Goal: Information Seeking & Learning: Check status

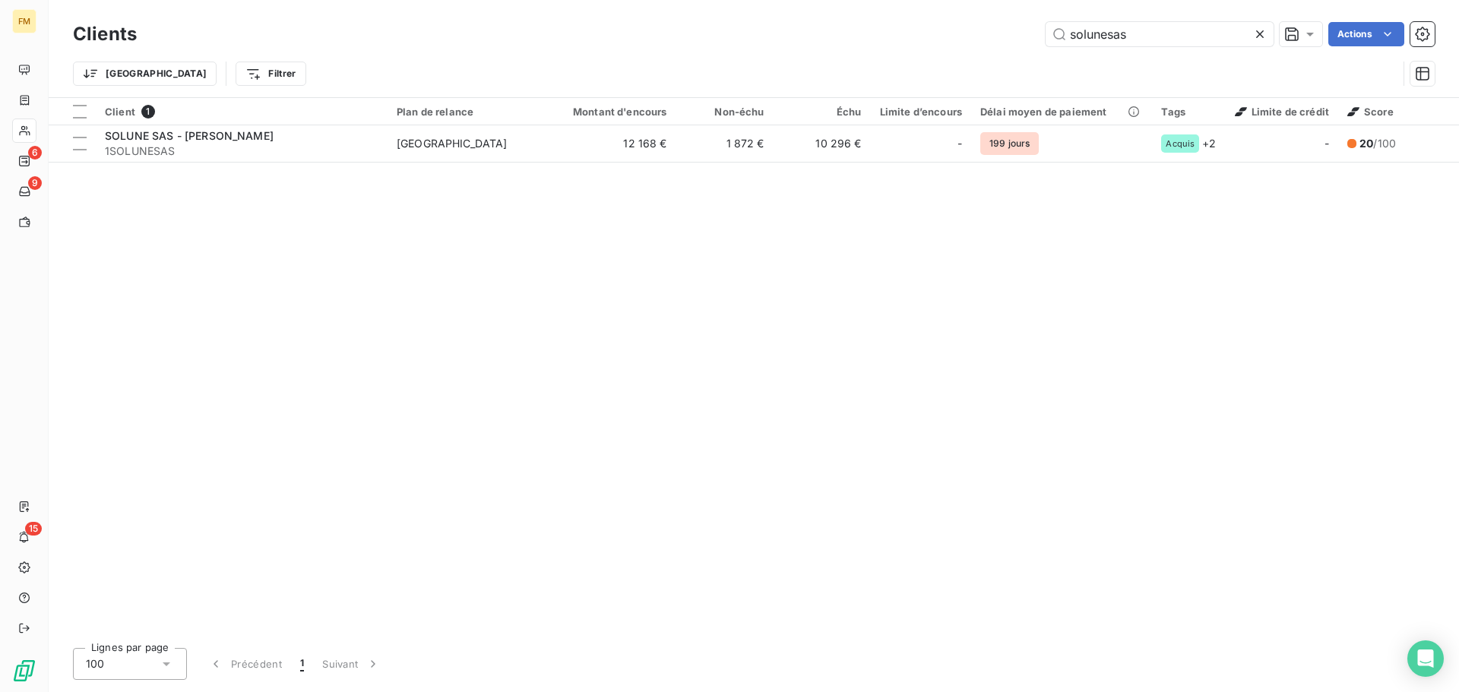
drag, startPoint x: 1151, startPoint y: 41, endPoint x: 1015, endPoint y: 49, distance: 136.2
click at [1027, 49] on div "Clients solunesas Actions" at bounding box center [754, 34] width 1362 height 32
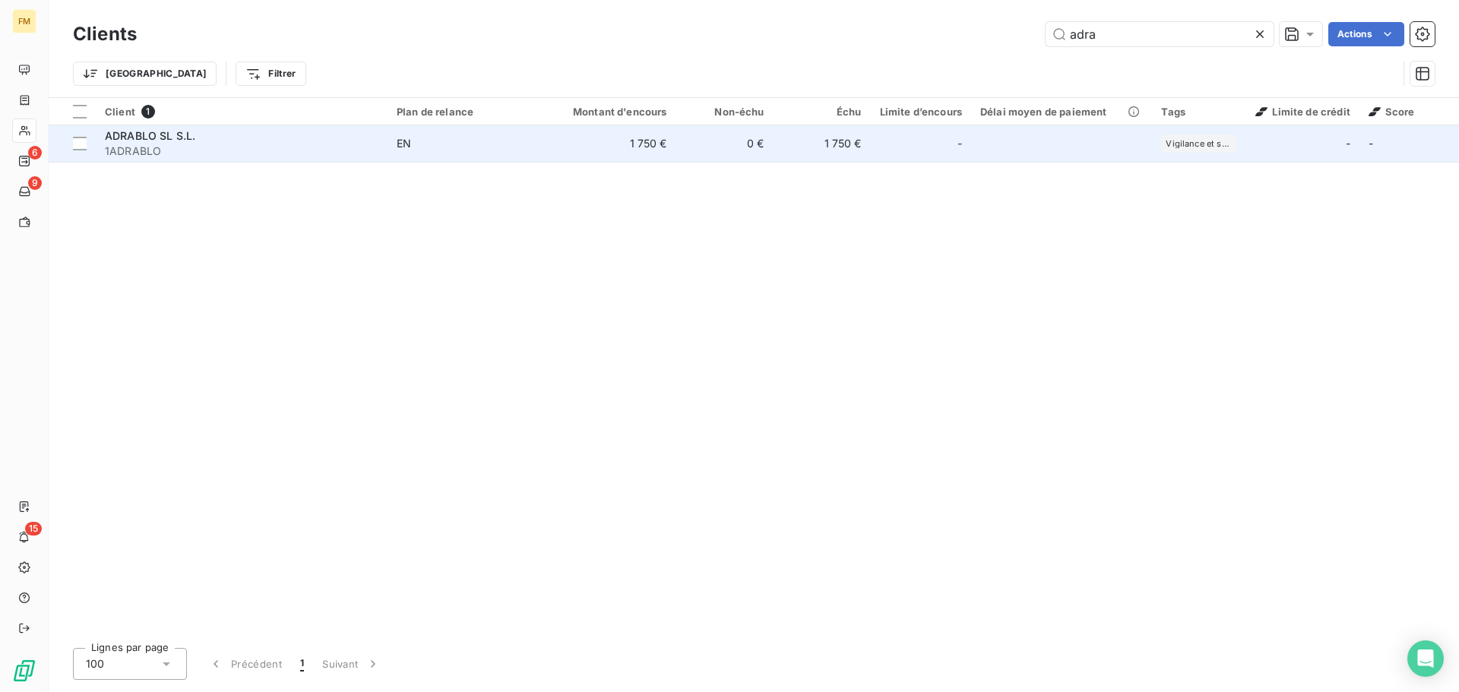
type input "adra"
click at [864, 131] on td "1 750 €" at bounding box center [822, 143] width 97 height 36
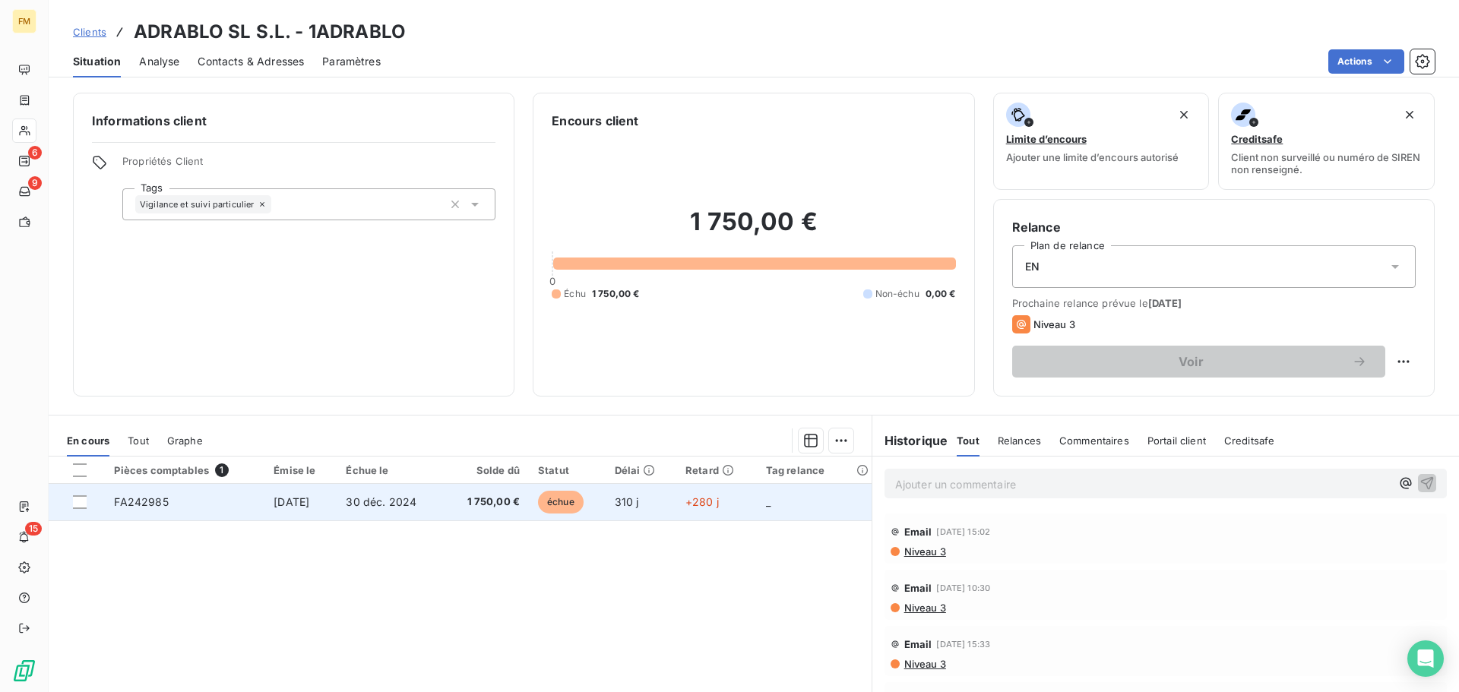
click at [403, 508] on span "30 déc. 2024" at bounding box center [381, 501] width 71 height 13
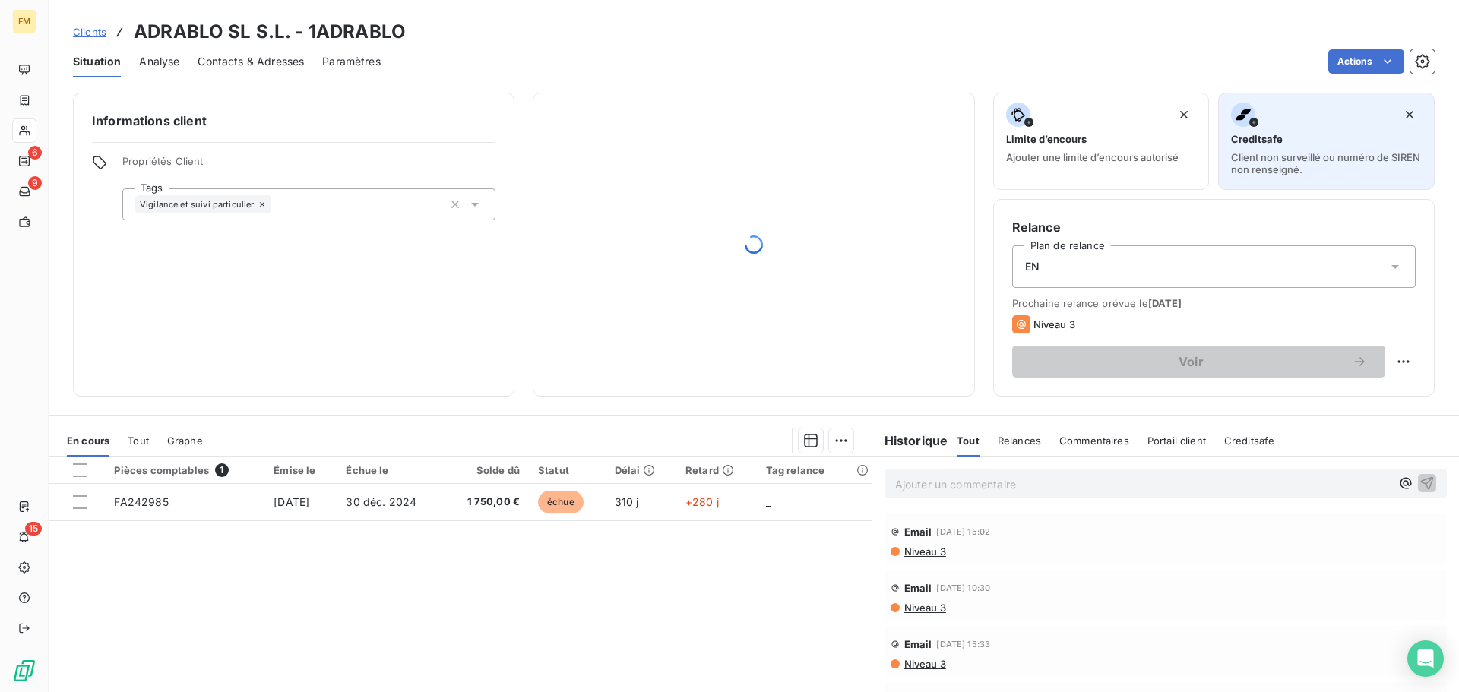
click at [1243, 140] on span "Creditsafe" at bounding box center [1257, 139] width 52 height 12
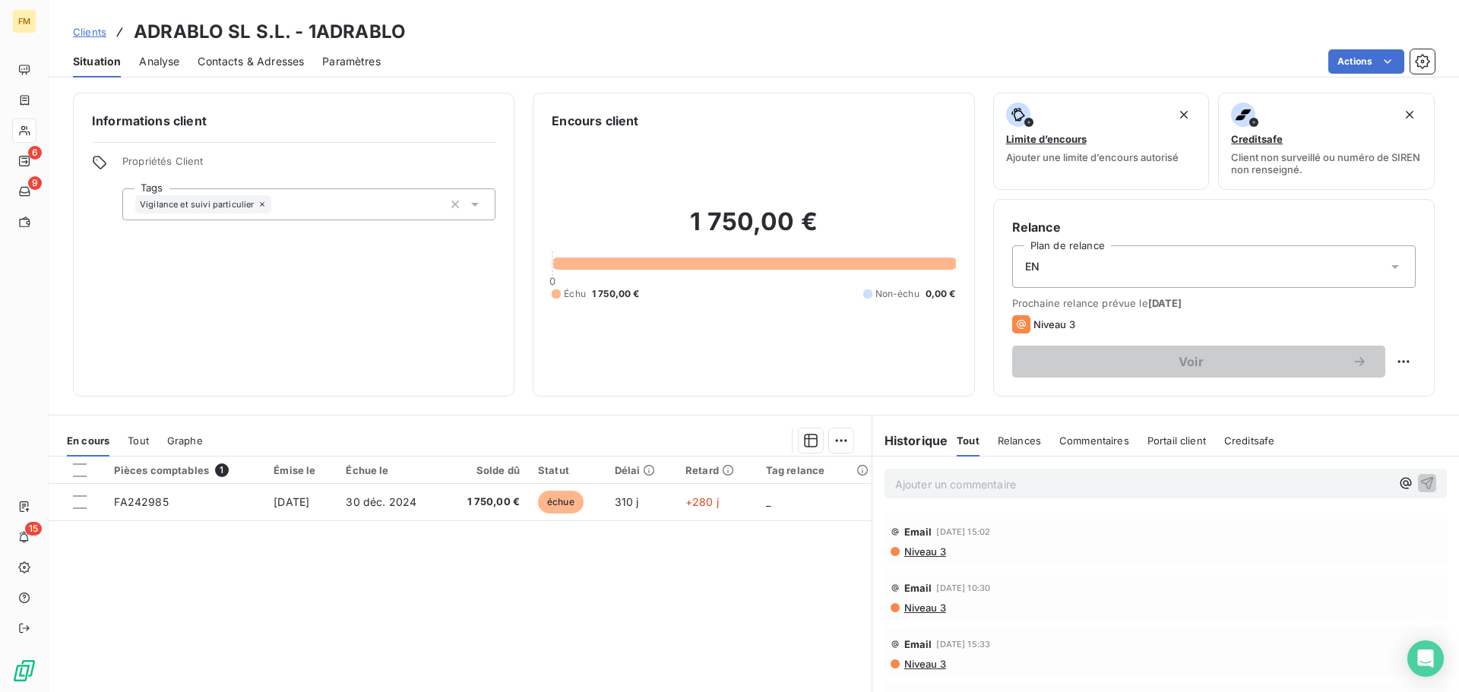
click at [97, 26] on span "Clients" at bounding box center [89, 32] width 33 height 12
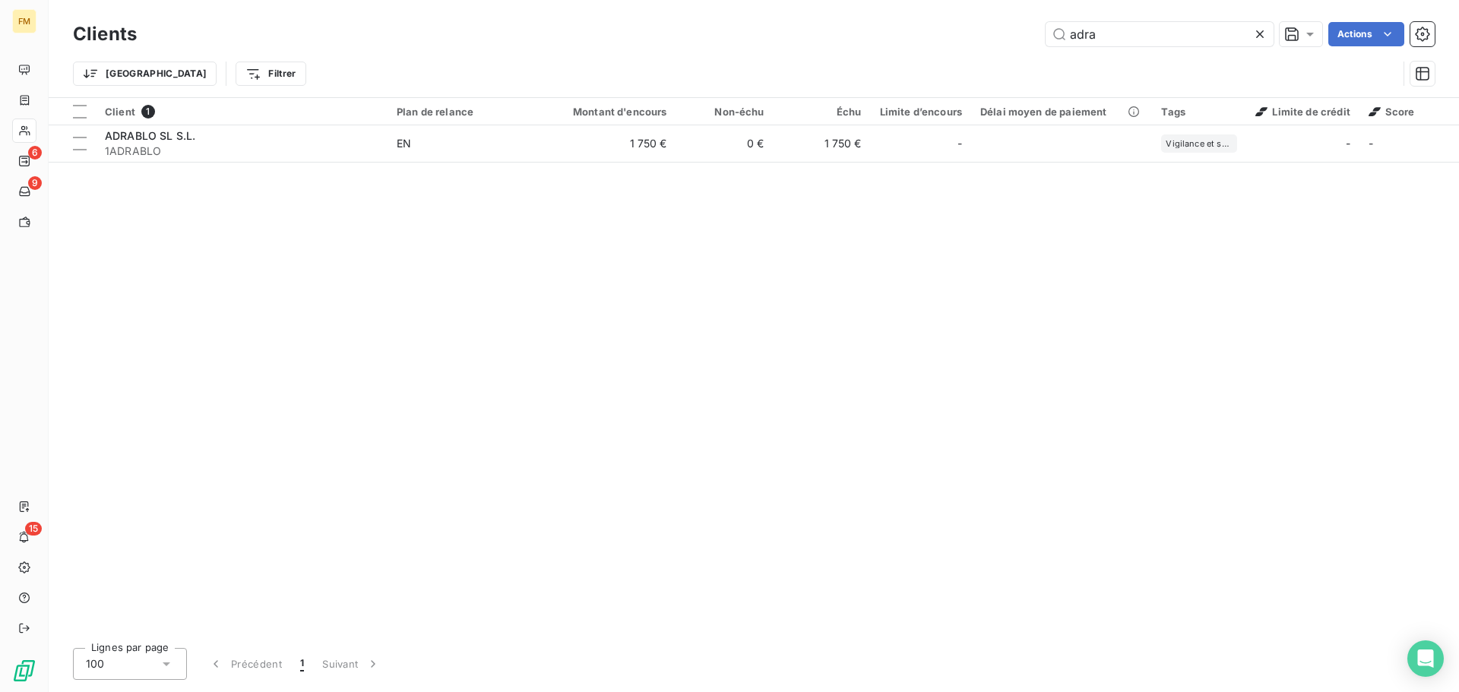
drag, startPoint x: 1121, startPoint y: 40, endPoint x: 755, endPoint y: 36, distance: 366.3
click at [809, 36] on div "adra Actions" at bounding box center [795, 34] width 1280 height 24
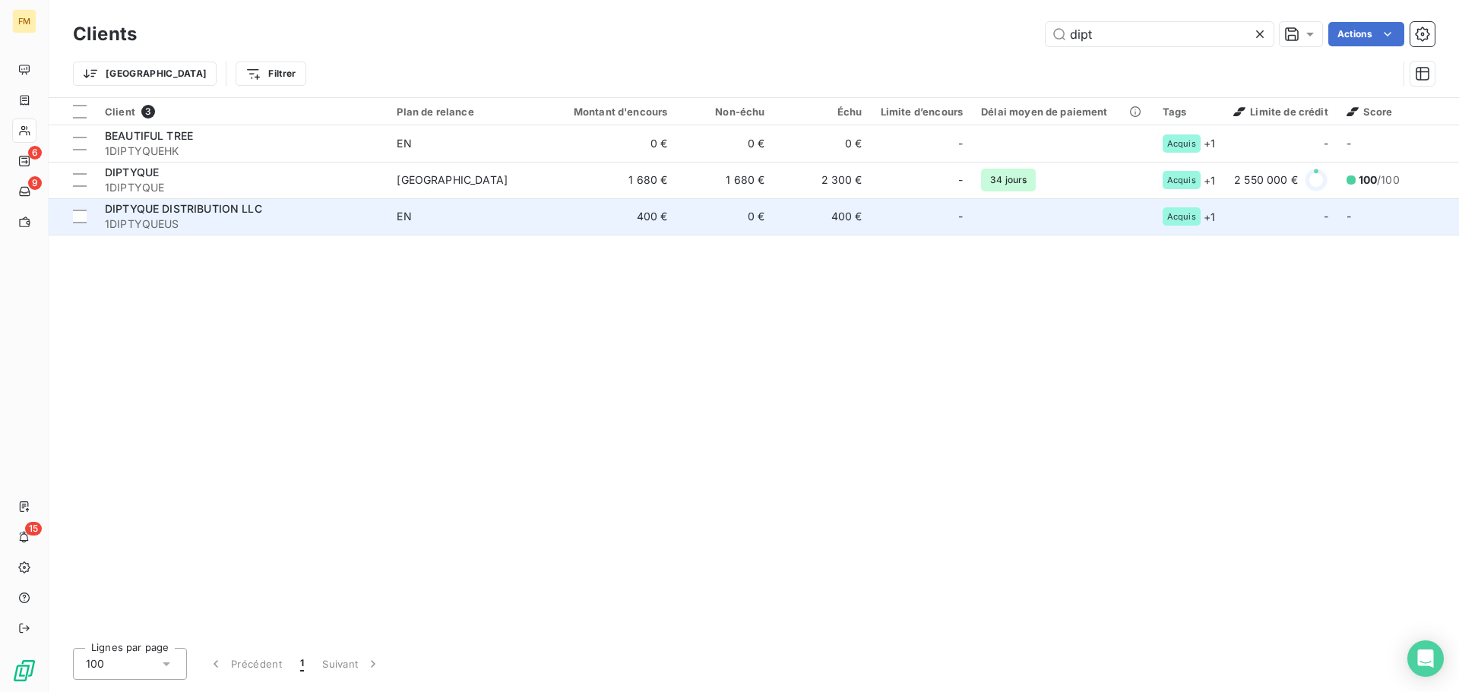
type input "dipt"
click at [268, 211] on div "DIPTYQUE DISTRIBUTION LLC" at bounding box center [242, 208] width 274 height 15
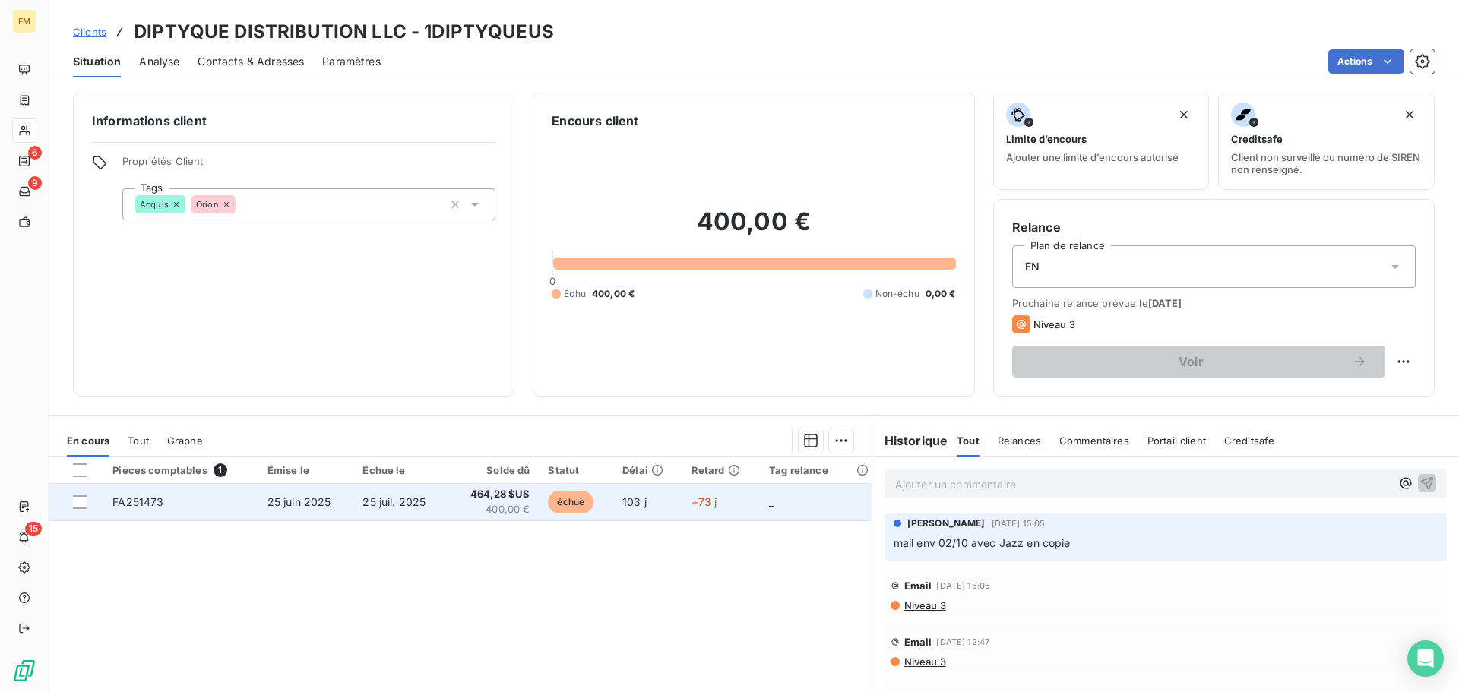
click at [246, 505] on td "FA251473" at bounding box center [180, 502] width 154 height 36
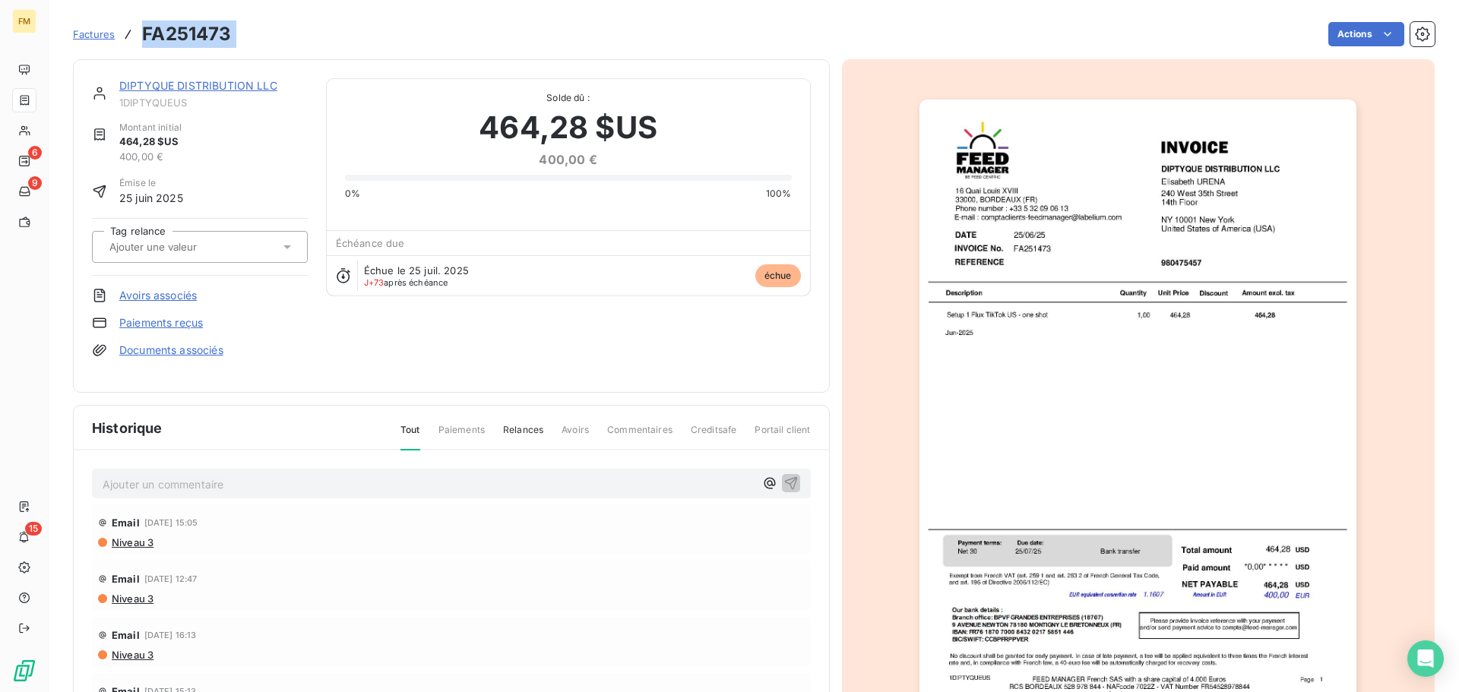
drag, startPoint x: 246, startPoint y: 40, endPoint x: 135, endPoint y: 33, distance: 111.2
click at [135, 33] on div "Factures FA251473 Actions" at bounding box center [754, 34] width 1362 height 32
copy section "FA251473 Actions"
click at [1033, 318] on img "button" at bounding box center [1138, 409] width 437 height 619
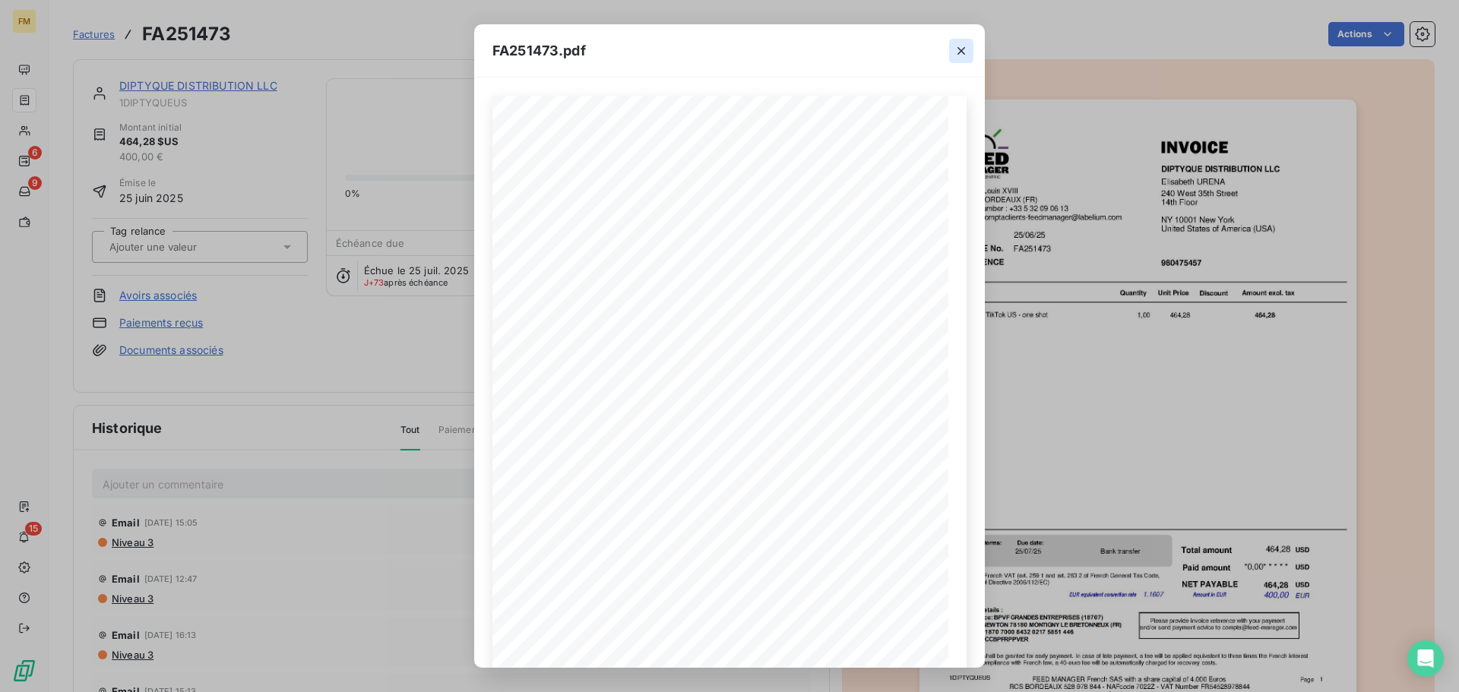
click at [962, 46] on icon "button" at bounding box center [961, 50] width 15 height 15
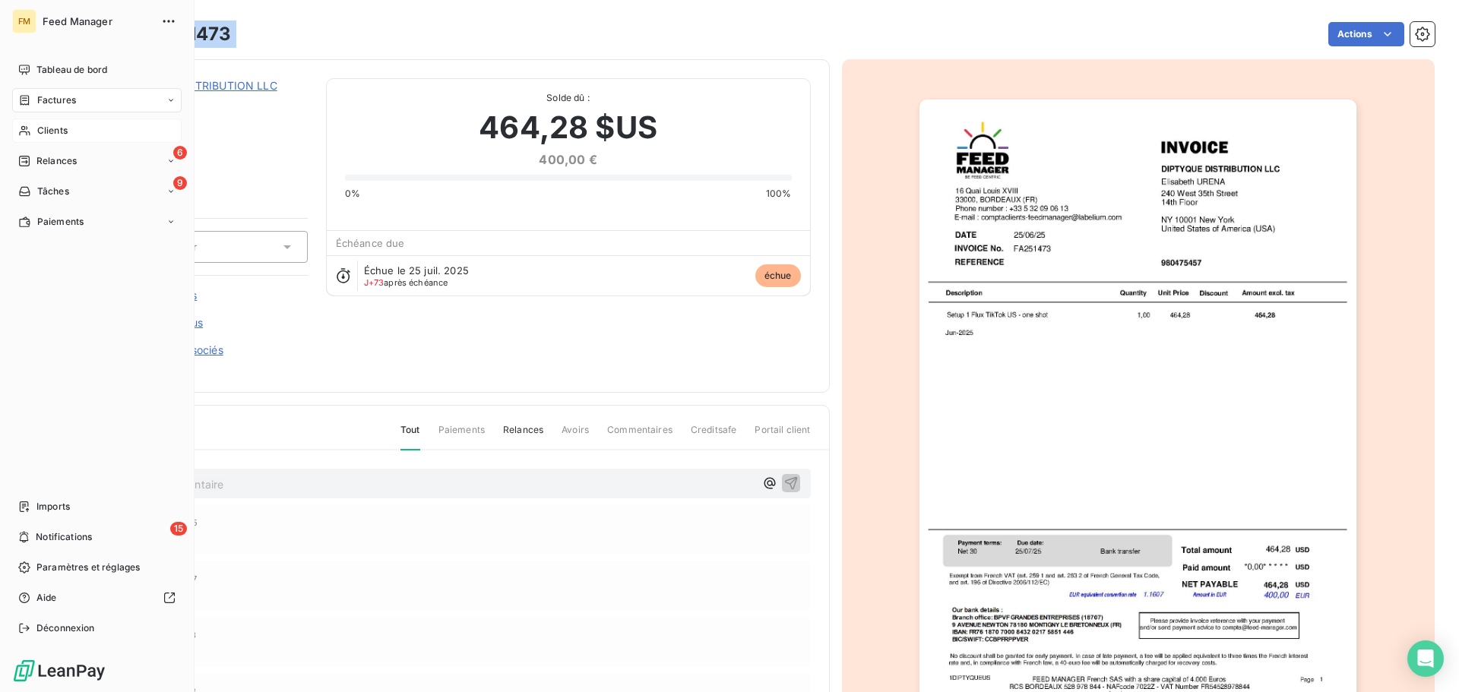
click at [59, 130] on span "Clients" at bounding box center [52, 131] width 30 height 14
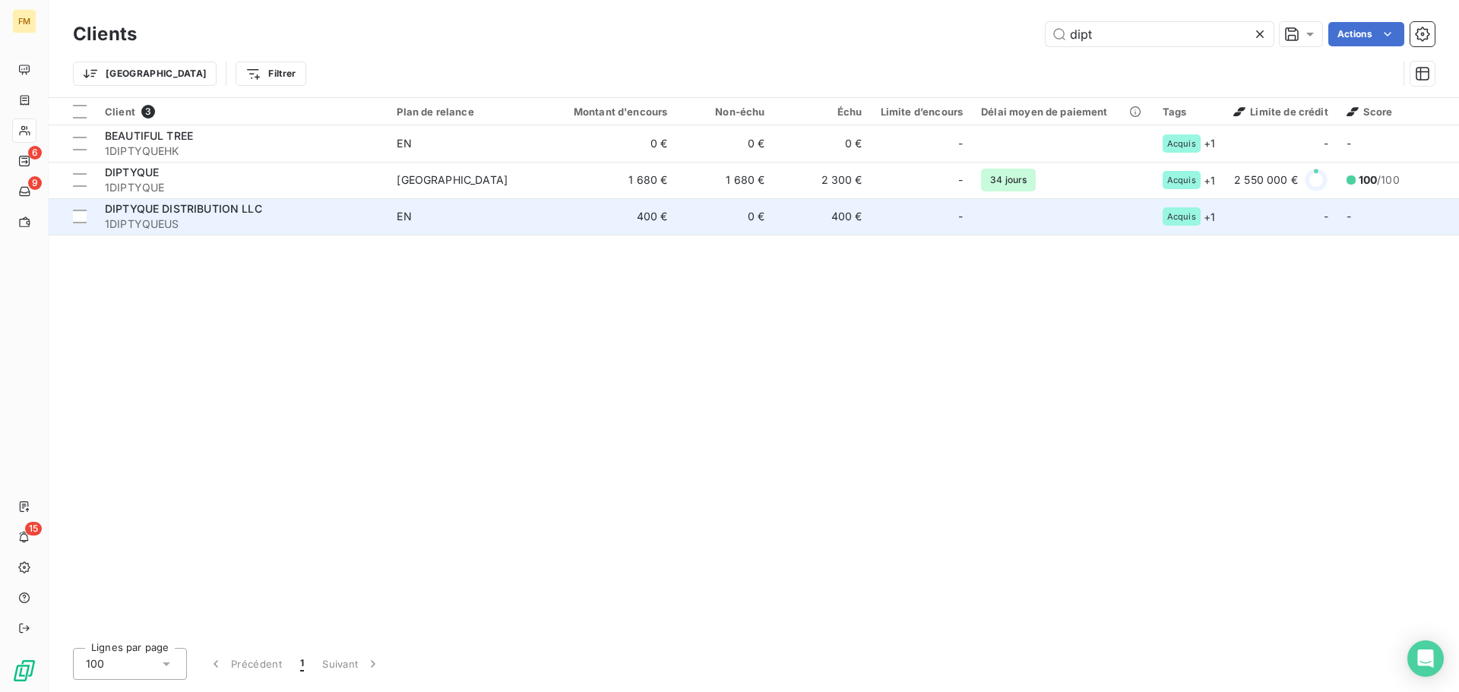
click at [170, 226] on span "1DIPTYQUEUS" at bounding box center [242, 224] width 274 height 15
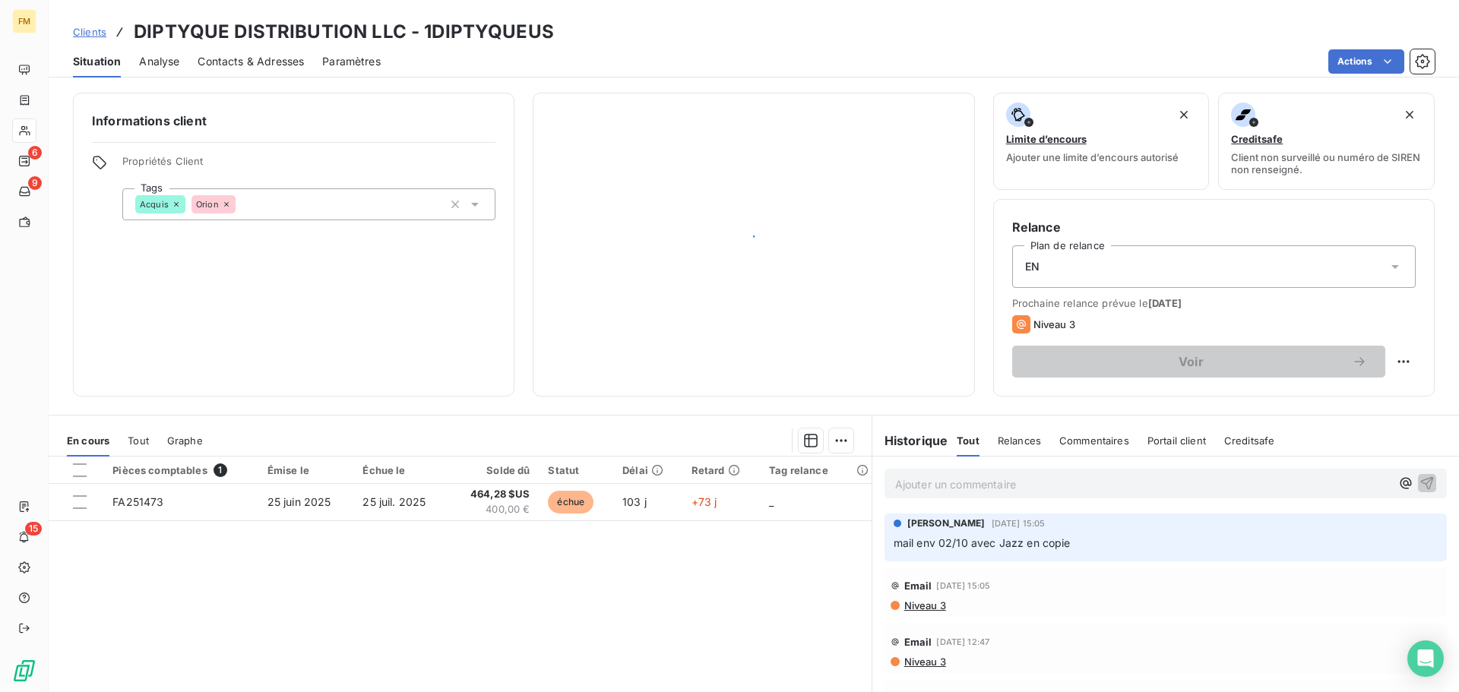
click at [170, 226] on div "Informations client Propriétés Client Tags Acquis Orion" at bounding box center [294, 245] width 442 height 304
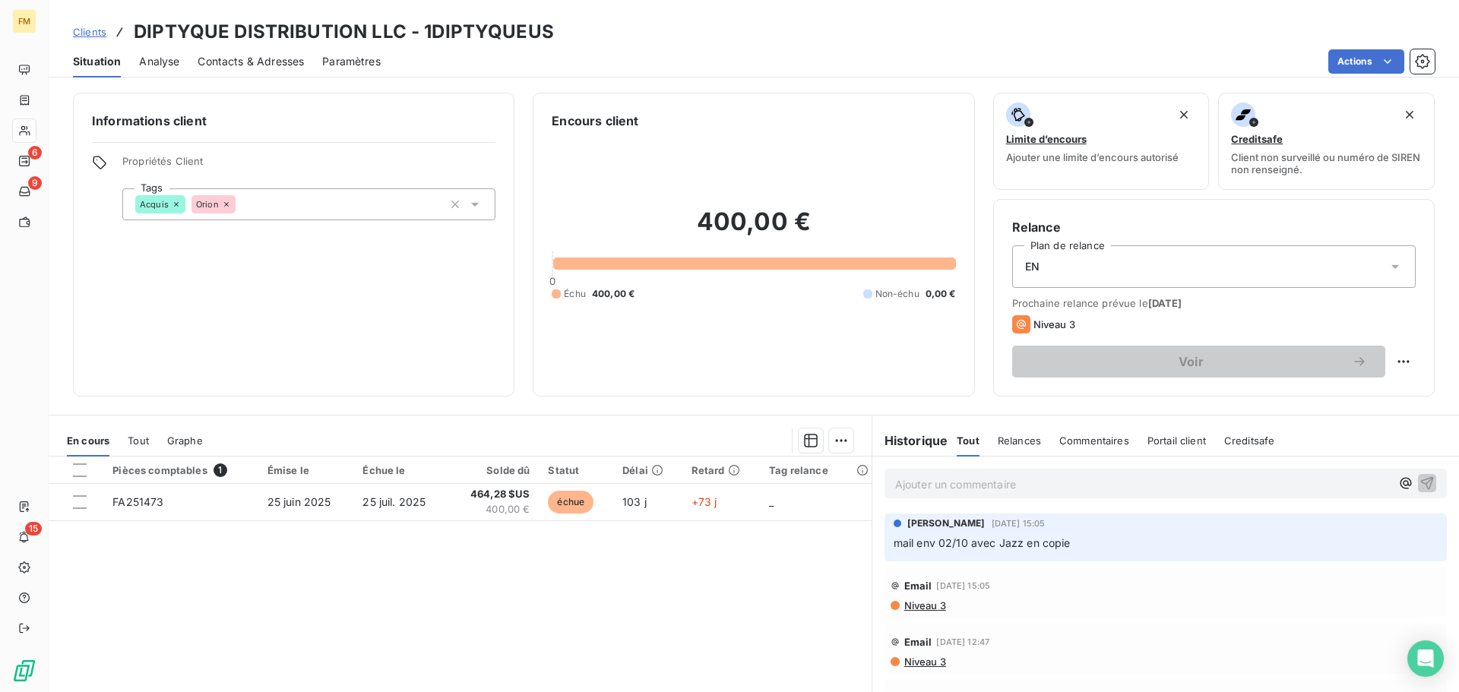
click at [1010, 486] on p "Ajouter un commentaire ﻿" at bounding box center [1142, 484] width 495 height 19
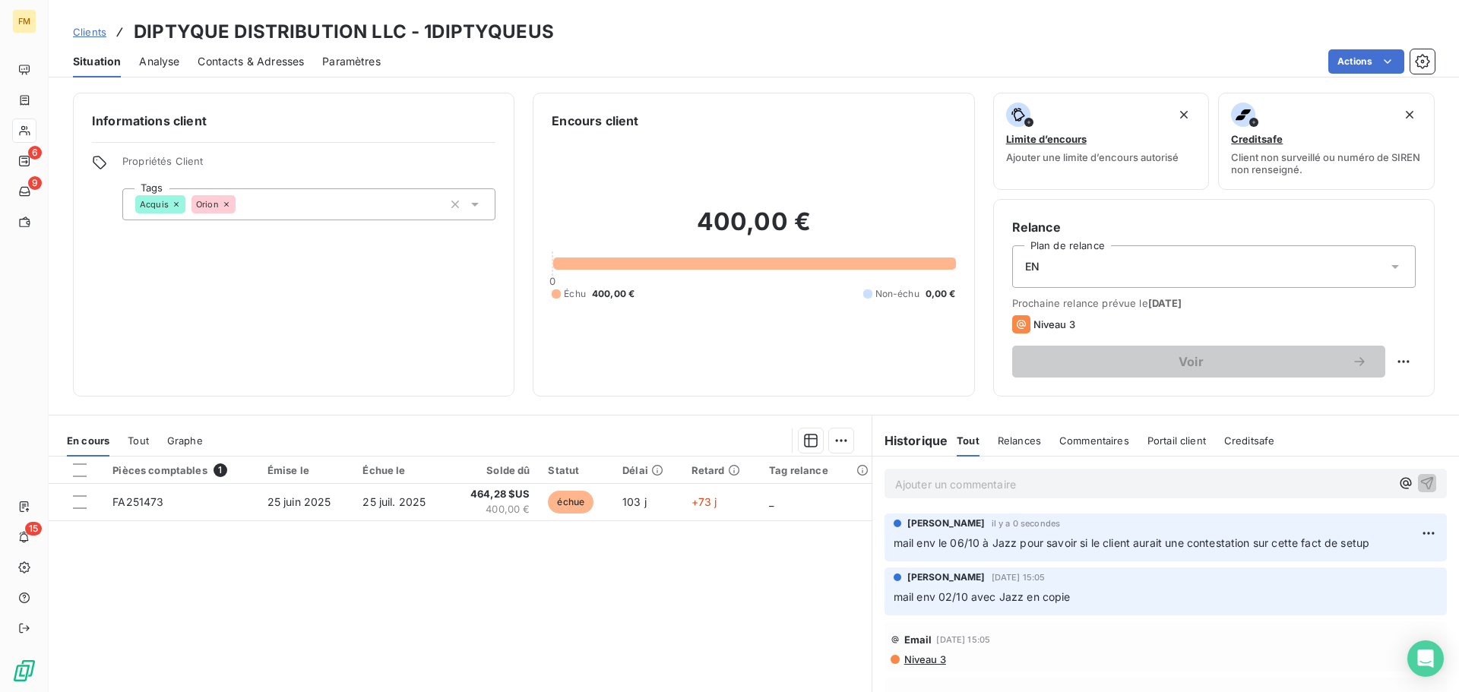
drag, startPoint x: 97, startPoint y: 33, endPoint x: 185, endPoint y: 50, distance: 89.9
click at [97, 33] on span "Clients" at bounding box center [89, 32] width 33 height 12
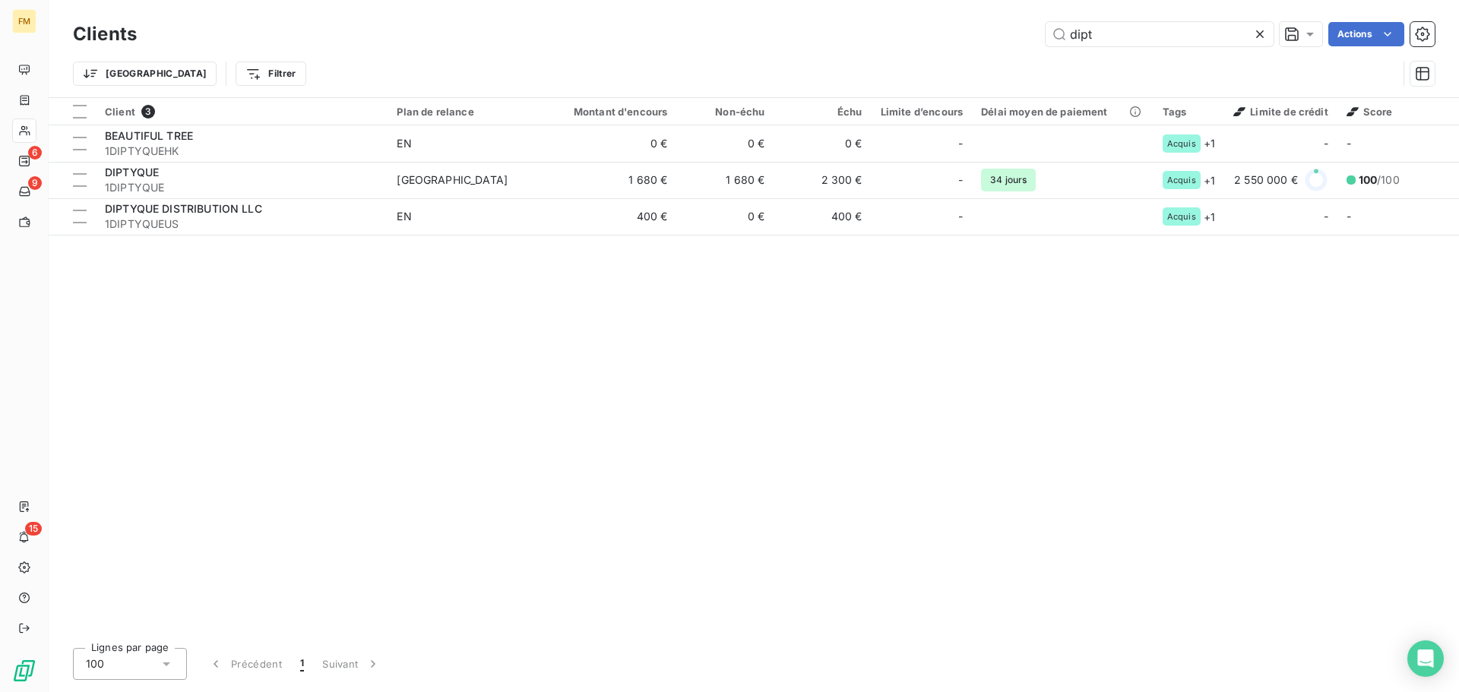
drag, startPoint x: 1100, startPoint y: 40, endPoint x: 974, endPoint y: 30, distance: 125.7
click at [1000, 33] on div "dipt Actions" at bounding box center [795, 34] width 1280 height 24
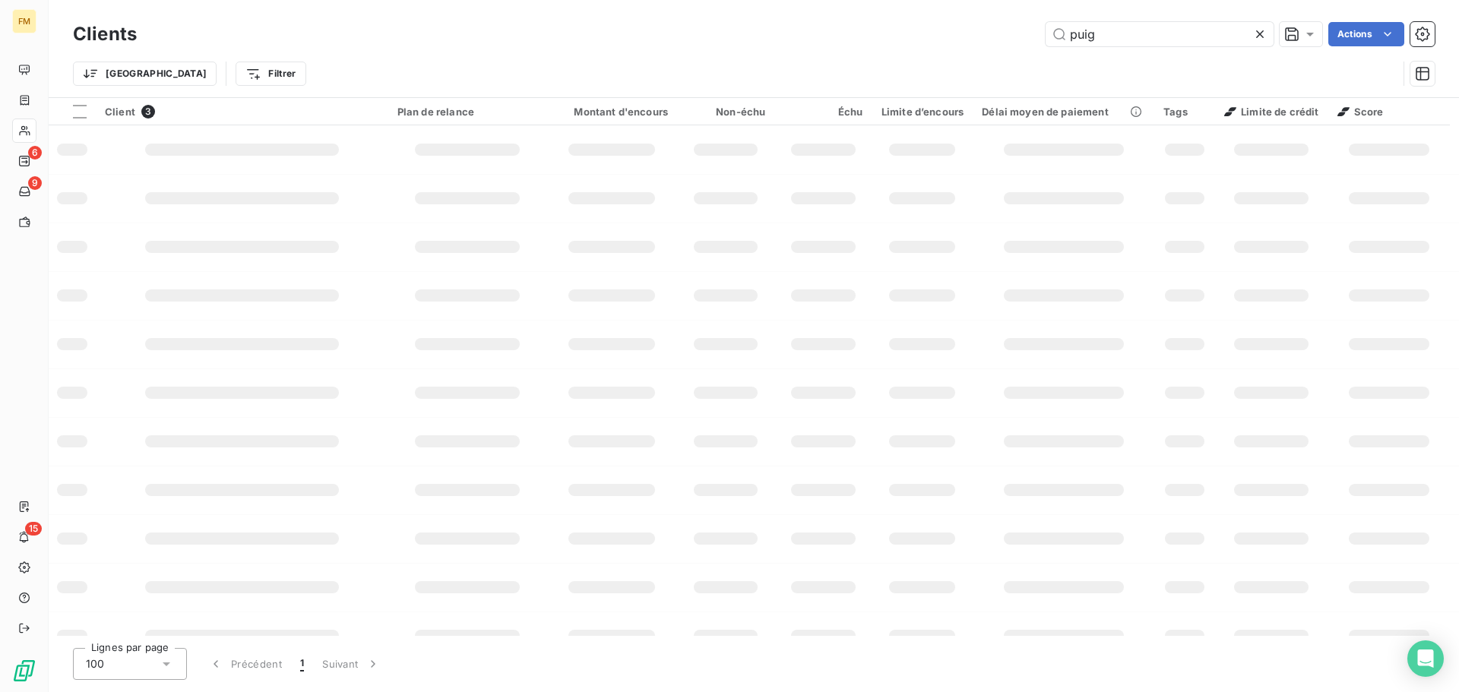
type input "puig"
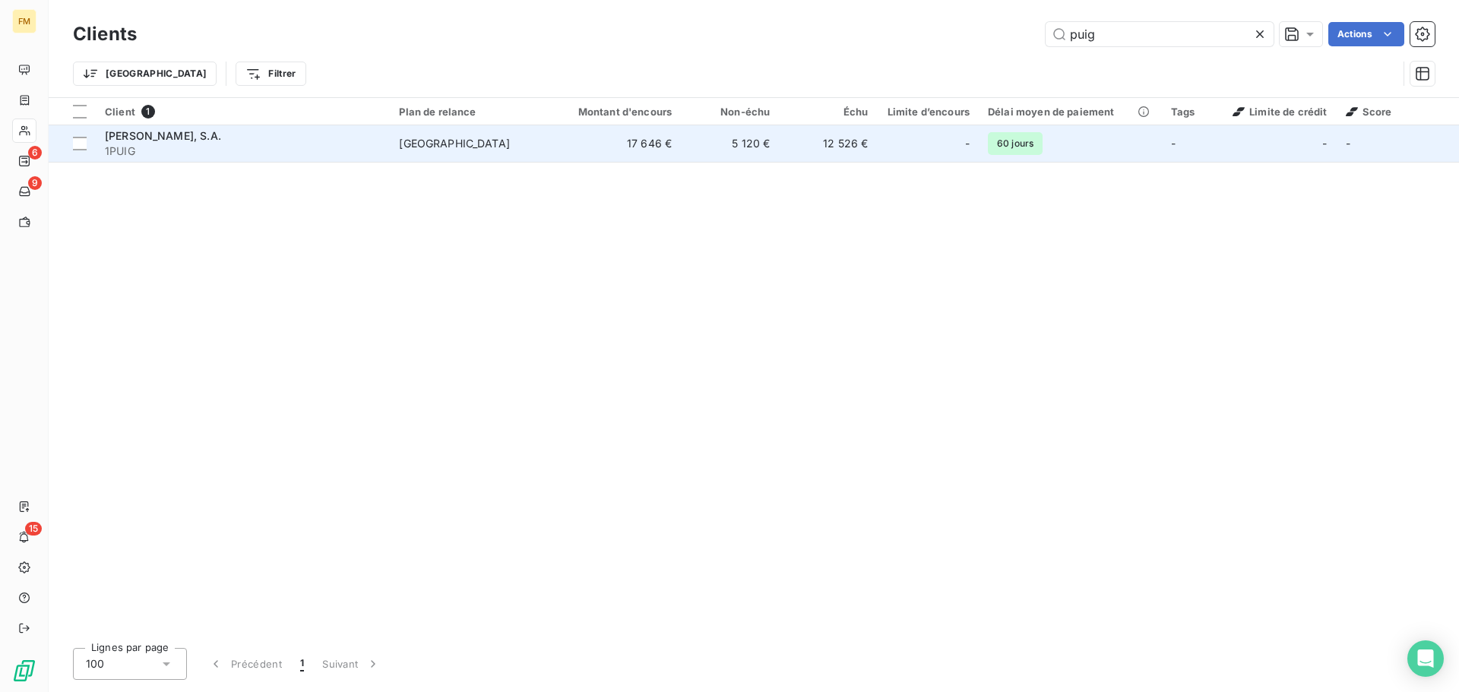
click at [443, 152] on td "[GEOGRAPHIC_DATA]" at bounding box center [470, 143] width 160 height 36
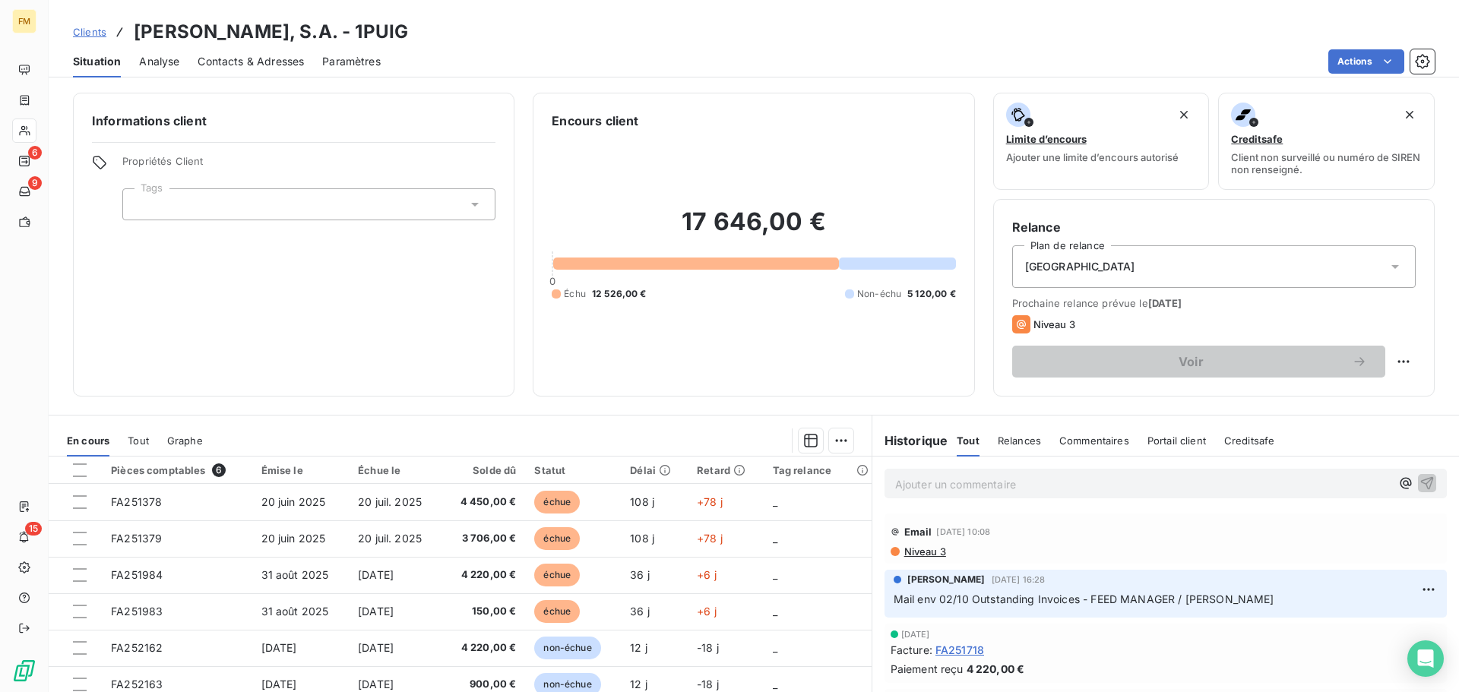
scroll to position [76, 0]
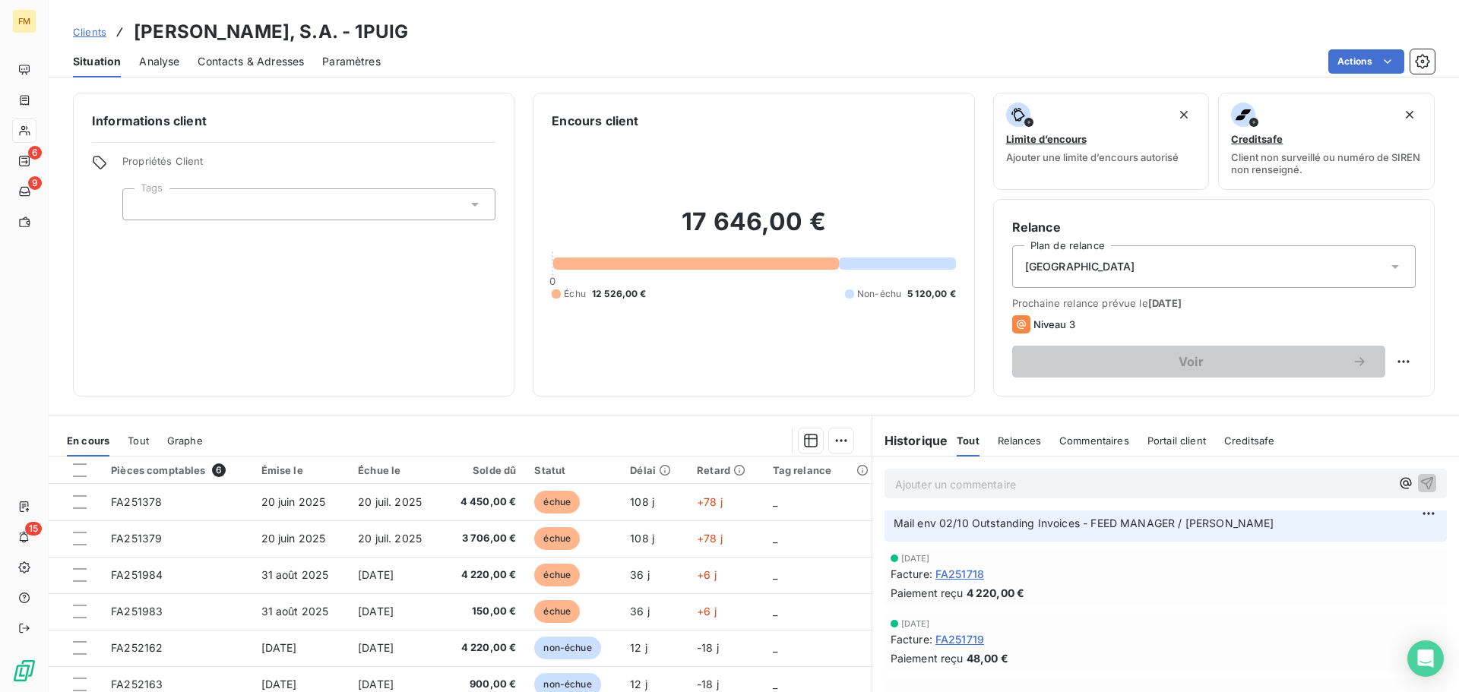
click at [102, 30] on span "Clients" at bounding box center [89, 32] width 33 height 12
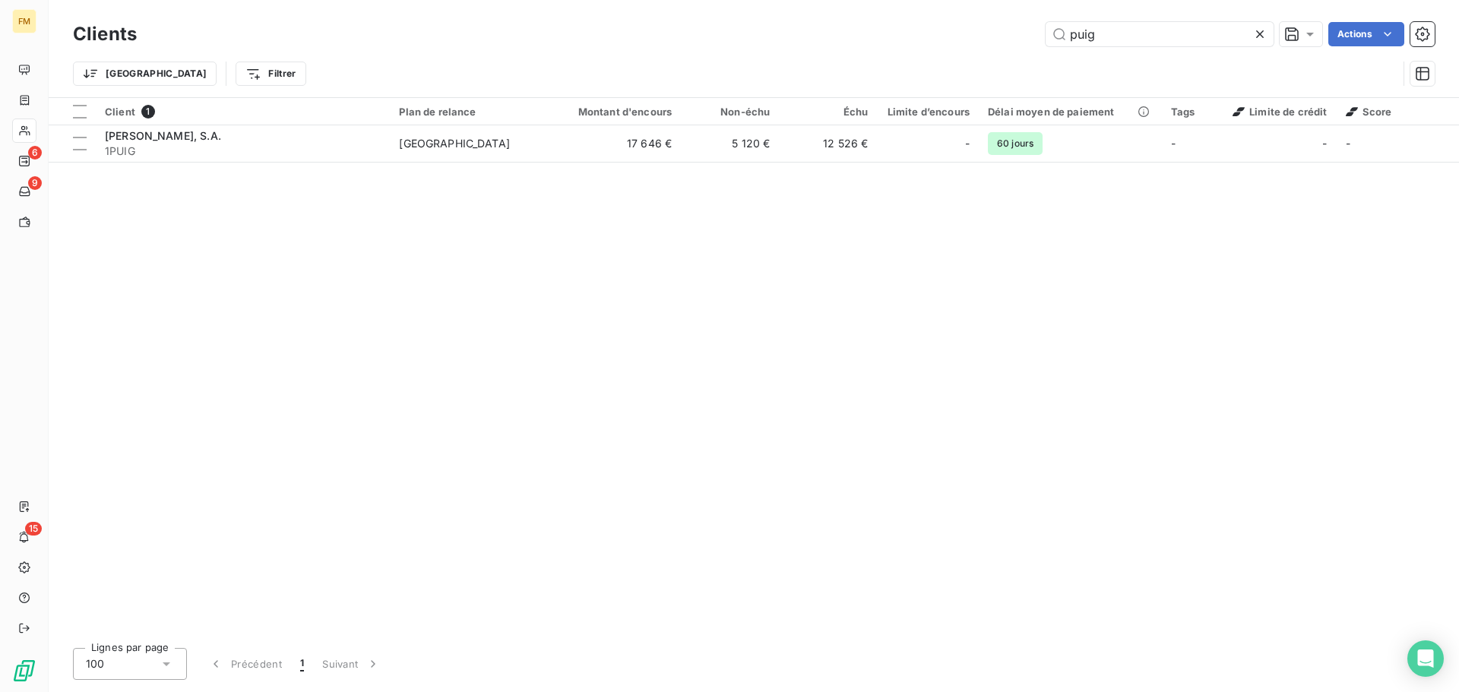
drag, startPoint x: 1162, startPoint y: 39, endPoint x: 432, endPoint y: 43, distance: 730.3
click at [473, 43] on div "puig Actions" at bounding box center [795, 34] width 1280 height 24
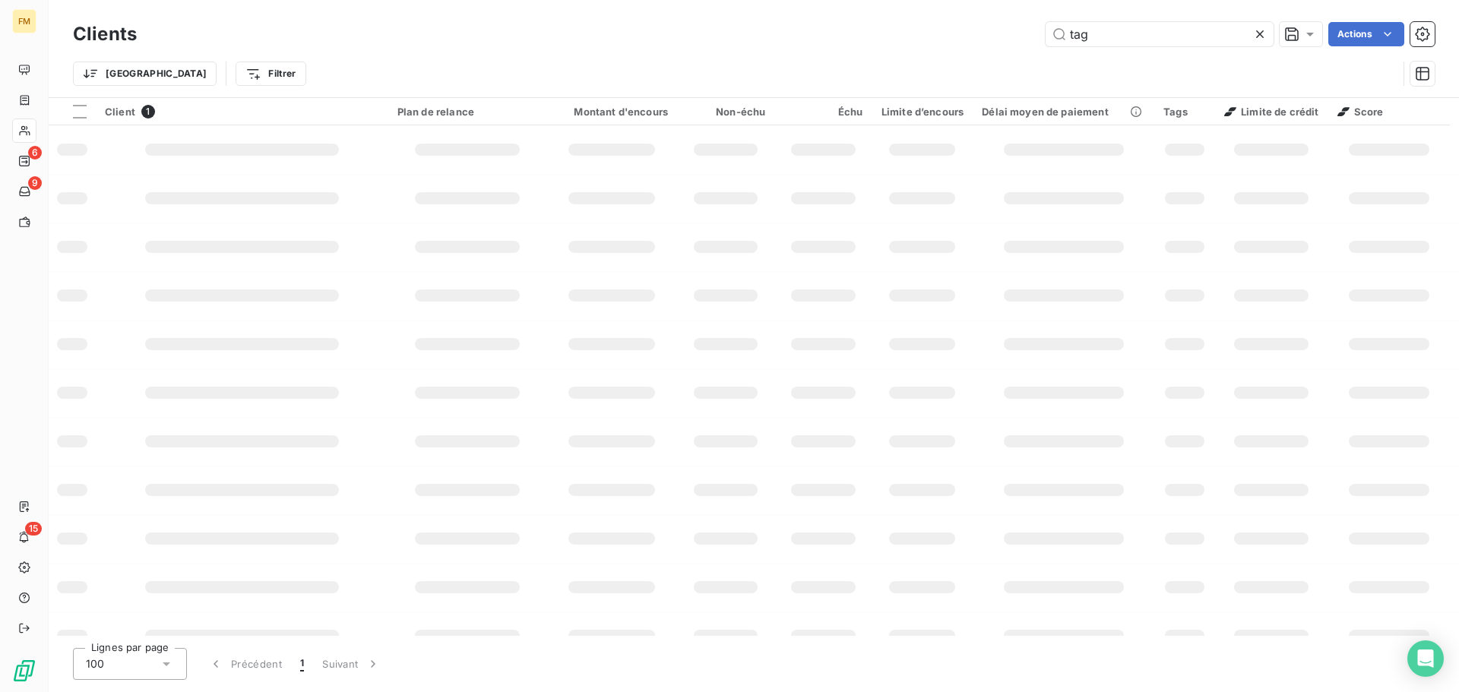
type input "tag"
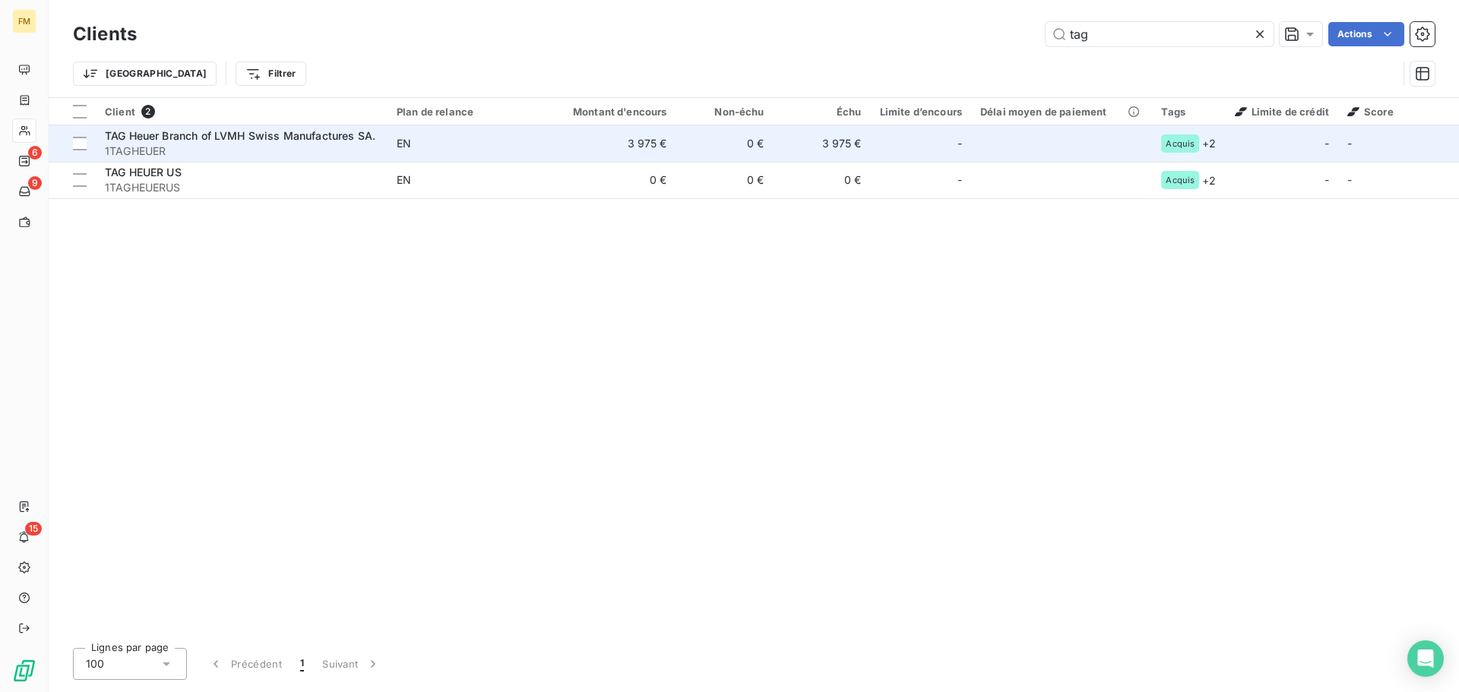
click at [178, 157] on span "1TAGHEUER" at bounding box center [242, 151] width 274 height 15
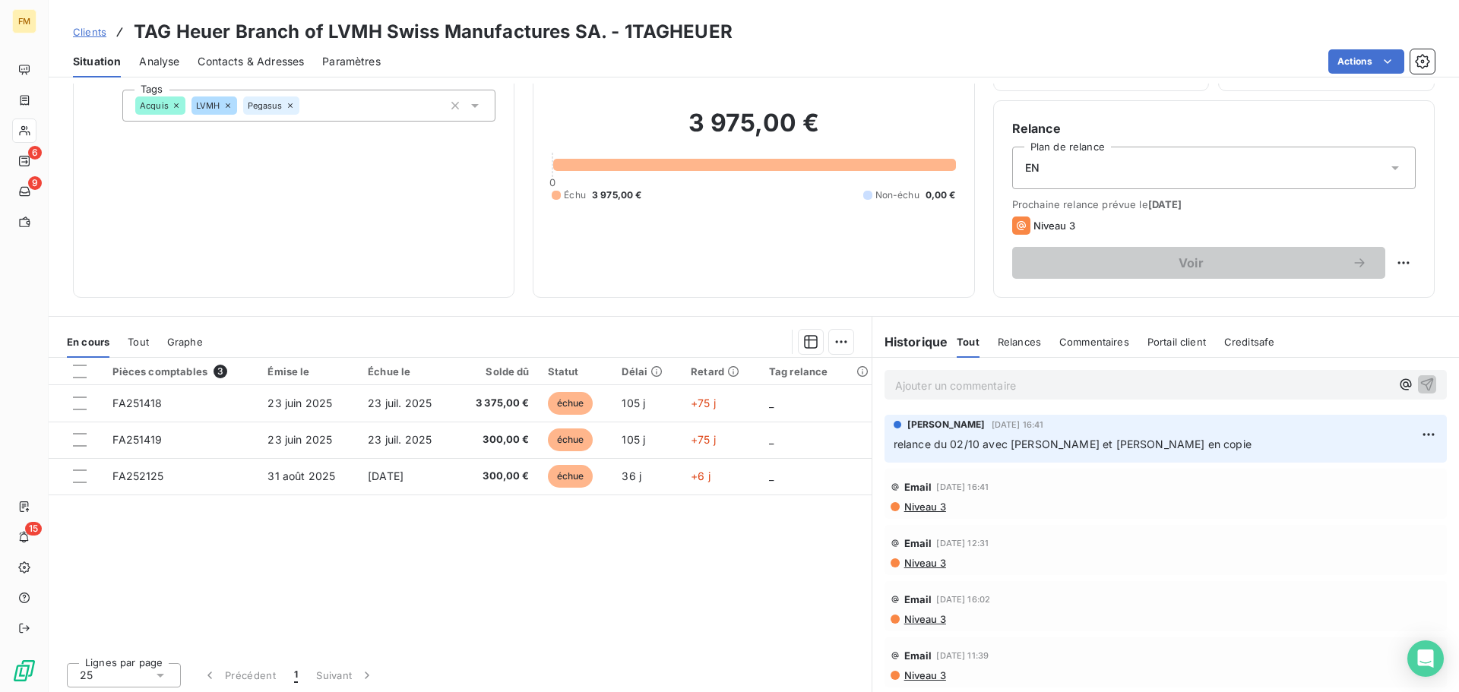
scroll to position [103, 0]
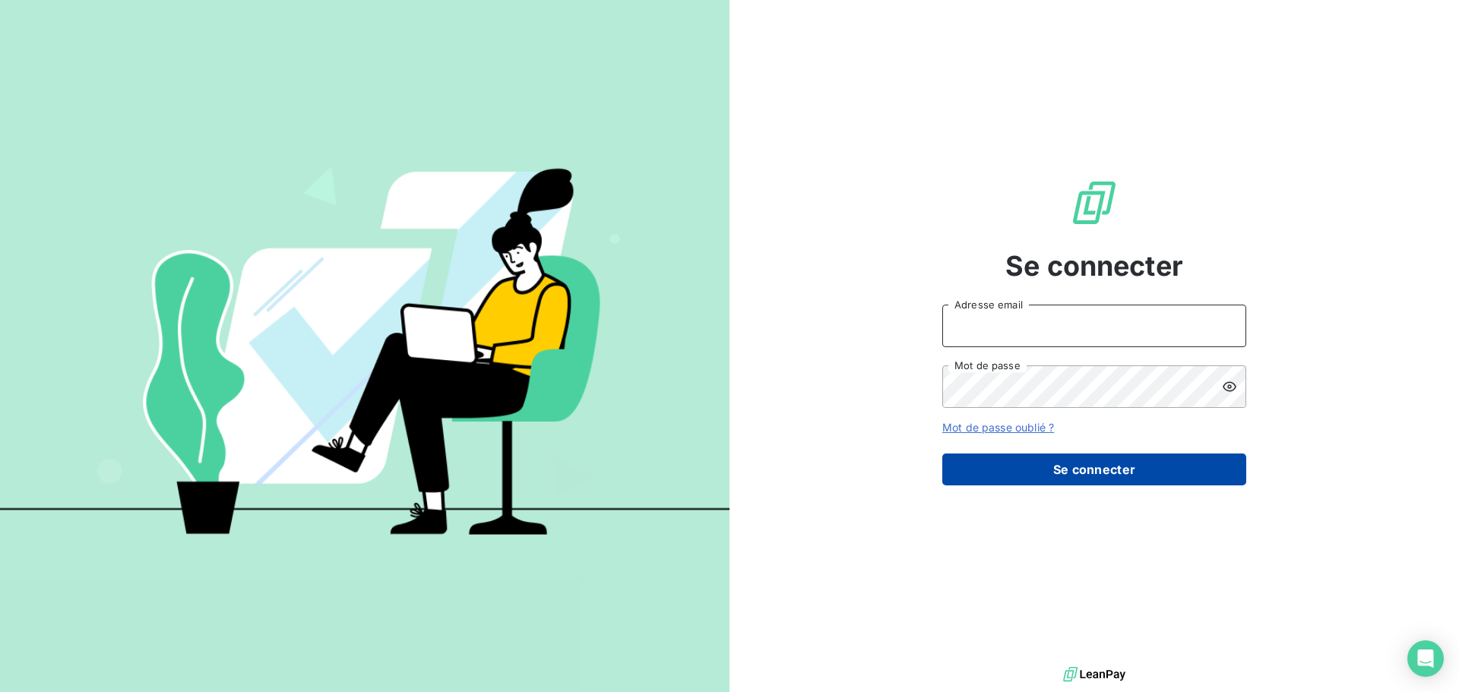
type input "[EMAIL_ADDRESS][DOMAIN_NAME]"
click at [1044, 461] on button "Se connecter" at bounding box center [1094, 470] width 304 height 32
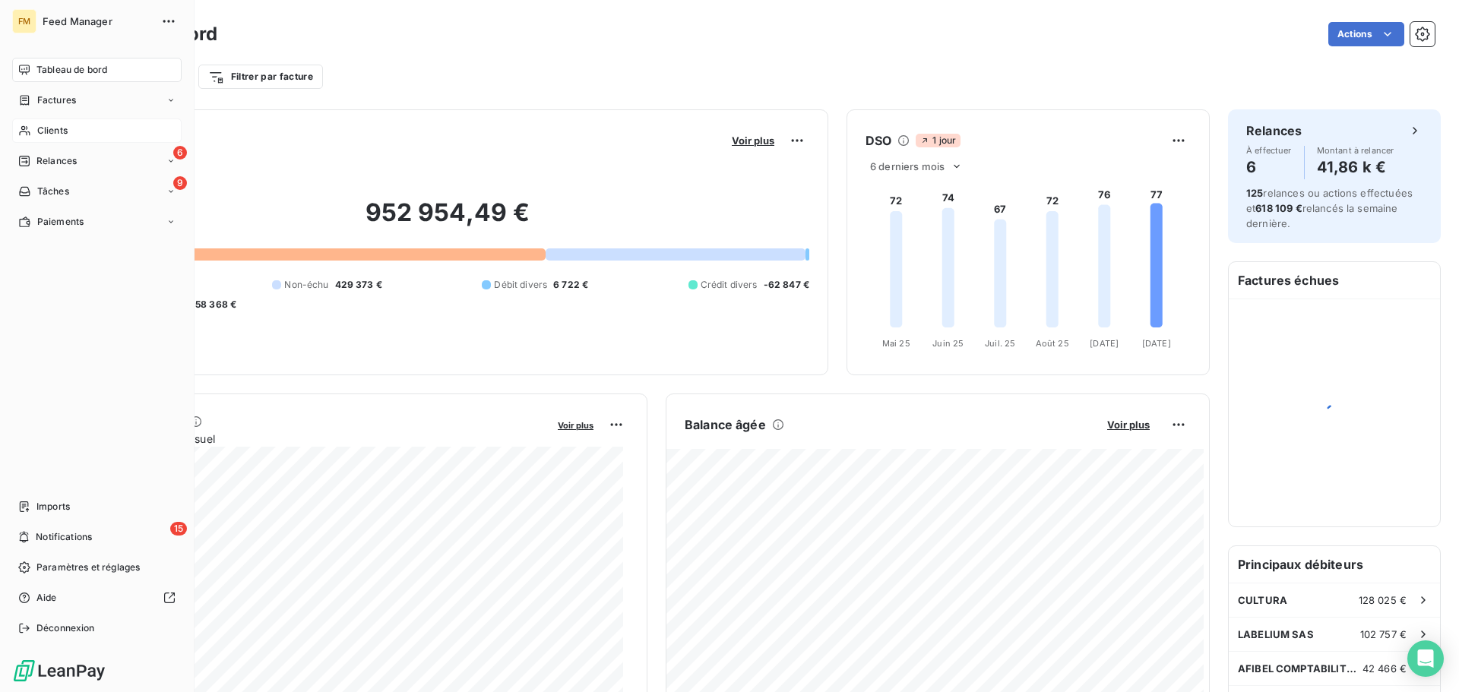
click at [52, 129] on span "Clients" at bounding box center [52, 131] width 30 height 14
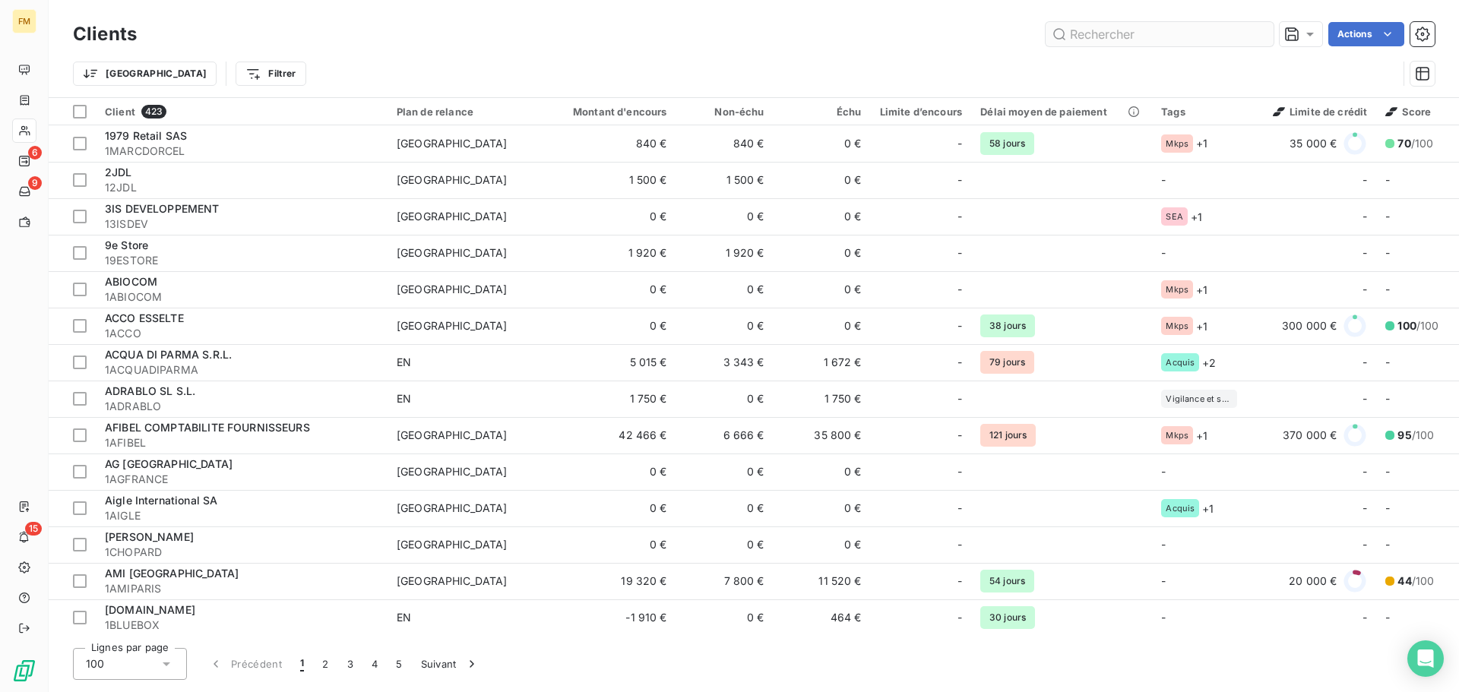
click at [1138, 34] on input "text" at bounding box center [1160, 34] width 228 height 24
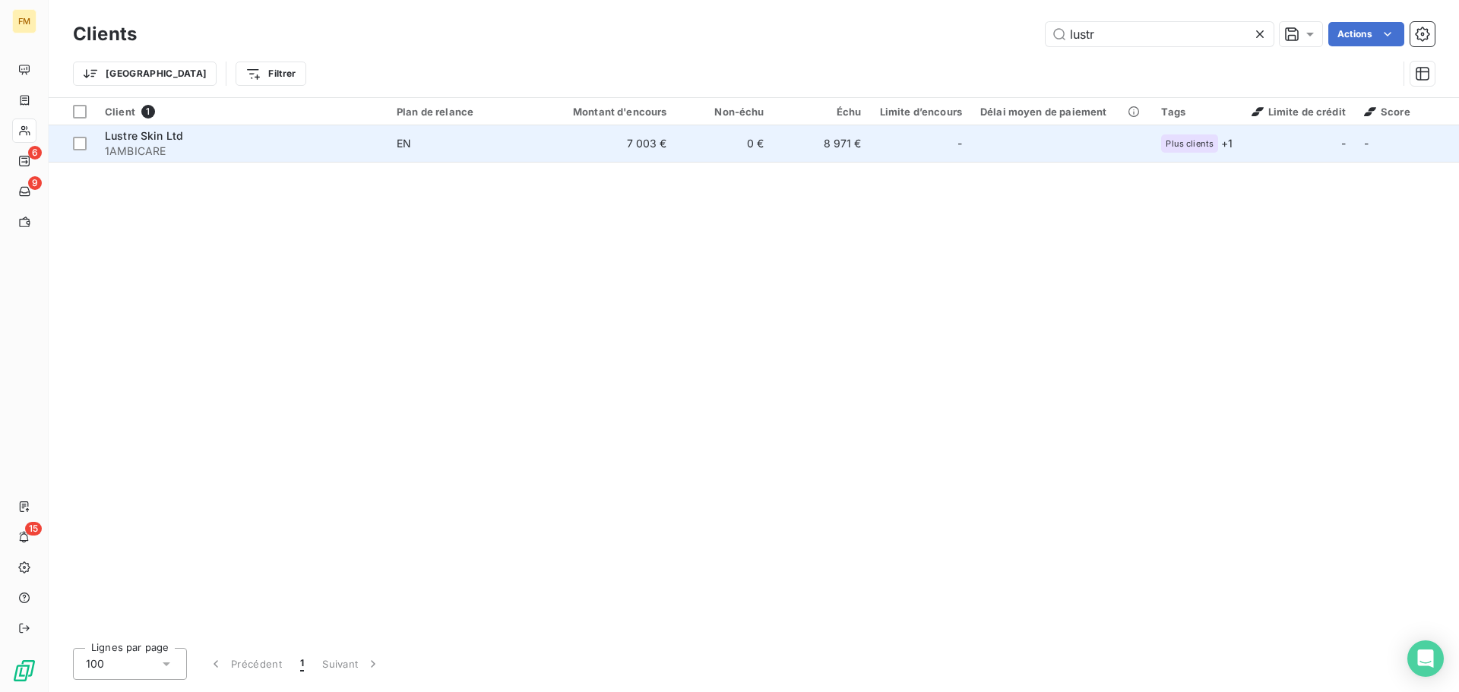
type input "lustr"
click at [309, 160] on td "Lustre Skin Ltd 1AMBICARE" at bounding box center [242, 143] width 292 height 36
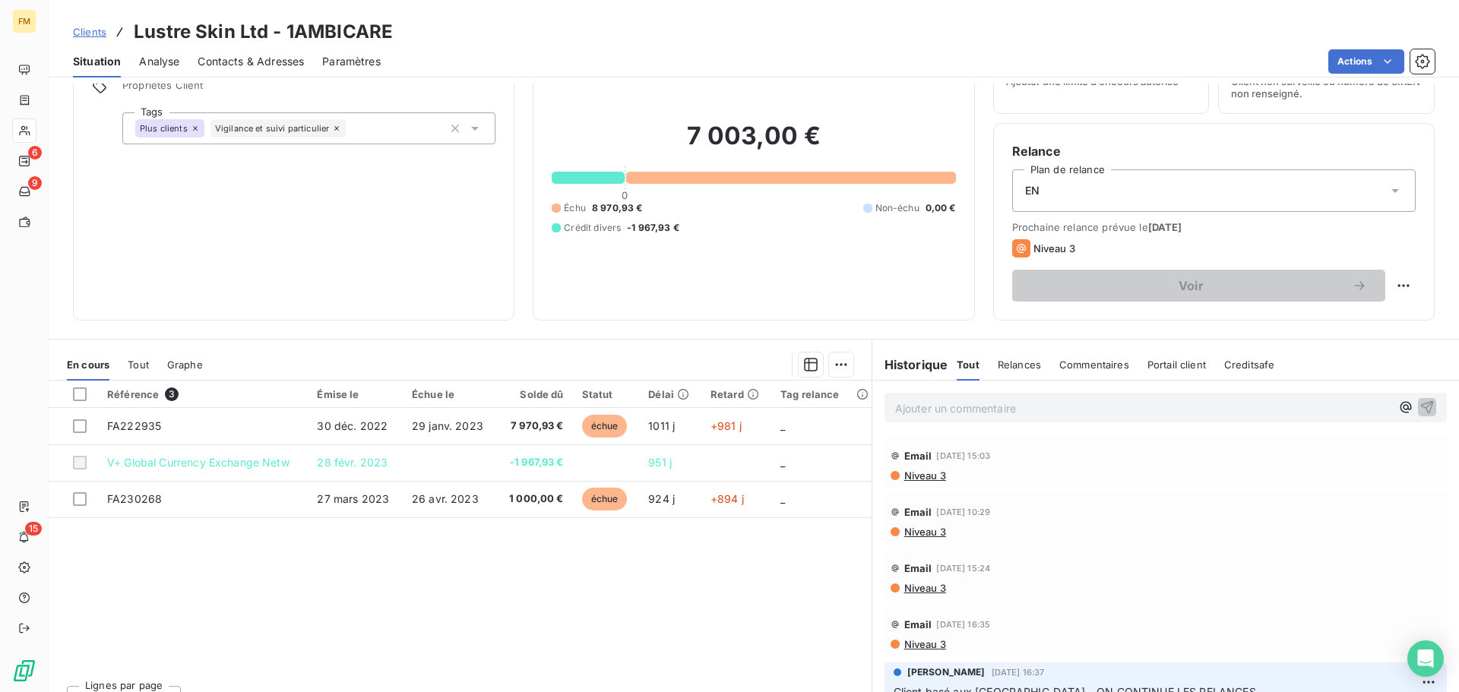
scroll to position [103, 0]
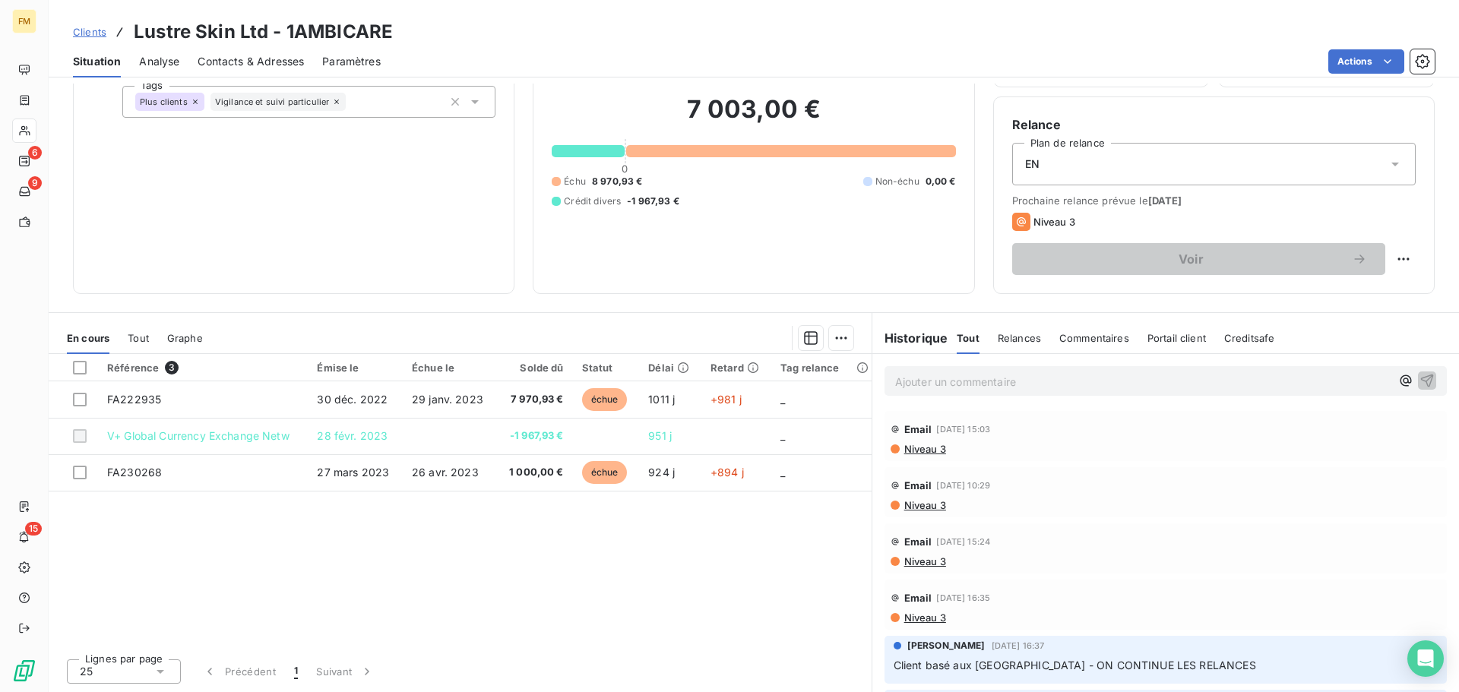
click at [407, 233] on div "Informations client Propriétés Client Tags Plus clients Vigilance et suivi part…" at bounding box center [294, 142] width 442 height 304
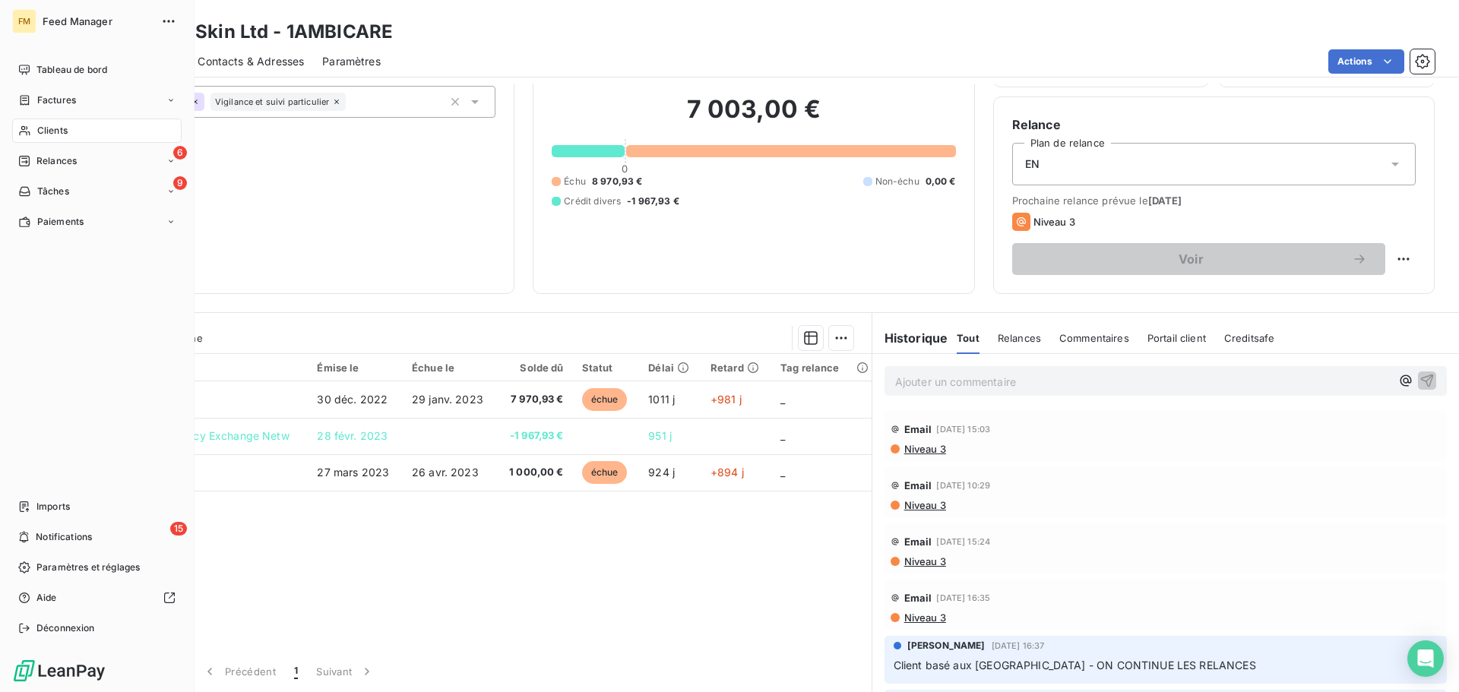
click at [84, 137] on div "Clients" at bounding box center [96, 131] width 169 height 24
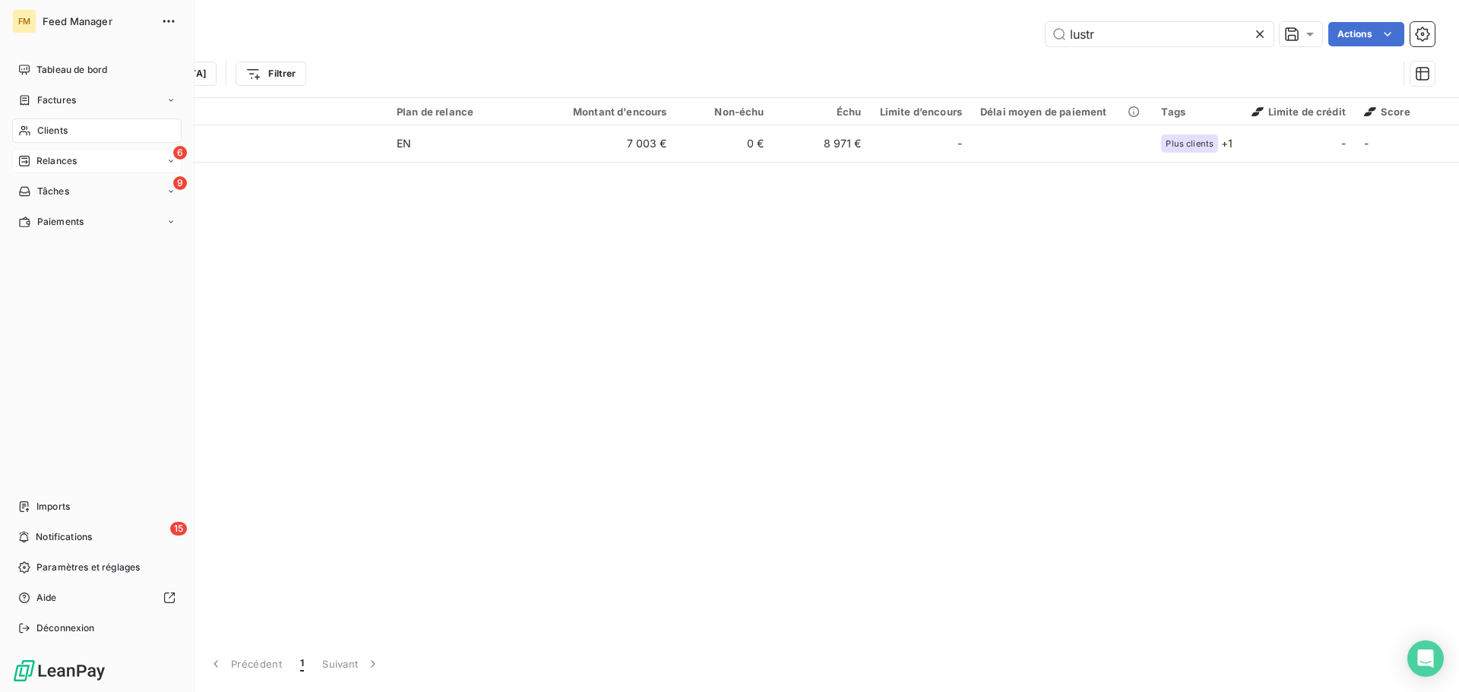
click at [77, 160] on span "Relances" at bounding box center [56, 161] width 40 height 14
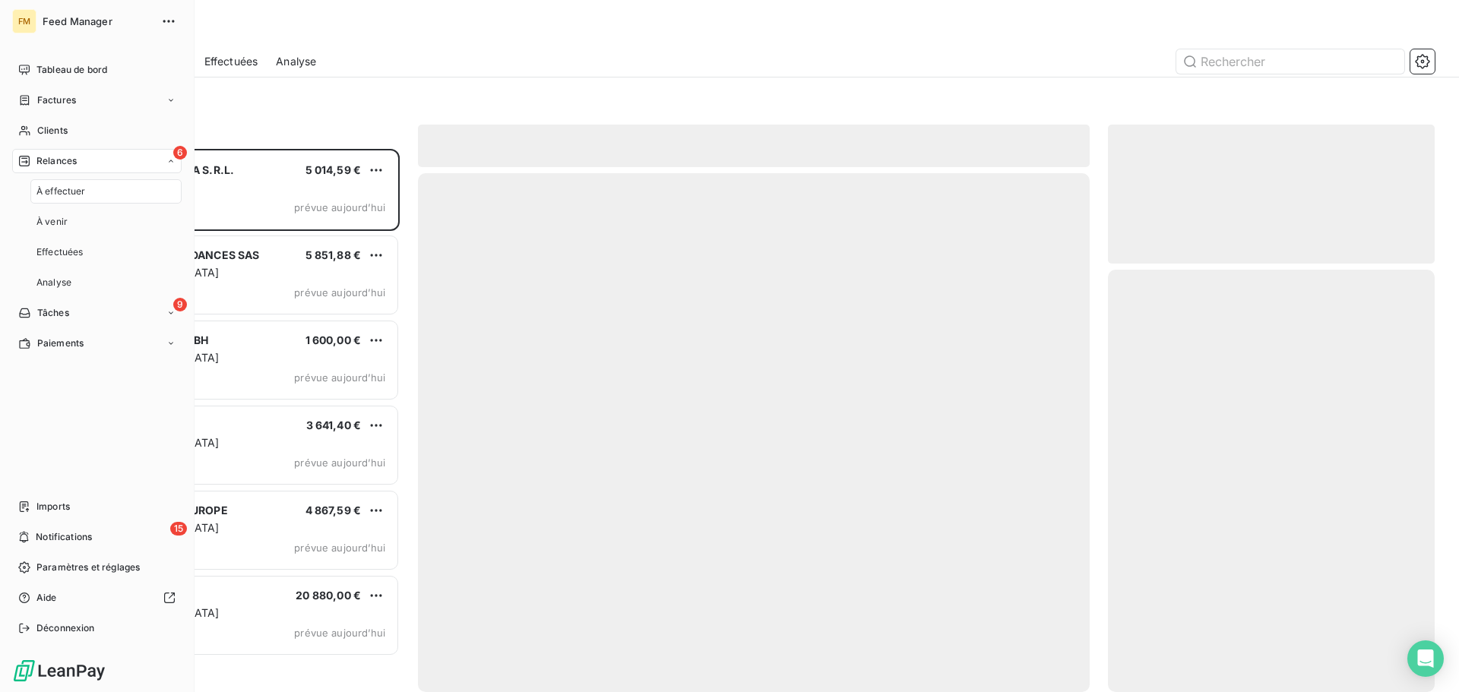
click at [98, 160] on div "6 Relances" at bounding box center [96, 161] width 169 height 24
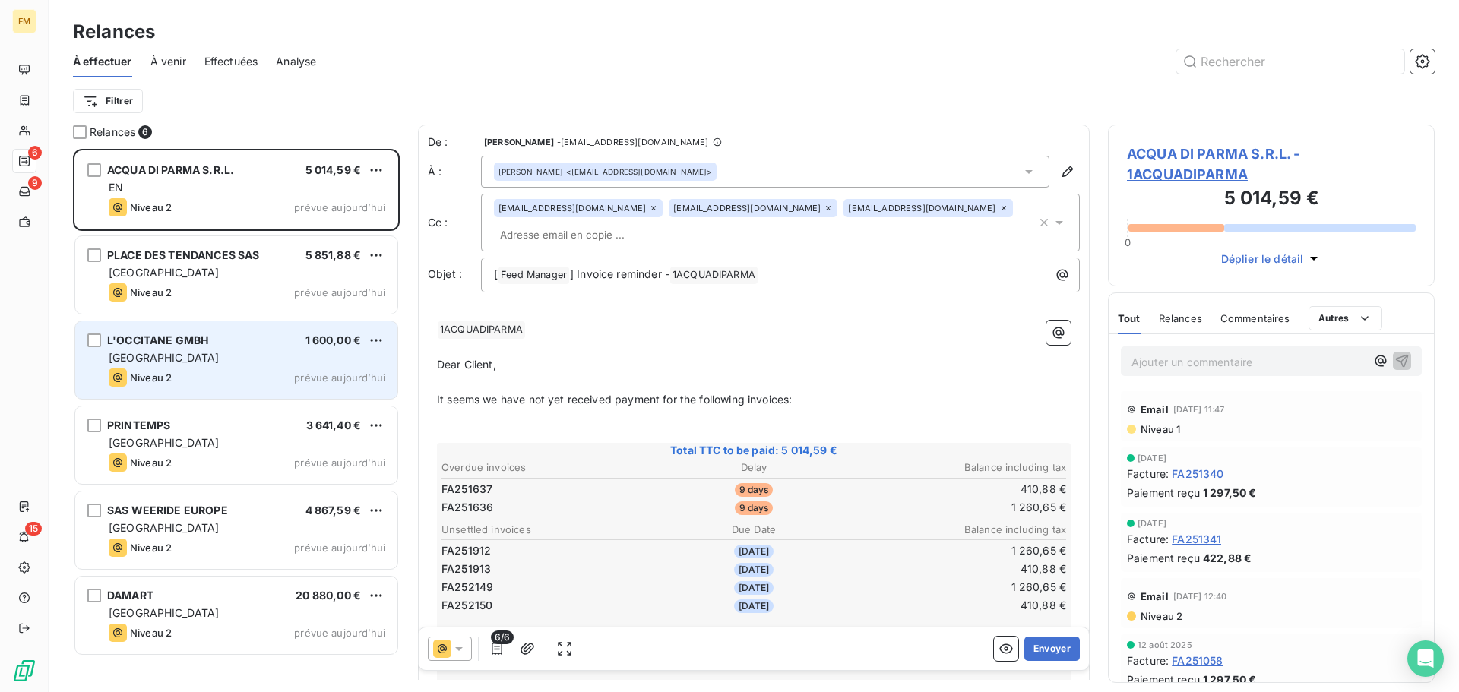
scroll to position [532, 315]
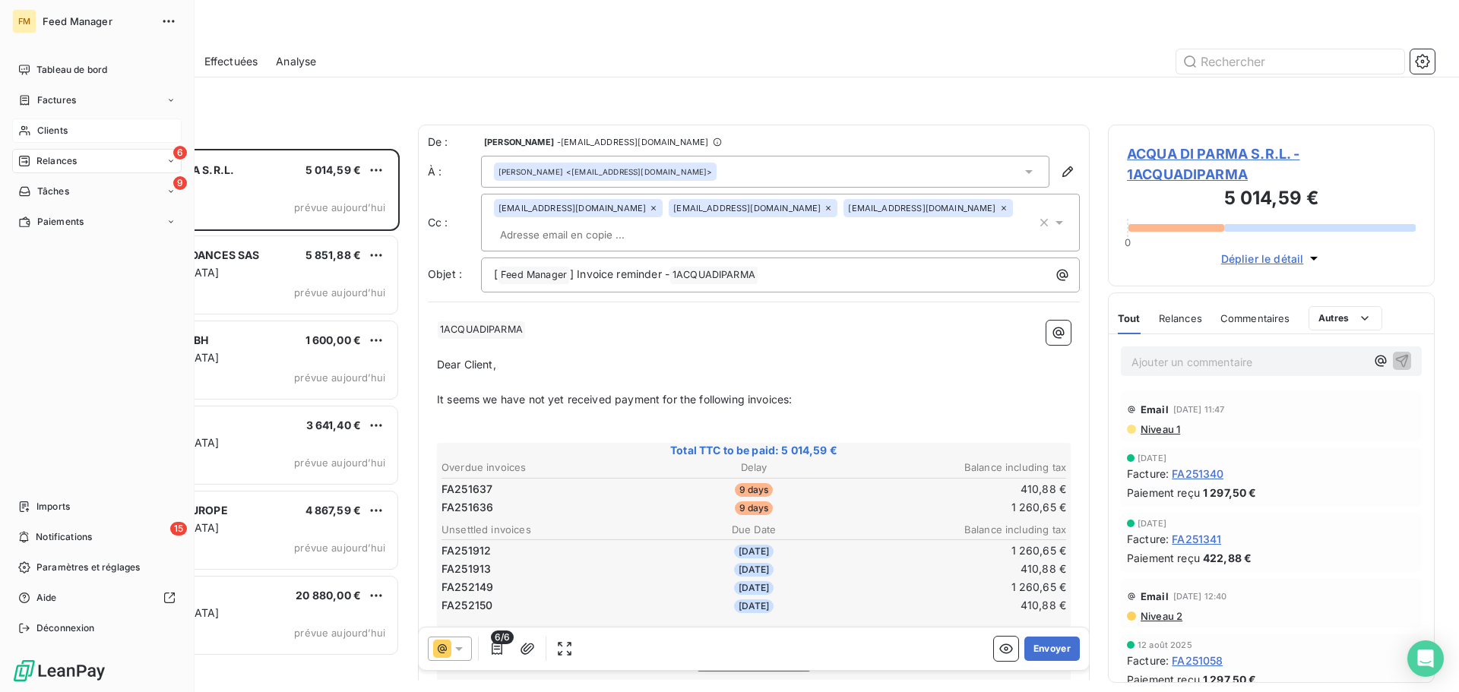
click at [60, 130] on span "Clients" at bounding box center [52, 131] width 30 height 14
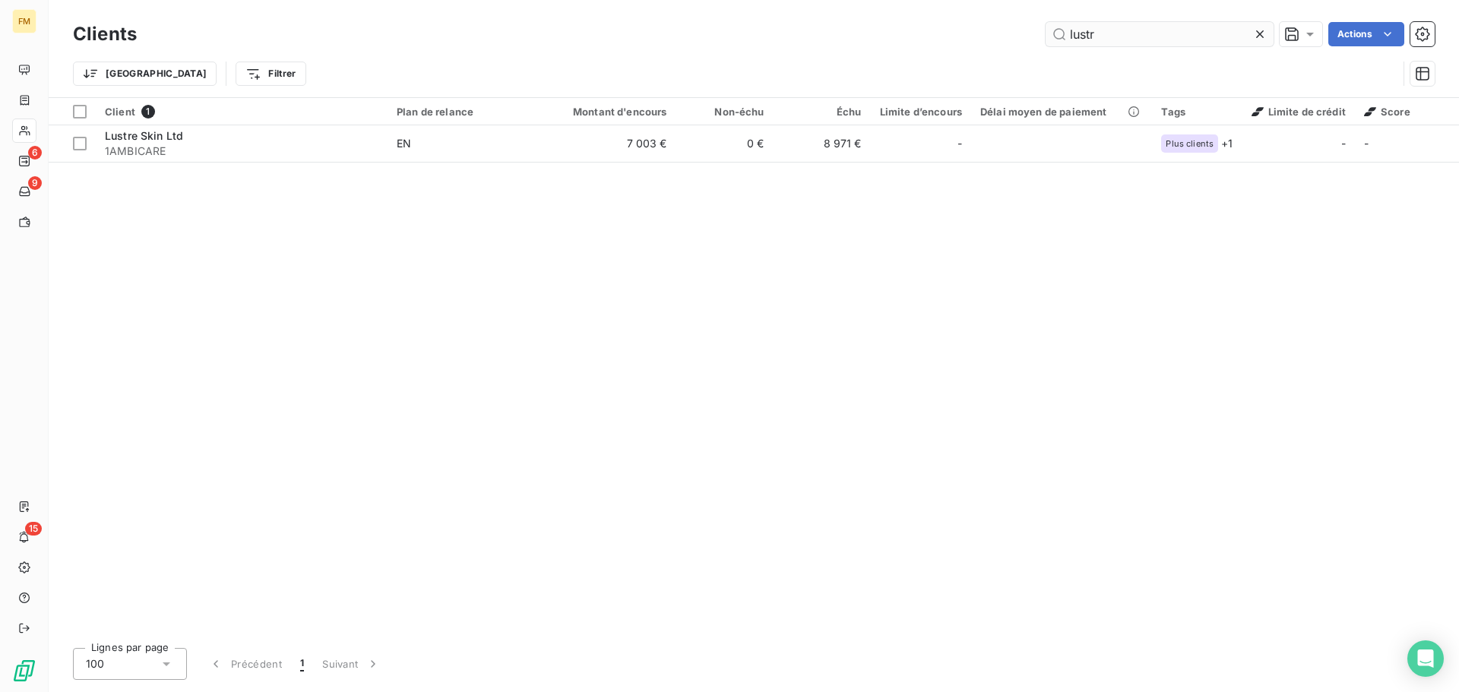
click at [1258, 35] on icon at bounding box center [1259, 34] width 15 height 15
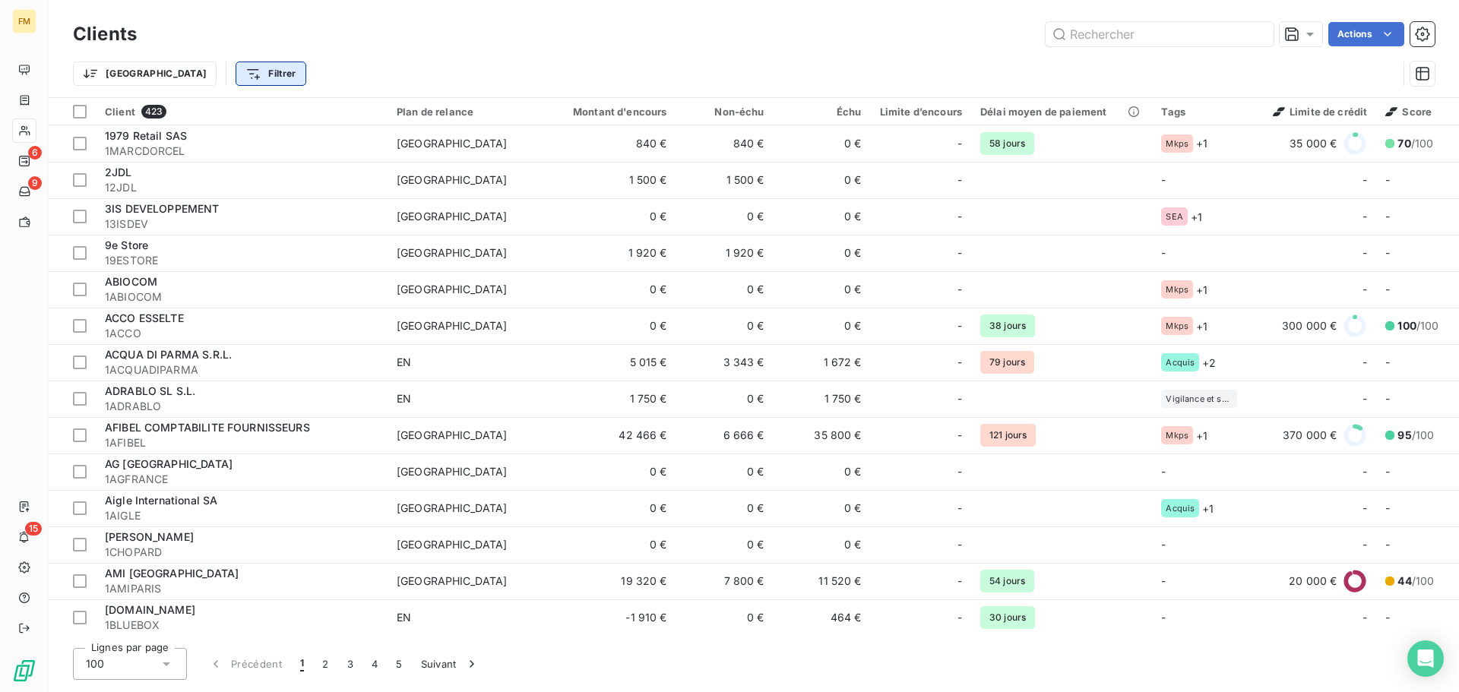
click at [205, 73] on html "FM 6 9 15 Clients Actions Trier Filtrer Client 423 Plan de relance Montant d'en…" at bounding box center [729, 346] width 1459 height 692
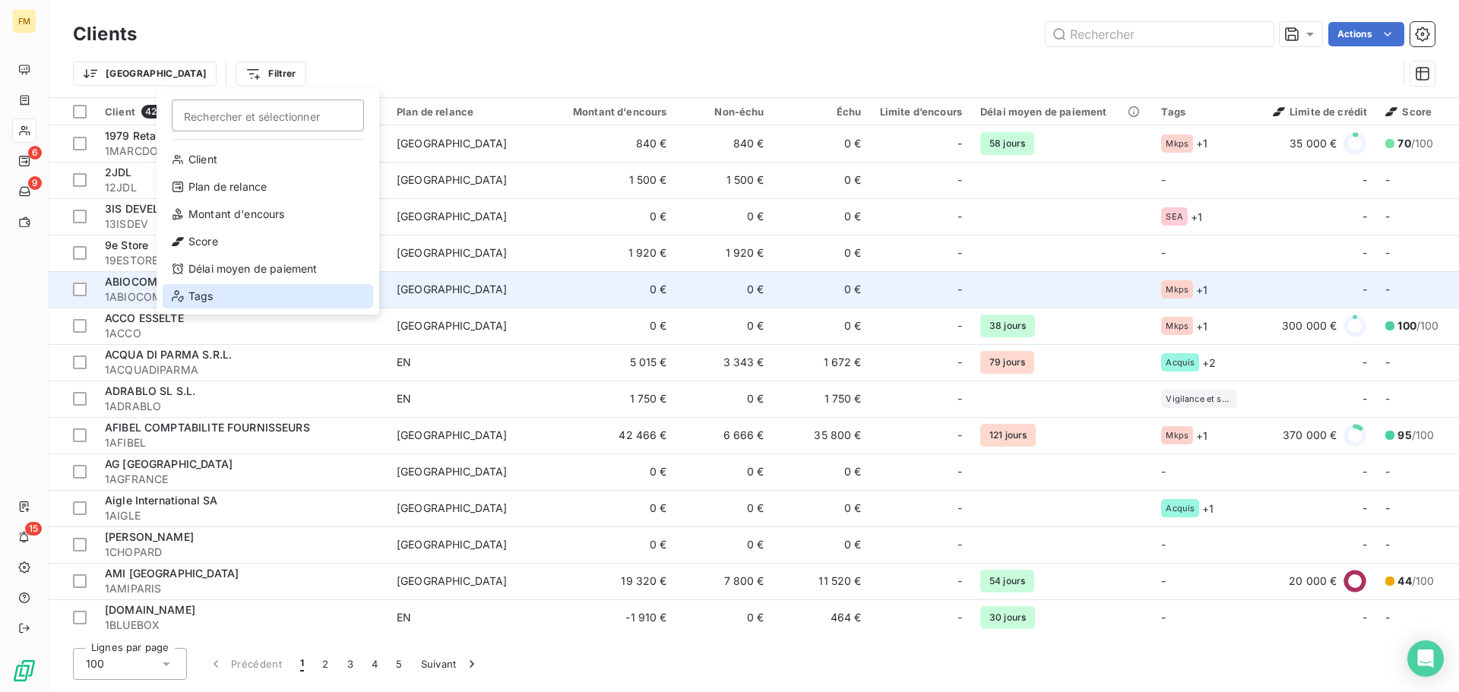
click at [230, 294] on div "Tags" at bounding box center [268, 296] width 211 height 24
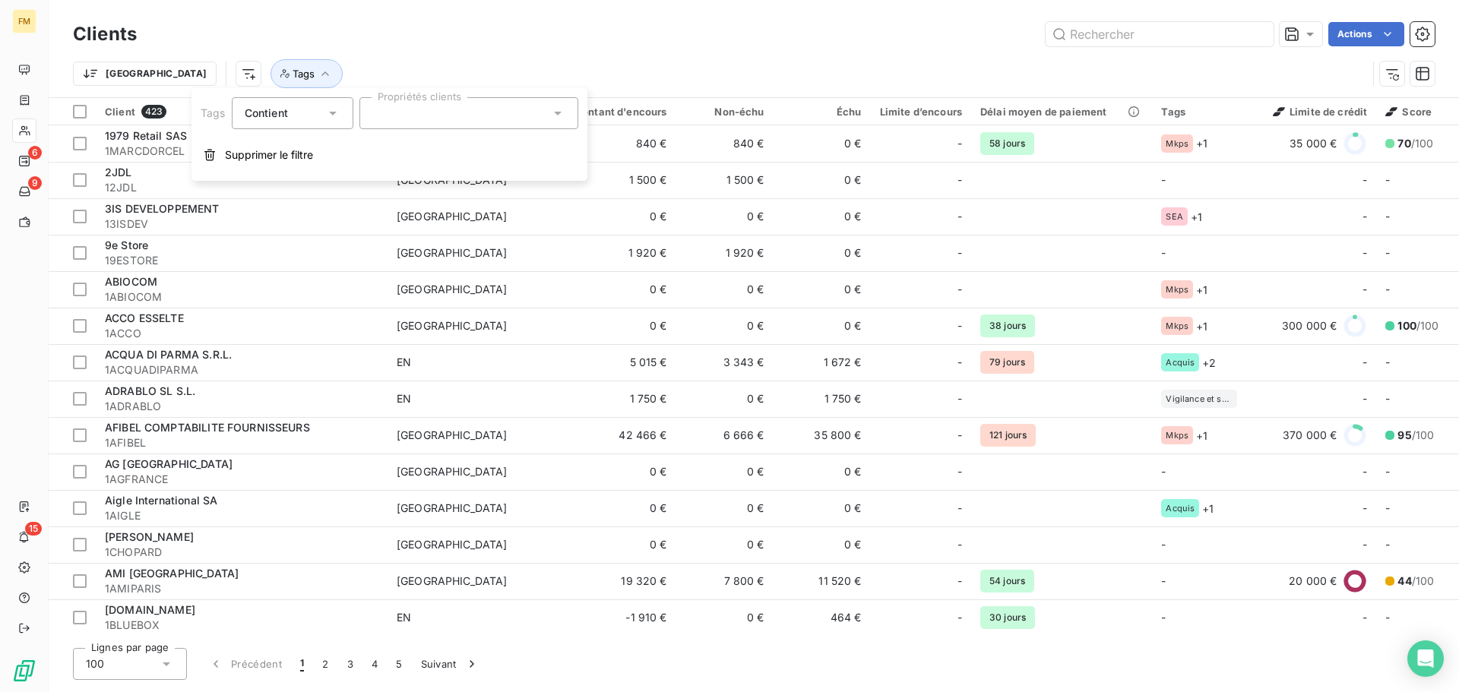
click at [560, 110] on icon at bounding box center [557, 113] width 15 height 15
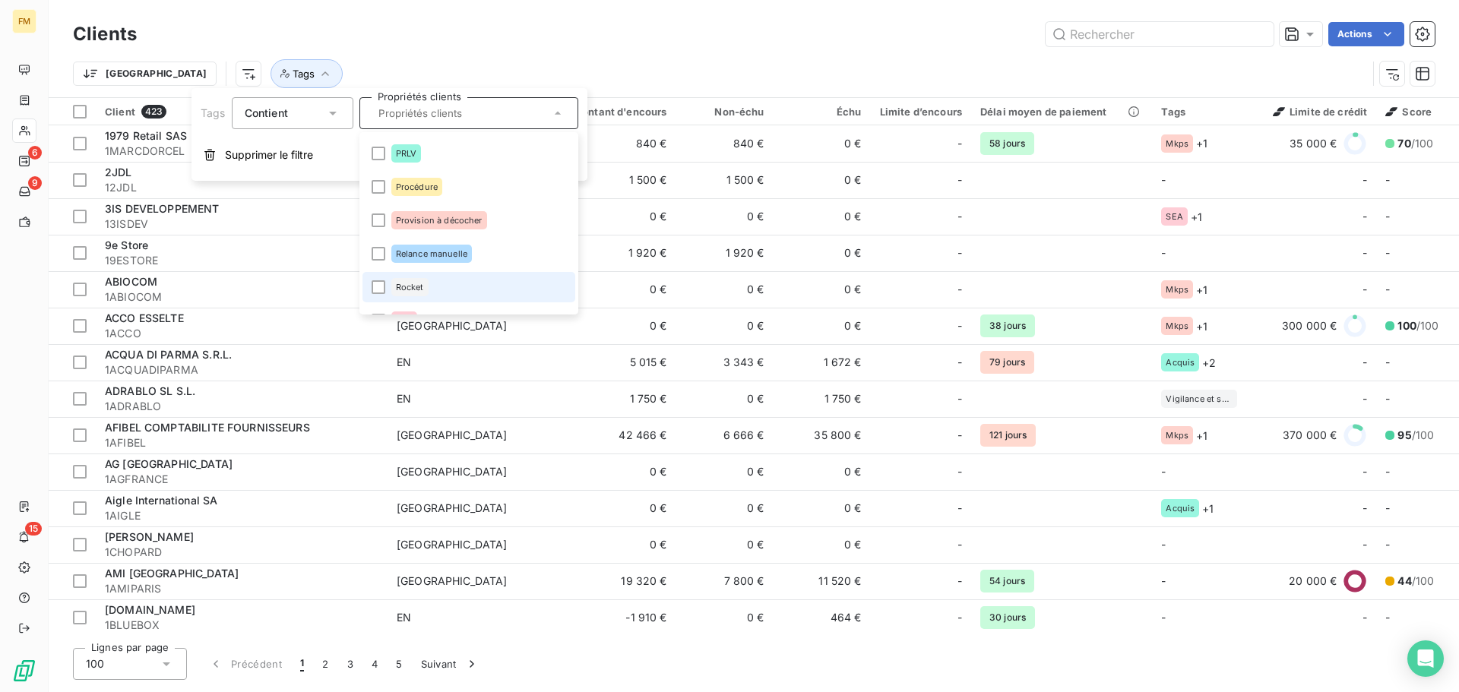
scroll to position [590, 0]
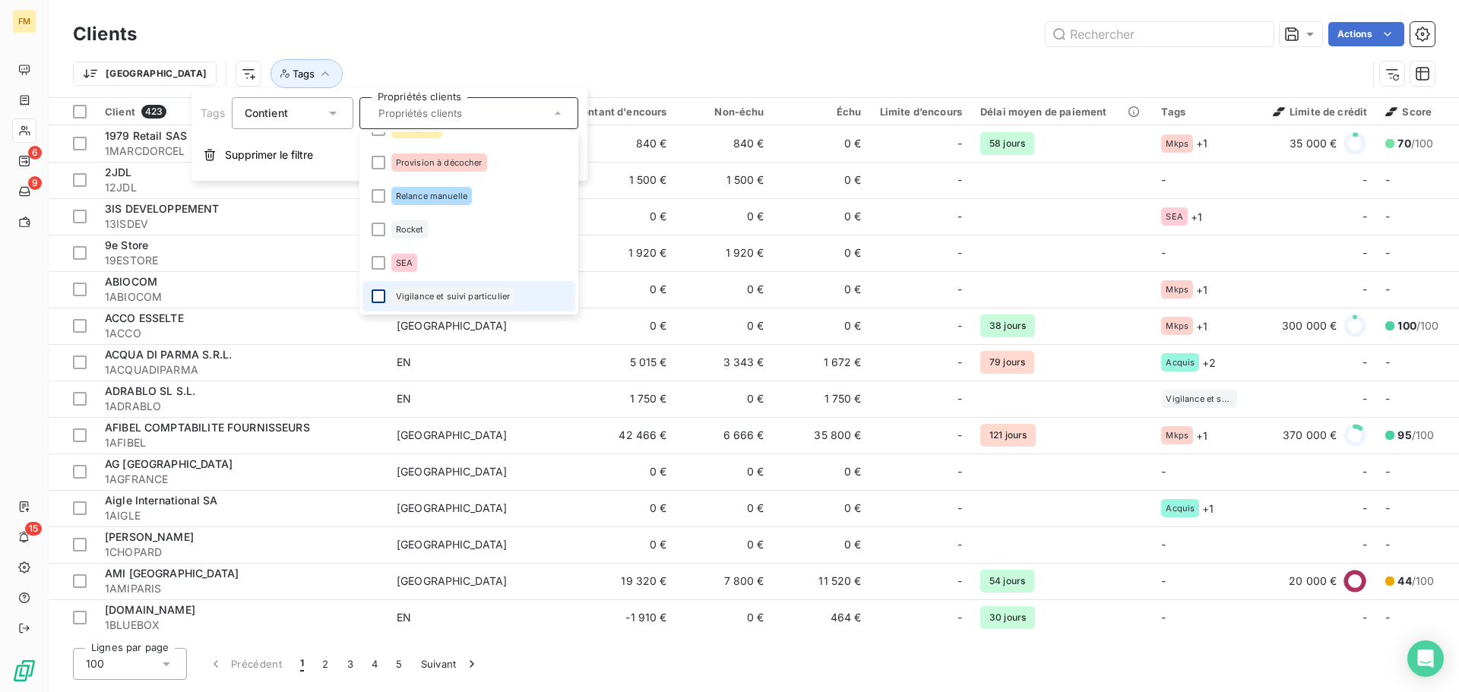
click at [376, 300] on div at bounding box center [379, 297] width 14 height 14
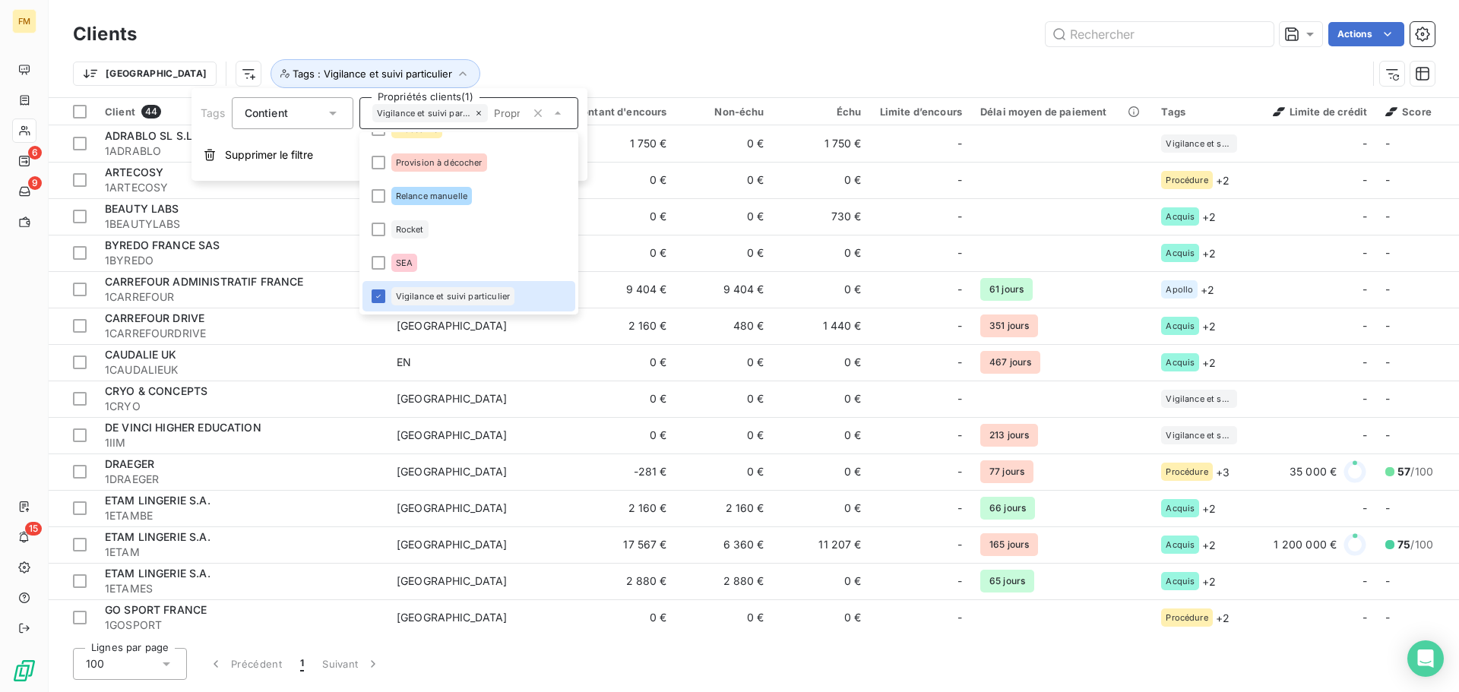
click at [600, 40] on div "Actions" at bounding box center [795, 34] width 1280 height 24
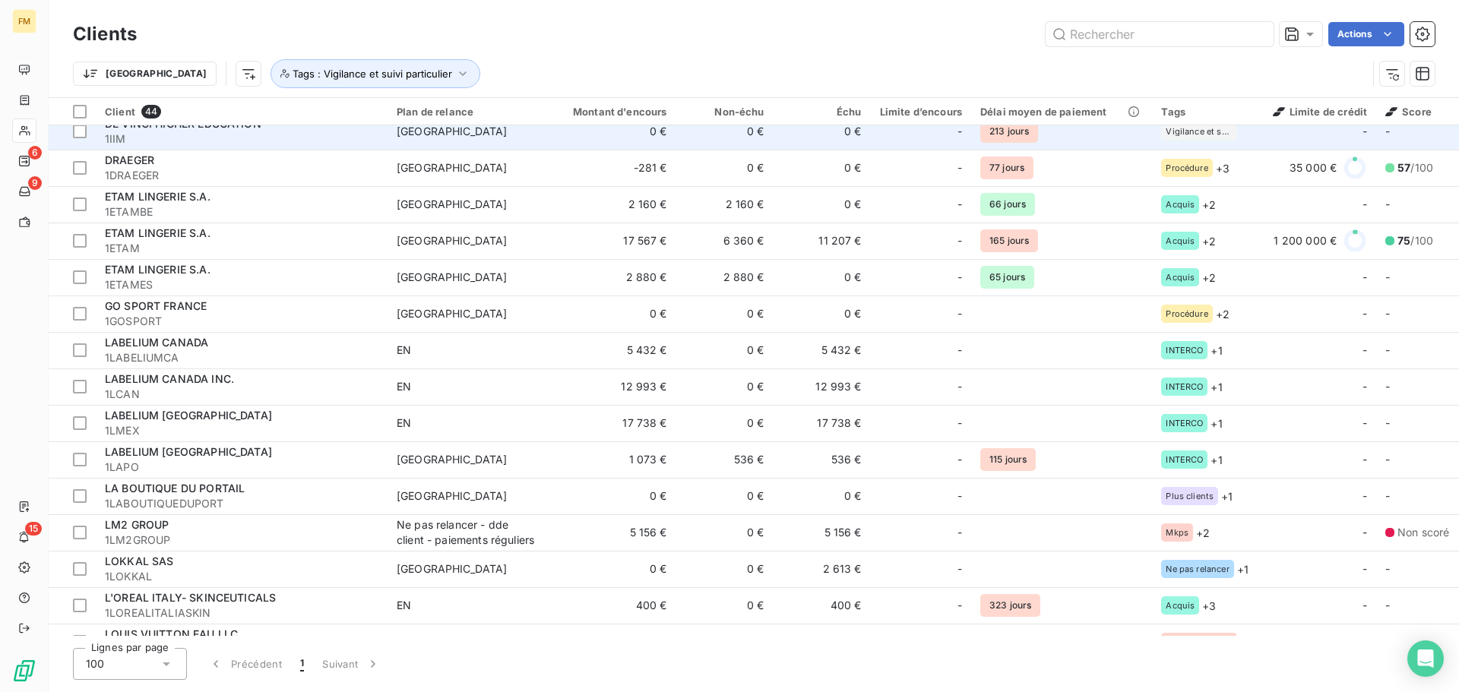
scroll to position [152, 0]
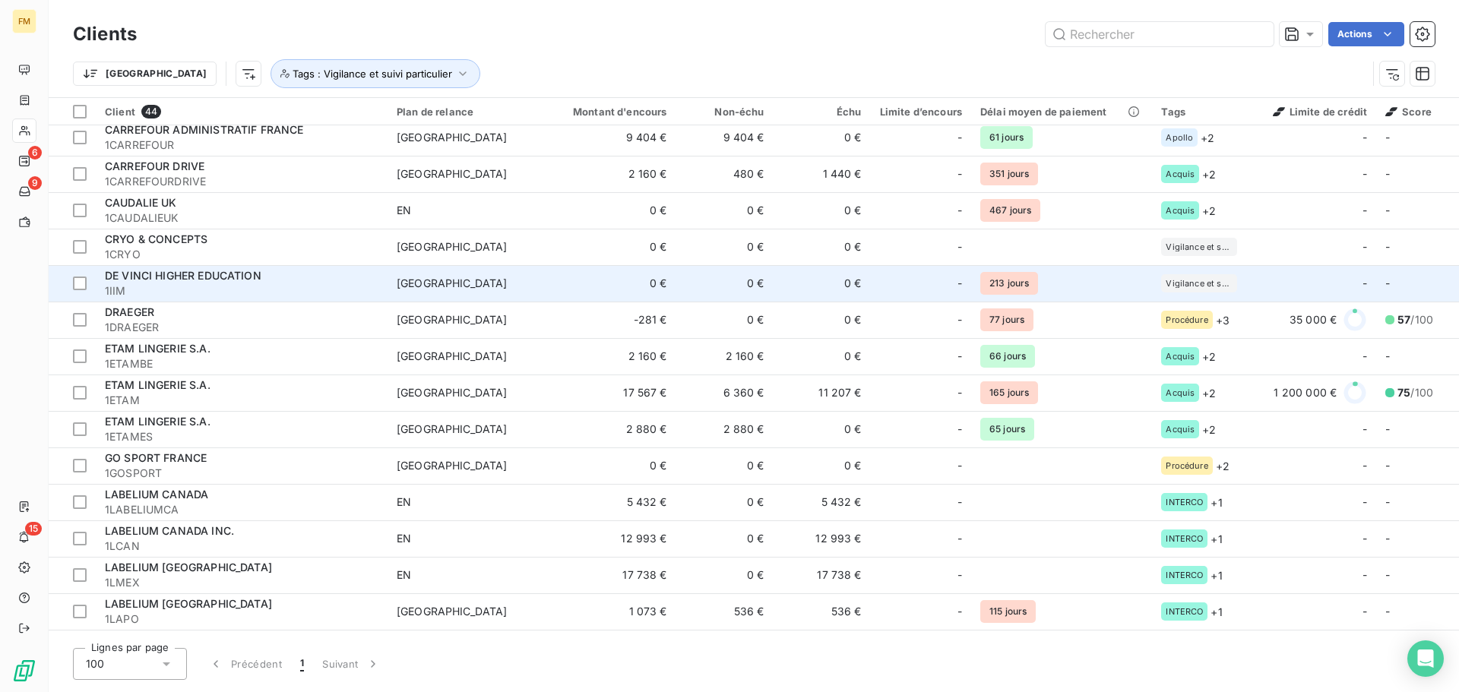
click at [191, 284] on span "1IIM" at bounding box center [242, 290] width 274 height 15
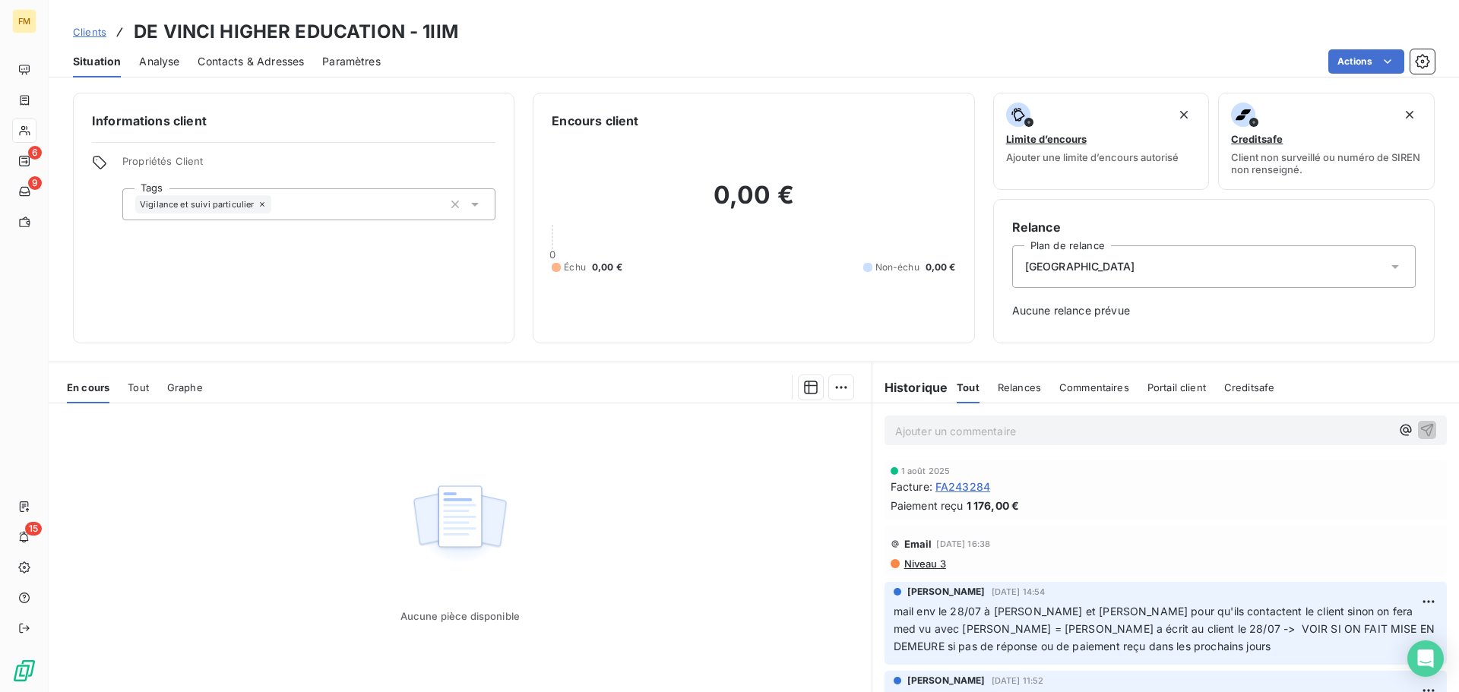
click at [80, 30] on span "Clients" at bounding box center [89, 32] width 33 height 12
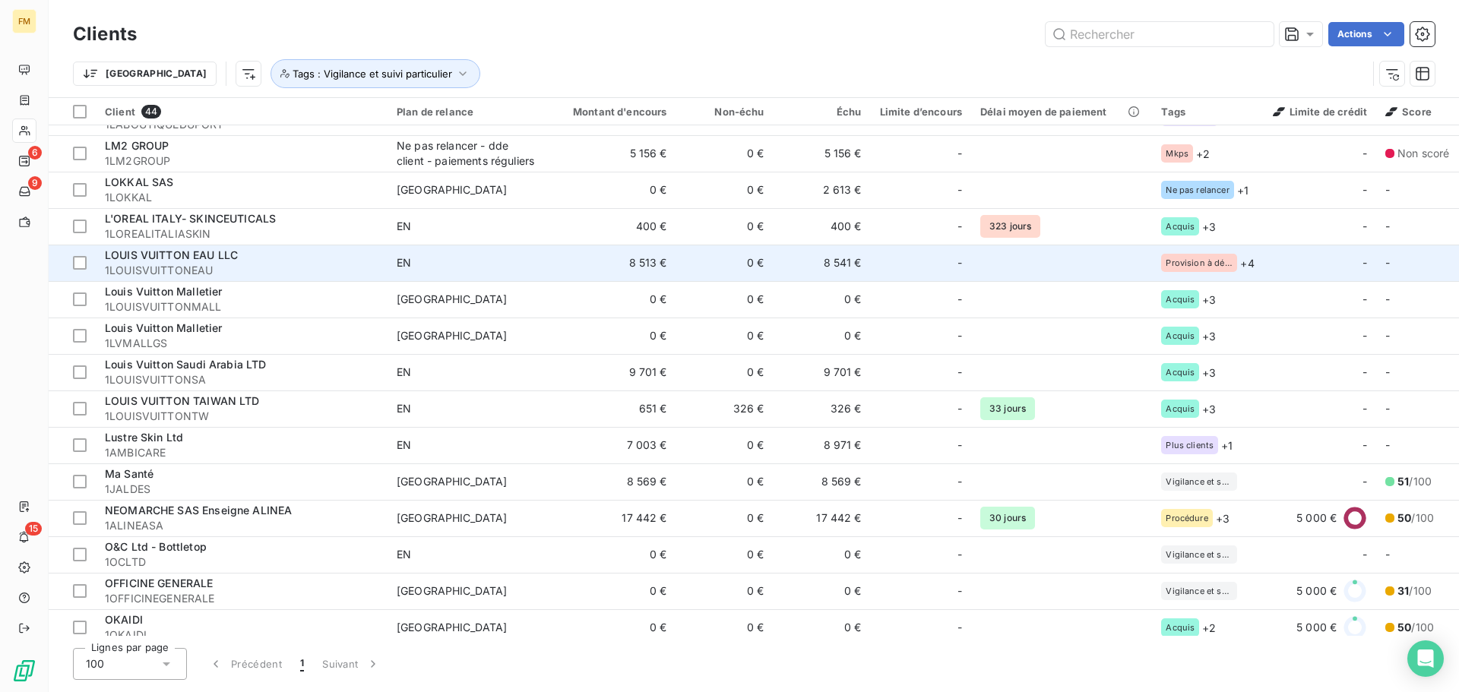
scroll to position [684, 0]
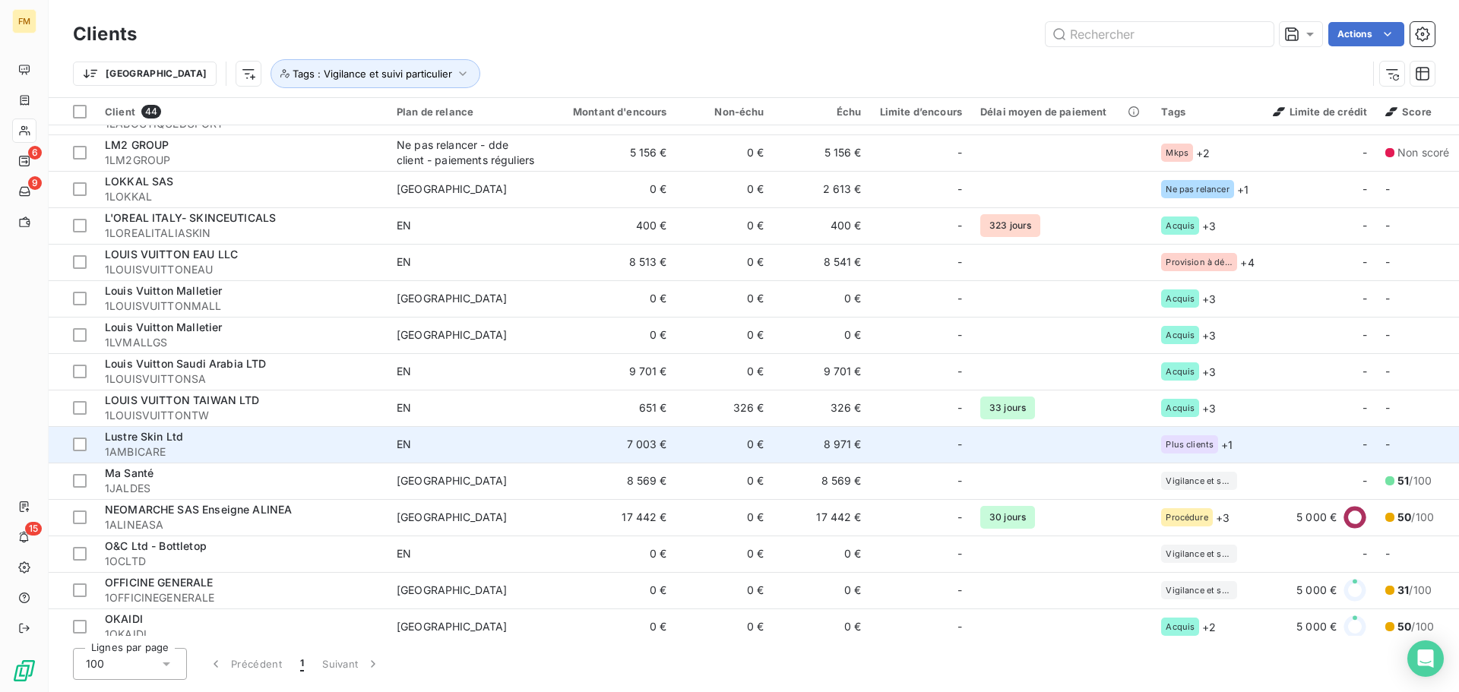
click at [152, 441] on span "Lustre Skin Ltd" at bounding box center [144, 436] width 78 height 13
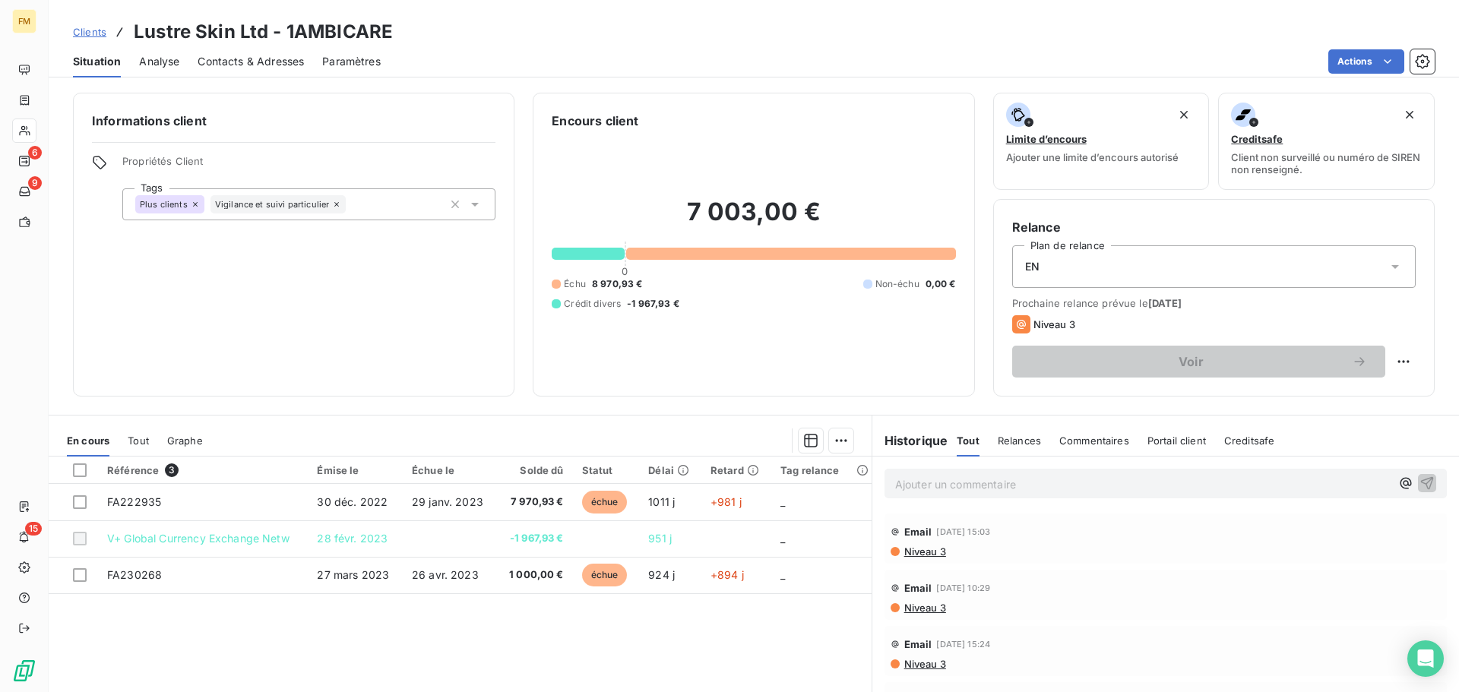
click at [94, 34] on span "Clients" at bounding box center [89, 32] width 33 height 12
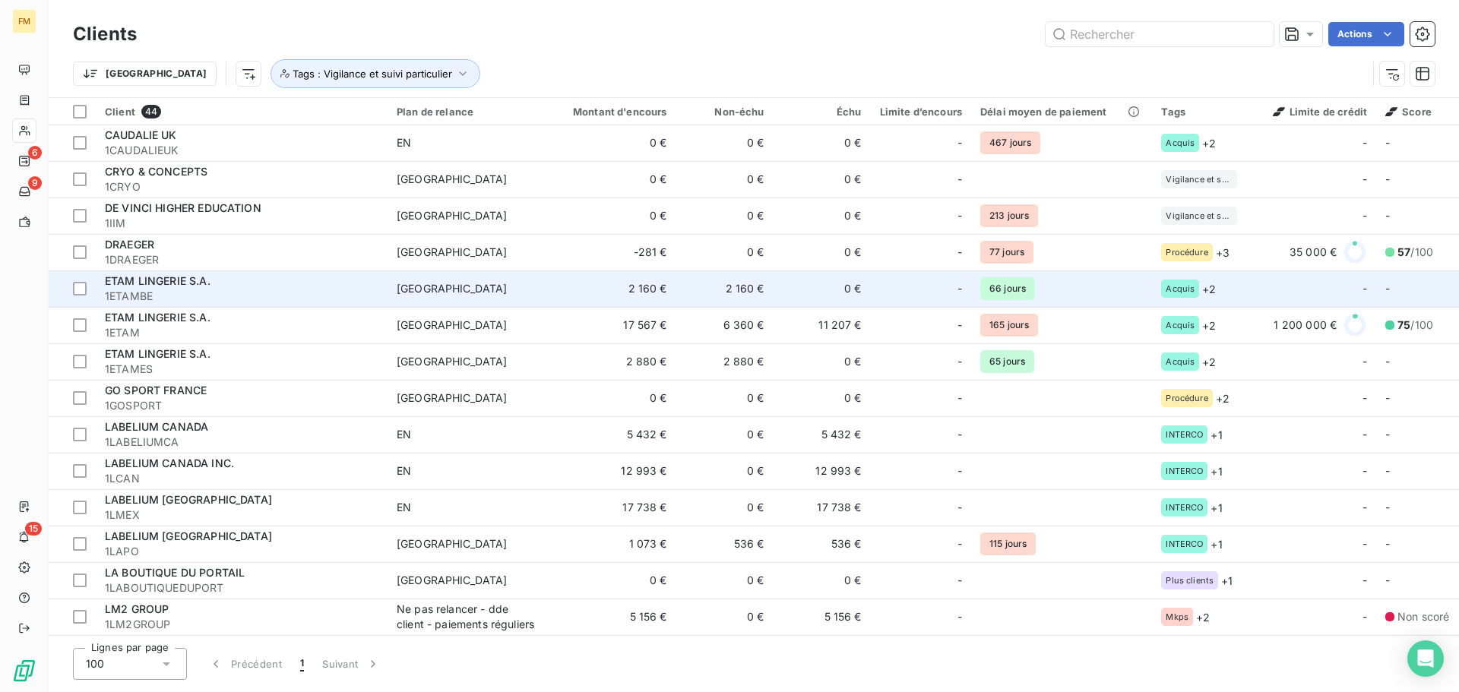
scroll to position [228, 0]
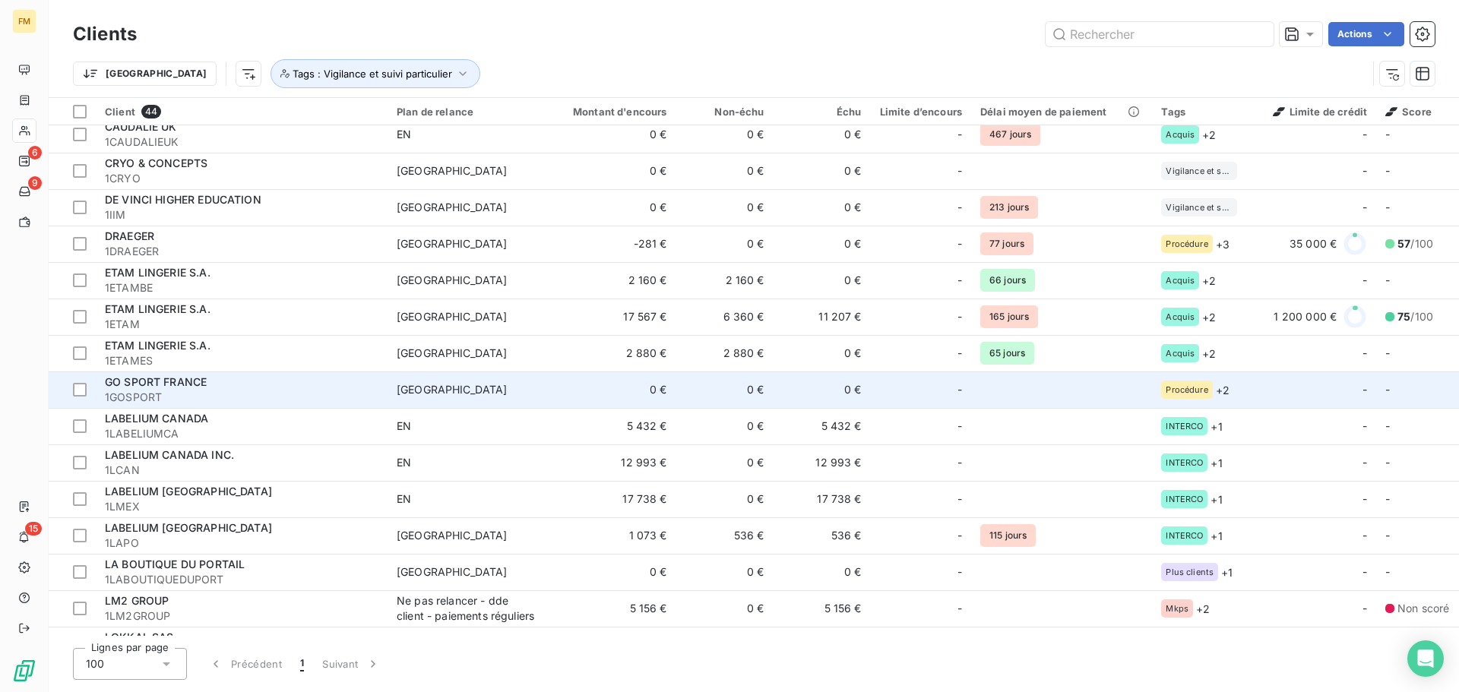
click at [482, 395] on span "[GEOGRAPHIC_DATA]" at bounding box center [467, 389] width 140 height 15
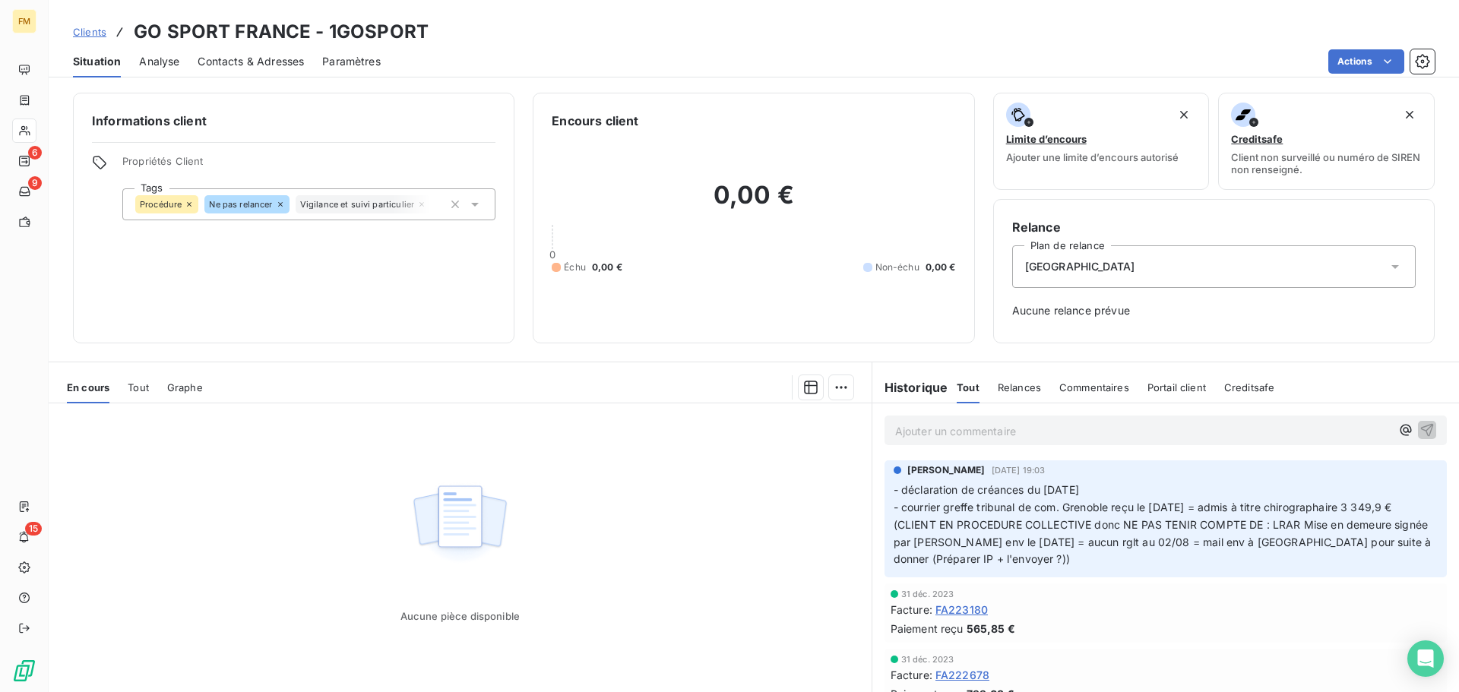
click at [933, 426] on p "Ajouter un commentaire ﻿" at bounding box center [1142, 431] width 495 height 19
copy span "PLUS BESOIN DE RELANCER"
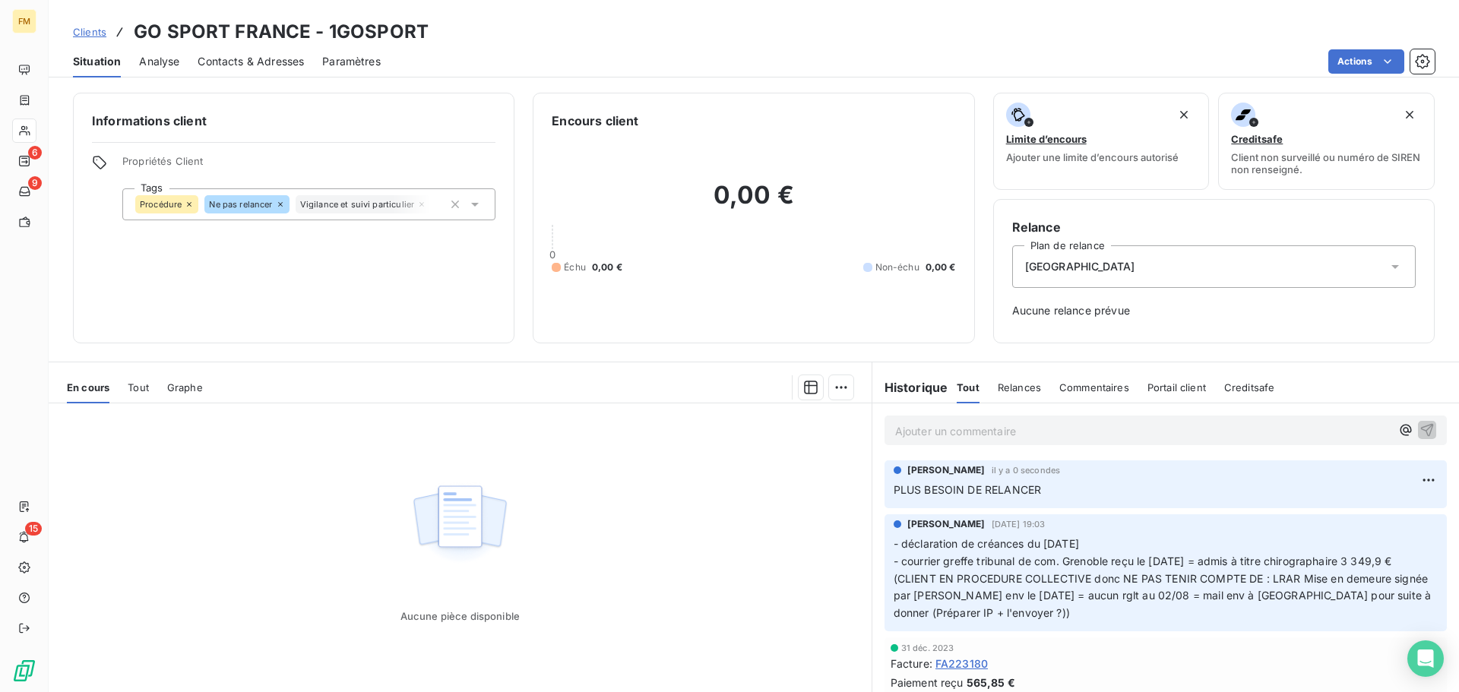
drag, startPoint x: 103, startPoint y: 32, endPoint x: 114, endPoint y: 40, distance: 13.7
click at [103, 33] on span "Clients" at bounding box center [89, 32] width 33 height 12
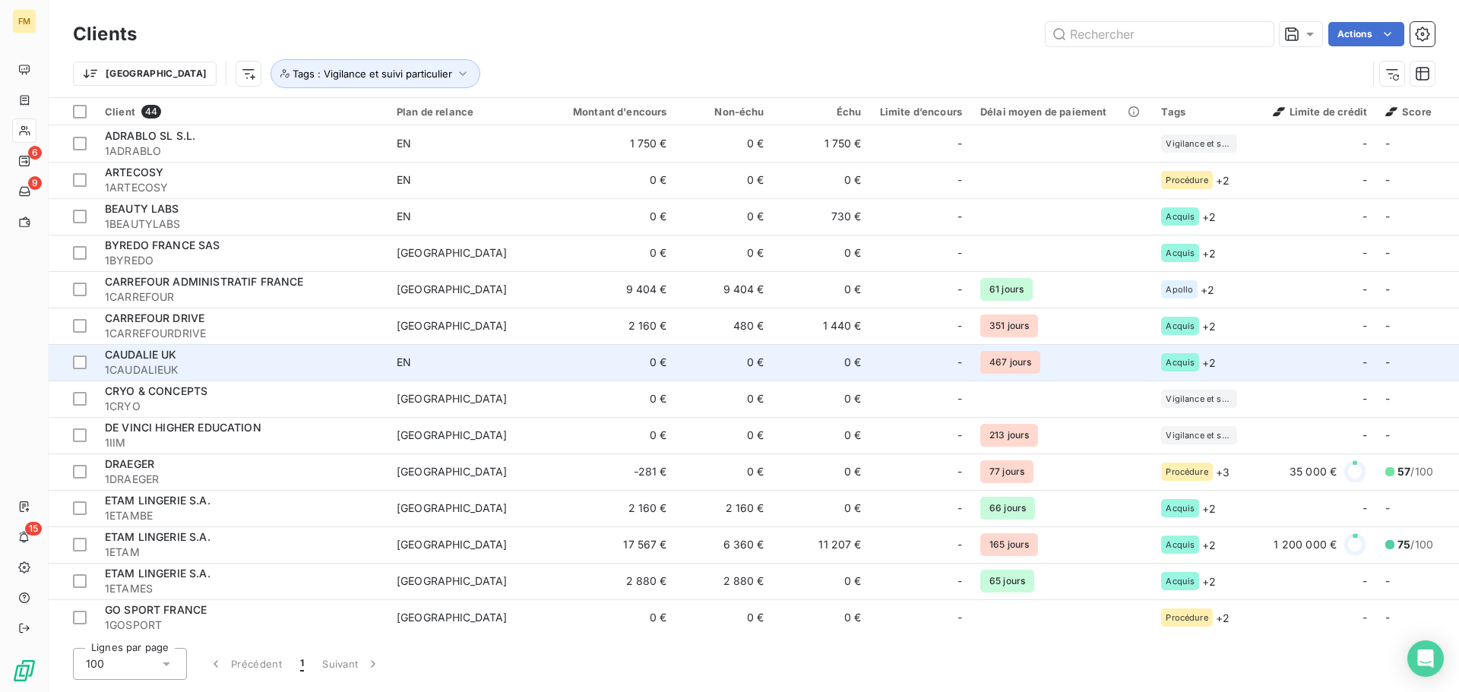
click at [450, 369] on span "EN" at bounding box center [467, 362] width 140 height 15
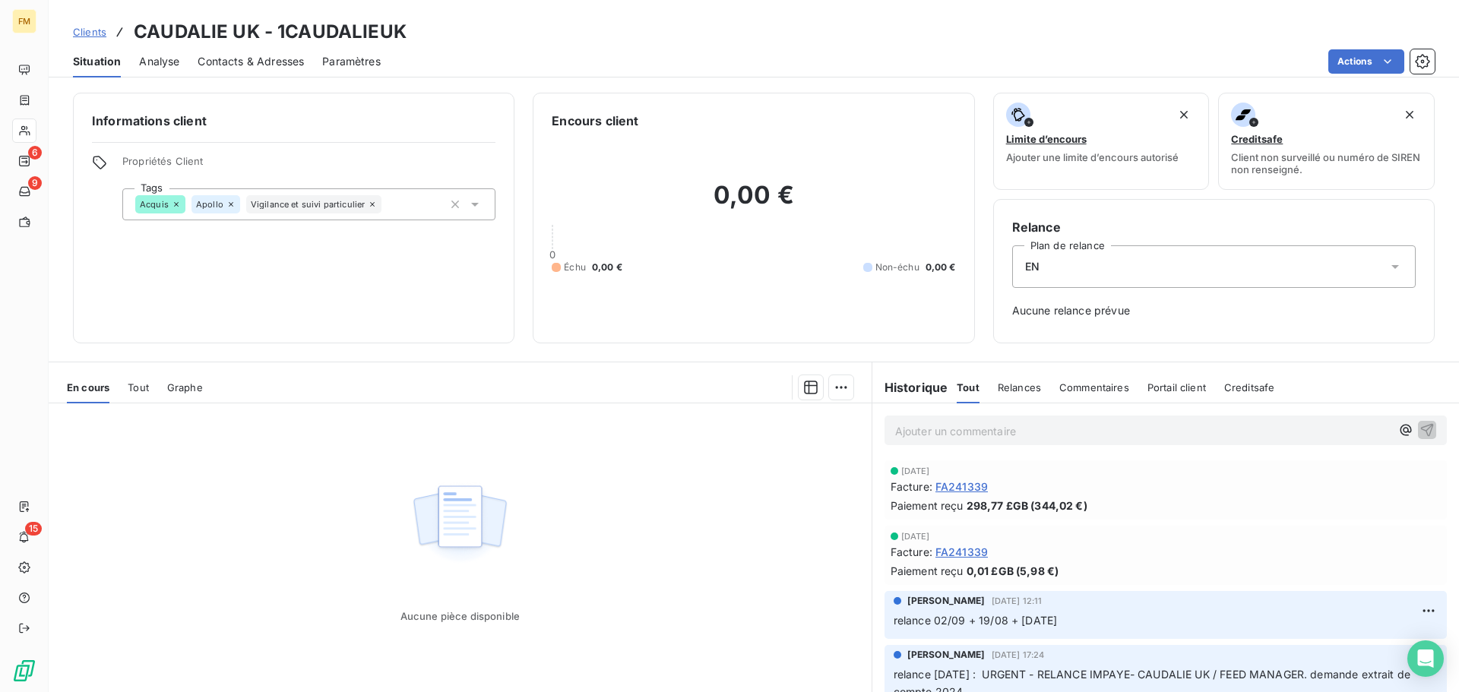
click at [101, 35] on span "Clients" at bounding box center [89, 32] width 33 height 12
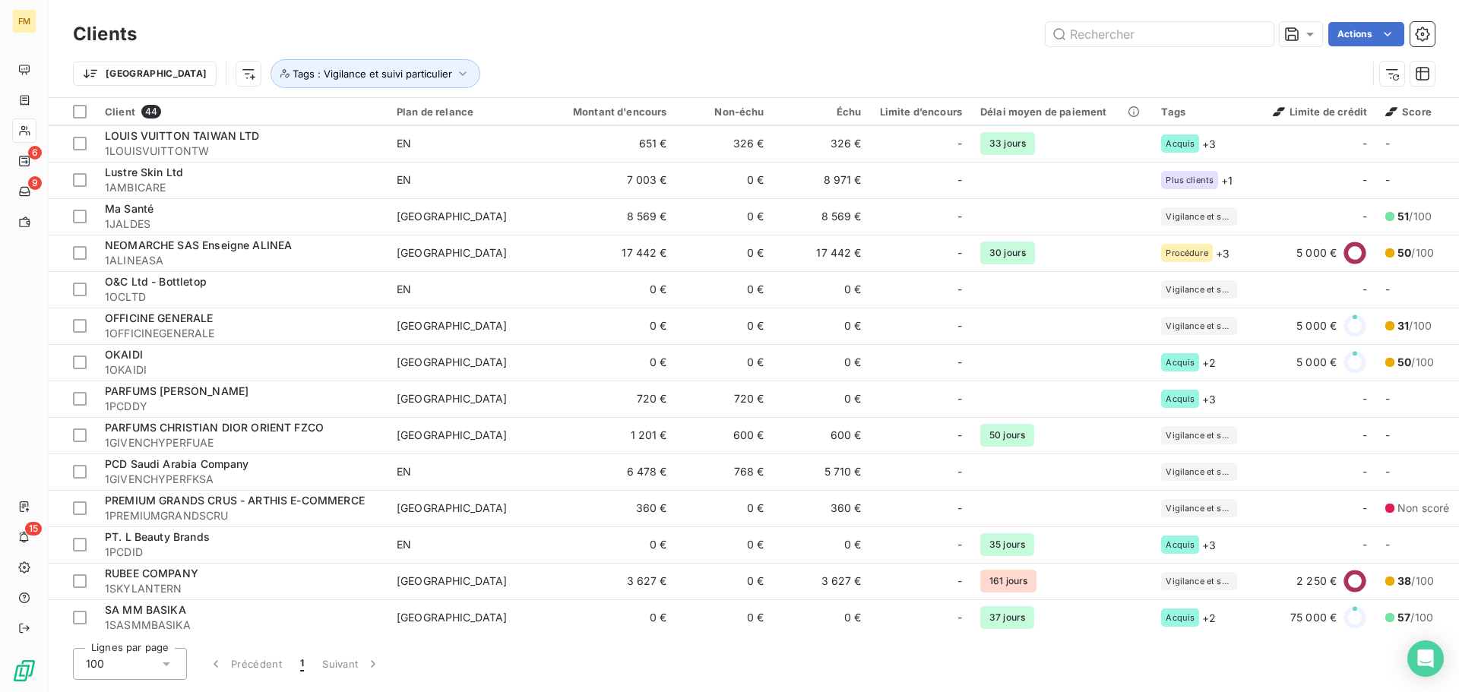
scroll to position [988, 0]
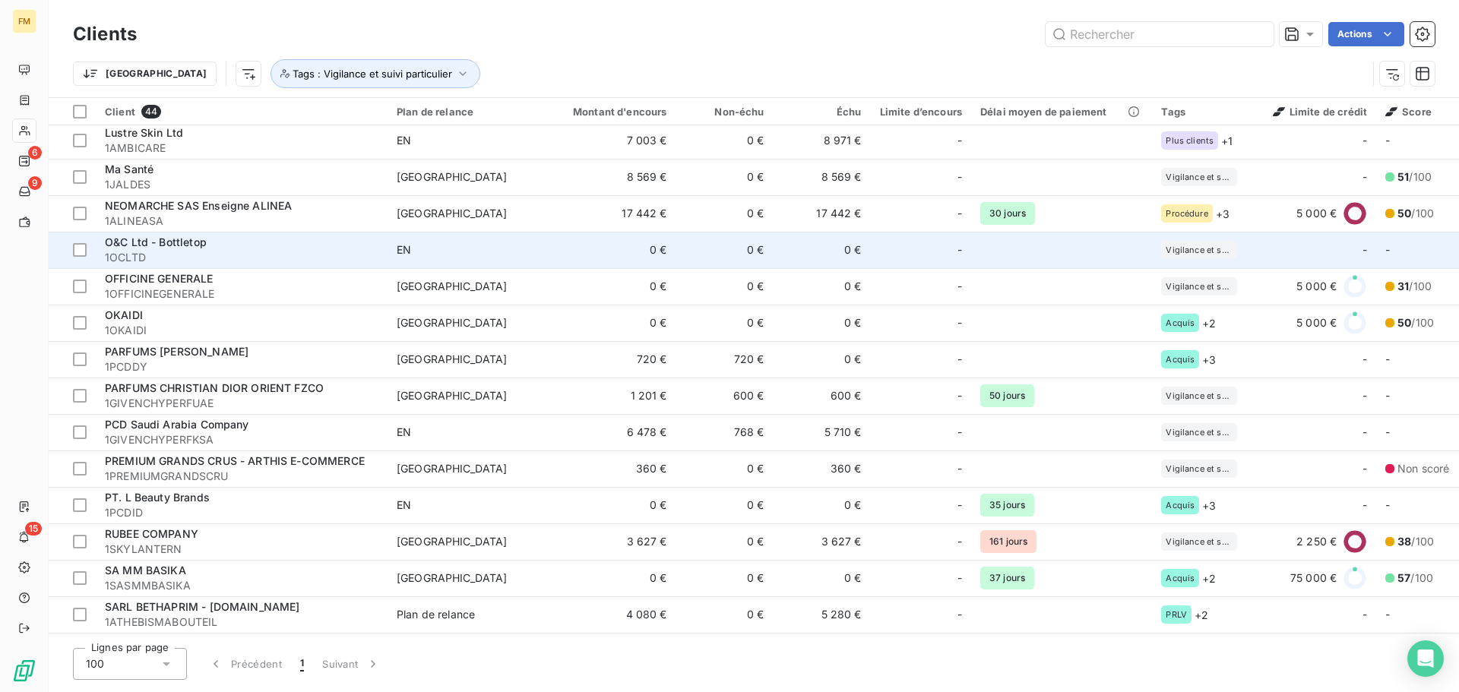
click at [131, 245] on span "O&C Ltd - Bottletop" at bounding box center [156, 242] width 102 height 13
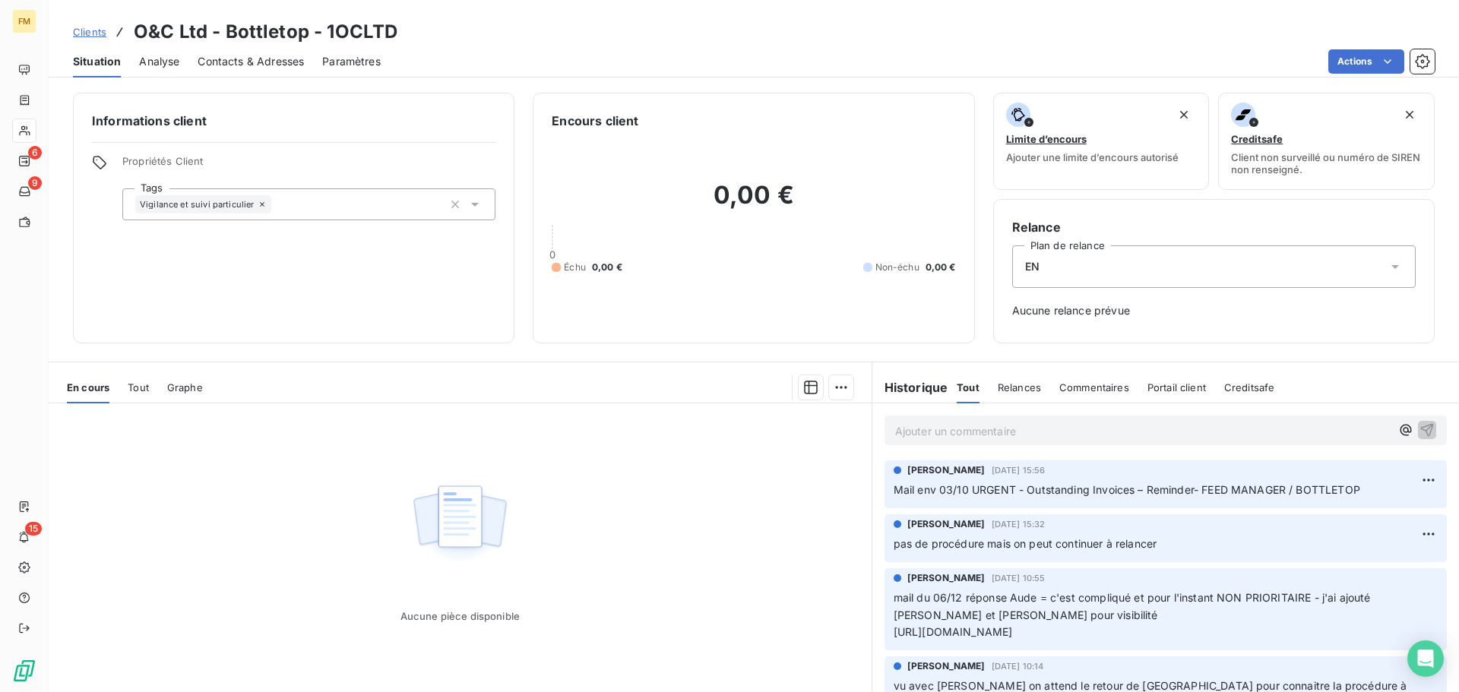
click at [473, 197] on icon at bounding box center [474, 204] width 15 height 15
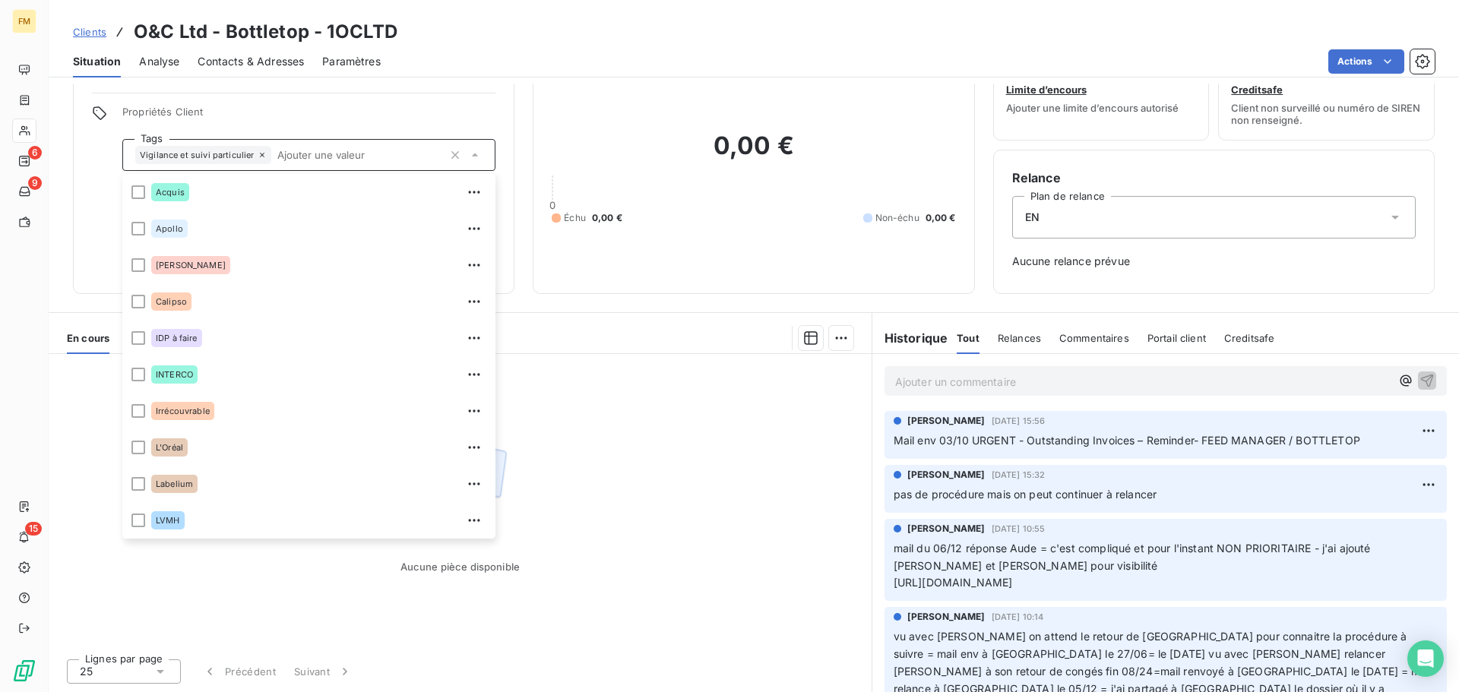
click at [635, 164] on h2 "0,00 €" at bounding box center [754, 154] width 404 height 46
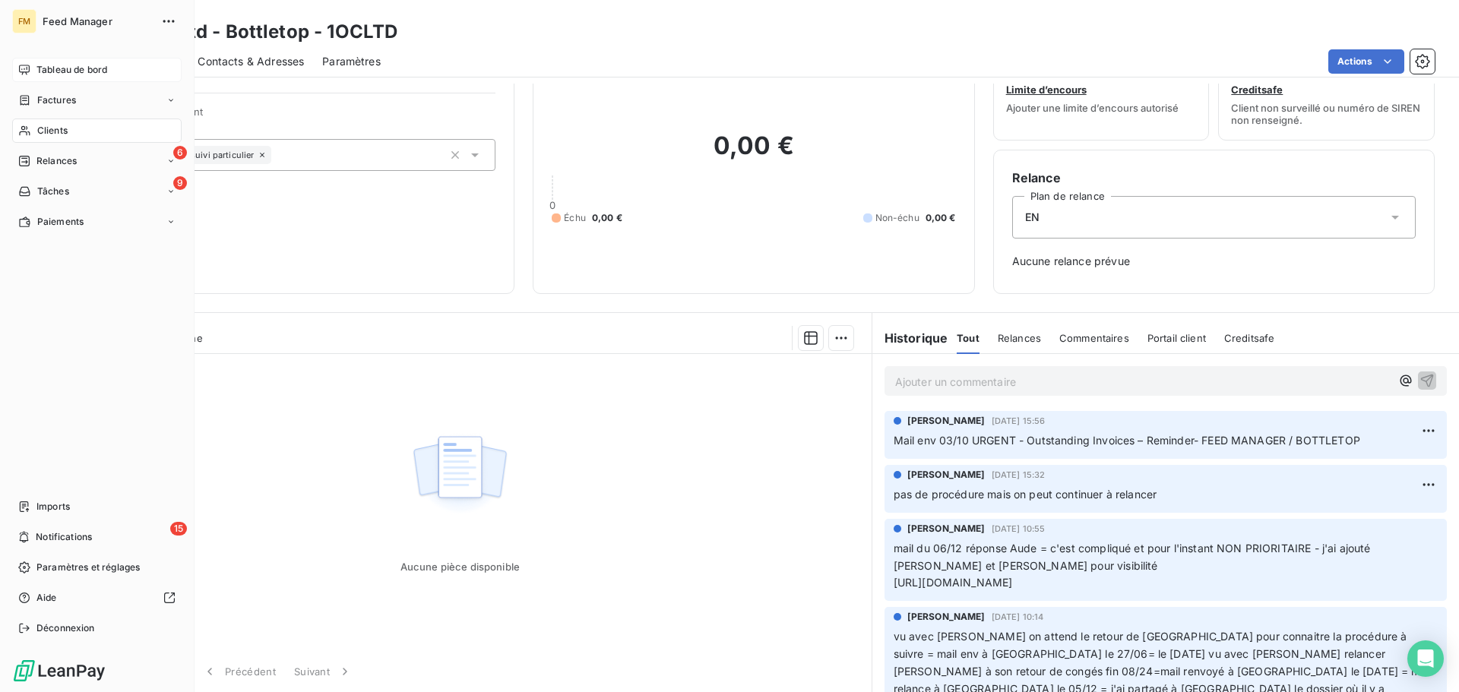
click at [95, 74] on span "Tableau de bord" at bounding box center [71, 70] width 71 height 14
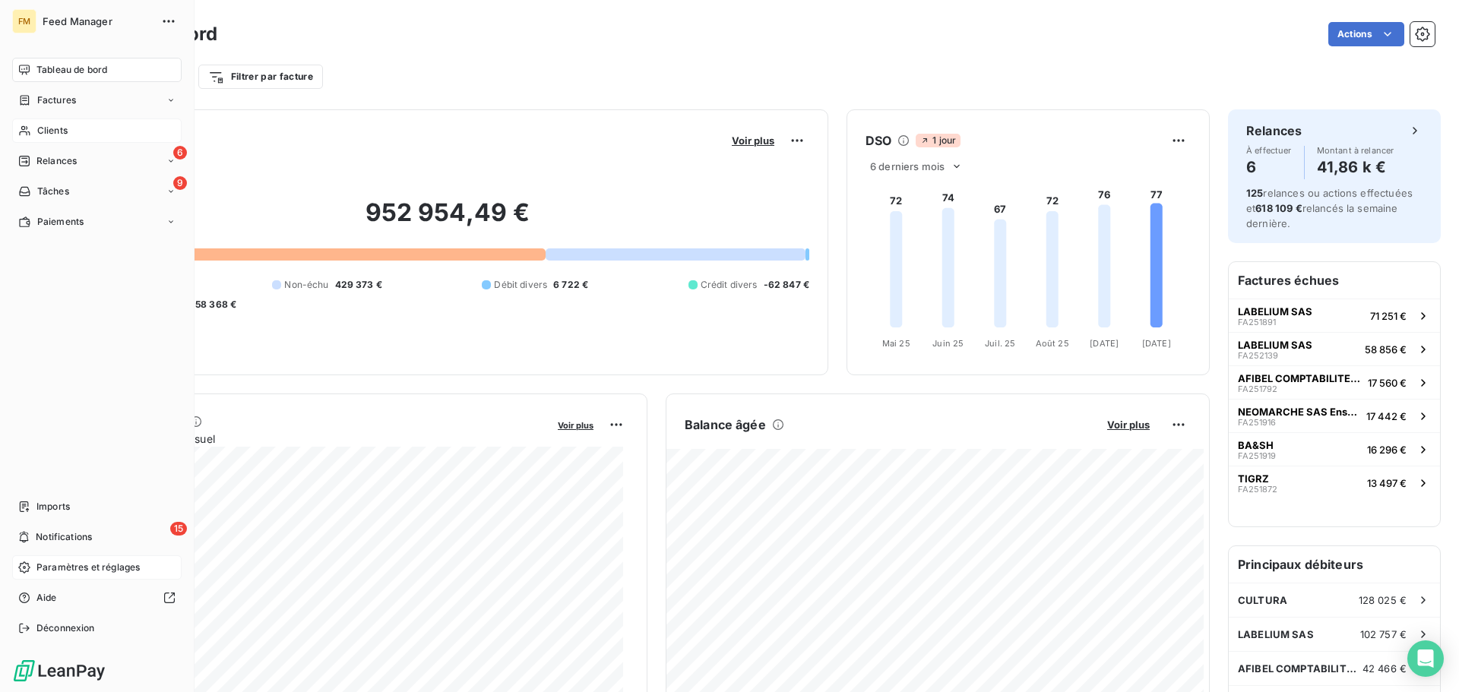
click at [84, 565] on span "Paramètres et réglages" at bounding box center [87, 568] width 103 height 14
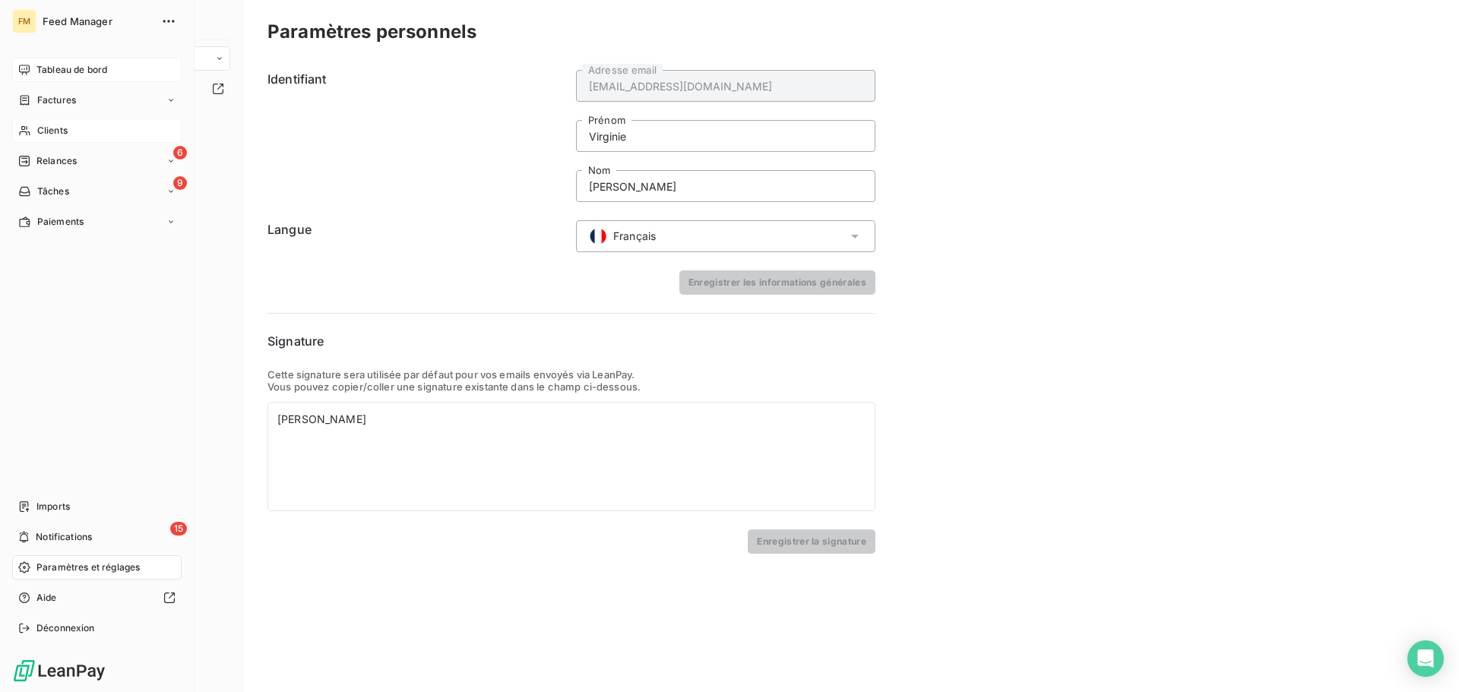
click at [87, 65] on span "Tableau de bord" at bounding box center [71, 70] width 71 height 14
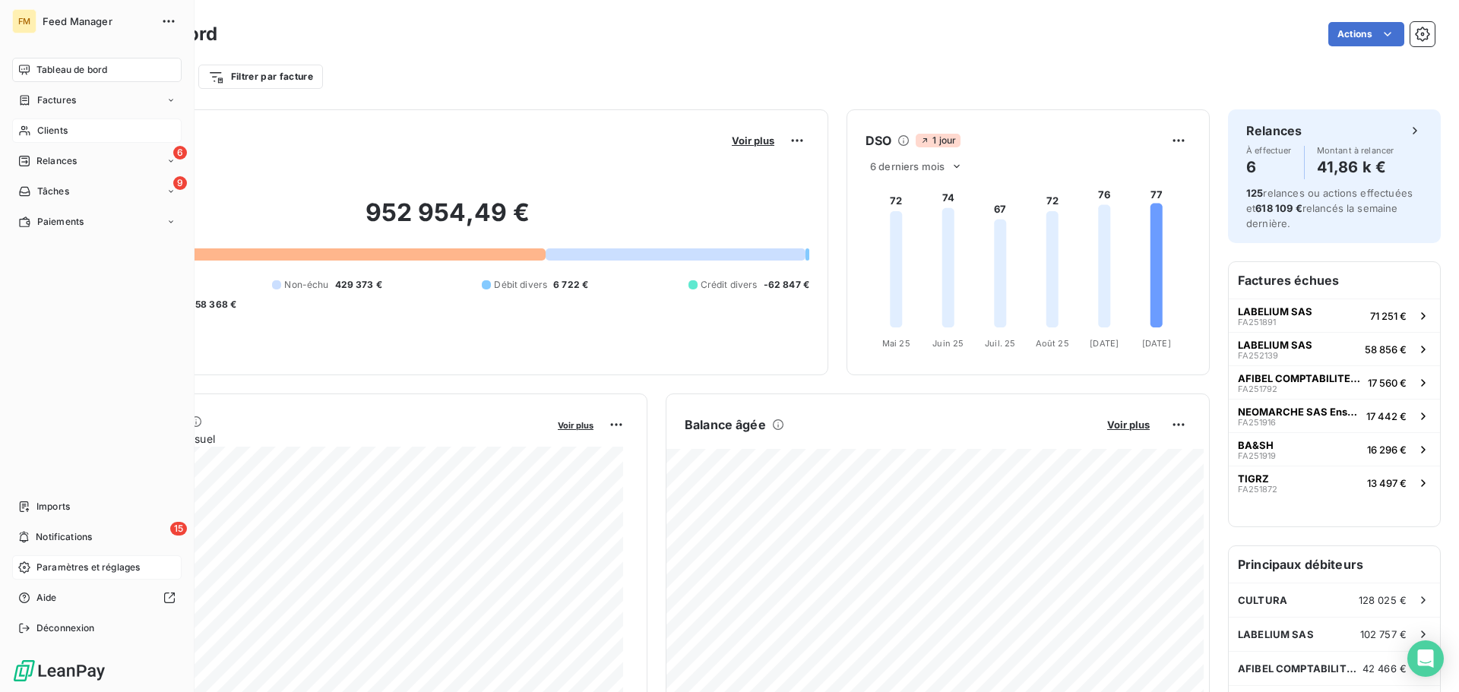
click at [61, 129] on span "Clients" at bounding box center [52, 131] width 30 height 14
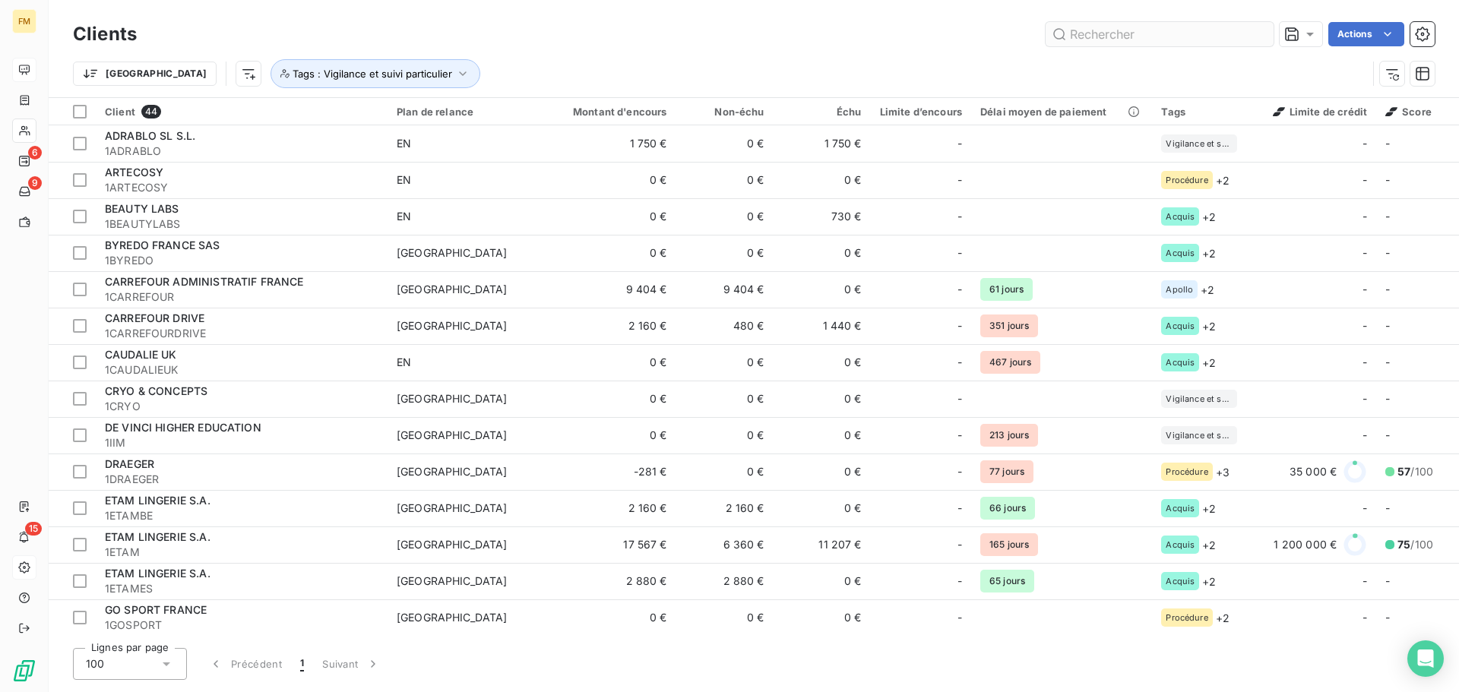
click at [1099, 32] on input "text" at bounding box center [1160, 34] width 228 height 24
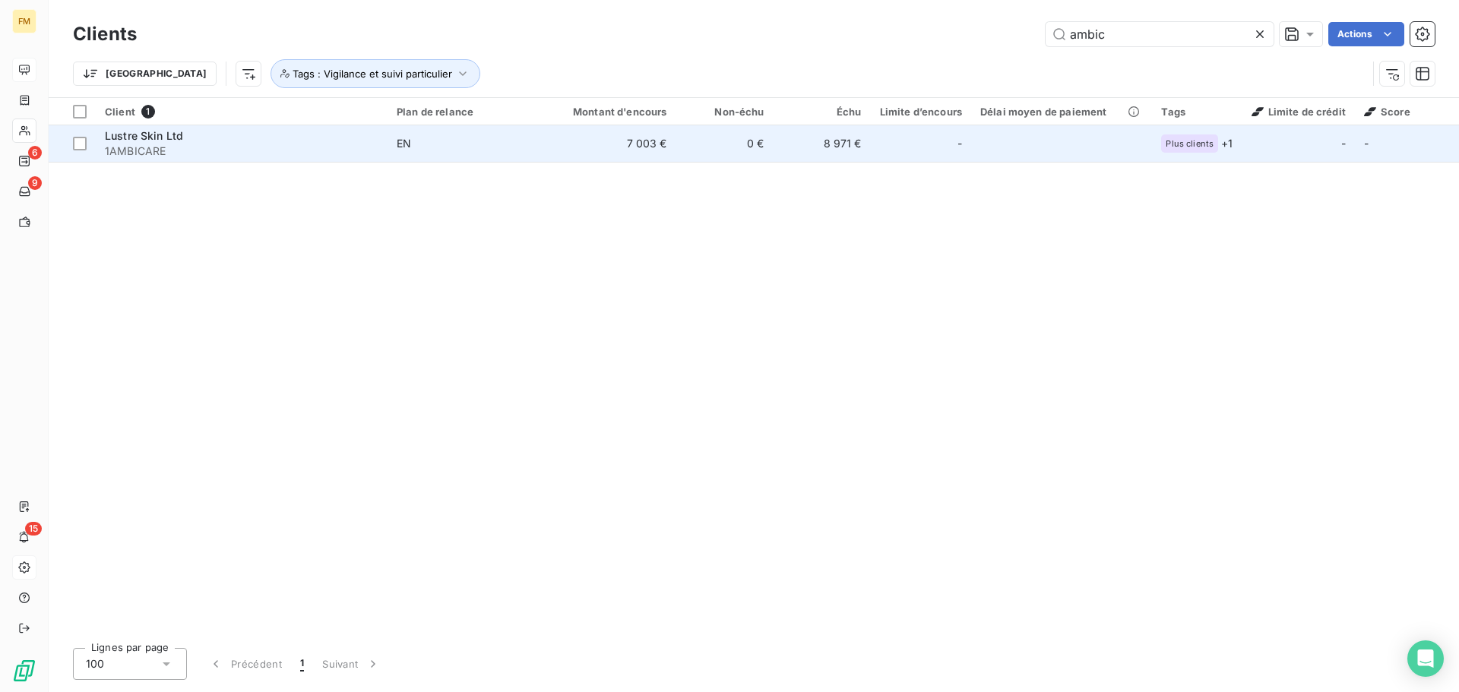
type input "ambic"
click at [1060, 151] on td at bounding box center [1061, 143] width 181 height 36
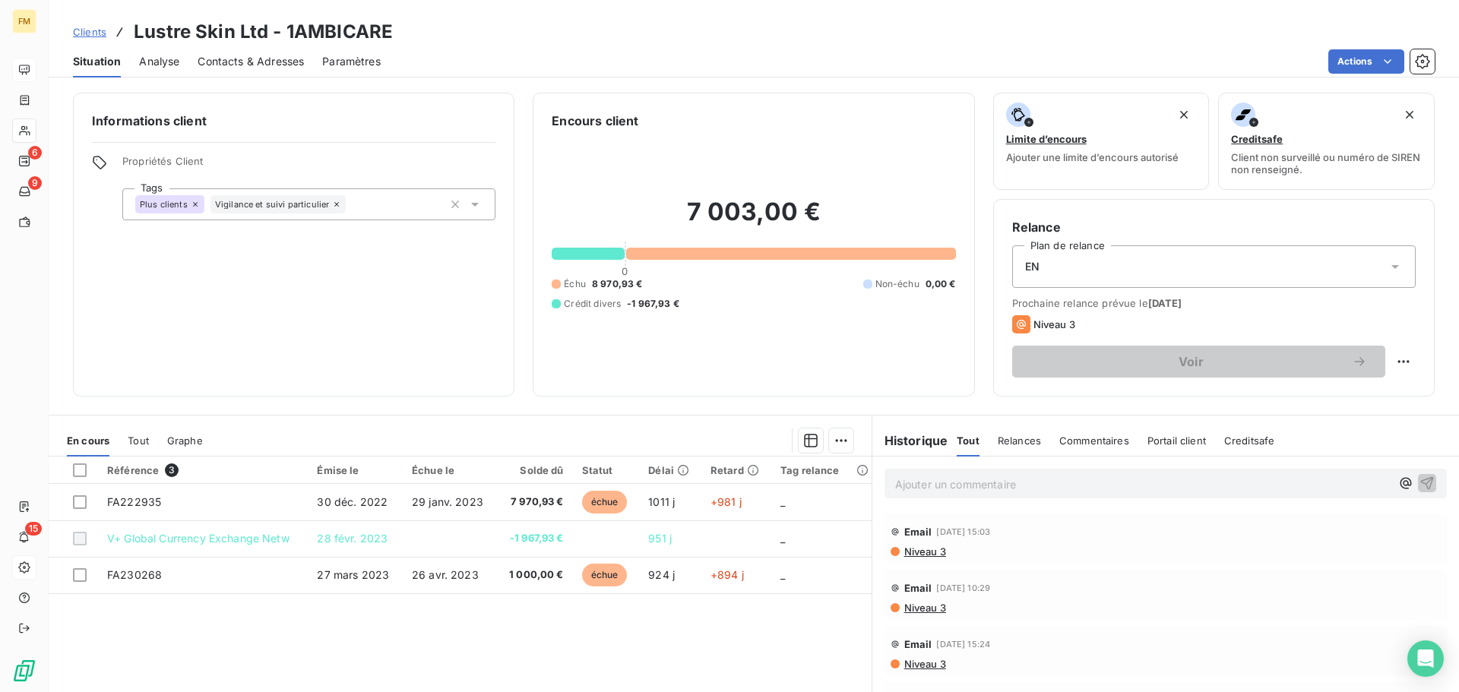
click at [78, 30] on span "Clients" at bounding box center [89, 32] width 33 height 12
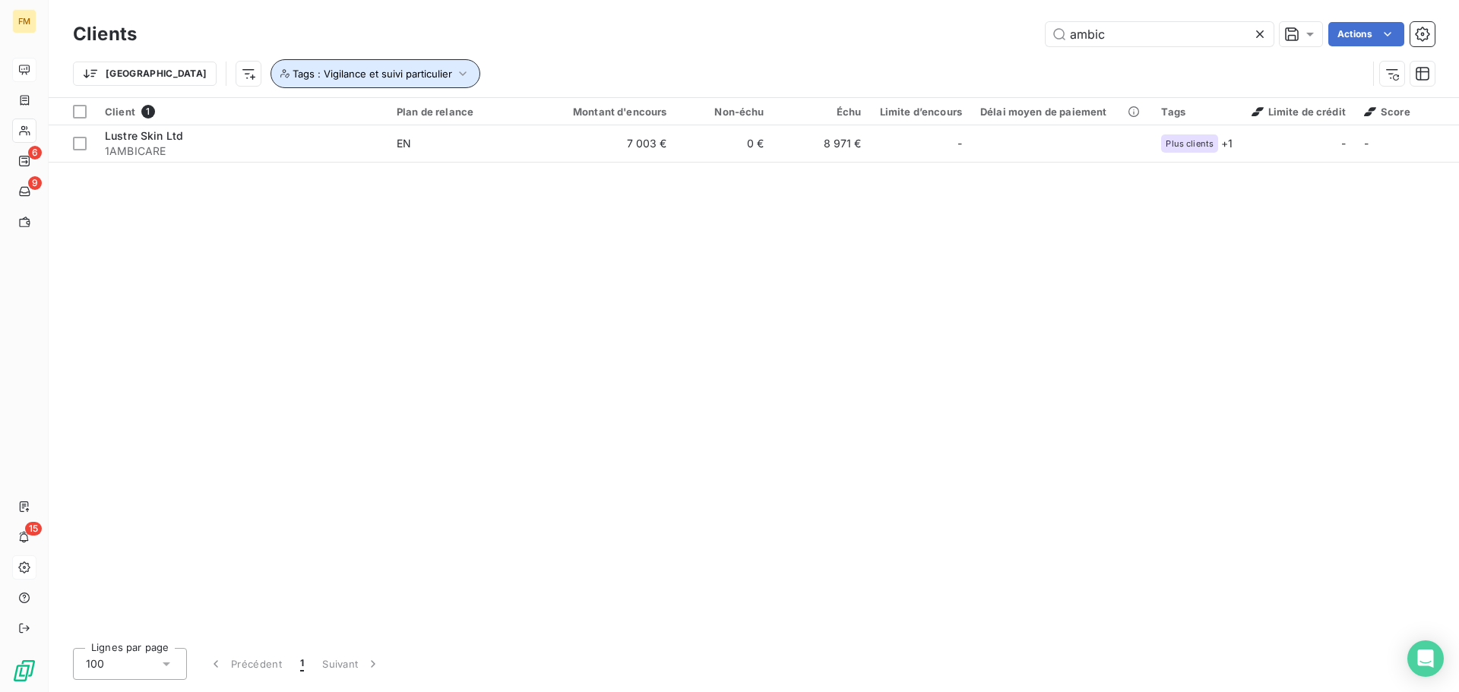
click at [455, 74] on icon "button" at bounding box center [462, 73] width 15 height 15
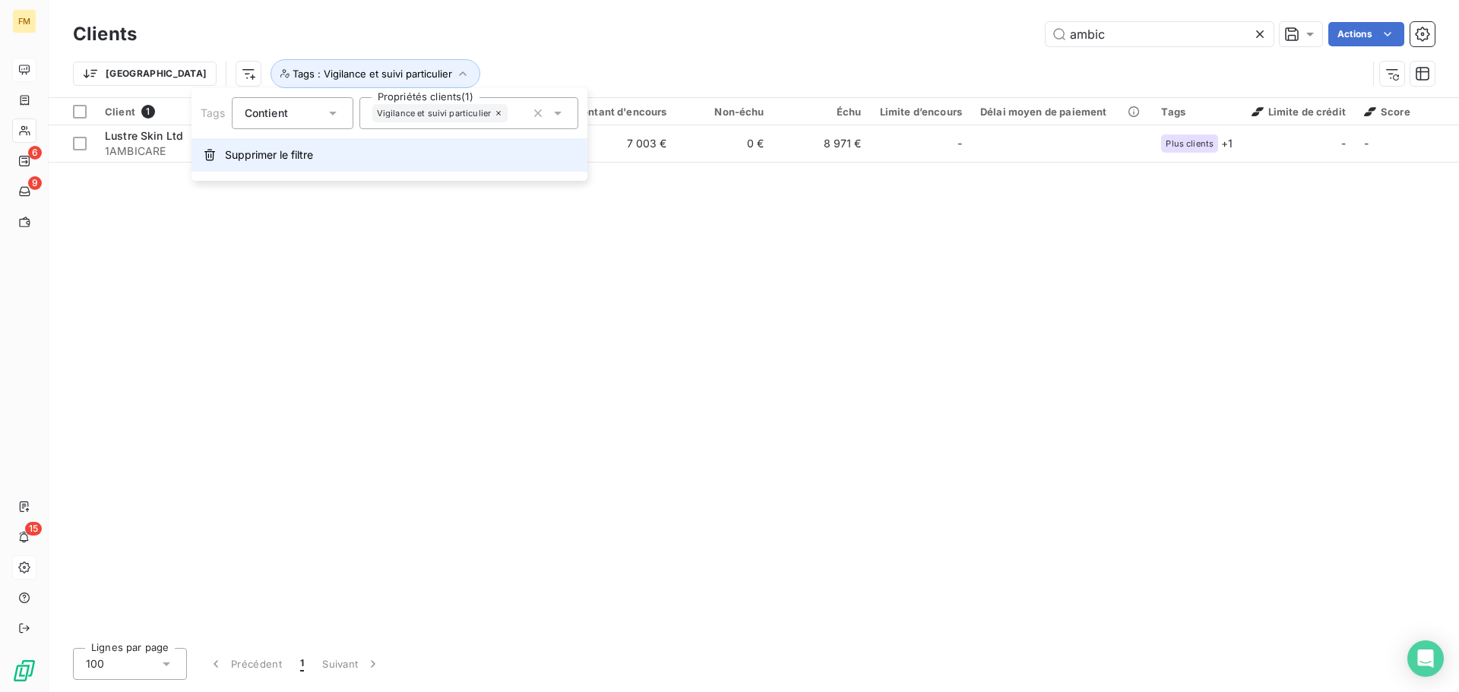
click at [293, 158] on span "Supprimer le filtre" at bounding box center [269, 154] width 88 height 15
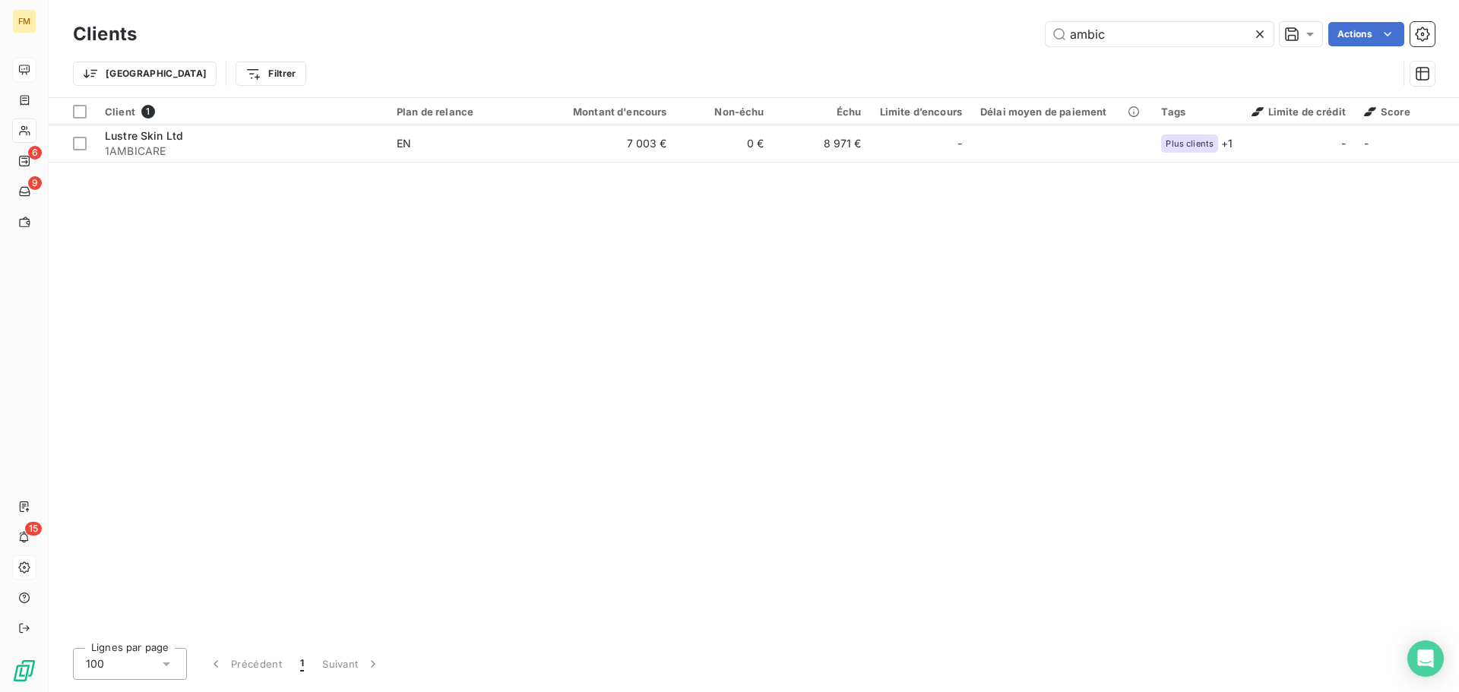
click at [1259, 30] on icon at bounding box center [1259, 34] width 15 height 15
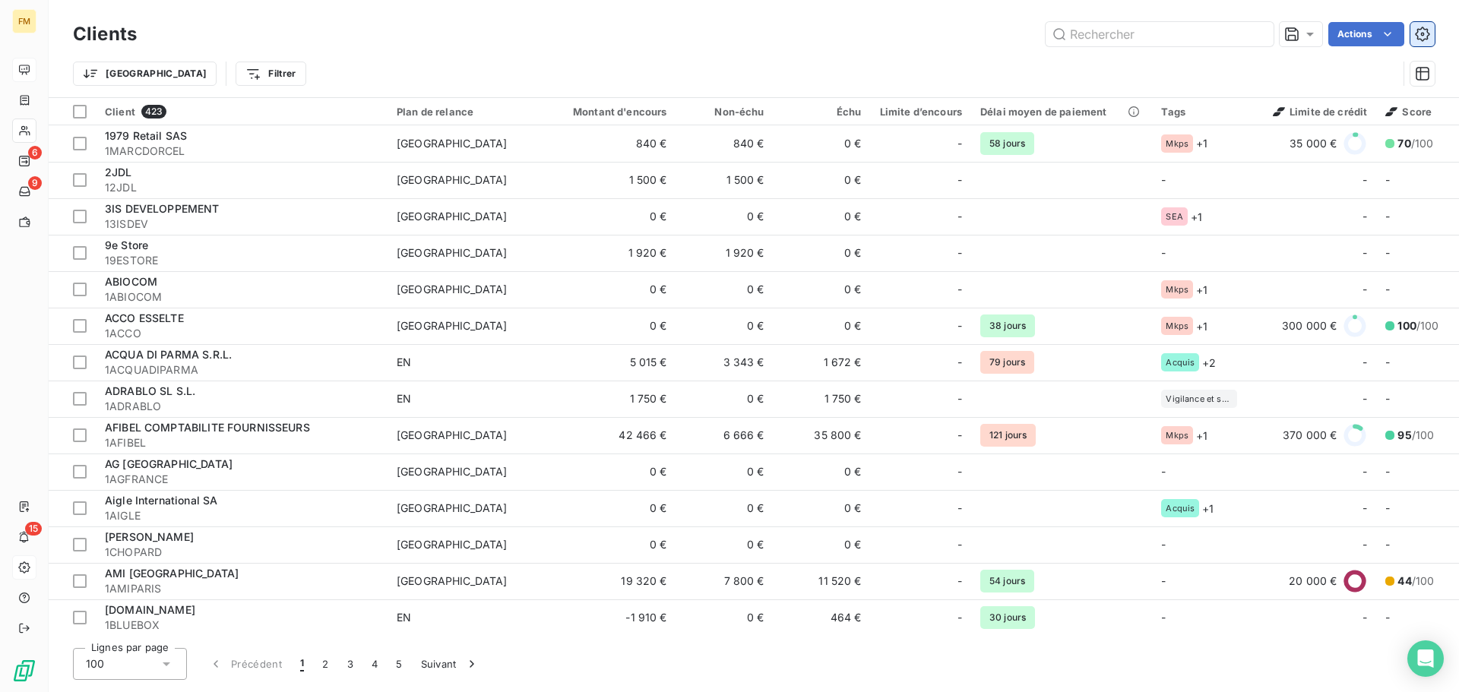
click at [1425, 34] on icon "button" at bounding box center [1422, 34] width 15 height 15
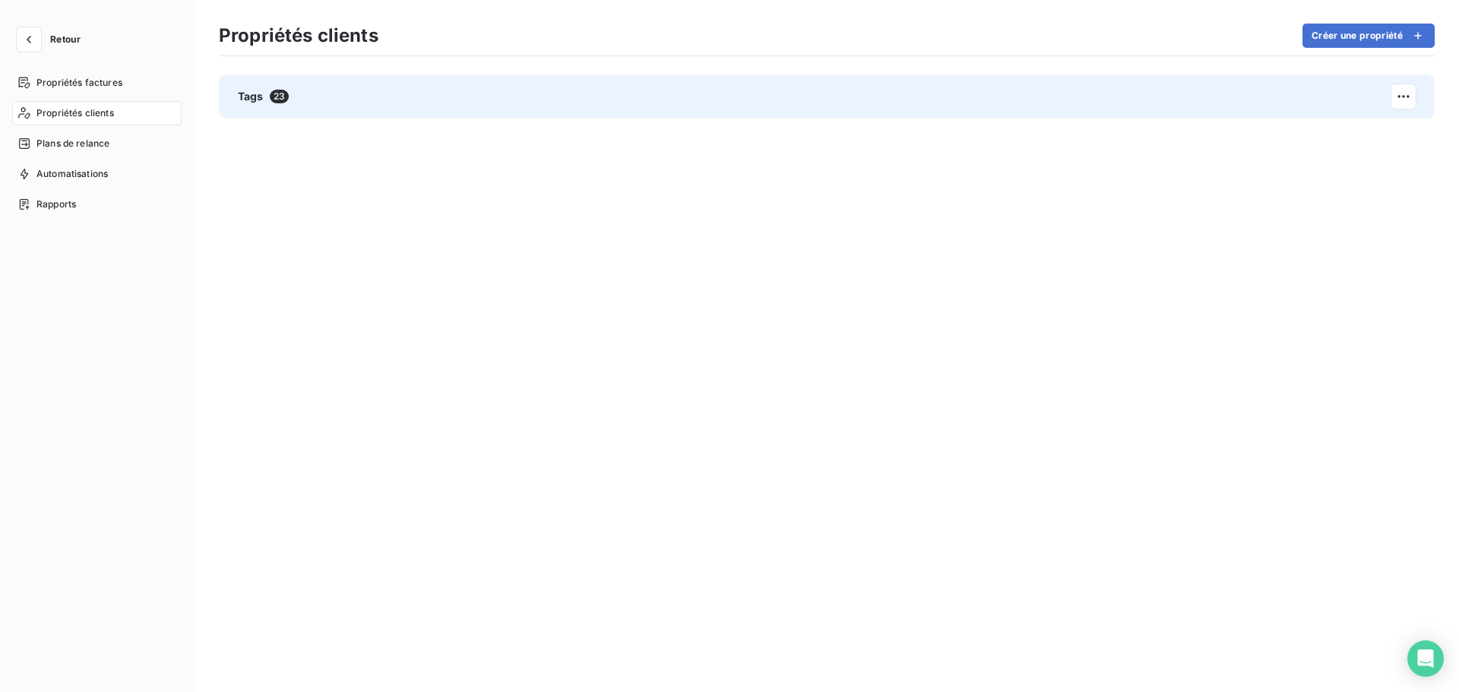
click at [327, 97] on div "Tags 23" at bounding box center [827, 96] width 1216 height 44
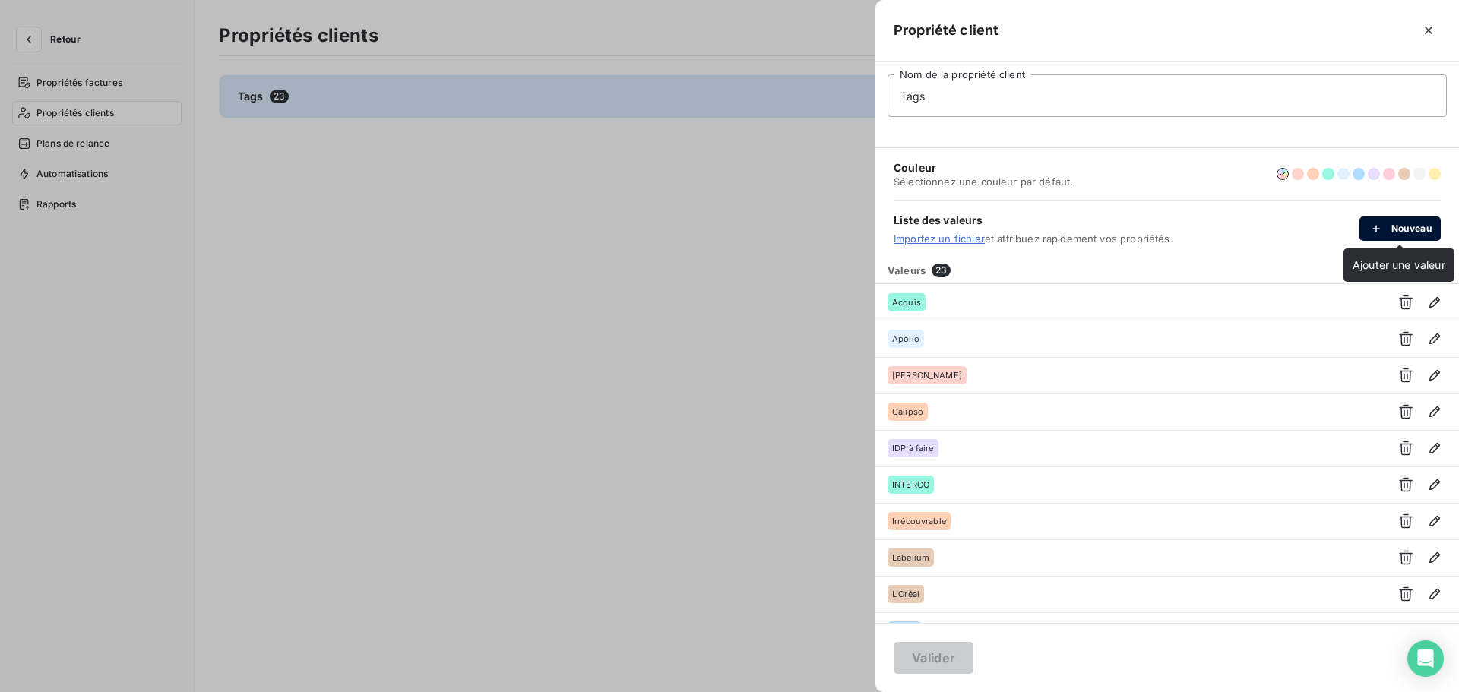
click at [1422, 233] on button "Nouveau" at bounding box center [1400, 229] width 81 height 24
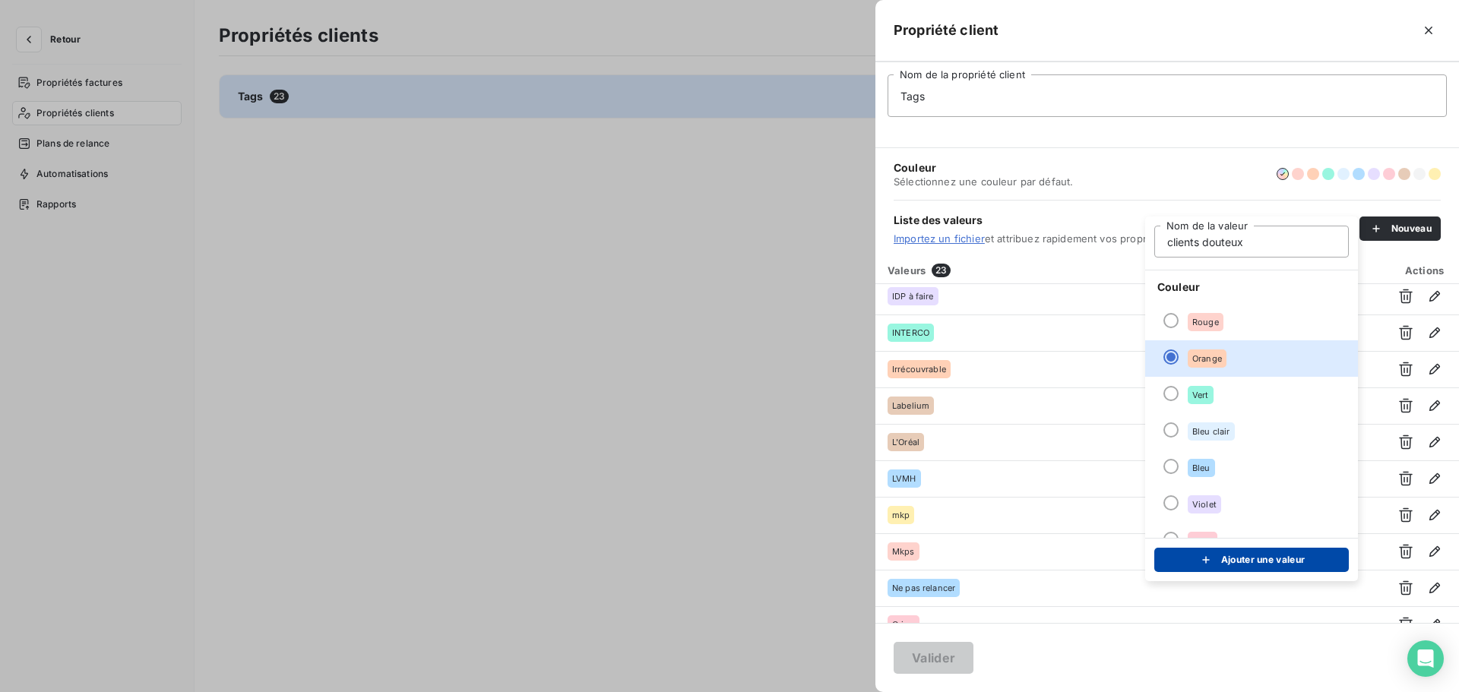
type input "clients douteux"
click at [1253, 559] on button "Ajouter une valeur" at bounding box center [1251, 560] width 195 height 24
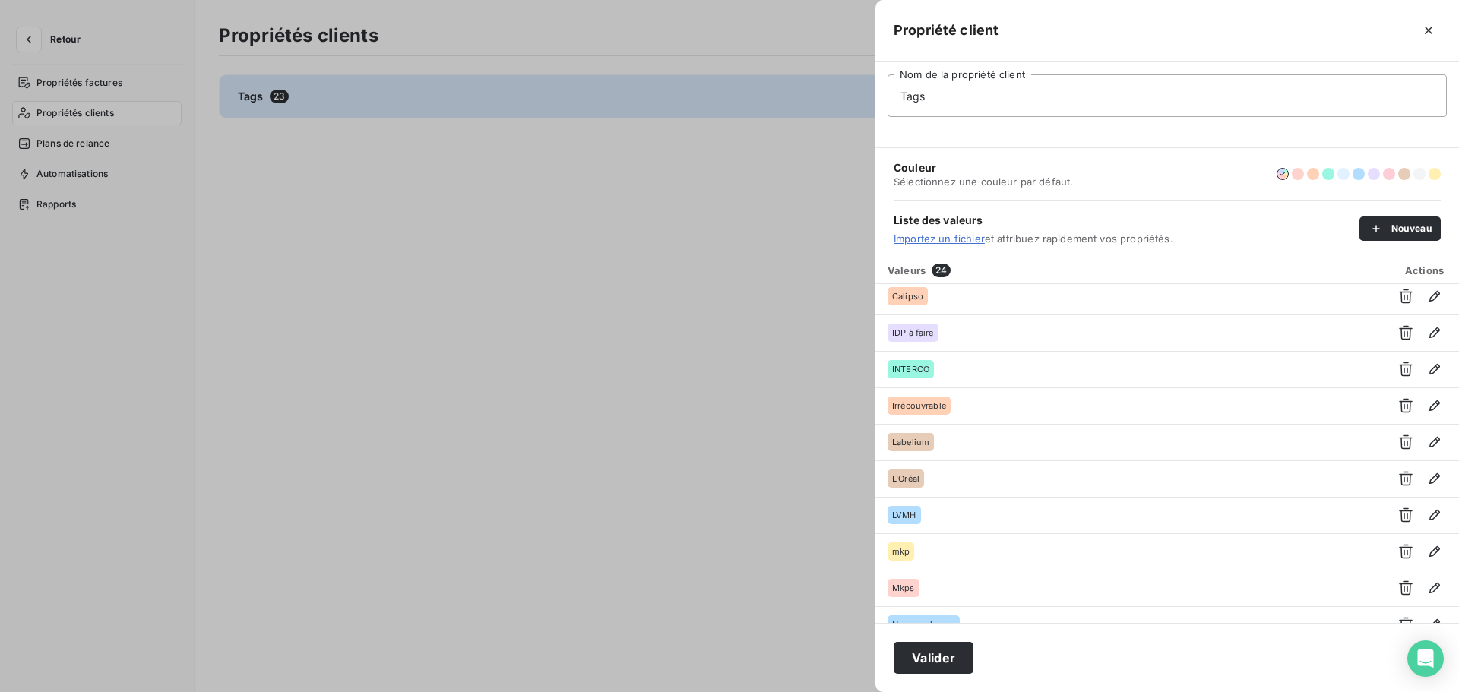
click at [578, 234] on div at bounding box center [729, 346] width 1459 height 692
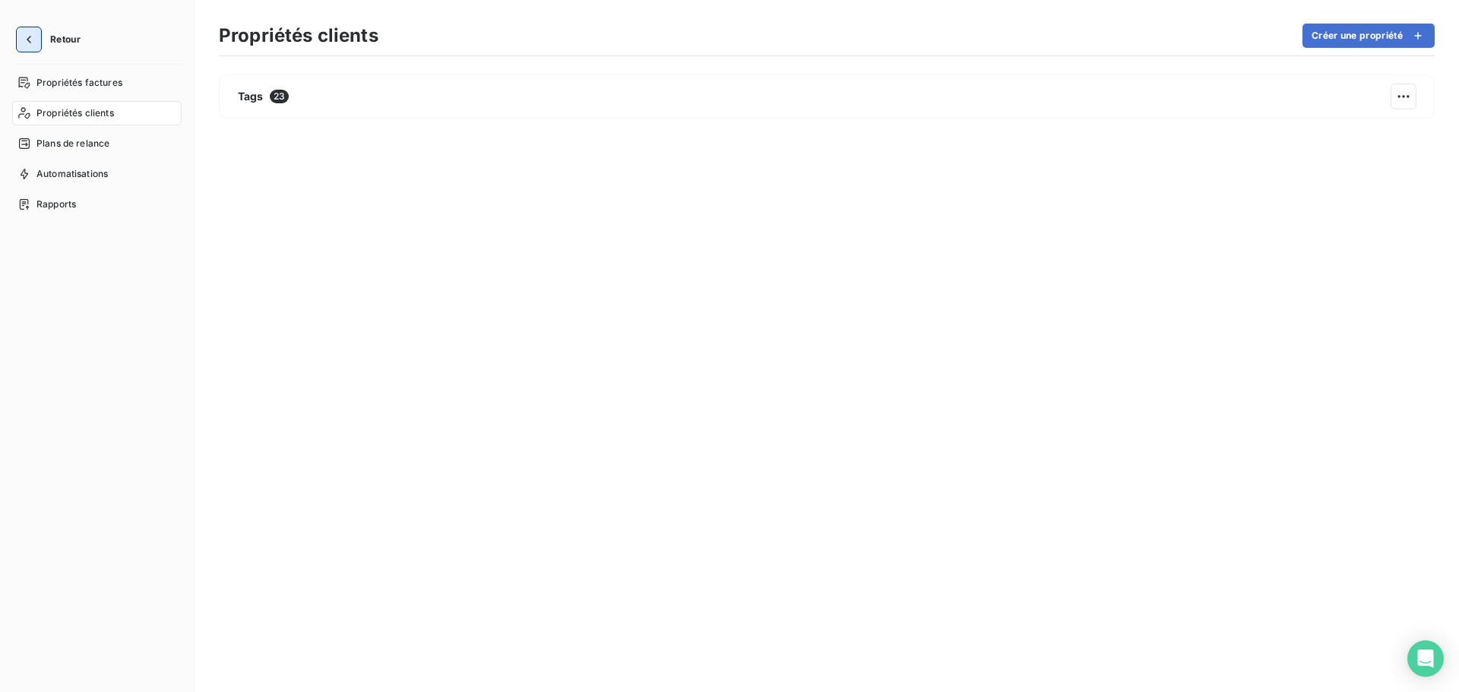
click at [29, 33] on icon "button" at bounding box center [28, 39] width 15 height 15
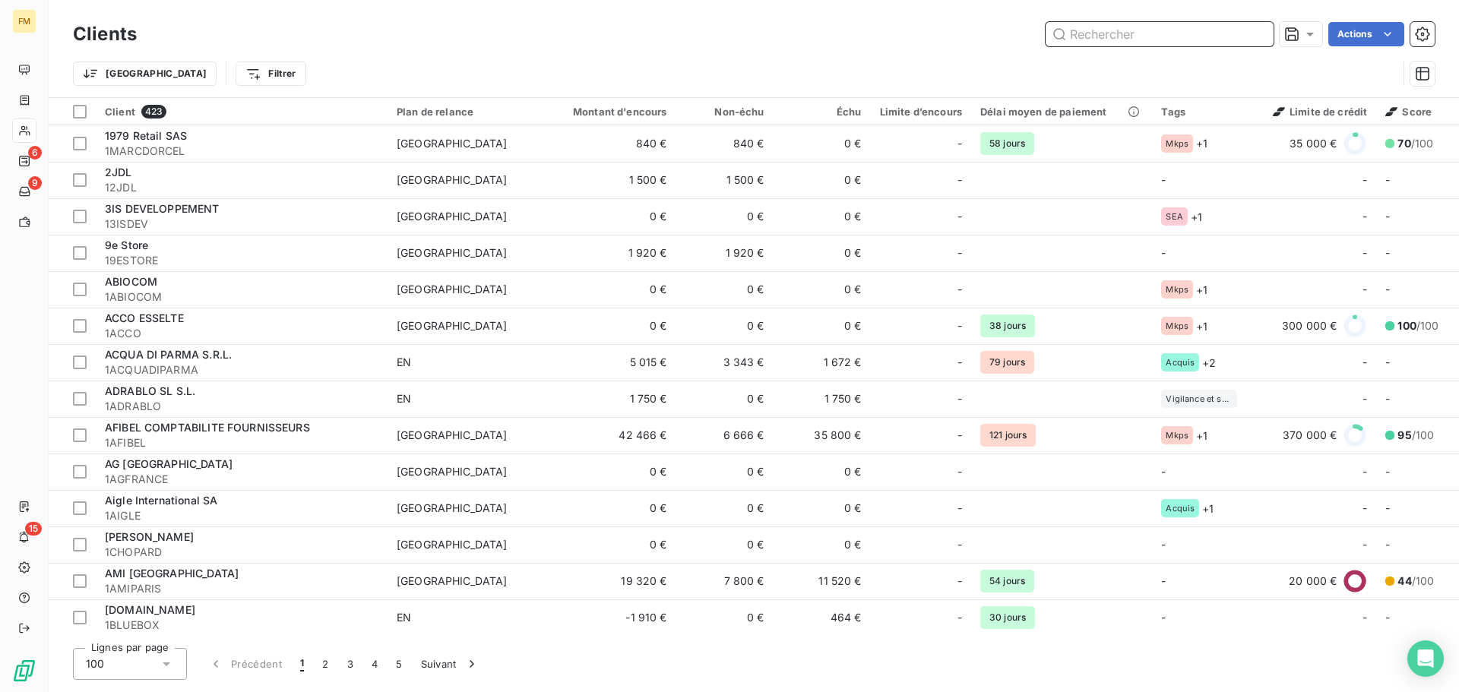
click at [1114, 35] on input "text" at bounding box center [1160, 34] width 228 height 24
paste input "1DELAMAISON"
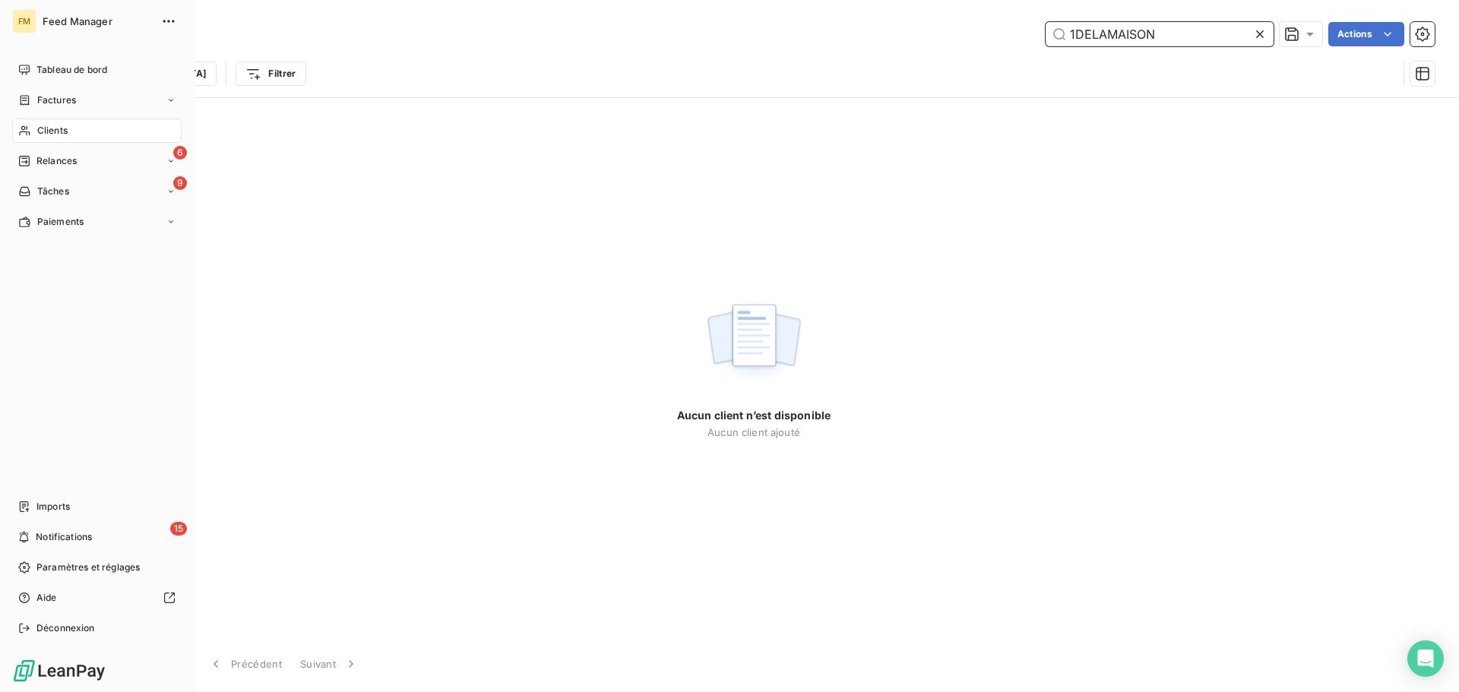
type input "1DELAMAISON"
click at [32, 132] on div "Clients" at bounding box center [96, 131] width 169 height 24
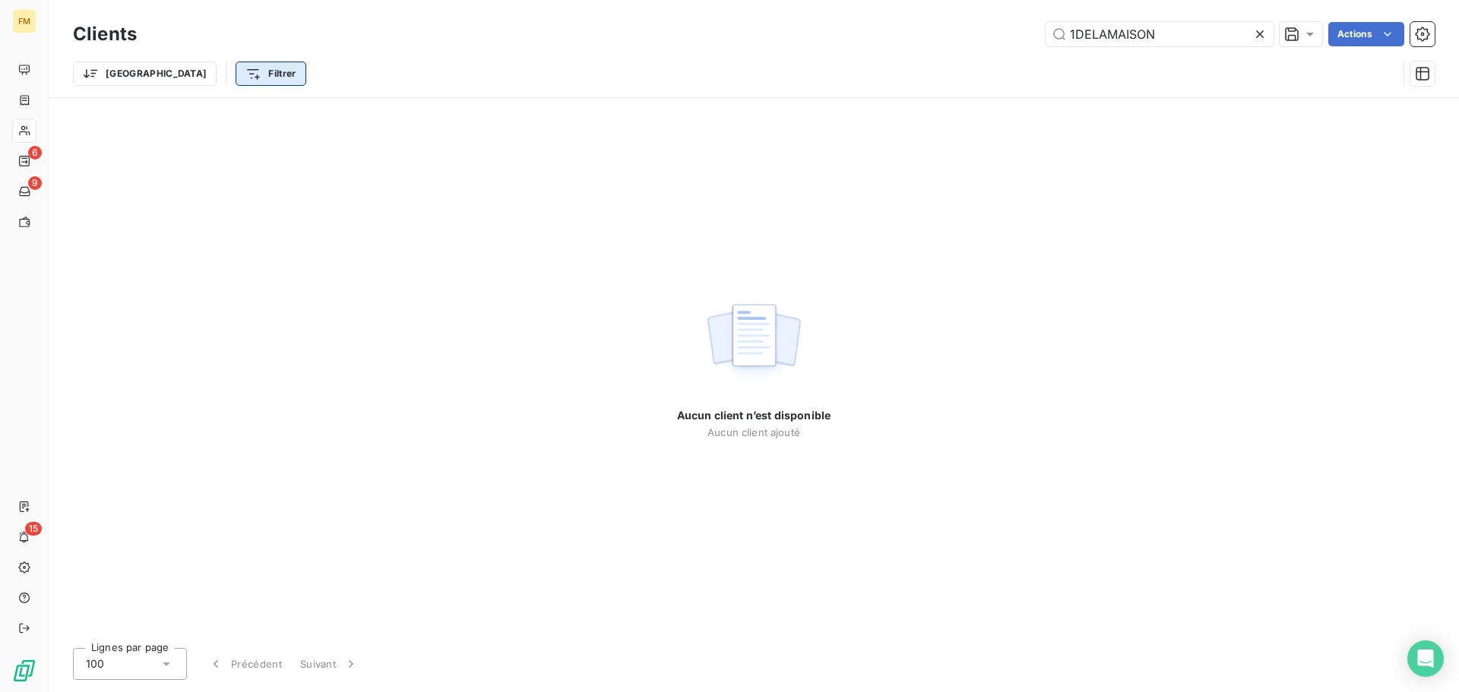
click at [217, 77] on html "FM 6 9 15 Clients 1DELAMAISON Actions Trier Filtrer Aucun client n’est disponib…" at bounding box center [729, 346] width 1459 height 692
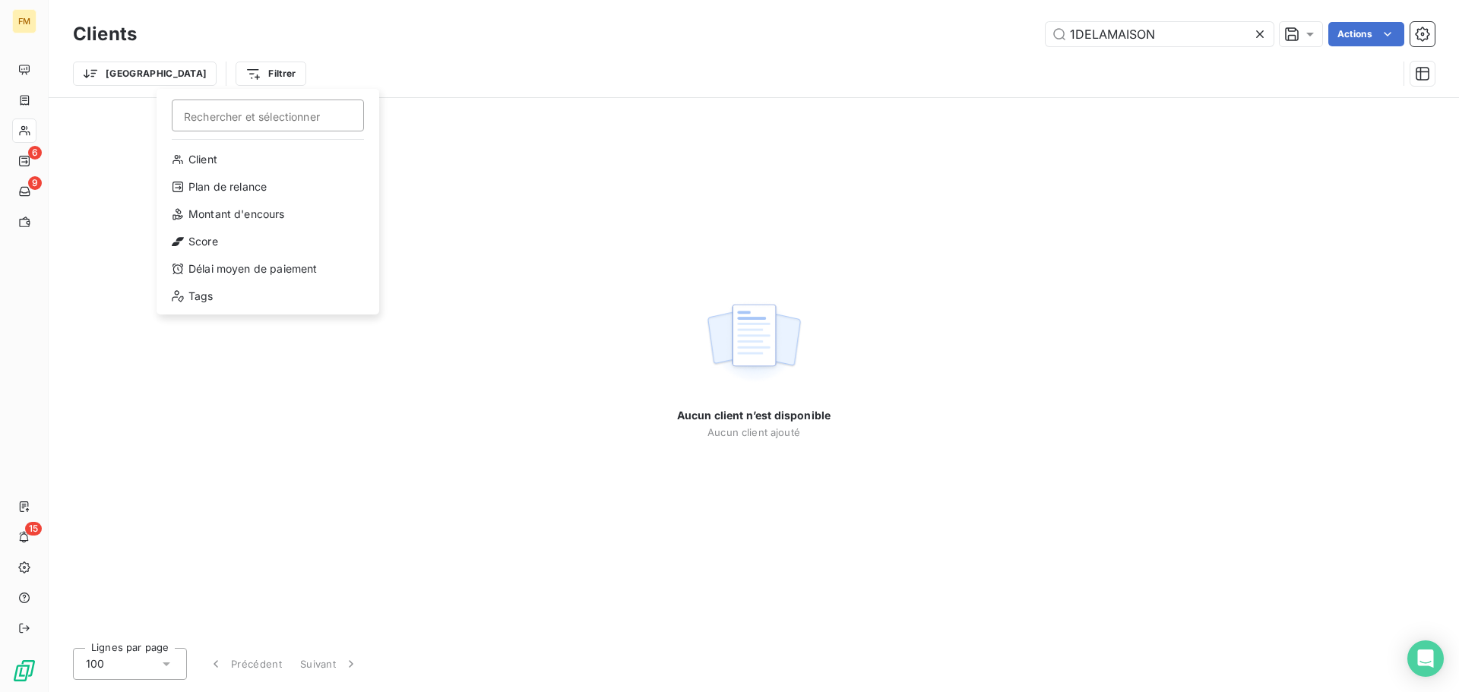
click at [106, 76] on html "FM 6 9 15 Clients 1DELAMAISON Actions Trier Filtrer Rechercher et sélectionner …" at bounding box center [729, 346] width 1459 height 692
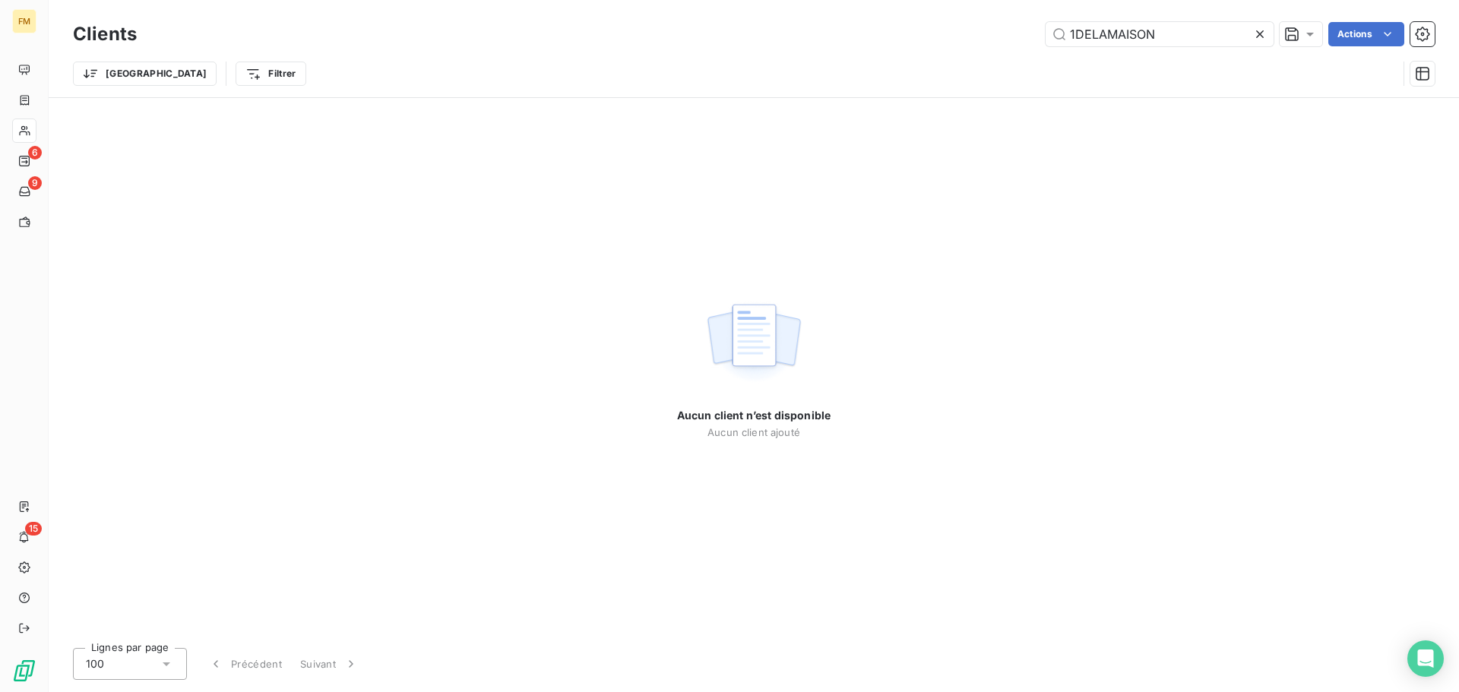
click at [1261, 36] on icon at bounding box center [1260, 34] width 8 height 8
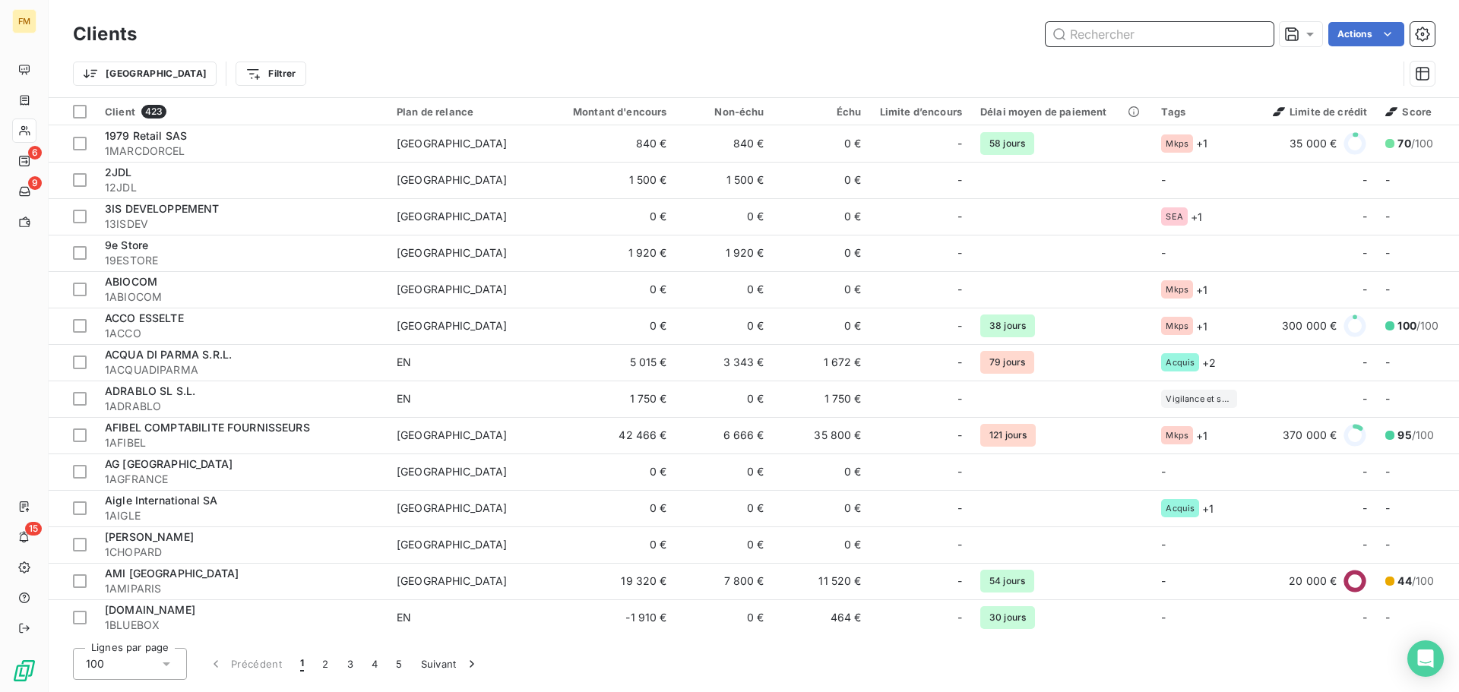
click at [1236, 30] on input "text" at bounding box center [1160, 34] width 228 height 24
paste input "1ALINEASA"
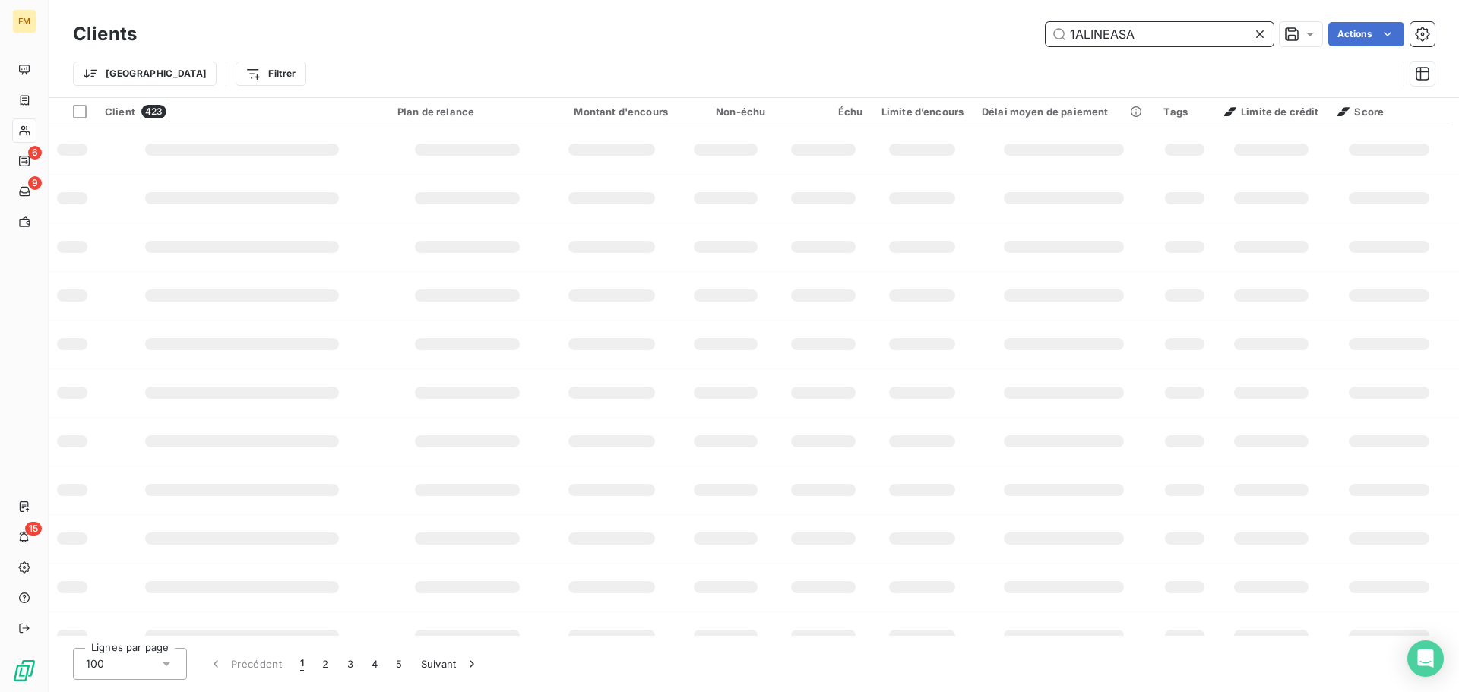
type input "1ALINEASA"
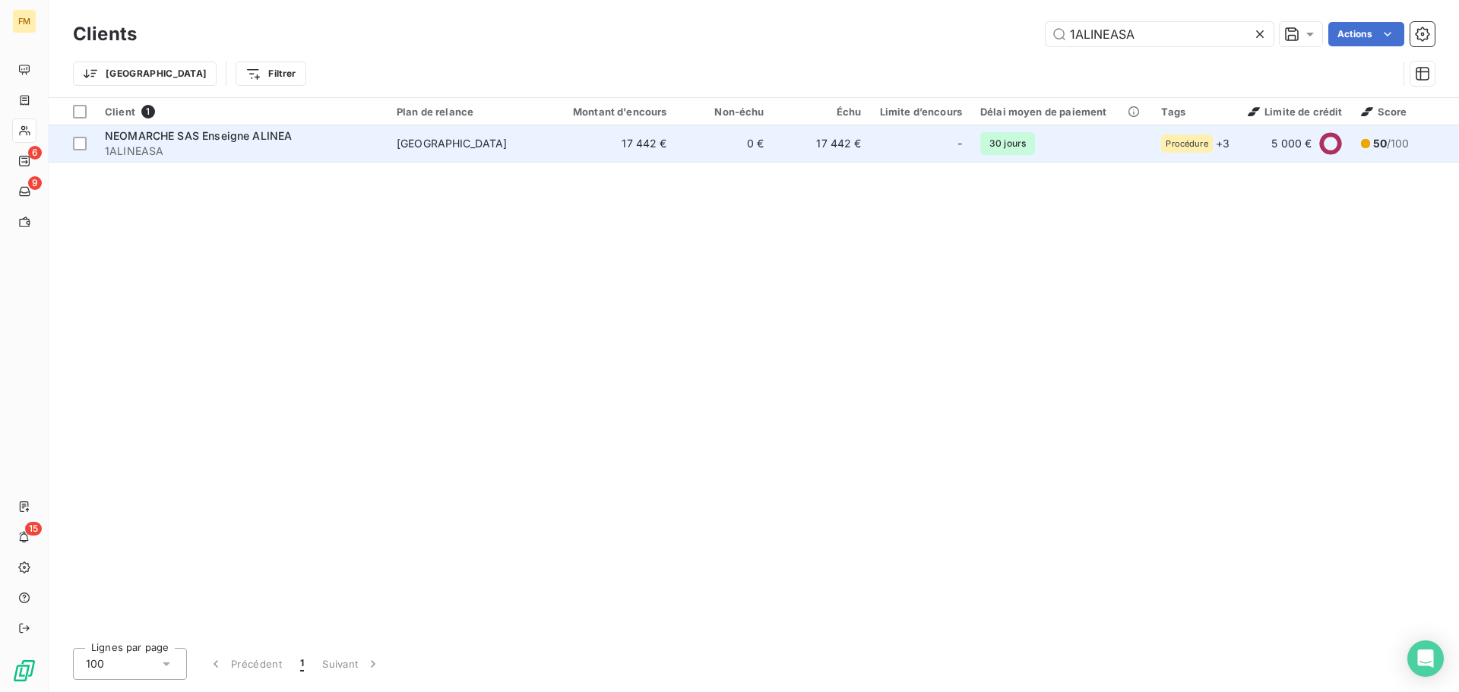
click at [418, 150] on div "[GEOGRAPHIC_DATA]" at bounding box center [452, 143] width 111 height 15
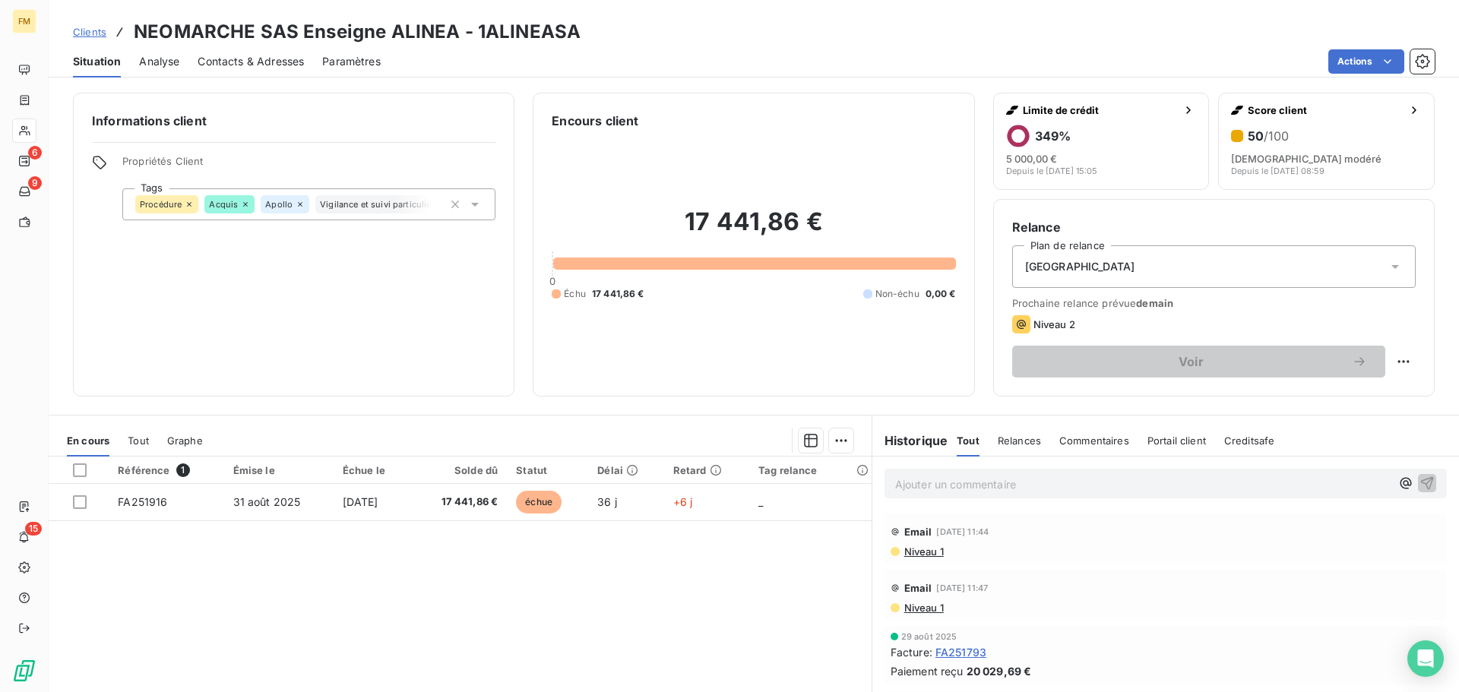
click at [470, 207] on icon at bounding box center [474, 204] width 15 height 15
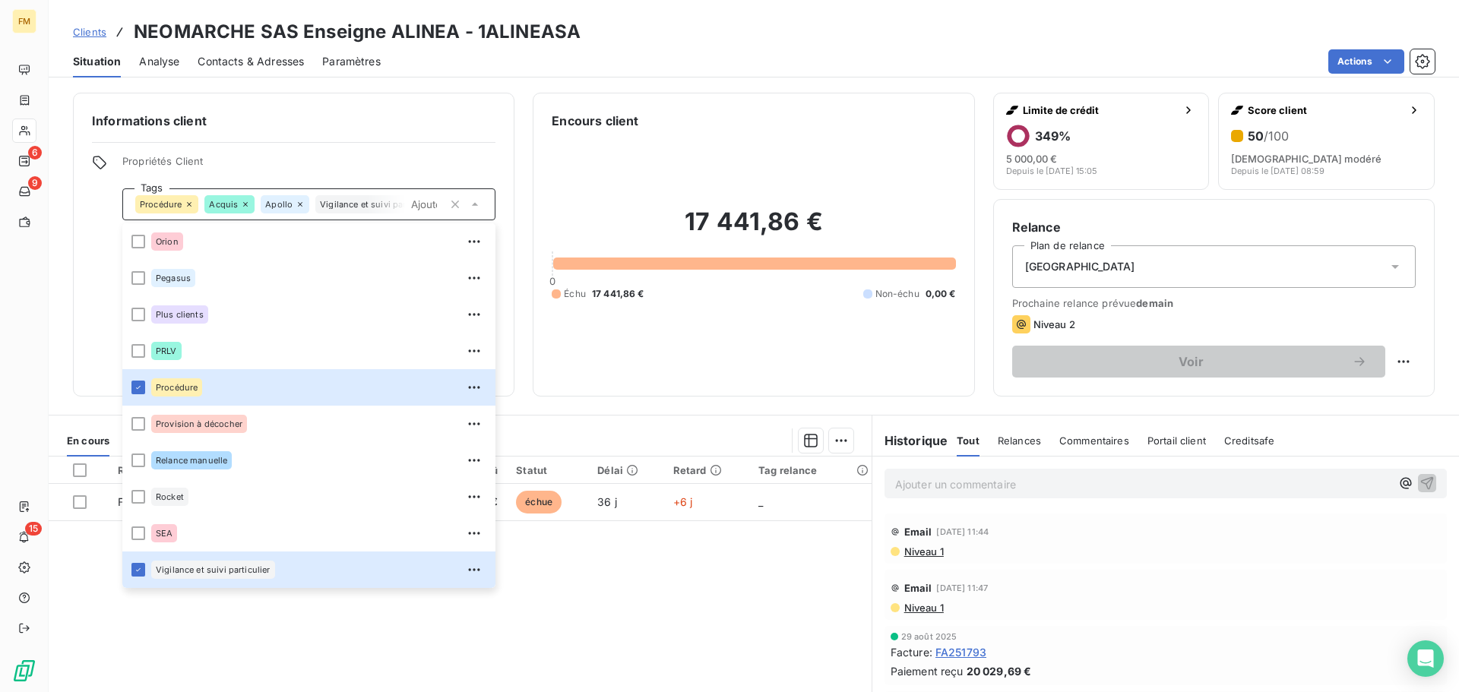
click at [308, 159] on span "Propriétés Client" at bounding box center [308, 165] width 373 height 21
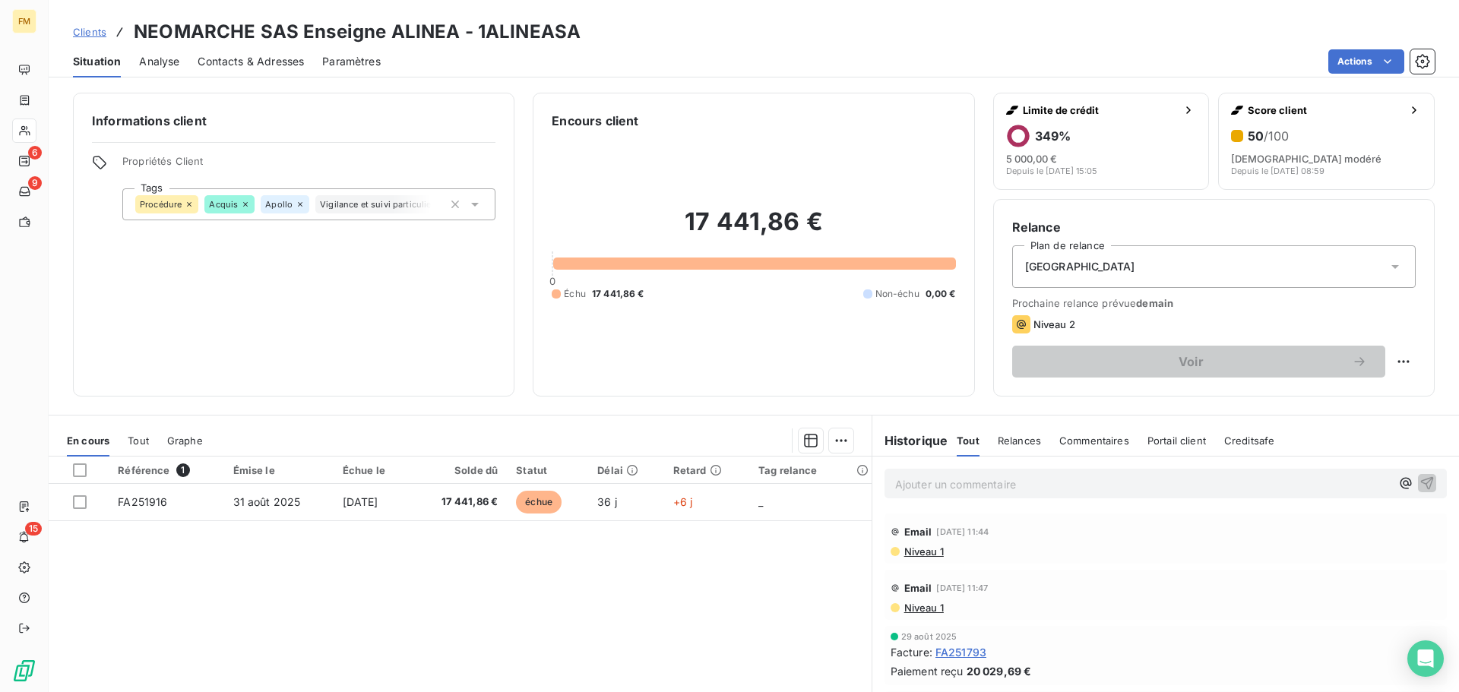
click at [468, 204] on icon at bounding box center [474, 204] width 15 height 15
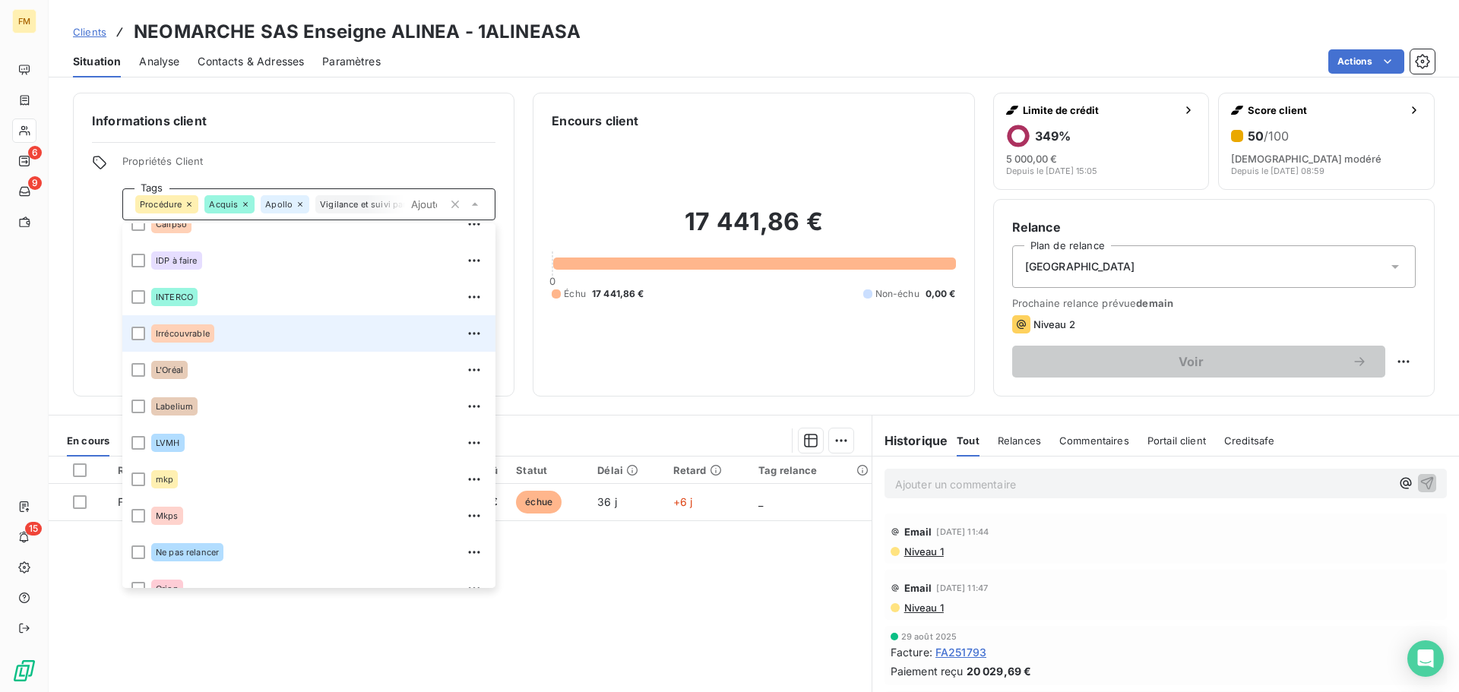
scroll to position [304, 0]
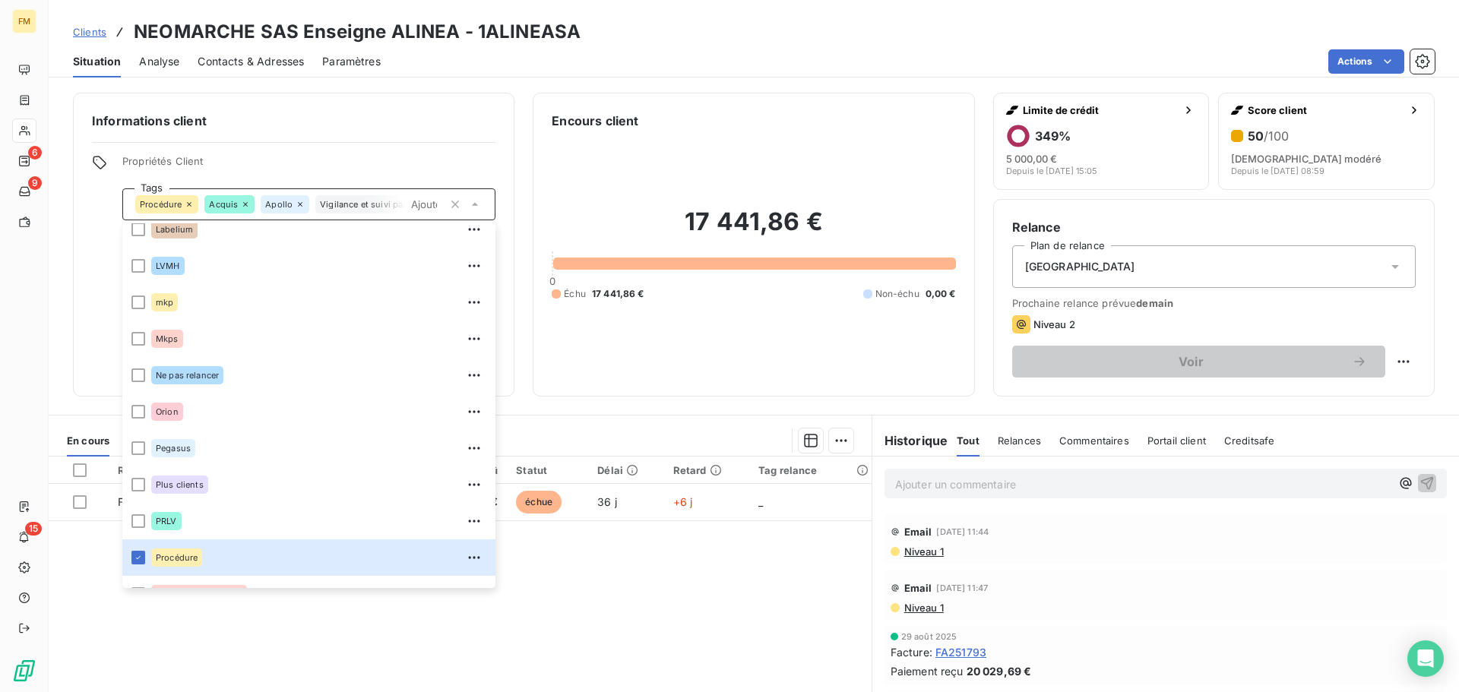
click at [731, 53] on div "Actions" at bounding box center [917, 61] width 1036 height 24
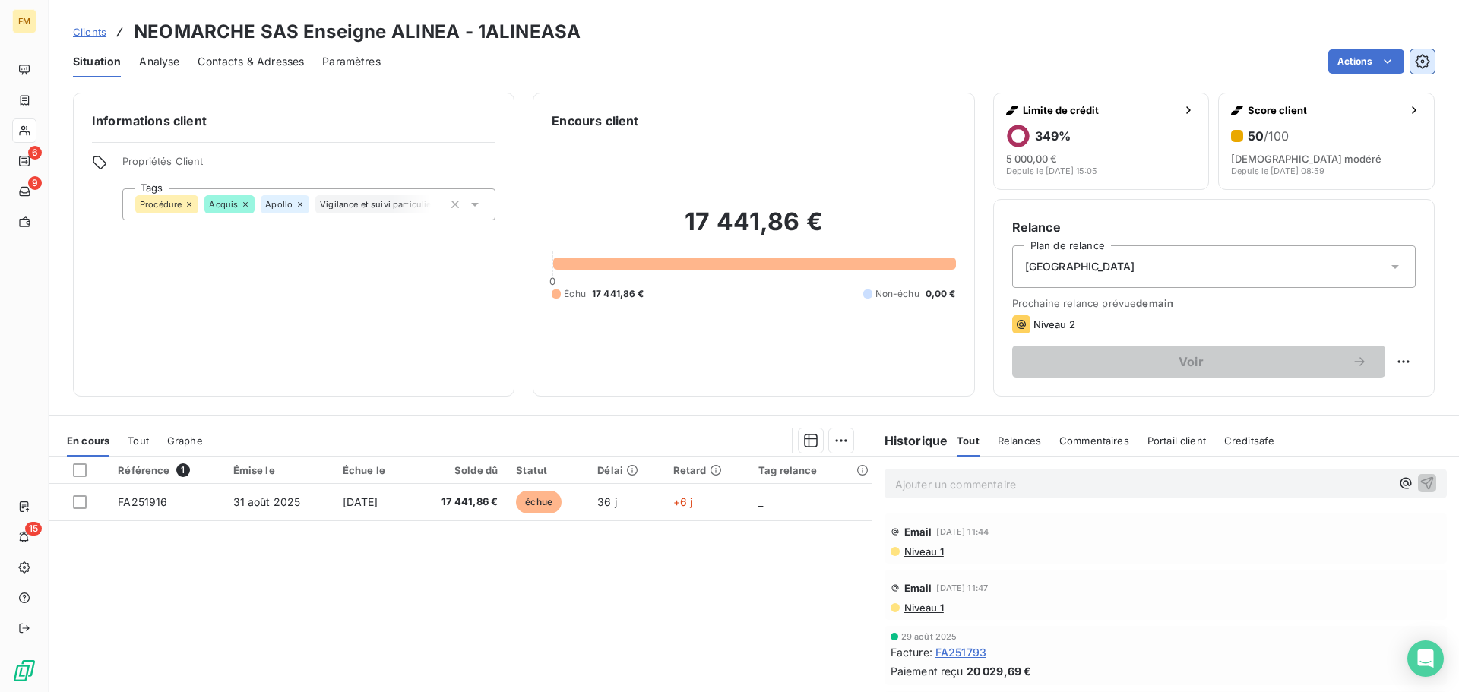
click at [1423, 60] on icon "button" at bounding box center [1423, 61] width 4 height 4
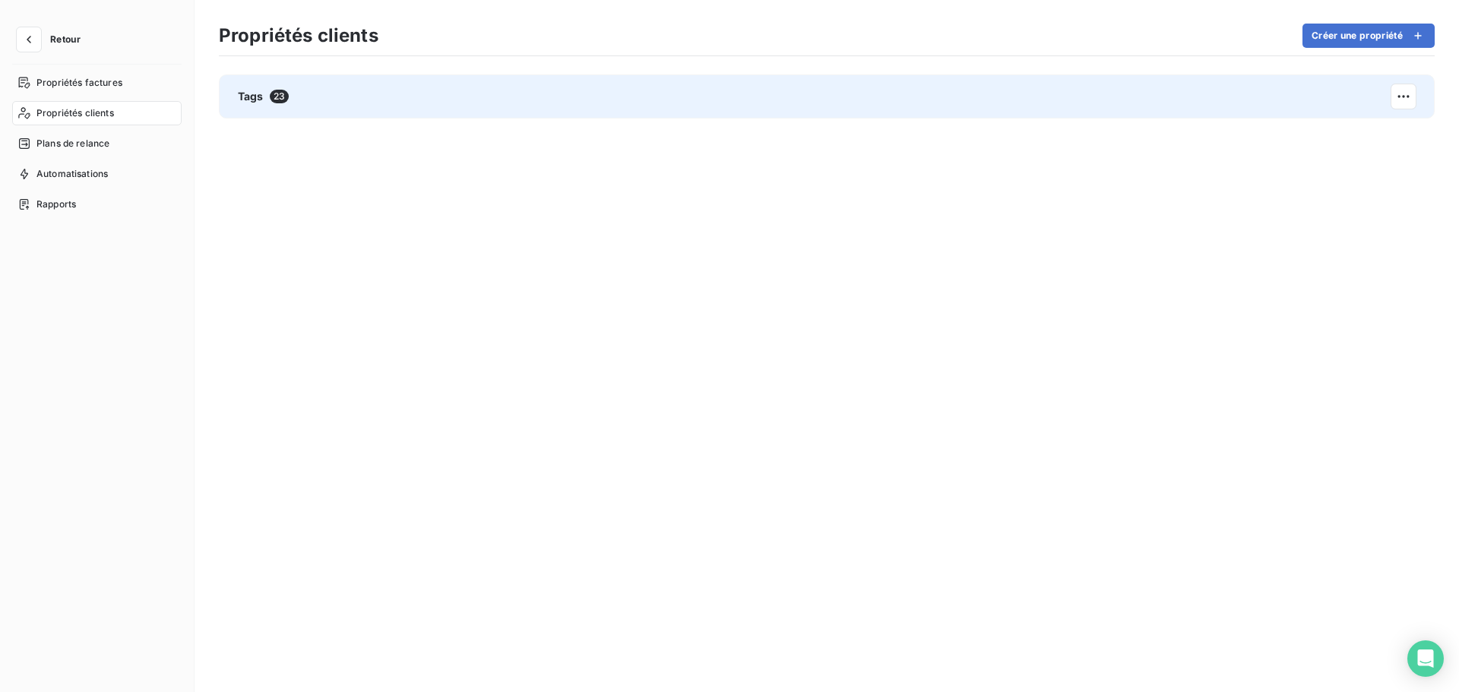
click at [318, 106] on div "Tags 23" at bounding box center [827, 96] width 1216 height 44
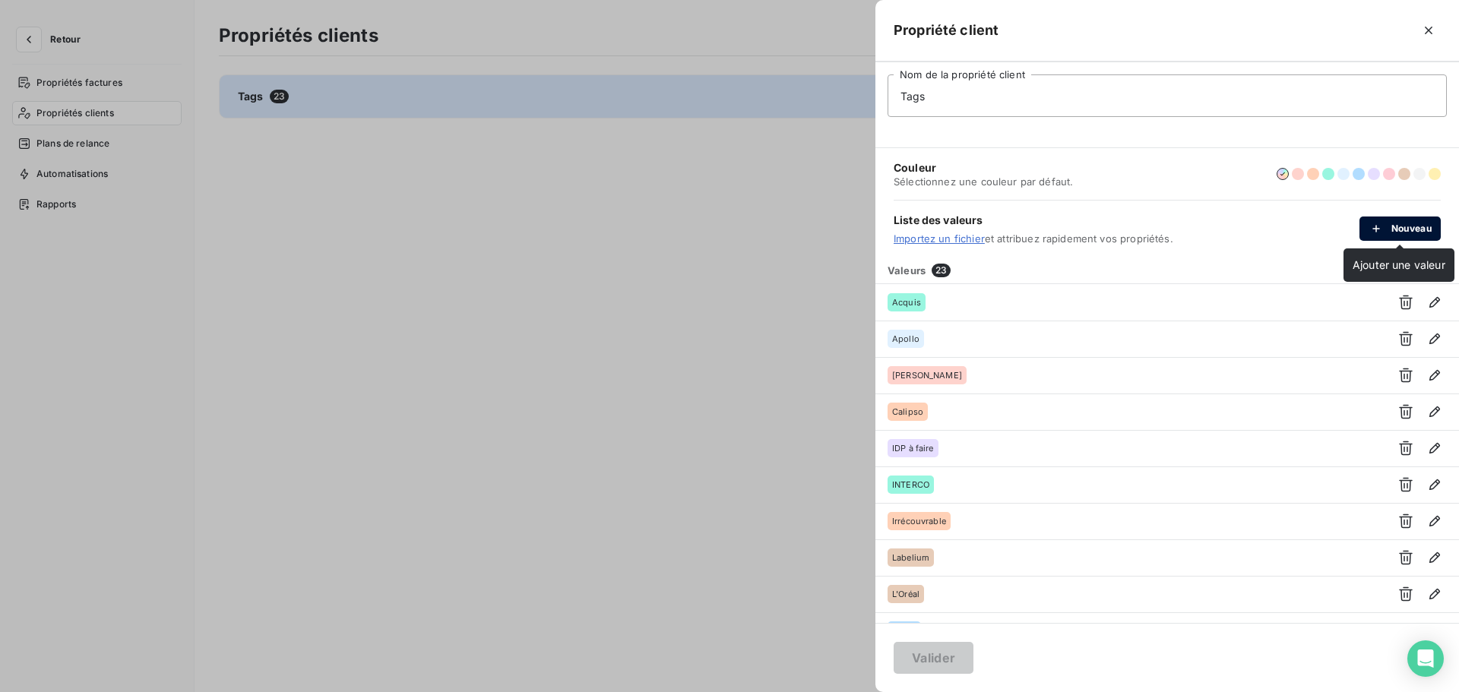
click at [1391, 229] on button "Nouveau" at bounding box center [1400, 229] width 81 height 24
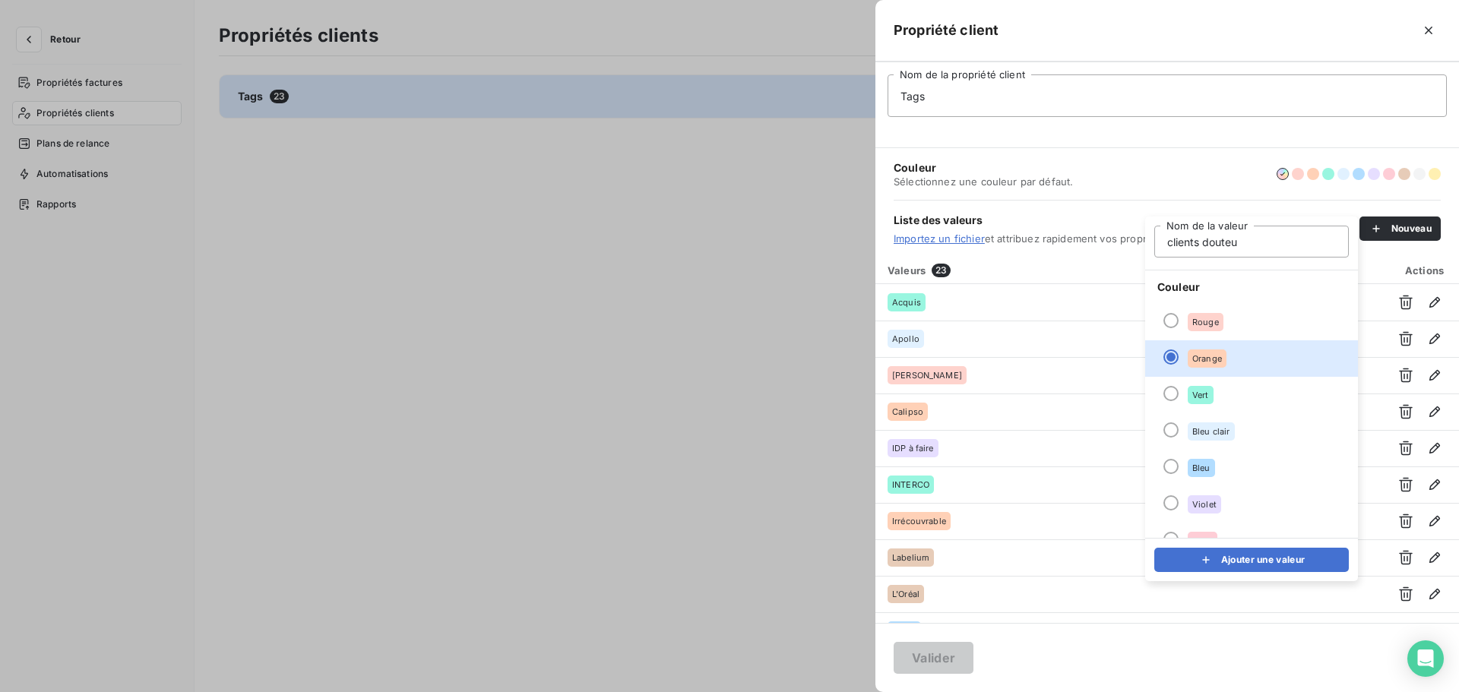
type input "clients douteux"
drag, startPoint x: 1250, startPoint y: 562, endPoint x: 1238, endPoint y: 560, distance: 12.4
click at [1250, 562] on button "Ajouter une valeur" at bounding box center [1251, 560] width 195 height 24
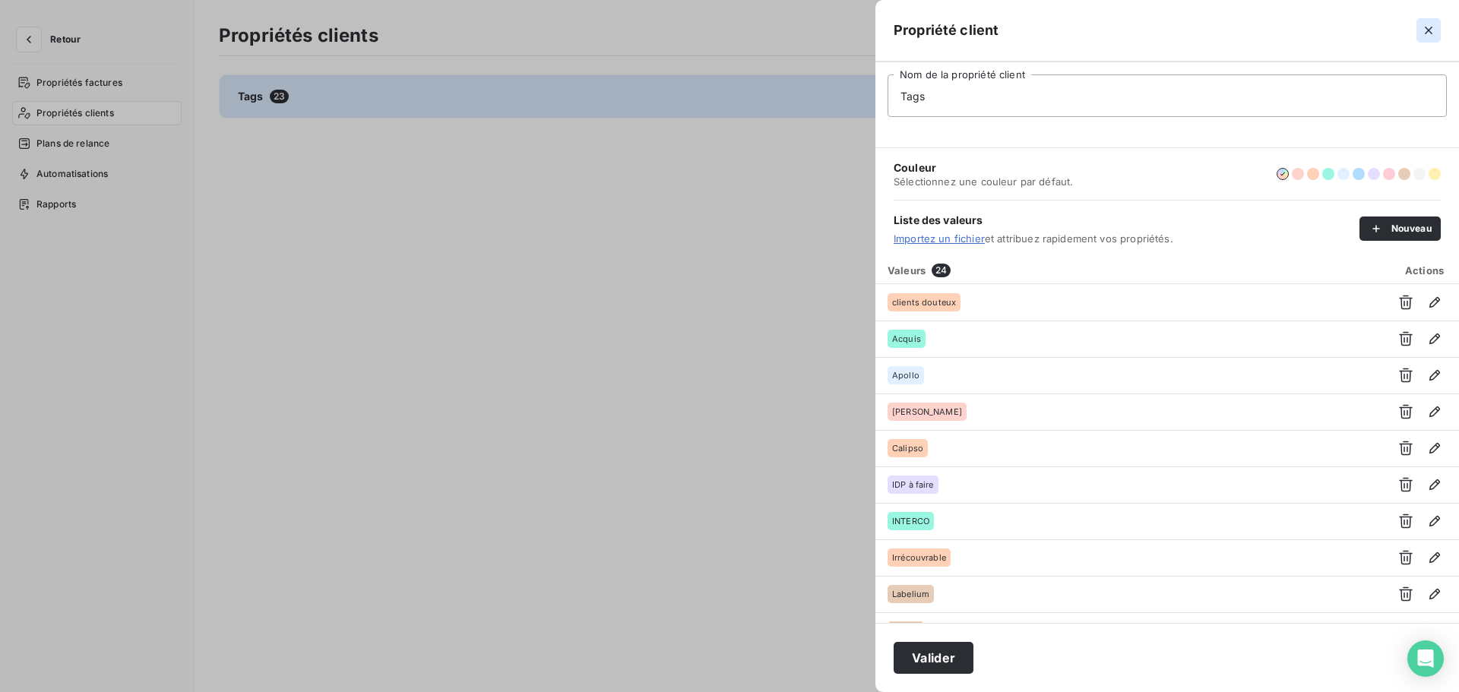
click at [1428, 27] on icon "button" at bounding box center [1428, 30] width 15 height 15
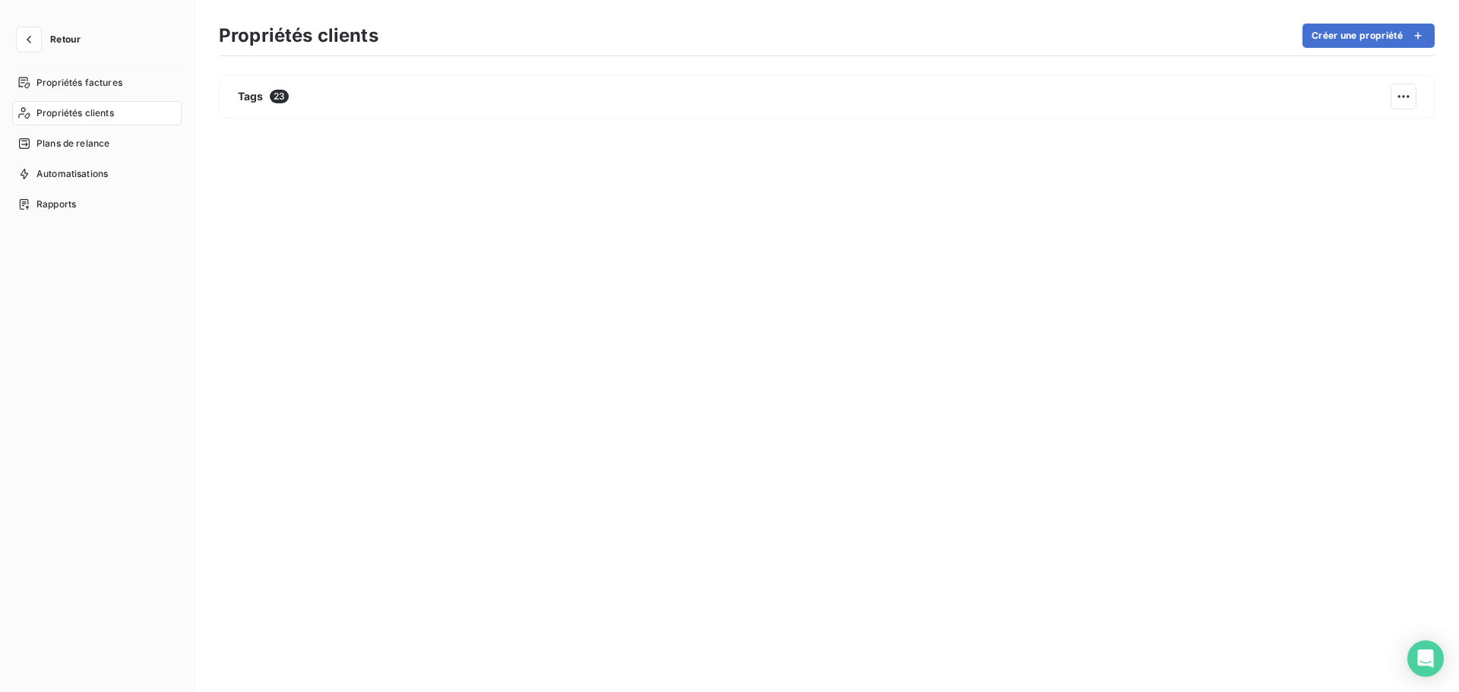
click at [52, 36] on span "Retour" at bounding box center [65, 39] width 30 height 9
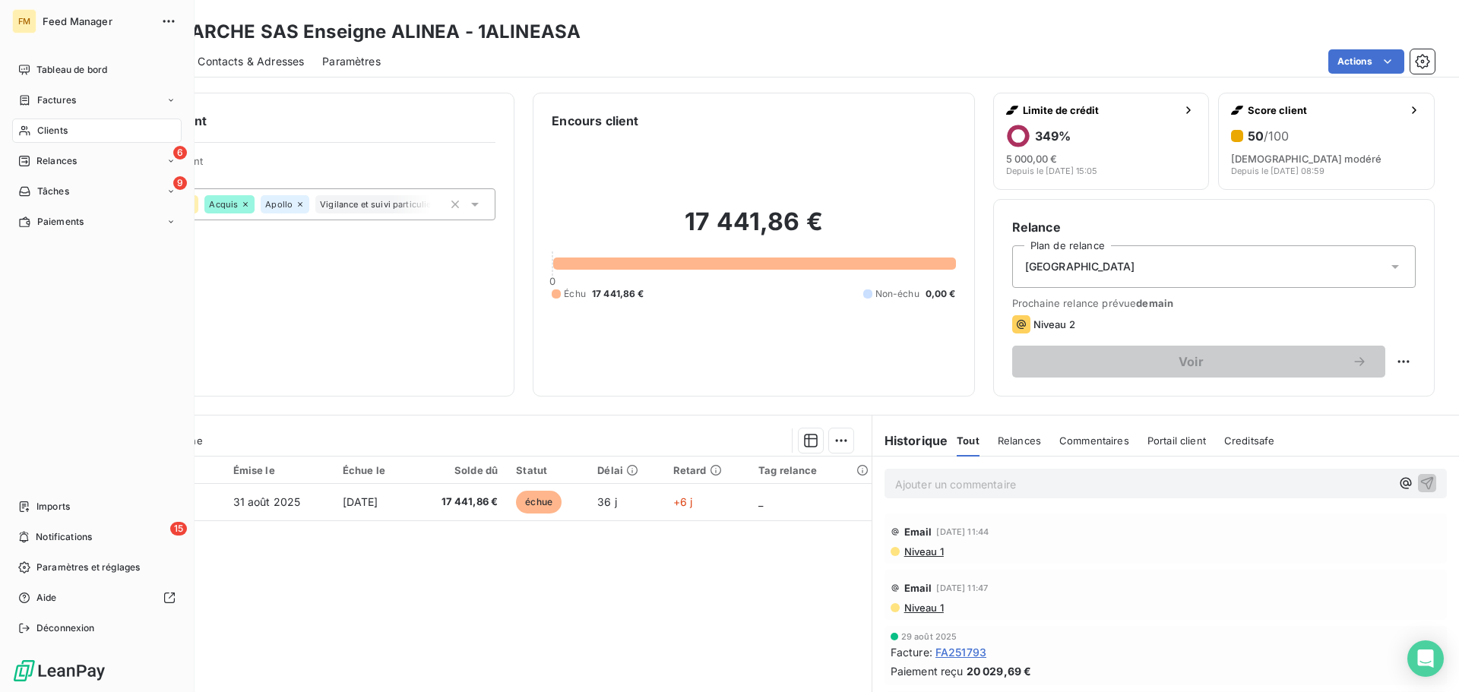
drag, startPoint x: 47, startPoint y: 139, endPoint x: 72, endPoint y: 138, distance: 25.1
click at [47, 138] on div "Clients" at bounding box center [96, 131] width 169 height 24
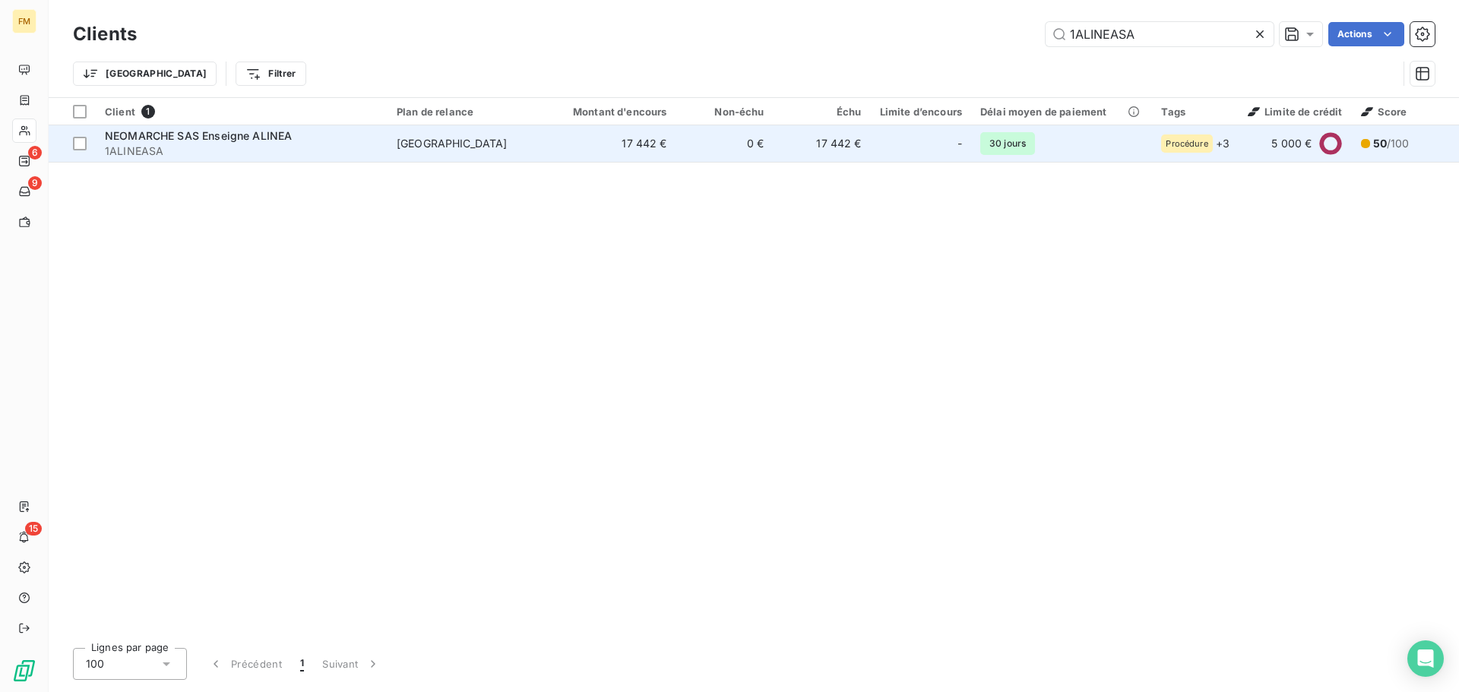
click at [237, 147] on span "1ALINEASA" at bounding box center [242, 151] width 274 height 15
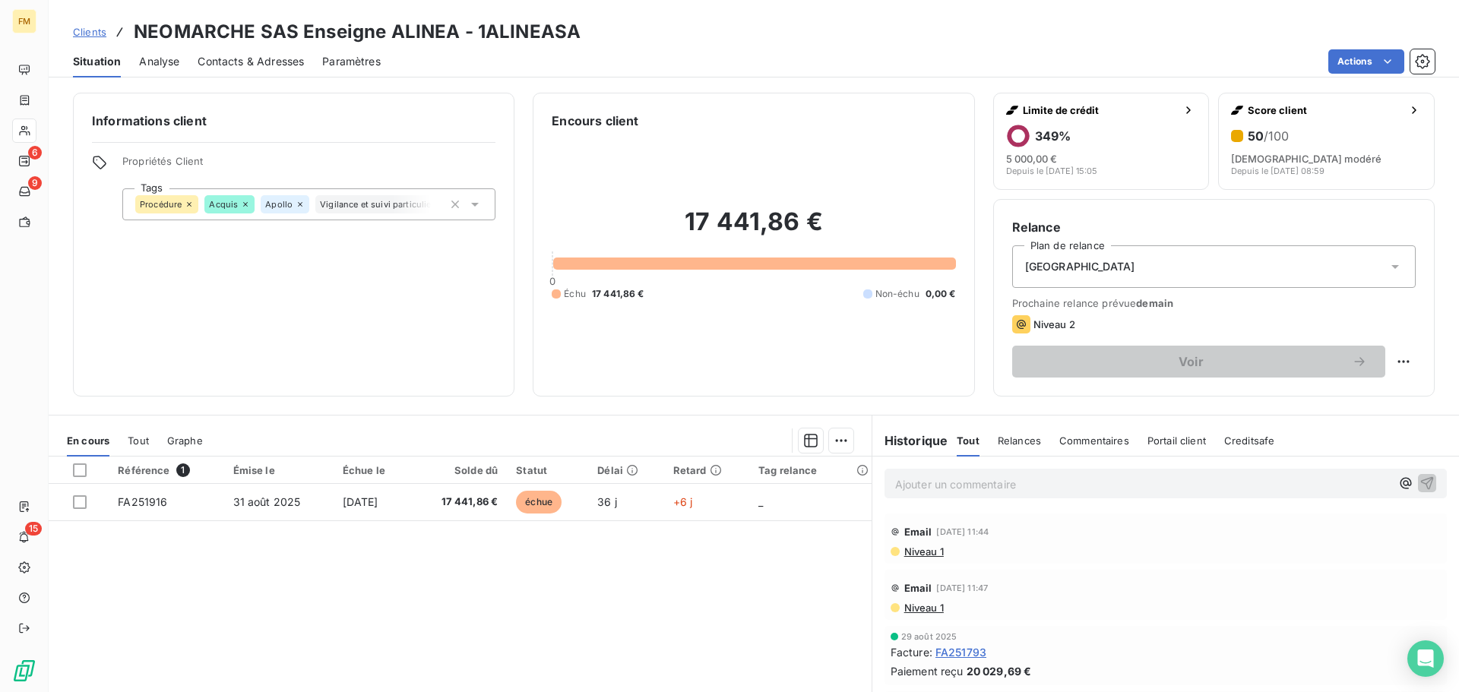
click at [472, 204] on icon at bounding box center [475, 205] width 8 height 4
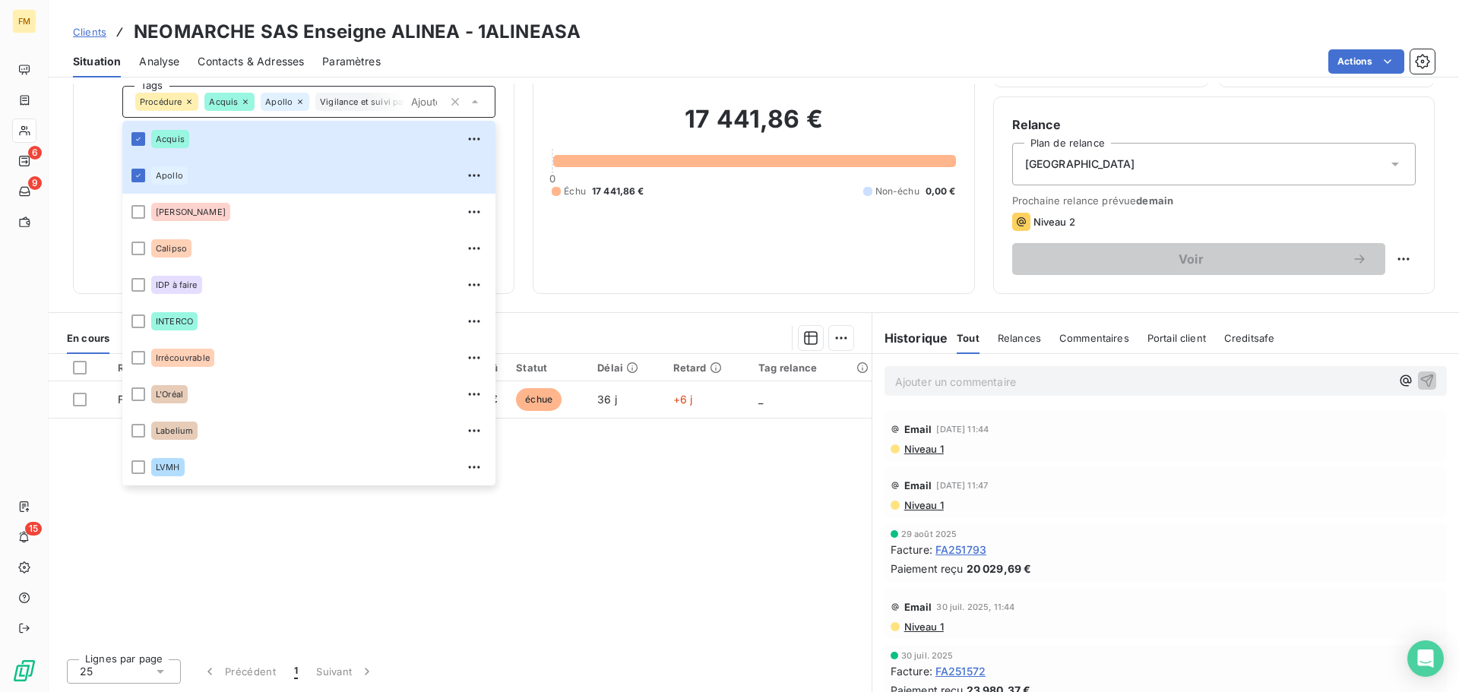
scroll to position [27, 0]
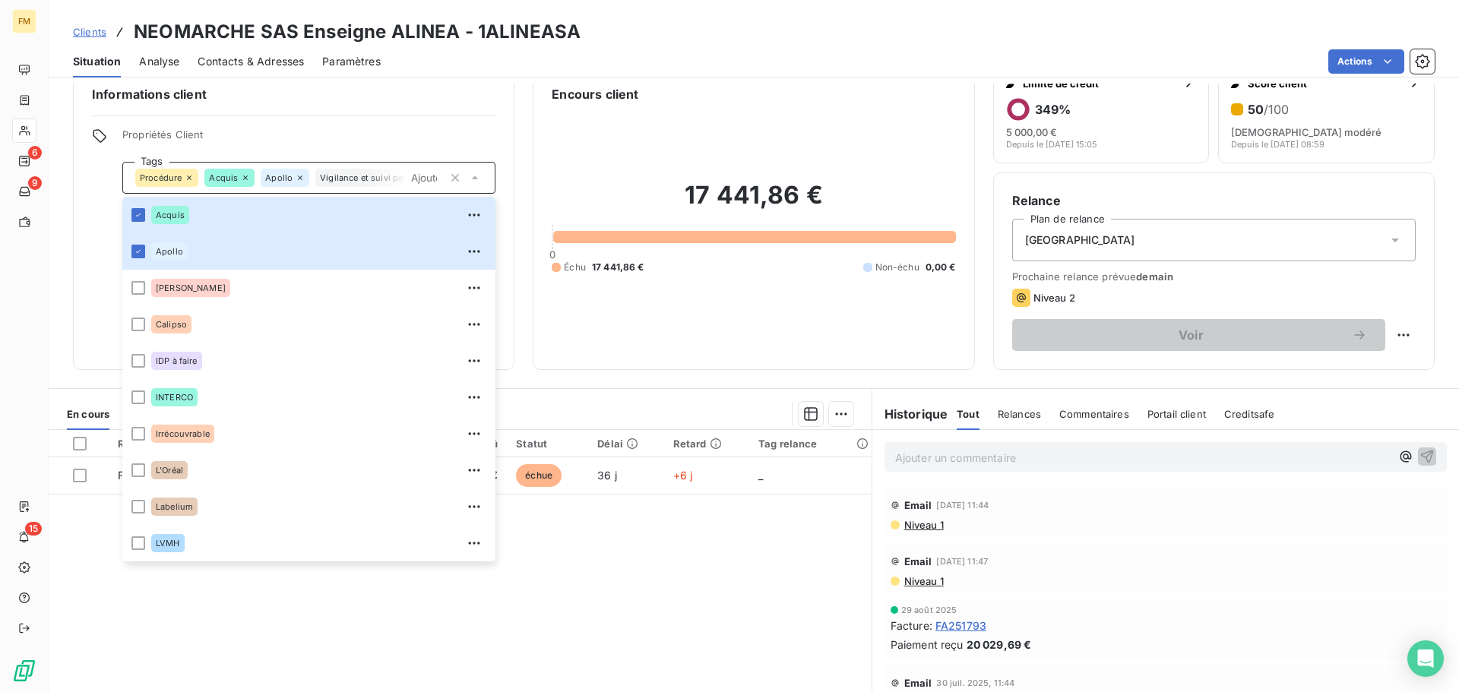
click at [825, 33] on div "Clients NEOMARCHE SAS Enseigne ALINEA - 1ALINEASA" at bounding box center [754, 31] width 1410 height 27
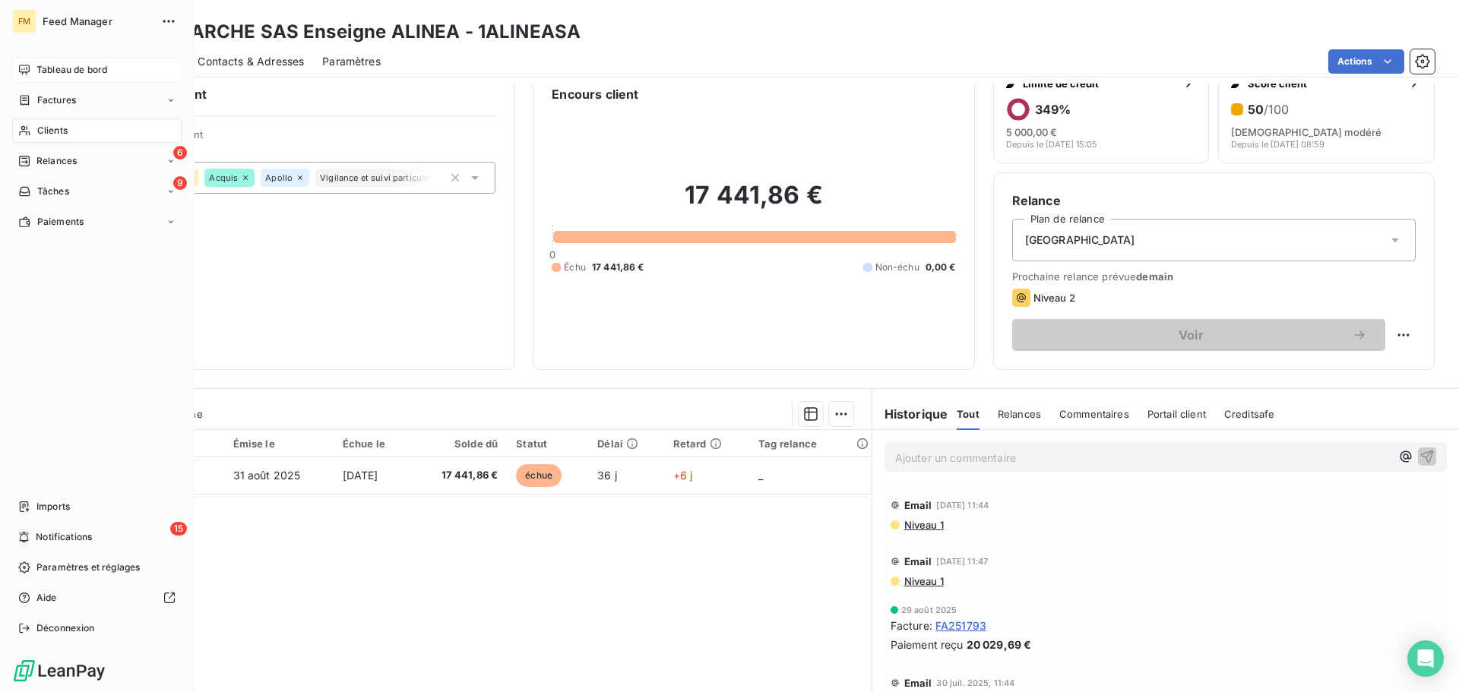
click at [62, 71] on span "Tableau de bord" at bounding box center [71, 70] width 71 height 14
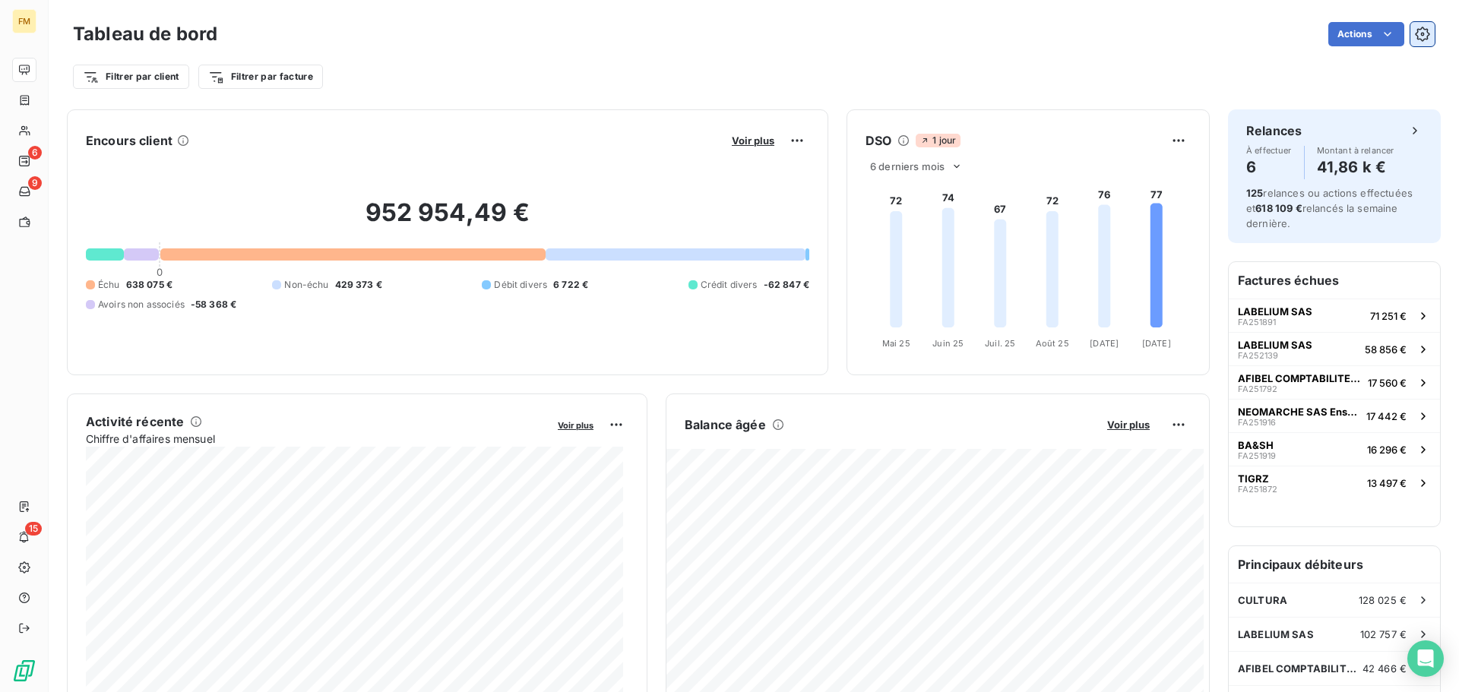
click at [1415, 34] on icon "button" at bounding box center [1422, 34] width 15 height 15
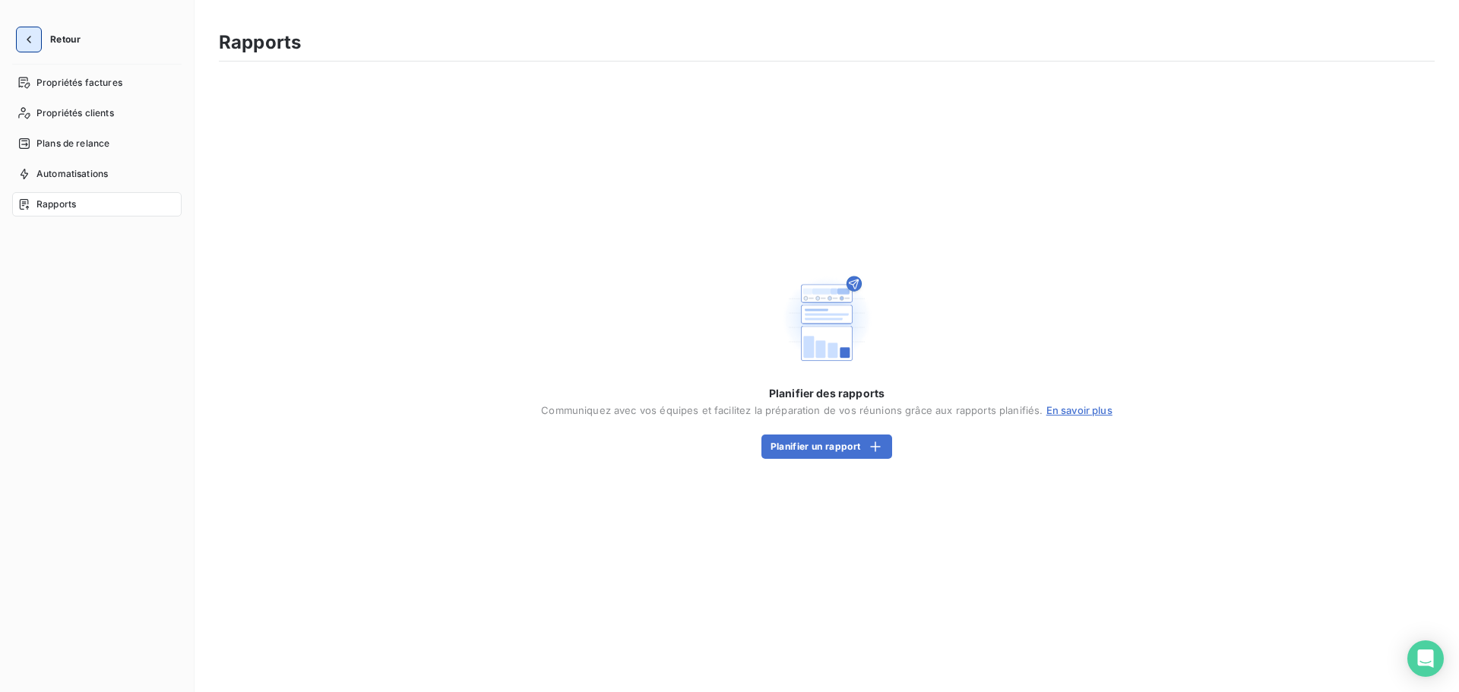
click at [27, 36] on icon "button" at bounding box center [28, 39] width 15 height 15
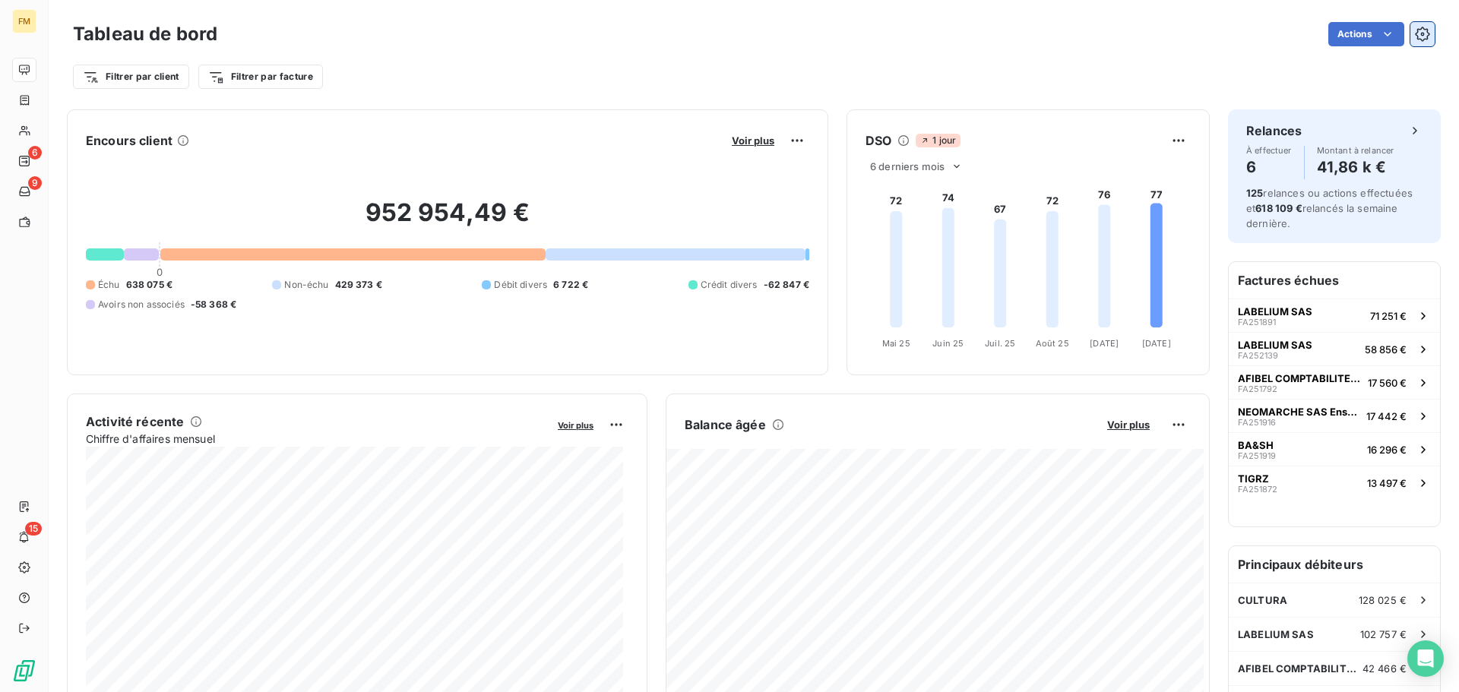
click at [1415, 30] on icon "button" at bounding box center [1422, 34] width 14 height 14
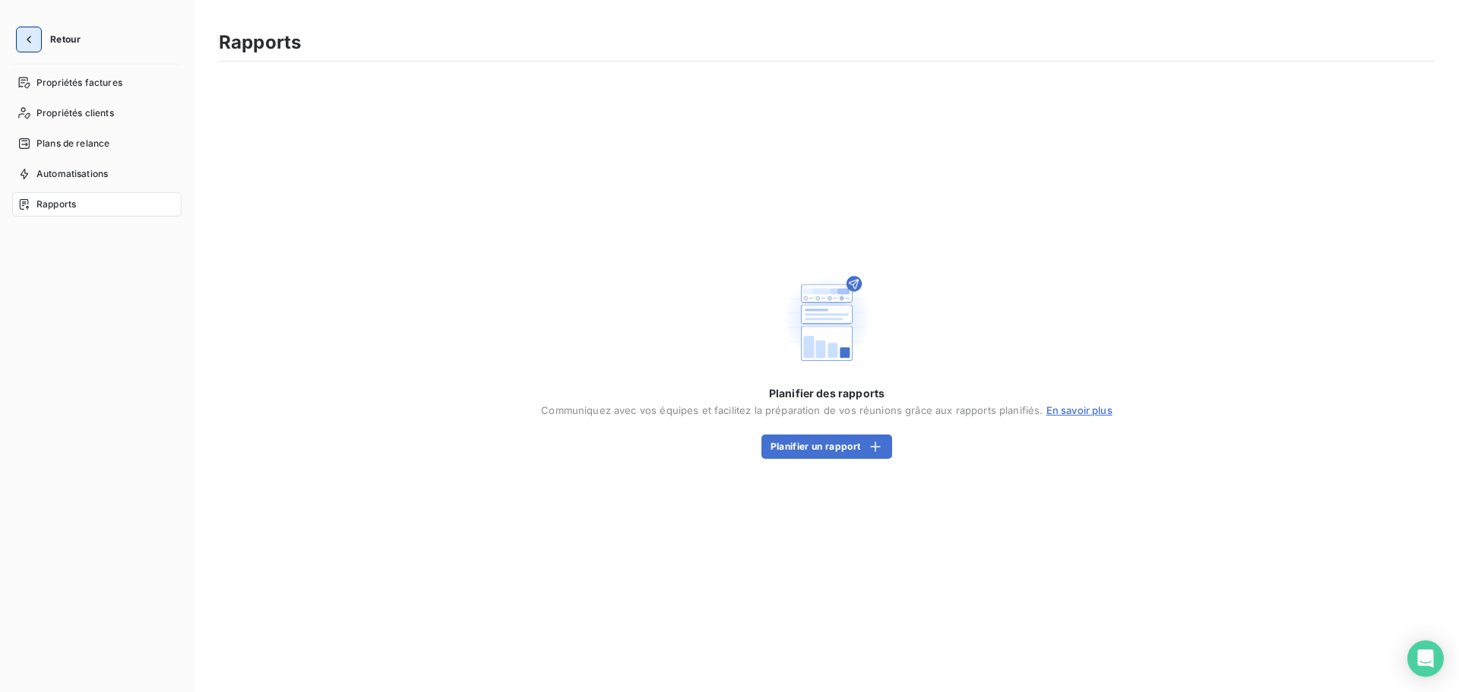
click at [35, 39] on icon "button" at bounding box center [28, 39] width 15 height 15
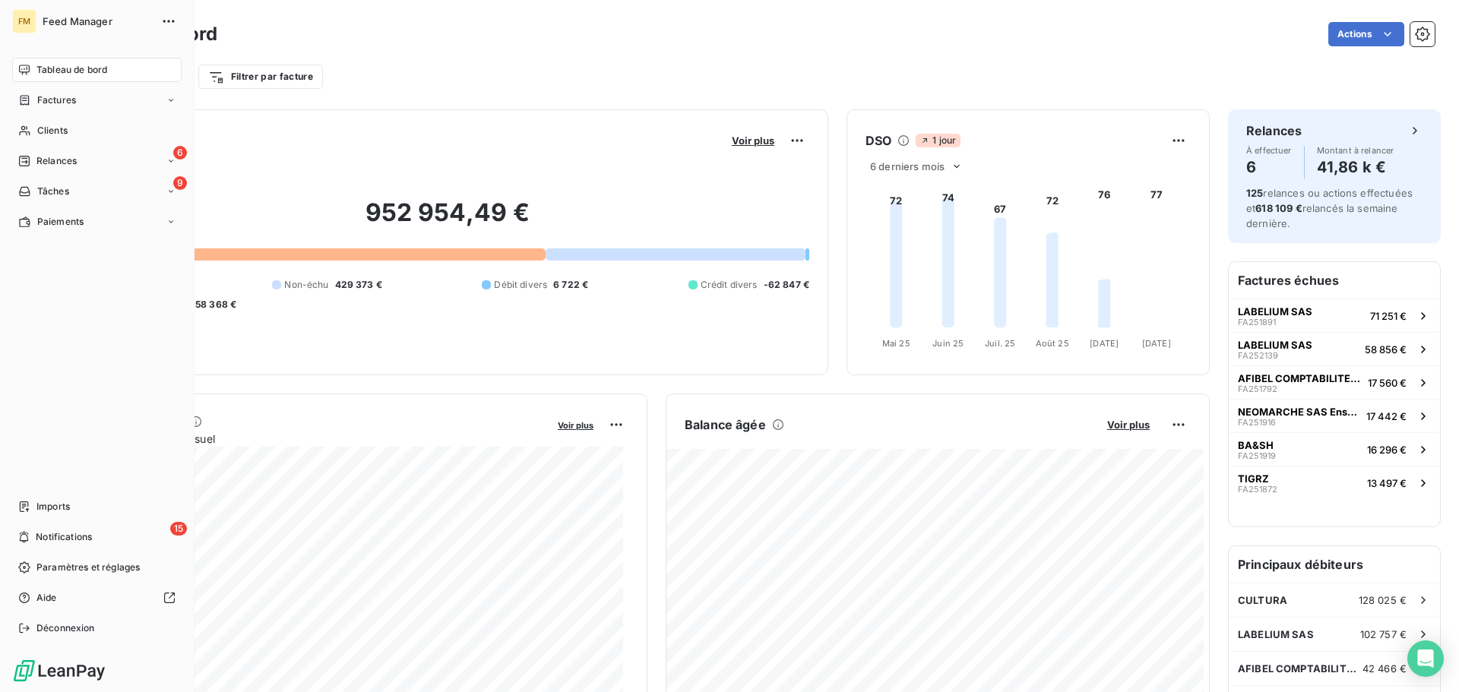
click at [71, 72] on span "Tableau de bord" at bounding box center [71, 70] width 71 height 14
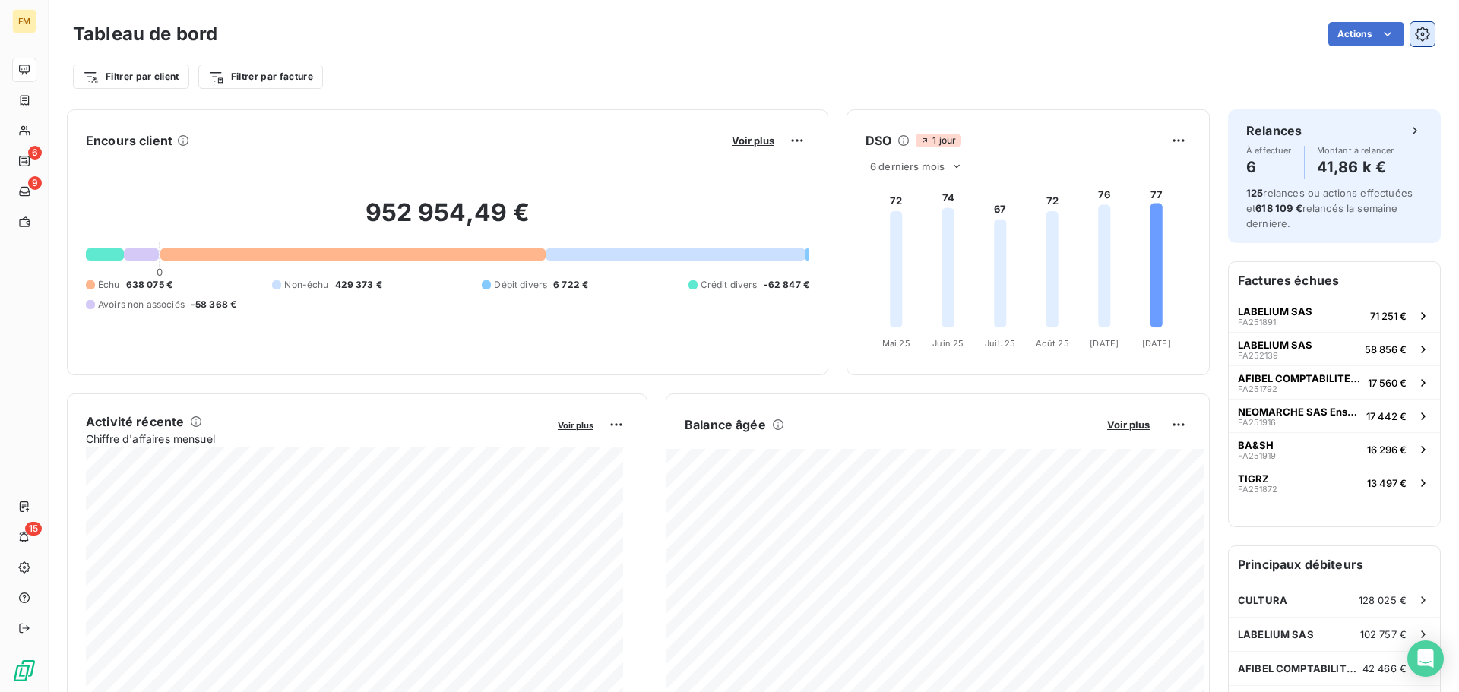
click at [1421, 33] on icon "button" at bounding box center [1423, 35] width 4 height 4
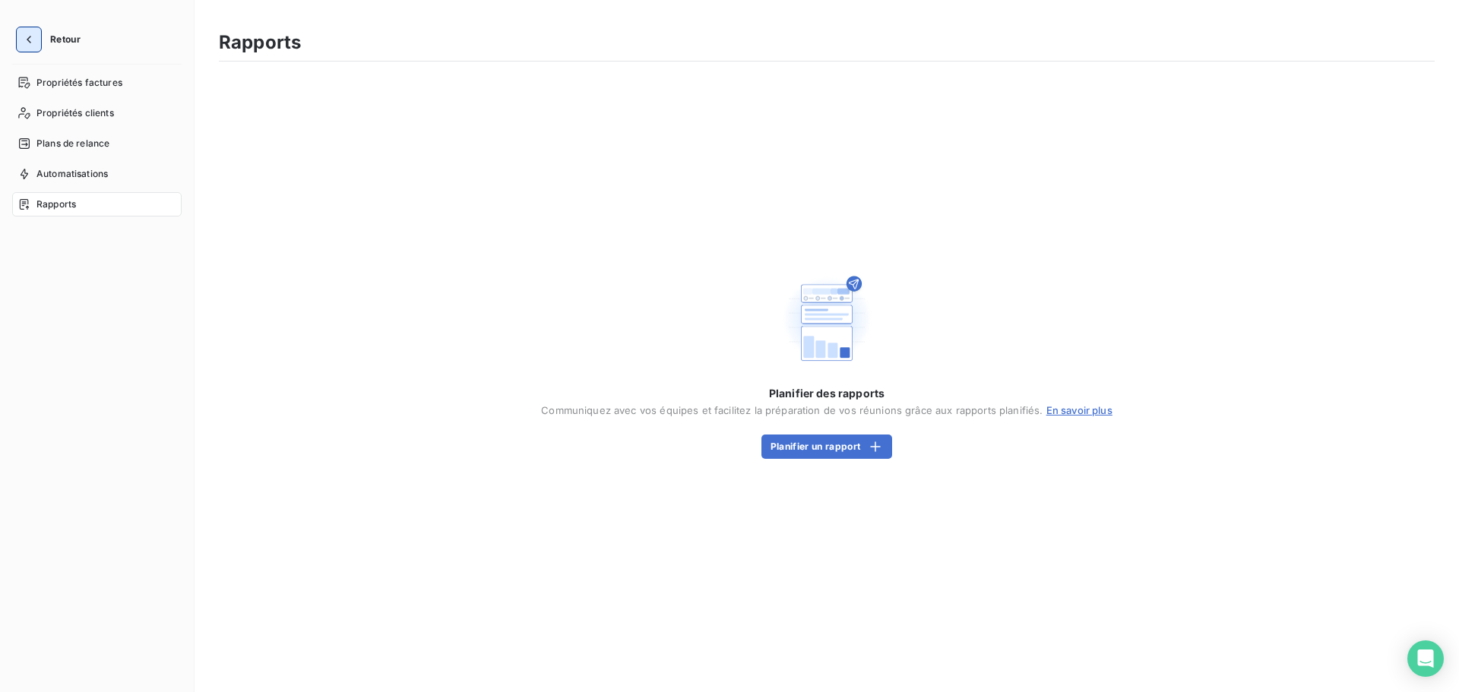
click at [22, 42] on icon "button" at bounding box center [28, 39] width 15 height 15
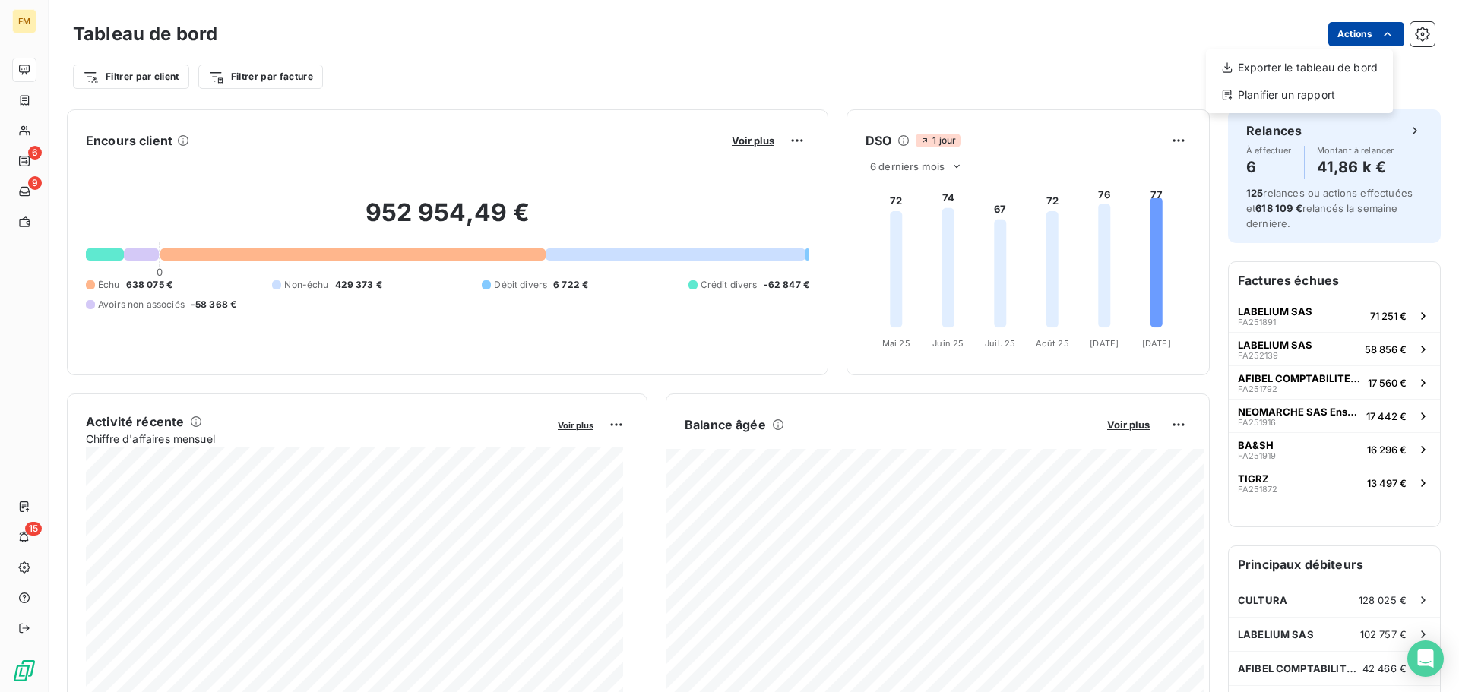
click at [1360, 36] on html "FM 6 9 15 Tableau de bord Actions Exporter le tableau de bord Planifier un rapp…" at bounding box center [729, 346] width 1459 height 692
drag, startPoint x: 712, startPoint y: 62, endPoint x: 569, endPoint y: 62, distance: 142.9
click at [711, 62] on html "FM 6 9 15 Tableau de bord Actions Filtrer par client Filtrer par facture Encour…" at bounding box center [729, 346] width 1459 height 692
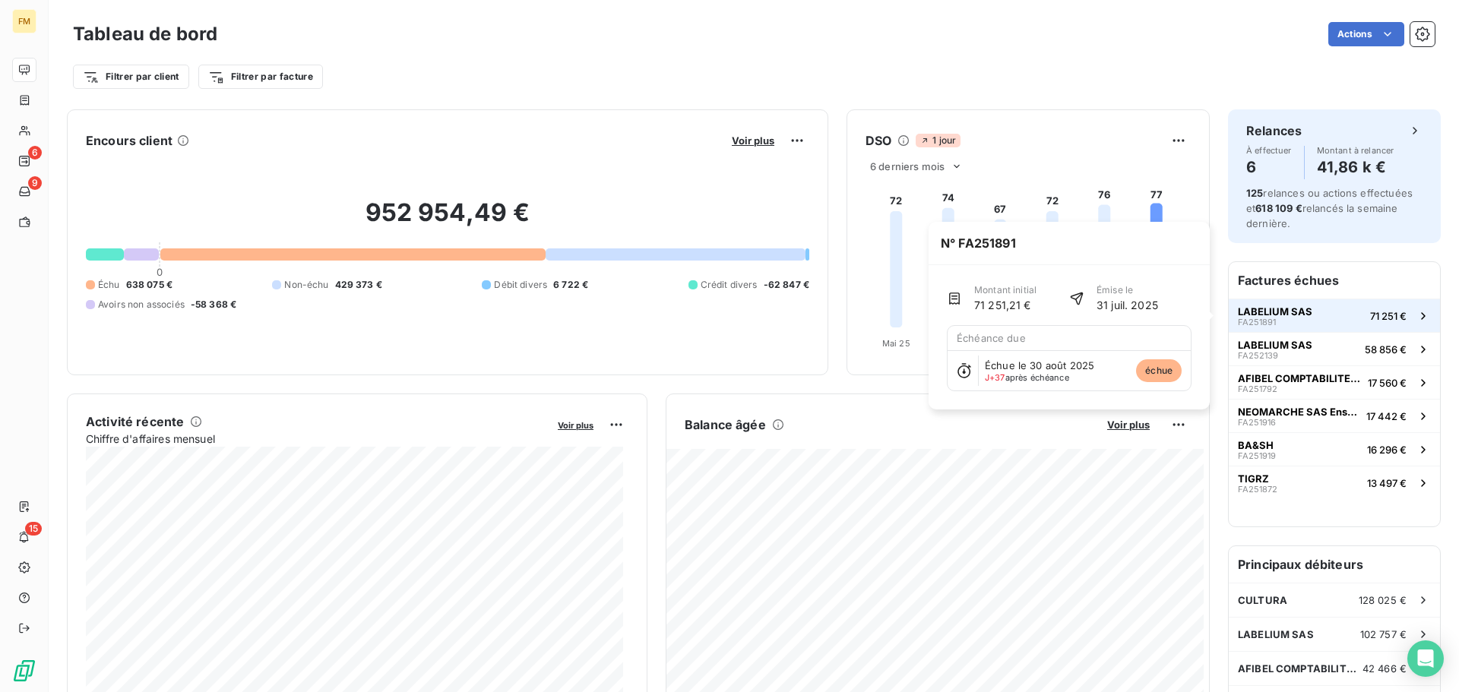
click at [1250, 319] on span "FA251891" at bounding box center [1257, 322] width 38 height 9
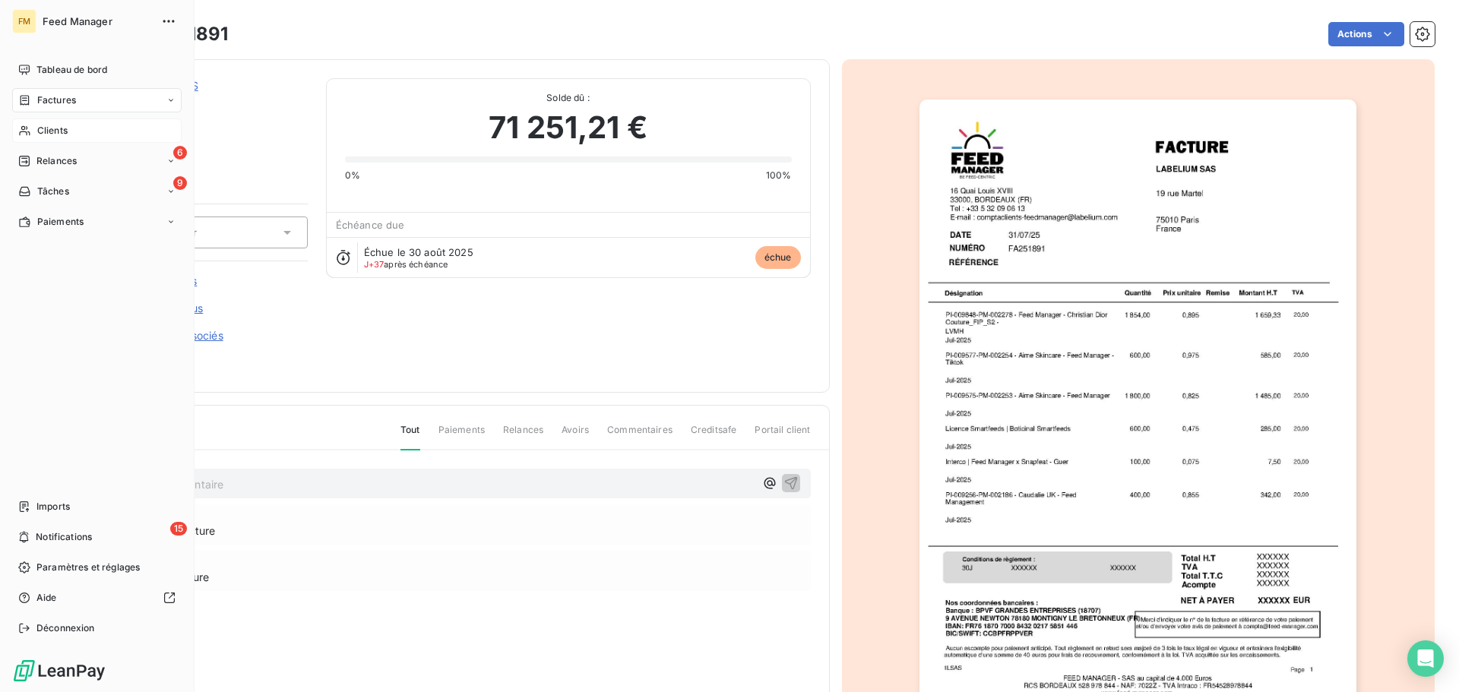
click at [63, 131] on span "Clients" at bounding box center [52, 131] width 30 height 14
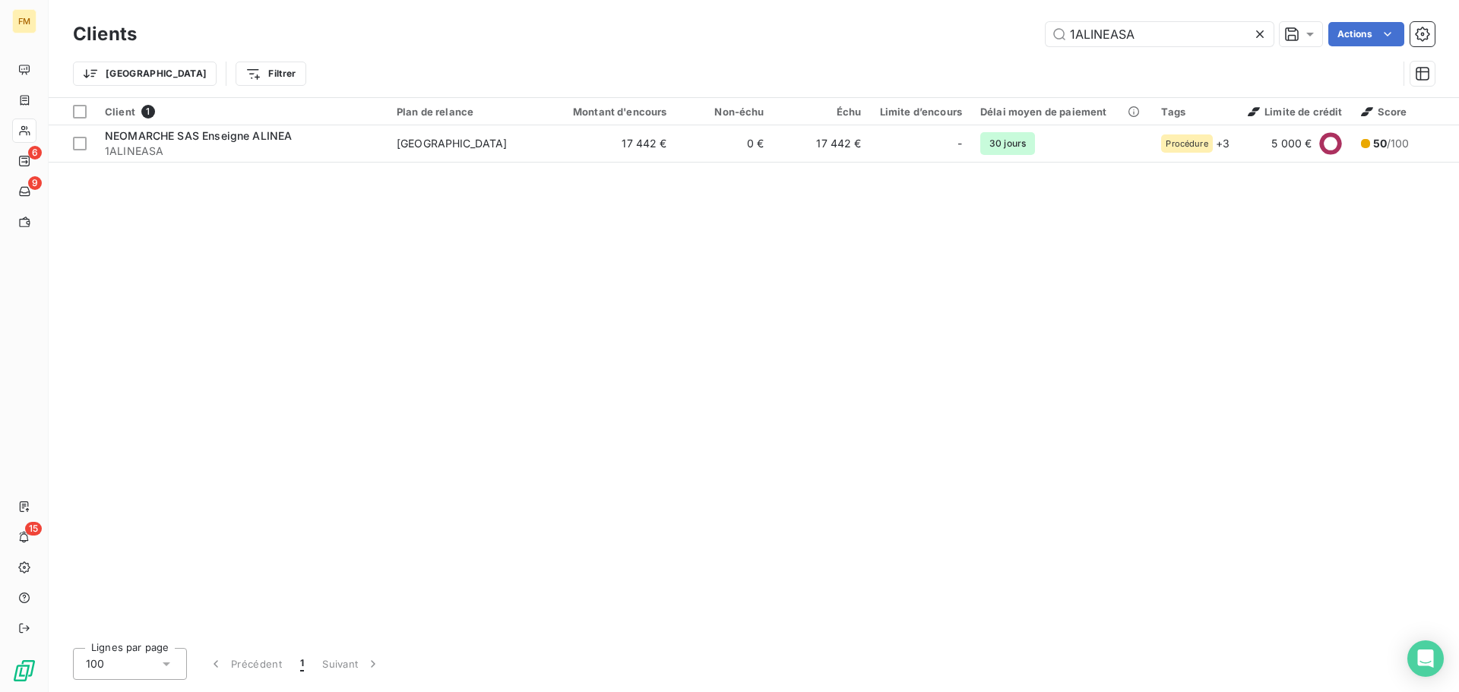
click at [1258, 33] on icon at bounding box center [1260, 34] width 8 height 8
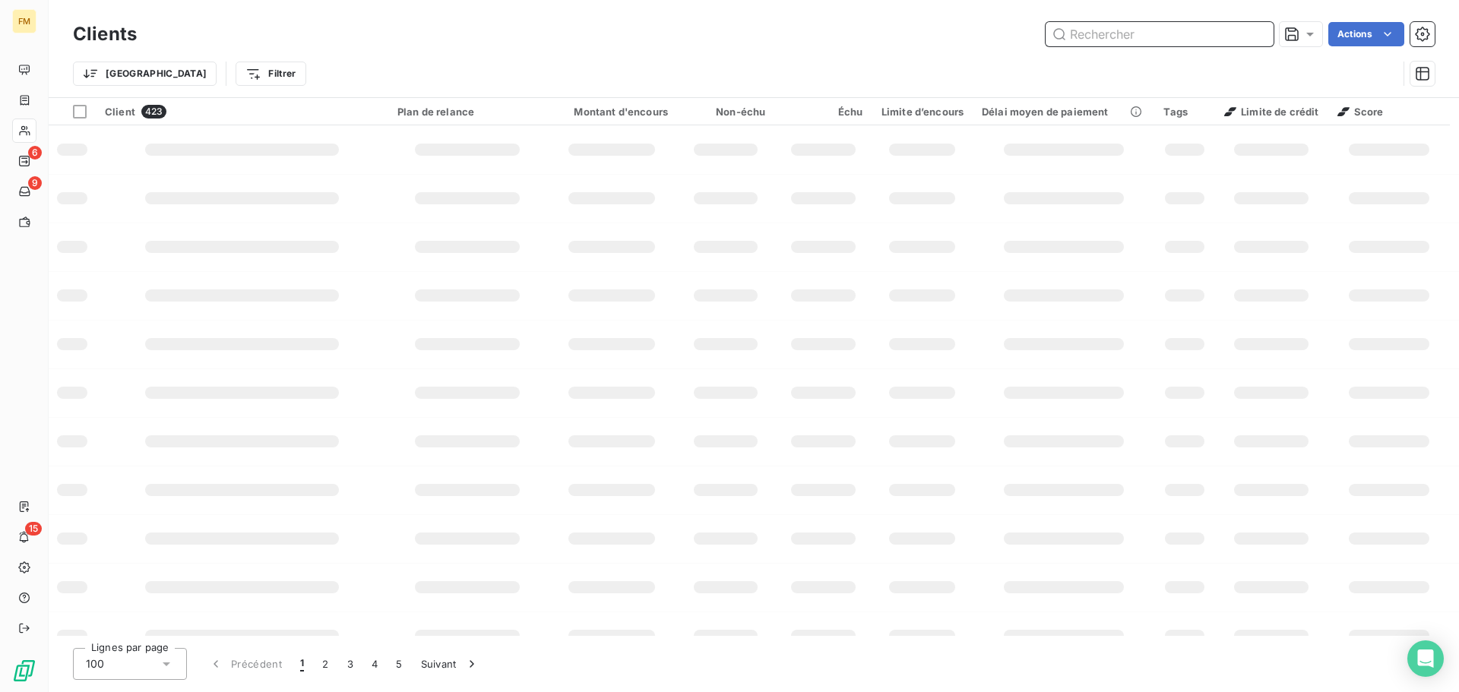
click at [1243, 43] on input "text" at bounding box center [1160, 34] width 228 height 24
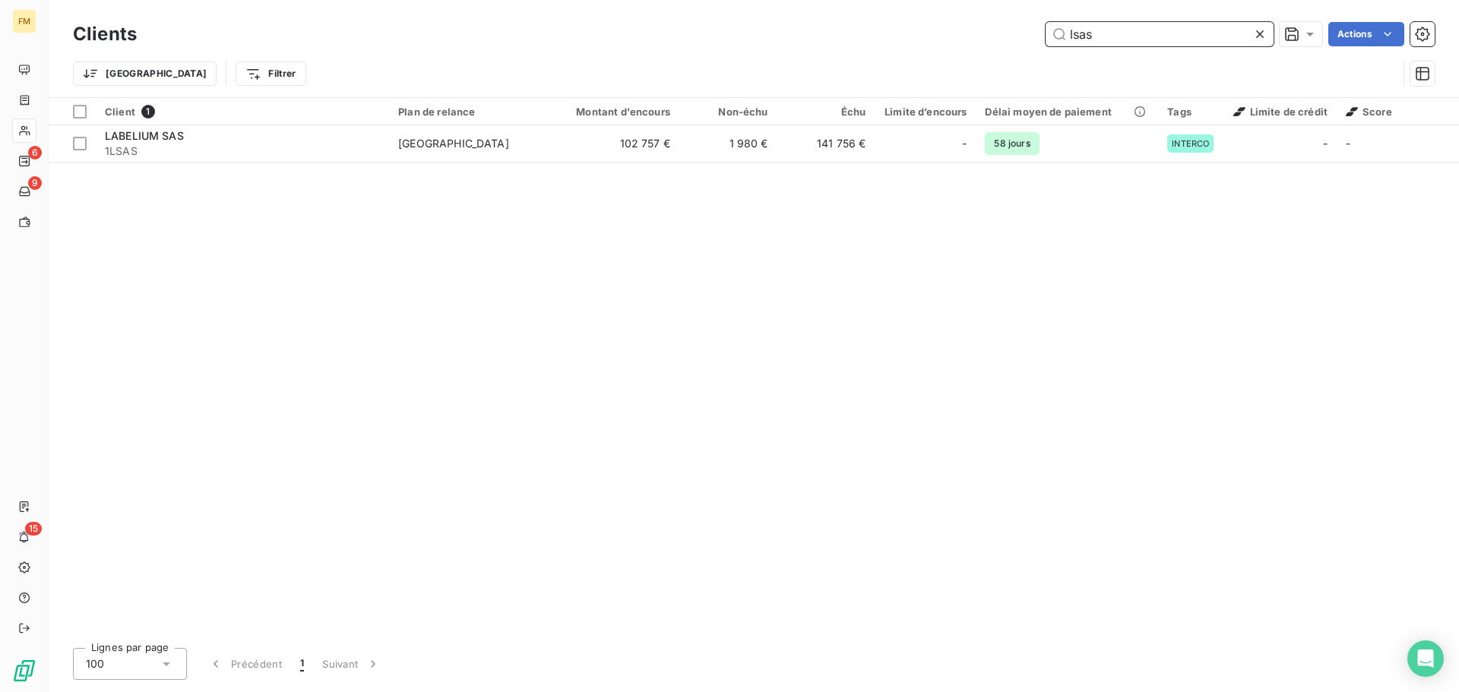
type input "lsas"
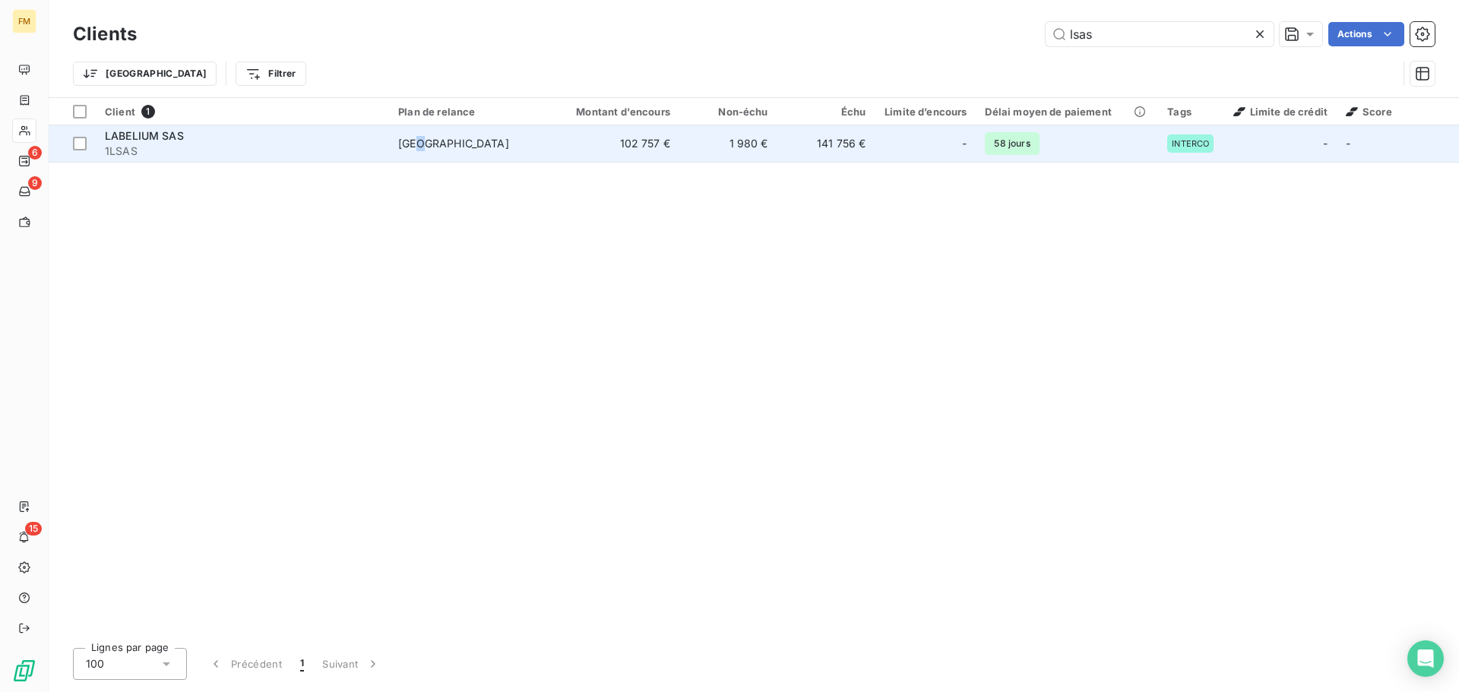
click at [425, 153] on td "[GEOGRAPHIC_DATA]" at bounding box center [468, 143] width 159 height 36
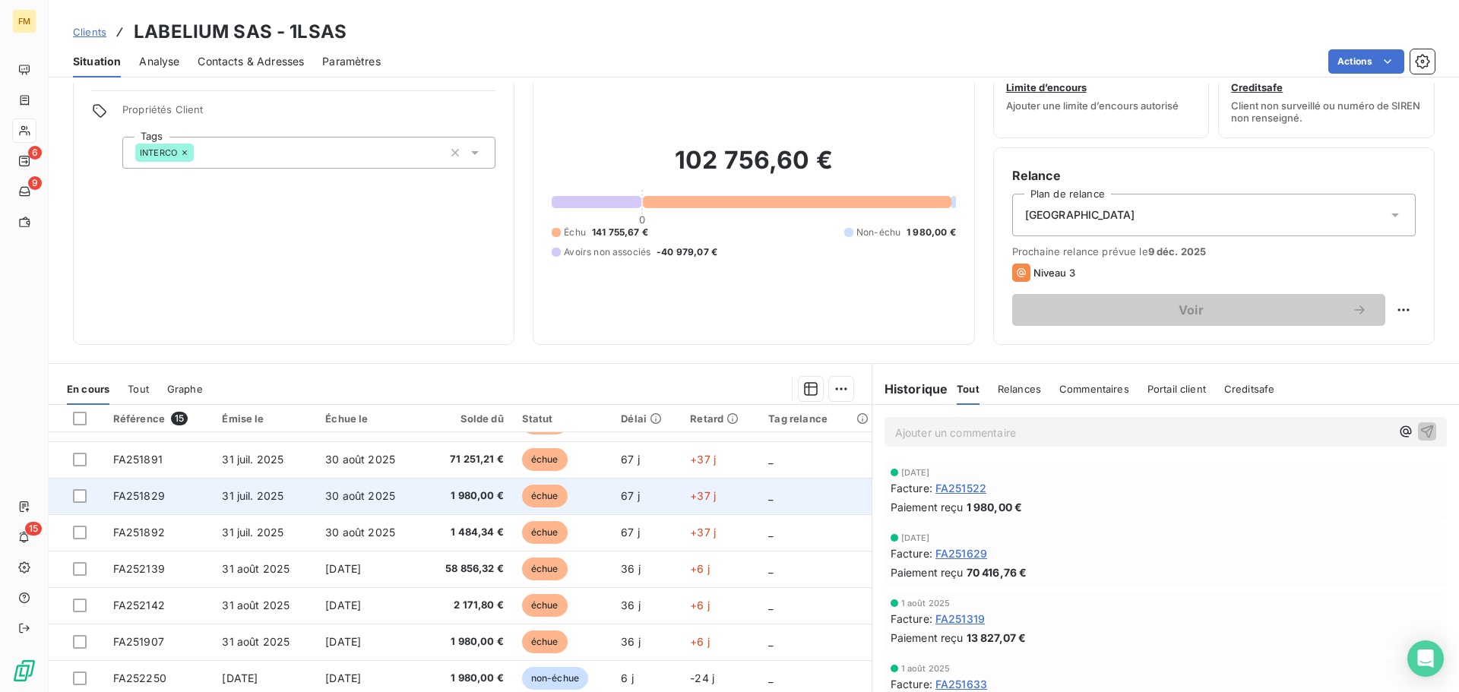
scroll to position [103, 0]
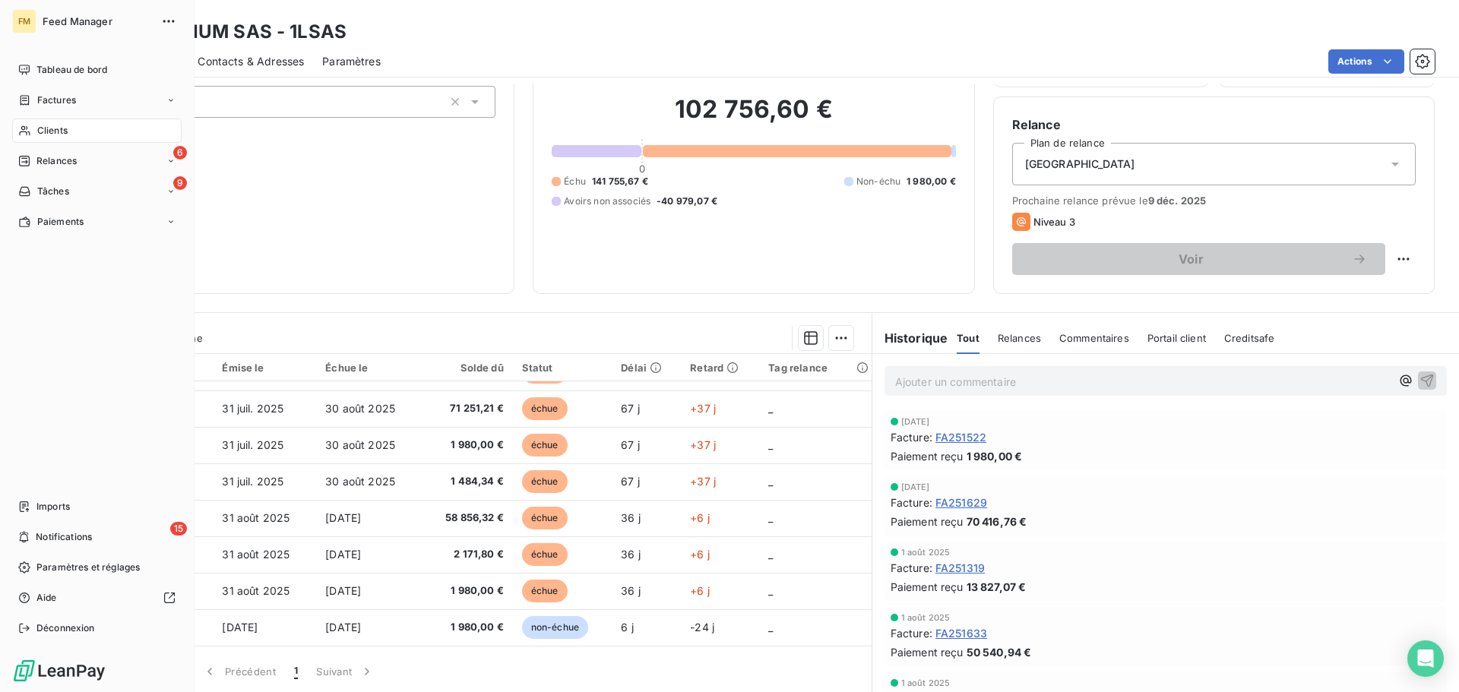
click at [37, 128] on span "Clients" at bounding box center [52, 131] width 30 height 14
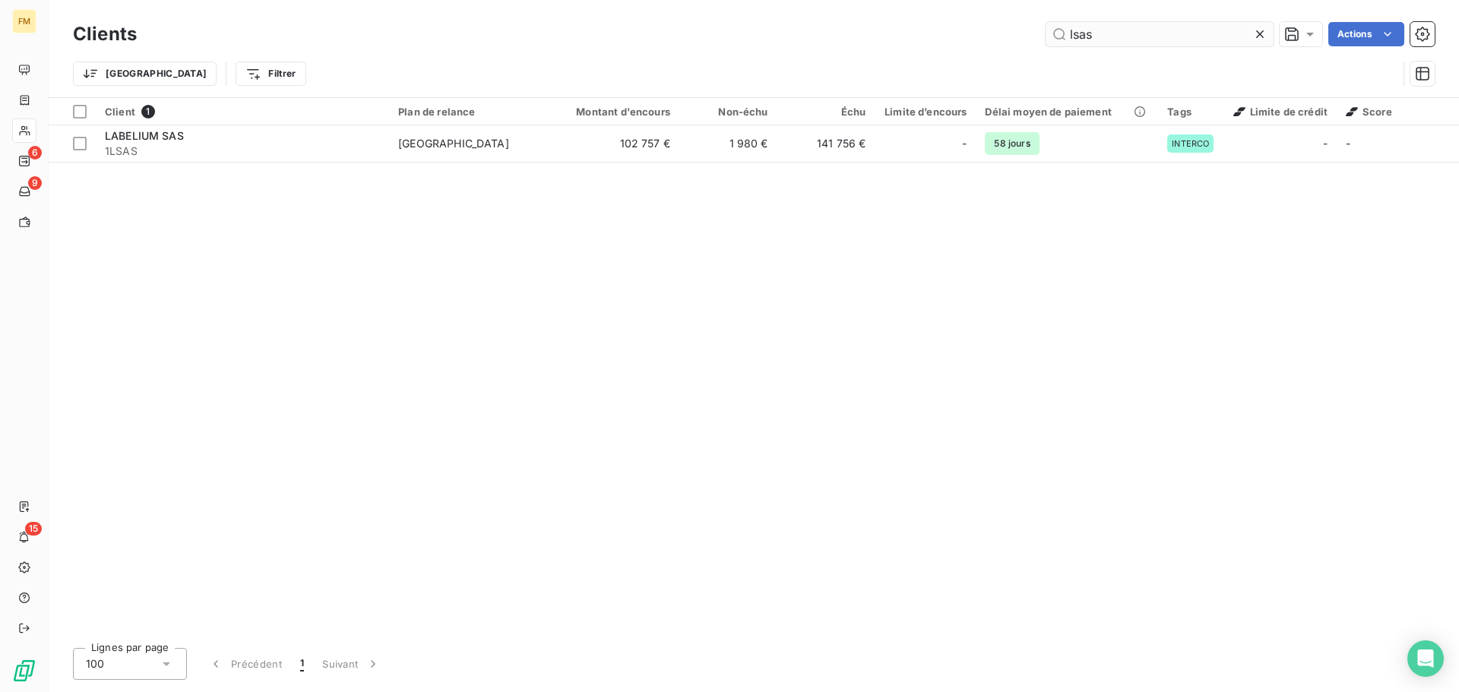
click at [1260, 36] on icon at bounding box center [1259, 34] width 15 height 15
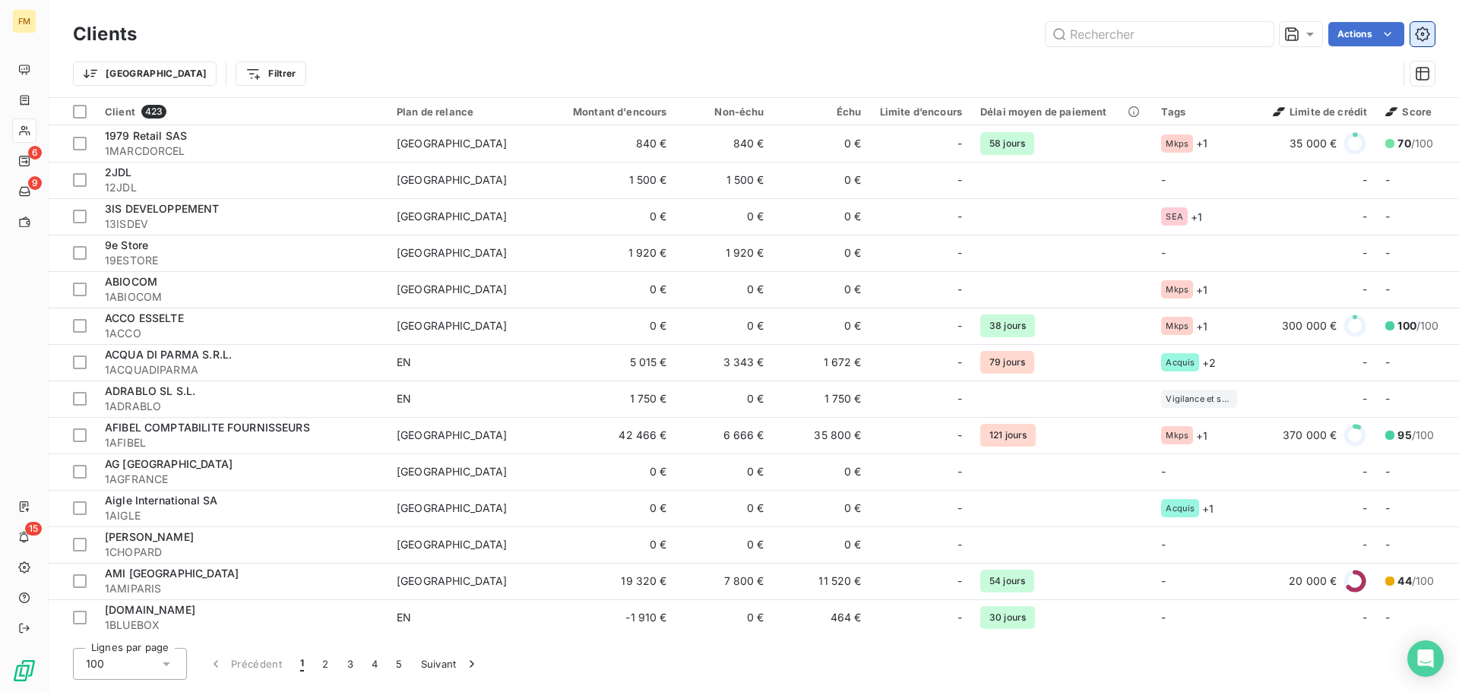
click at [1423, 35] on icon "button" at bounding box center [1423, 35] width 4 height 4
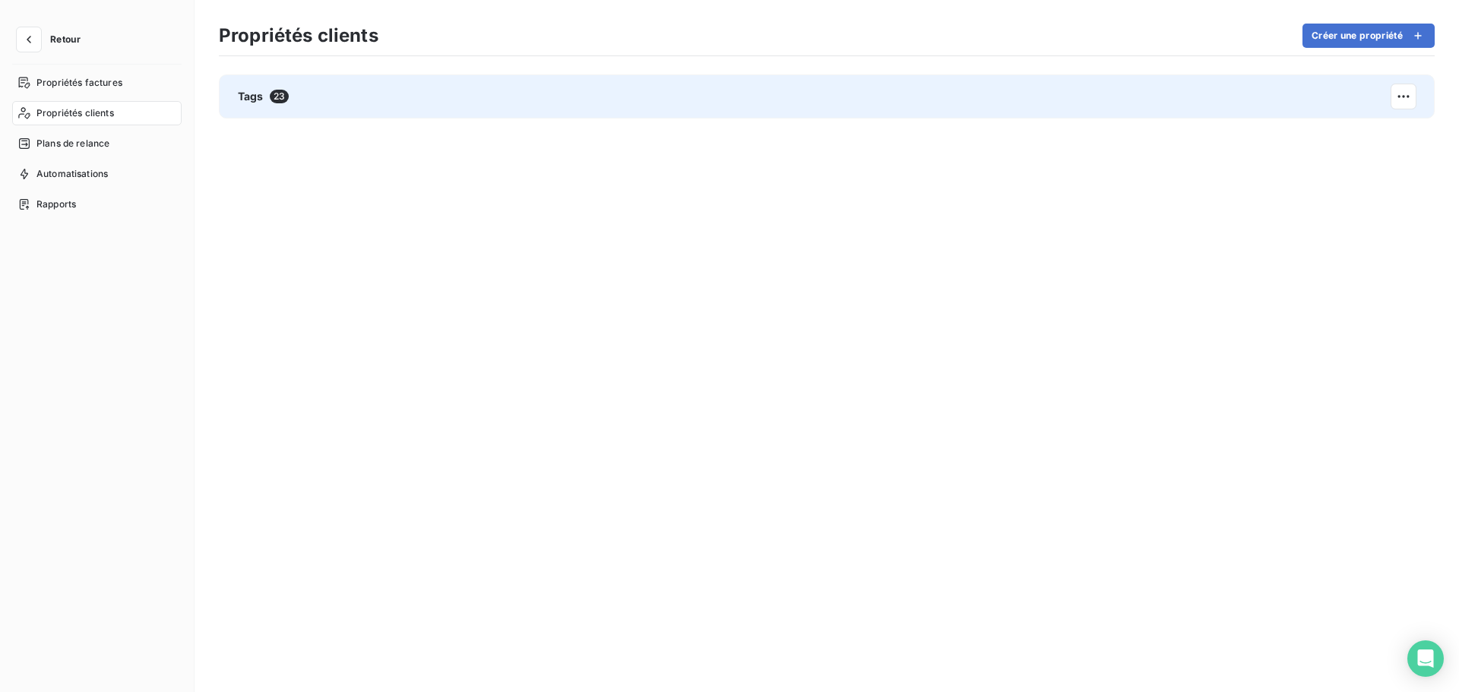
click at [242, 100] on span "Tags" at bounding box center [251, 96] width 26 height 15
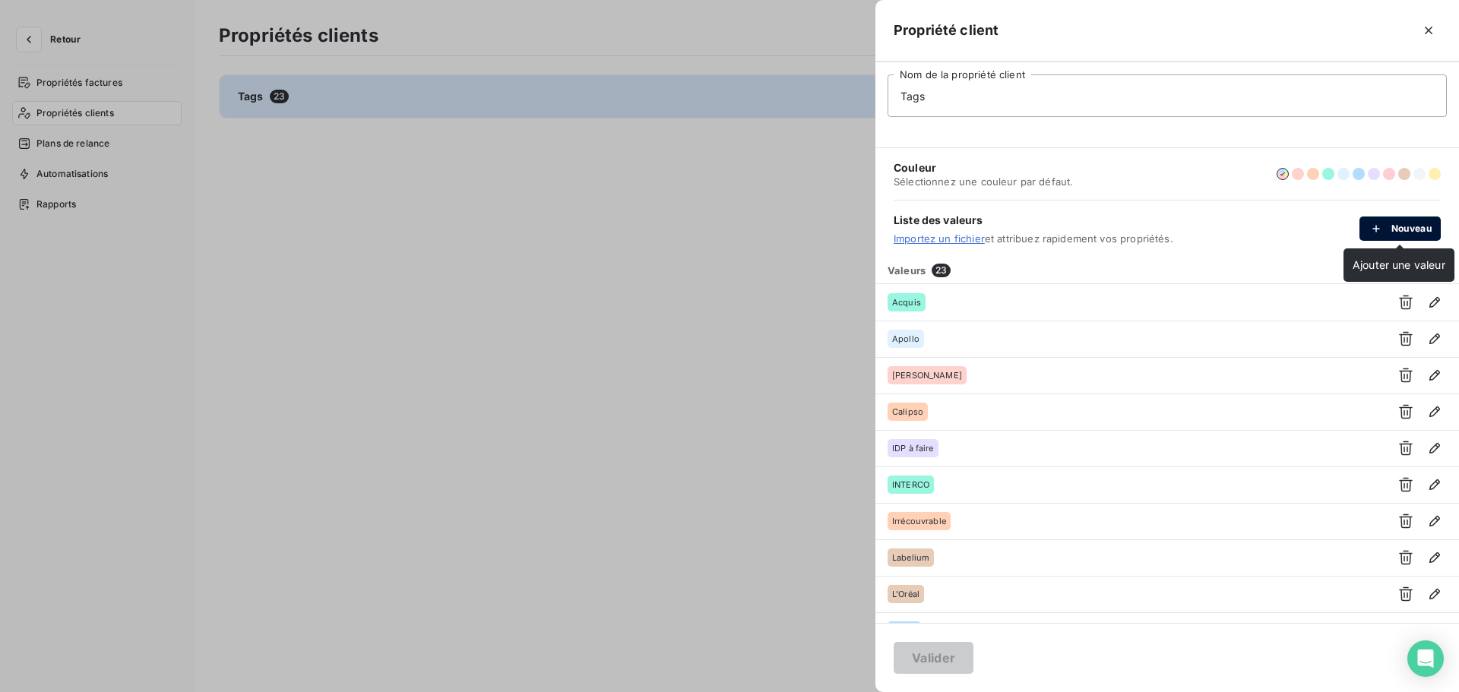
click at [1376, 223] on icon "button" at bounding box center [1376, 228] width 15 height 15
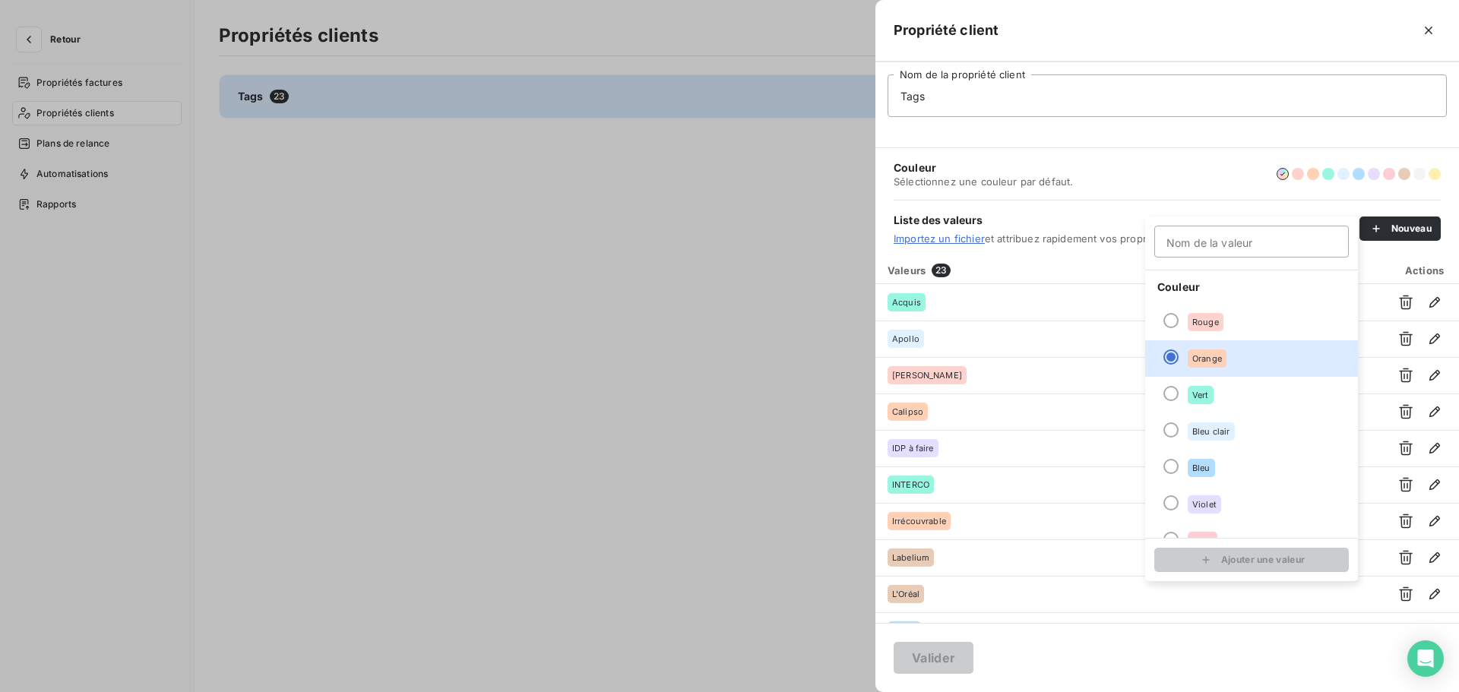
click at [1226, 242] on input "Nom de la valeur" at bounding box center [1251, 242] width 195 height 32
type input "clients douteux"
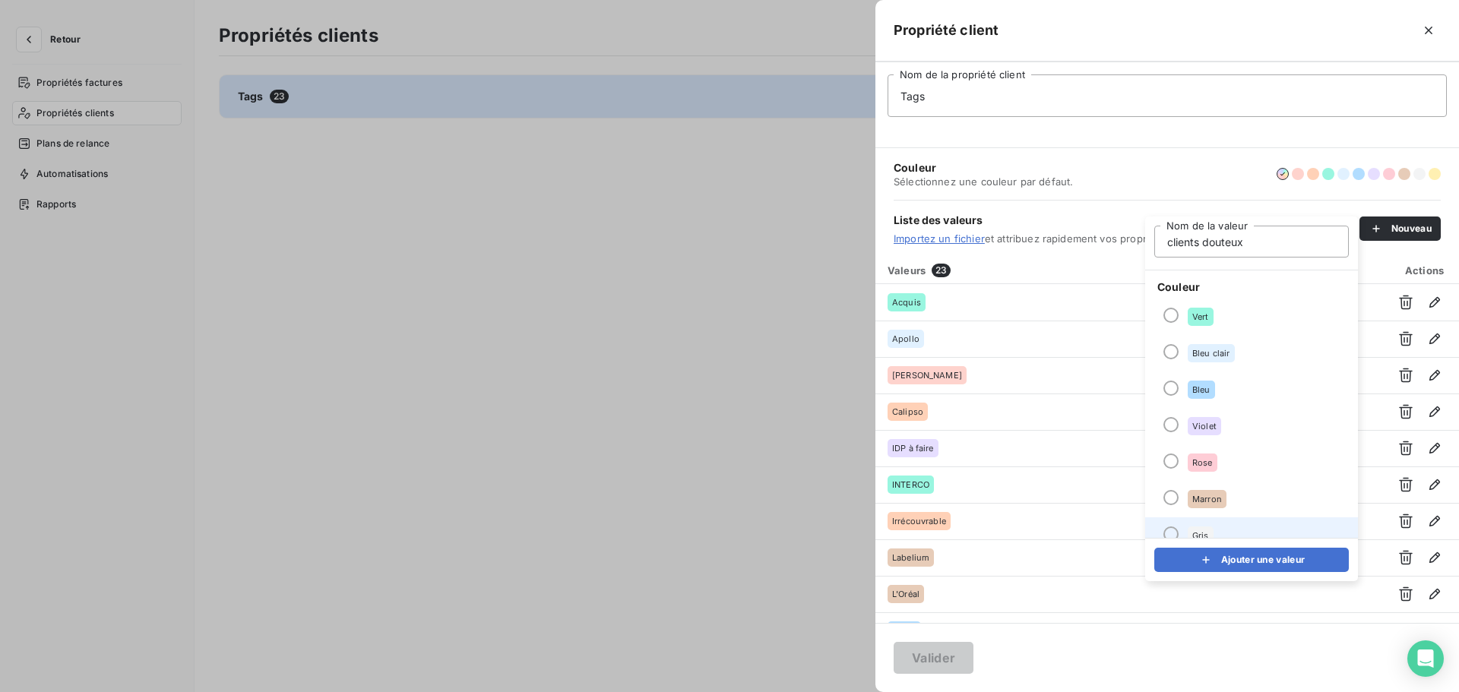
scroll to position [131, 0]
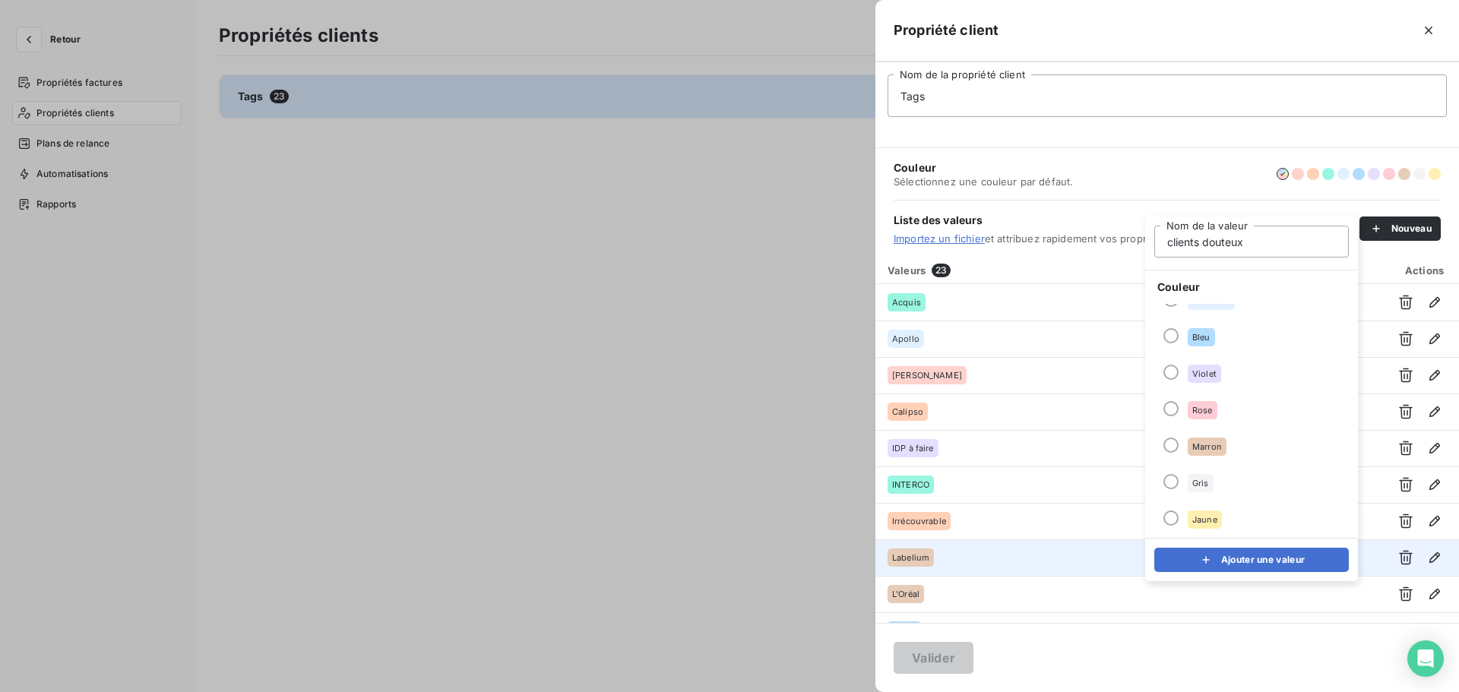
click at [1259, 562] on button "Ajouter une valeur" at bounding box center [1251, 560] width 195 height 24
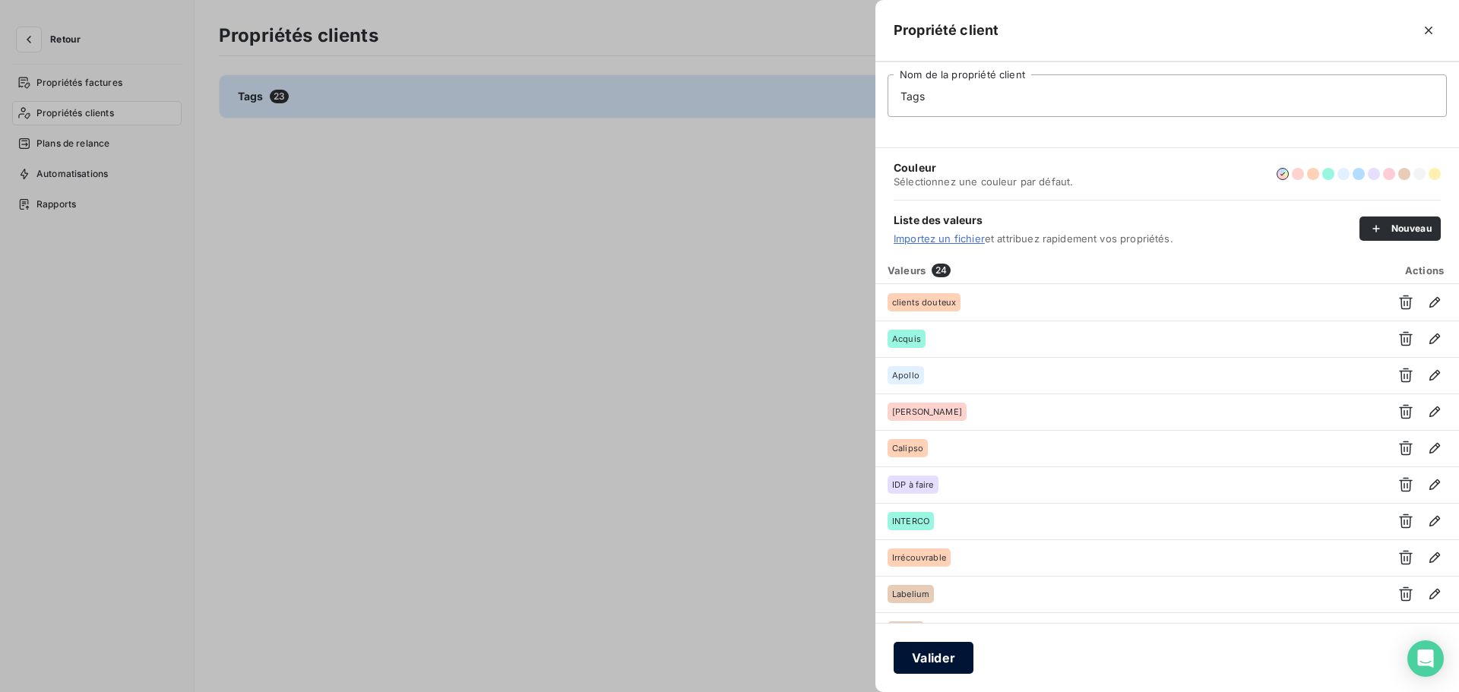
click at [932, 660] on button "Valider" at bounding box center [934, 658] width 80 height 32
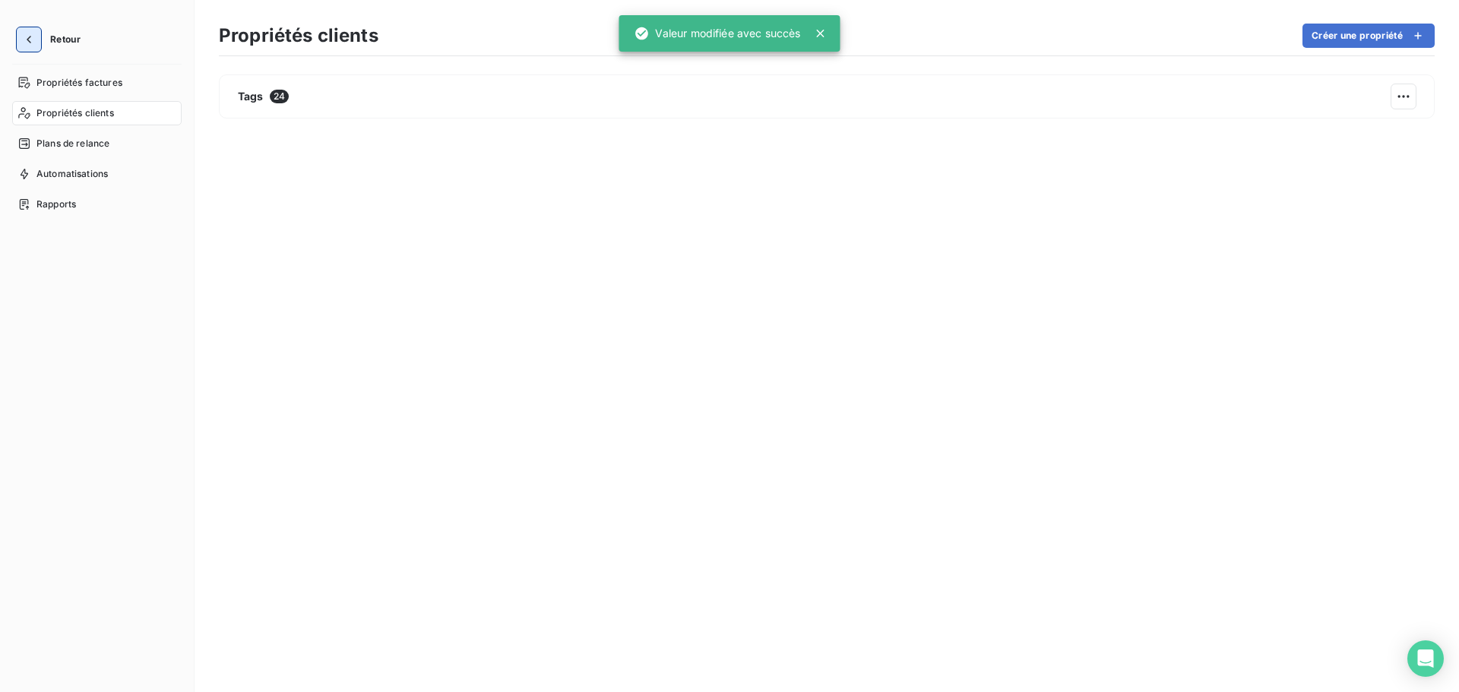
click at [27, 37] on icon "button" at bounding box center [28, 39] width 15 height 15
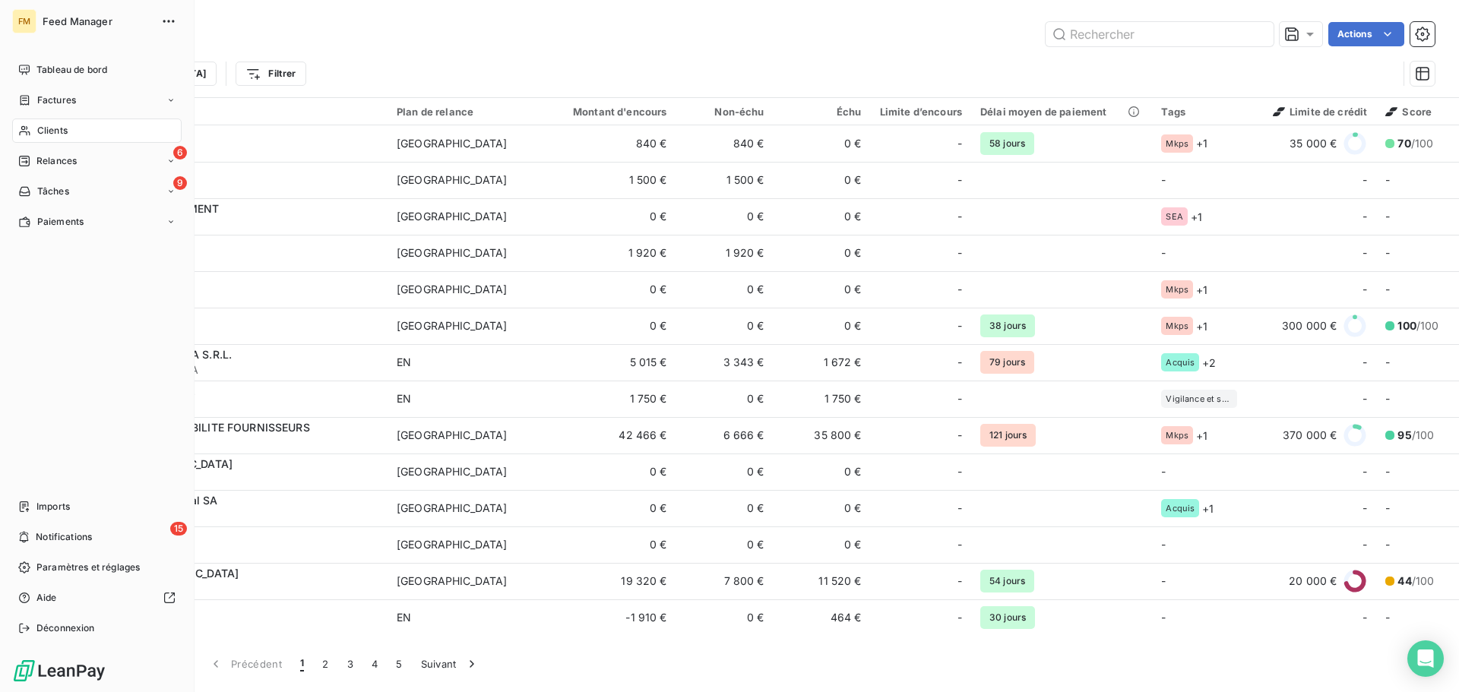
click at [52, 129] on span "Clients" at bounding box center [52, 131] width 30 height 14
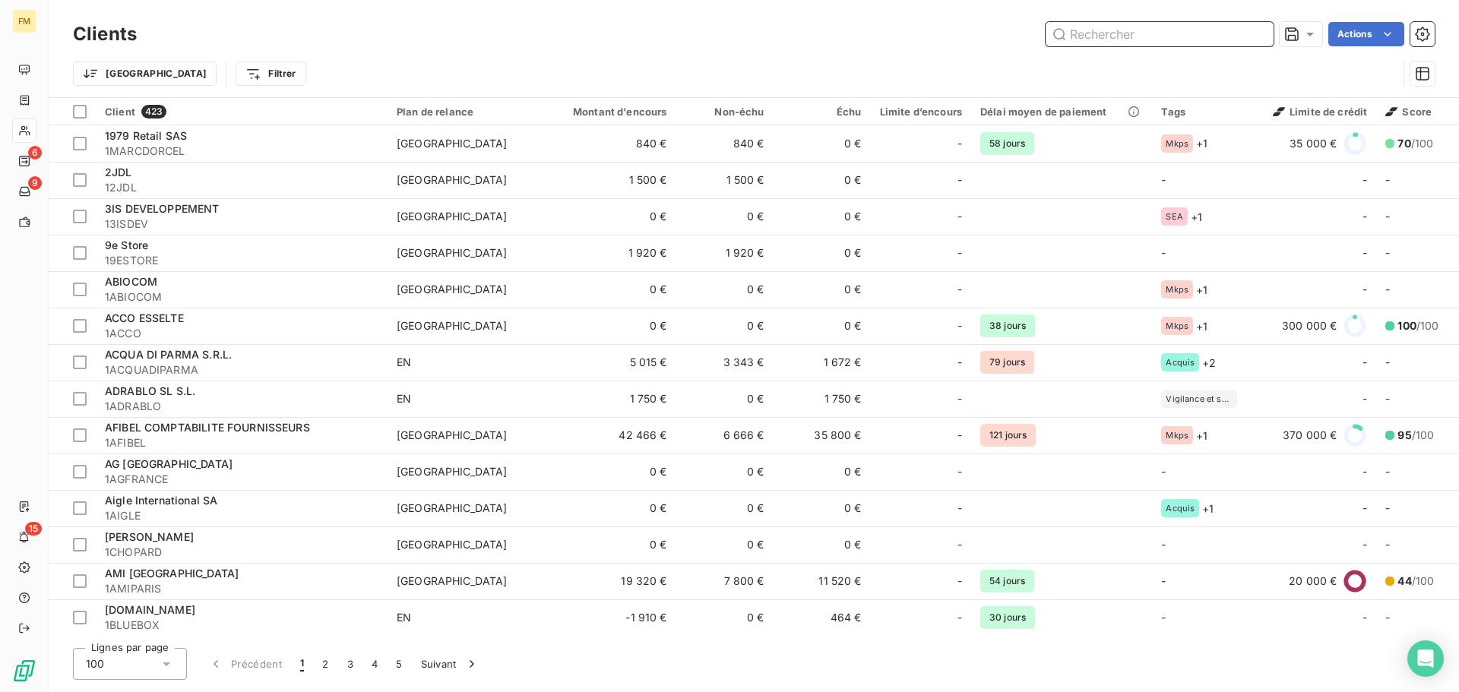
click at [1122, 34] on input "text" at bounding box center [1160, 34] width 228 height 24
paste input "1ALINEASA"
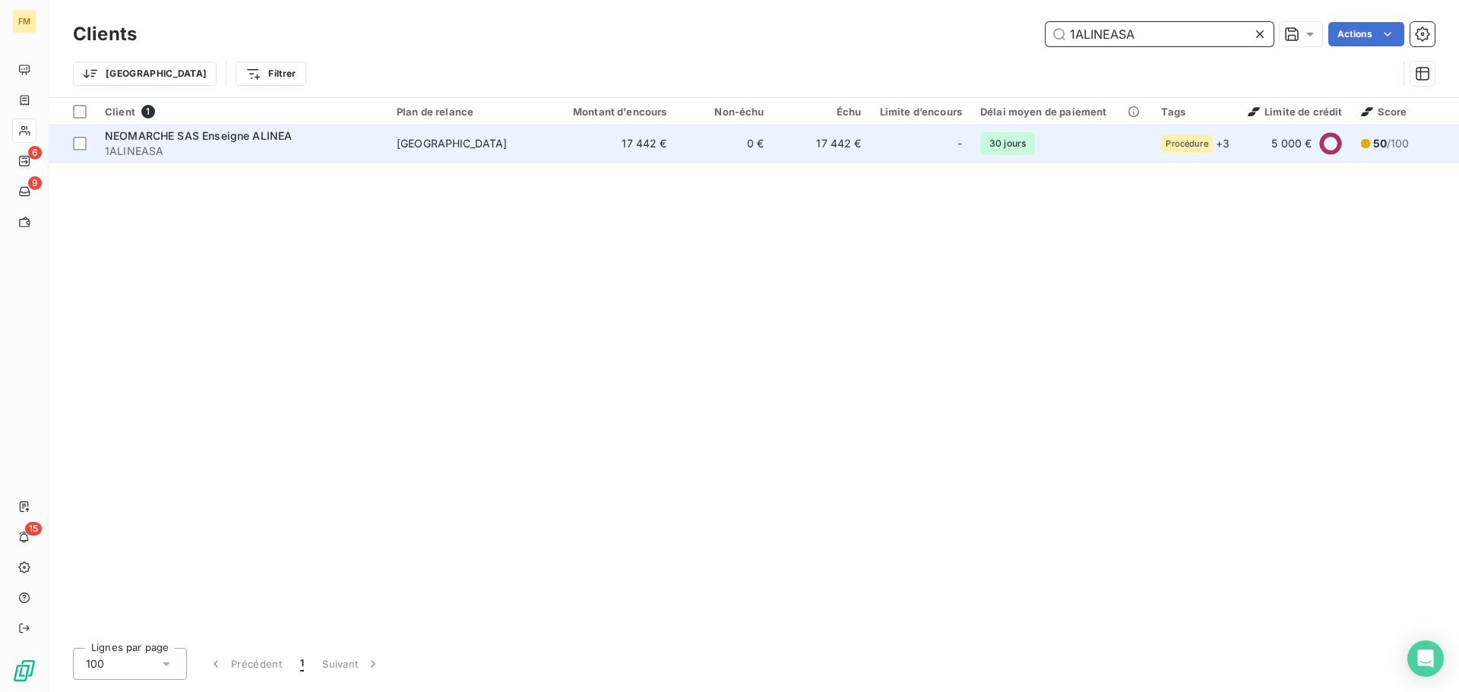
type input "1ALINEASA"
click at [334, 157] on span "1ALINEASA" at bounding box center [242, 151] width 274 height 15
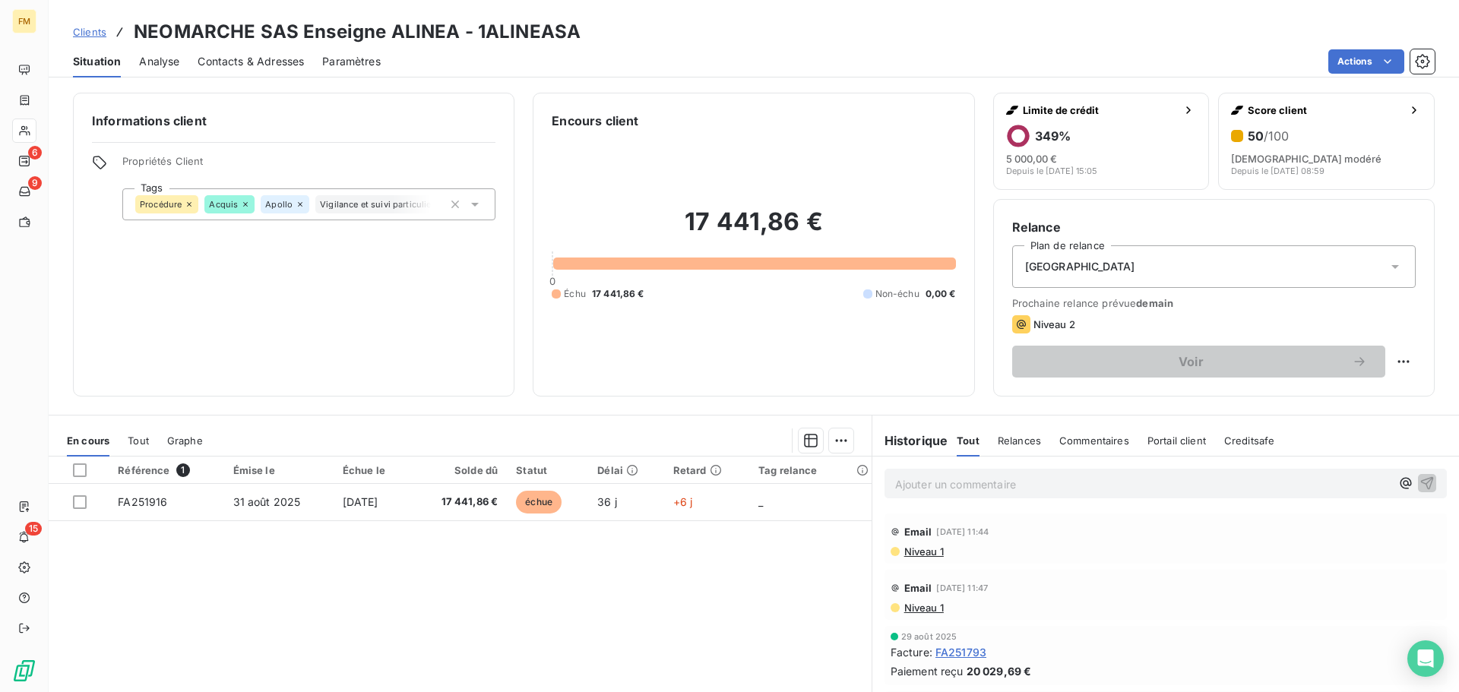
click at [471, 204] on icon at bounding box center [475, 205] width 8 height 4
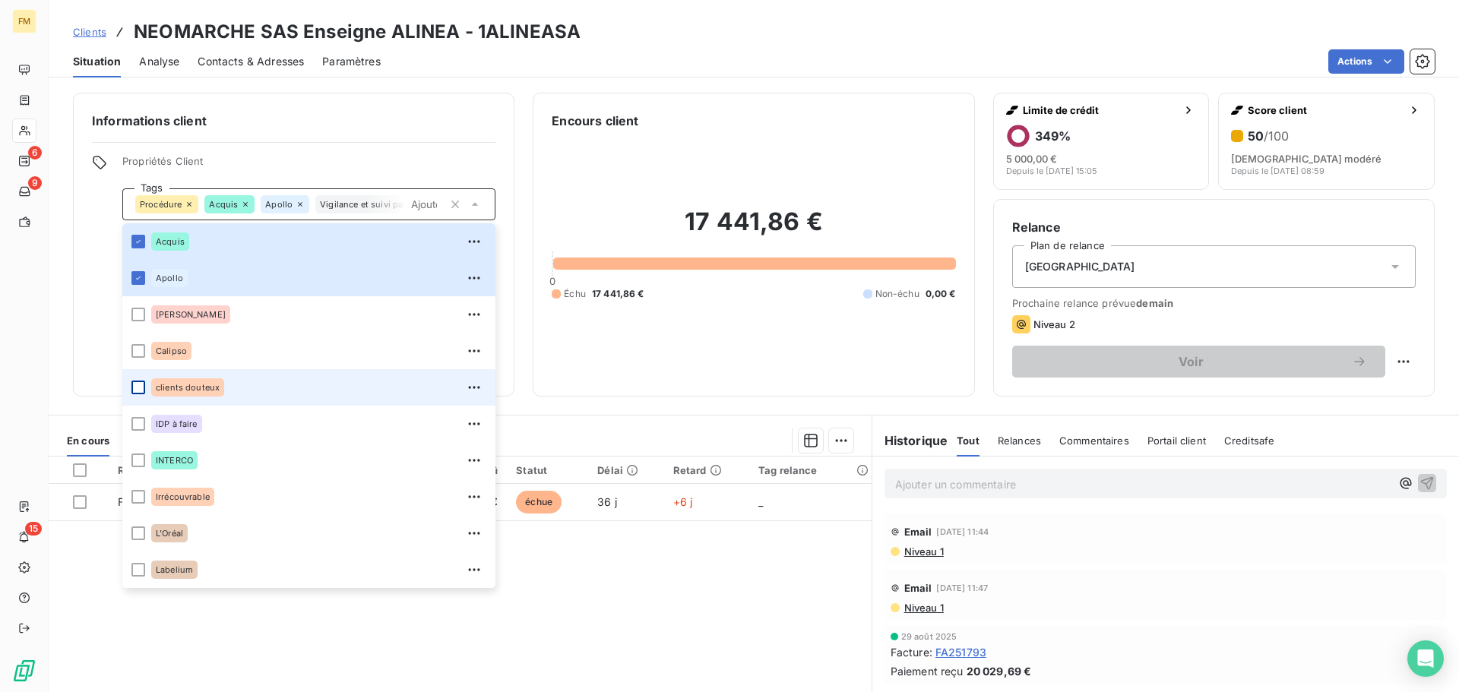
click at [143, 389] on div at bounding box center [138, 388] width 14 height 14
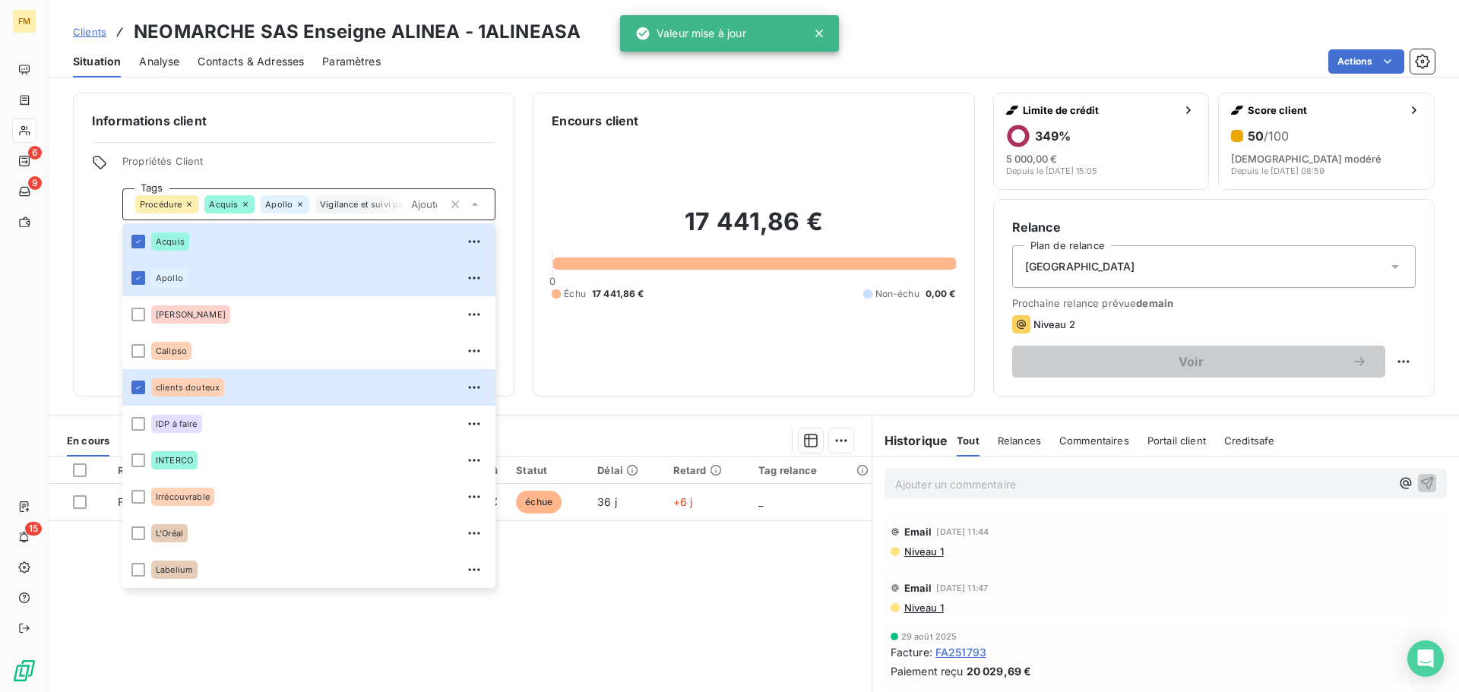
click at [87, 30] on span "Clients" at bounding box center [89, 32] width 33 height 12
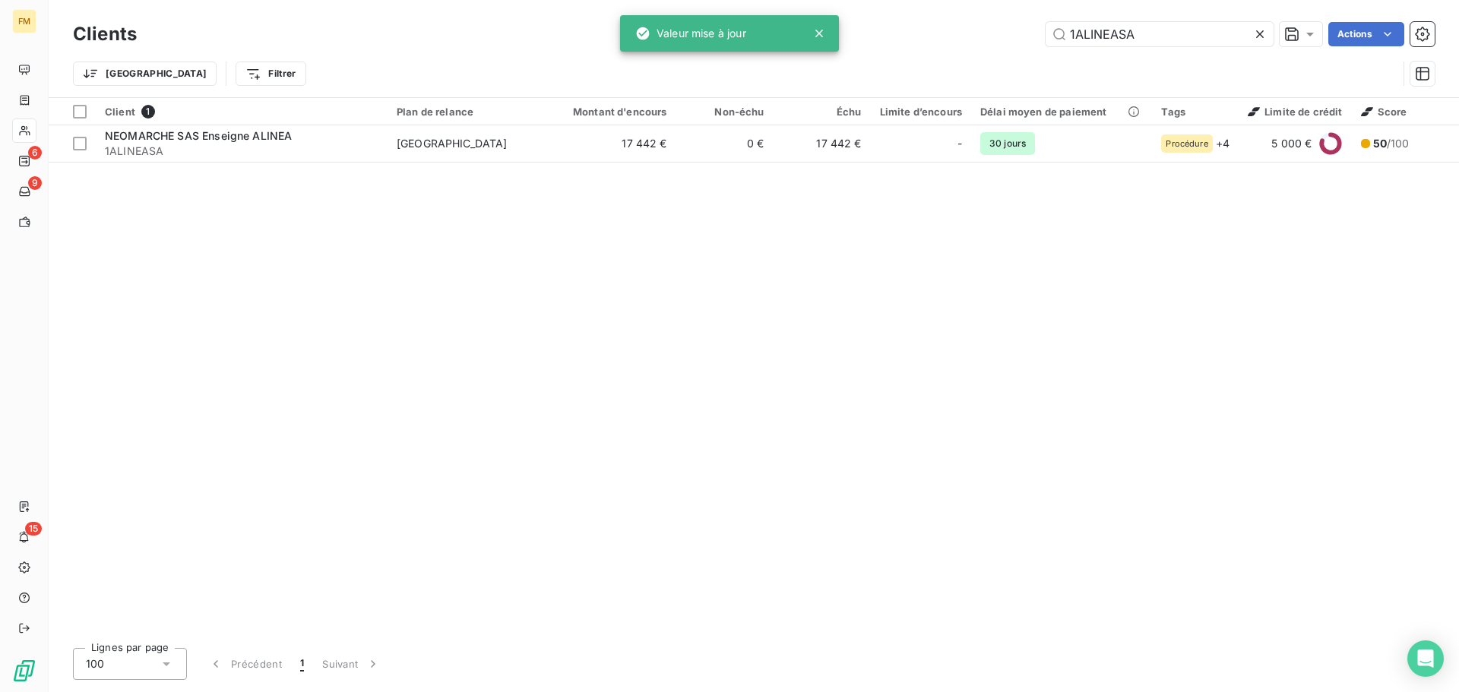
drag, startPoint x: 1173, startPoint y: 32, endPoint x: 627, endPoint y: 9, distance: 546.1
click at [640, 13] on div "FM 6 9 15 Clients 1ALINEASA Actions Trier Filtrer Client 1 Plan de relance Mont…" at bounding box center [729, 346] width 1459 height 692
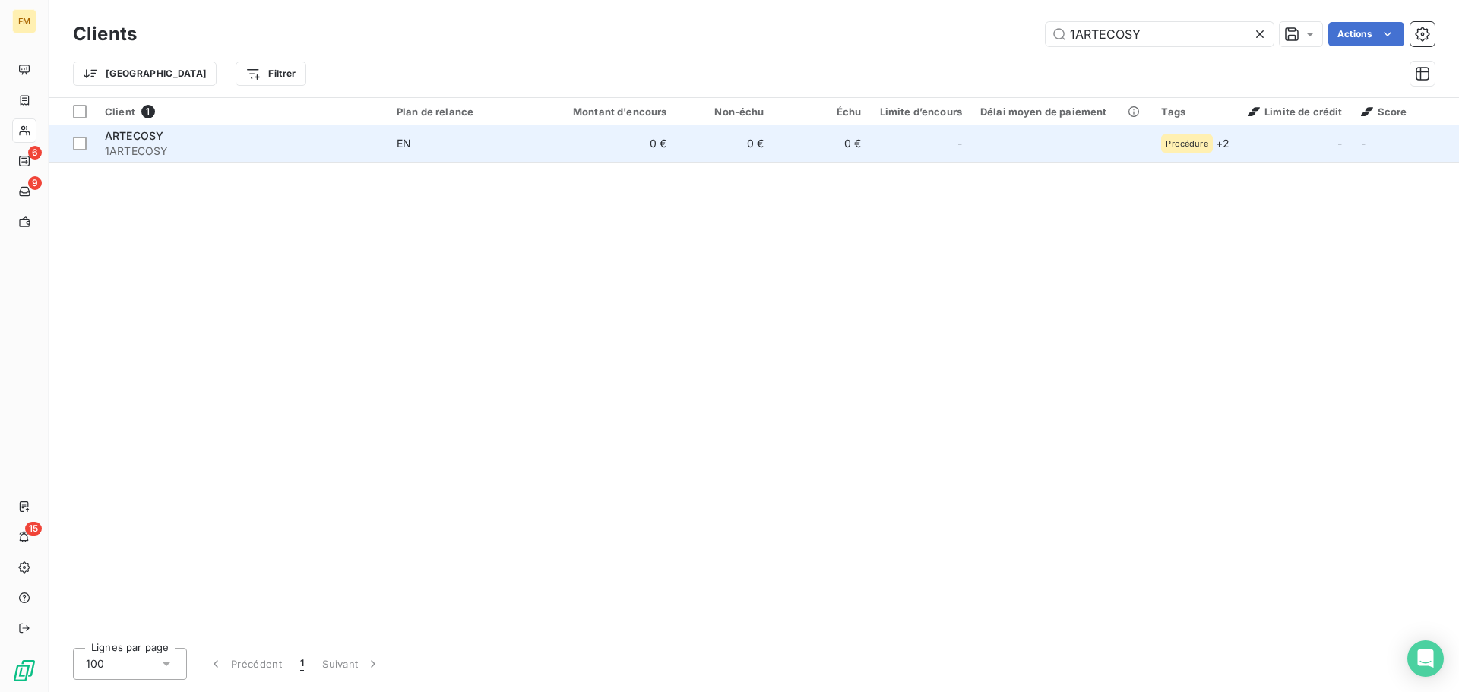
type input "1ARTECOSY"
click at [292, 141] on div "ARTECOSY" at bounding box center [242, 135] width 274 height 15
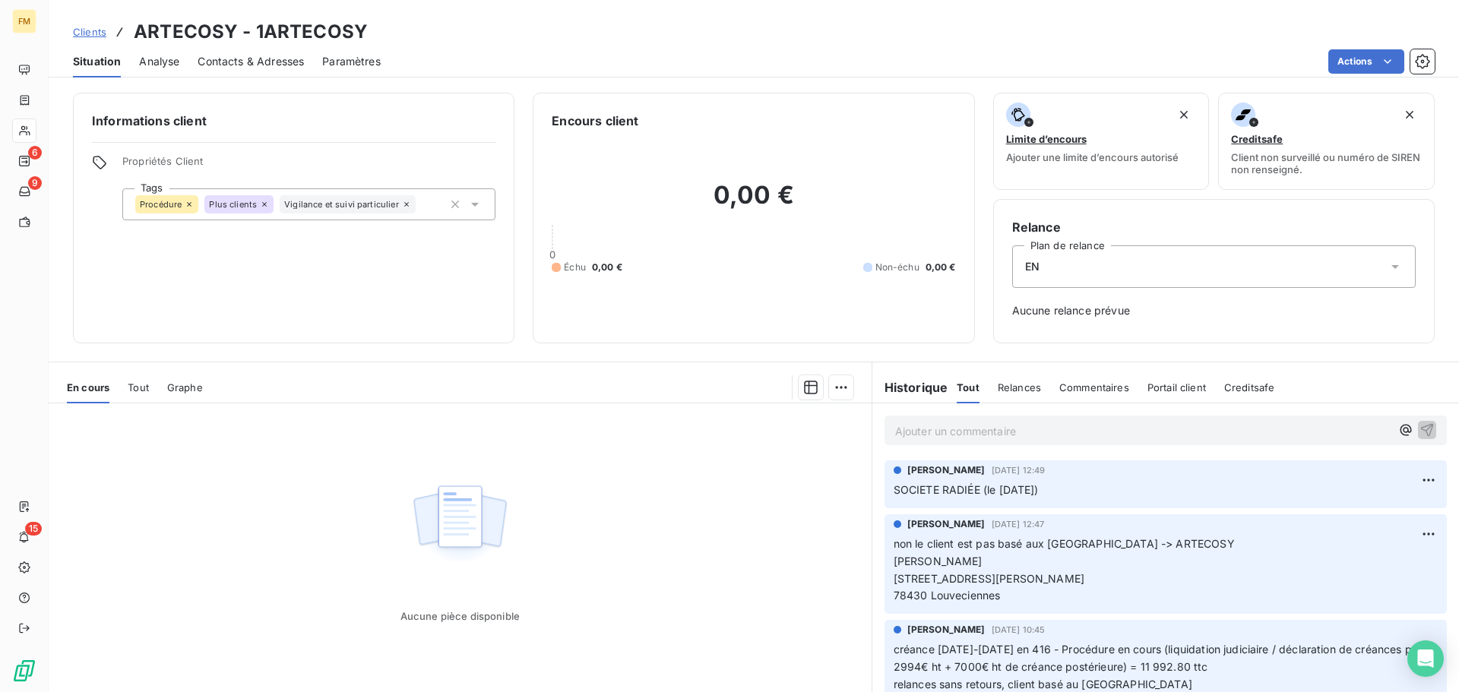
click at [471, 206] on icon at bounding box center [475, 205] width 8 height 4
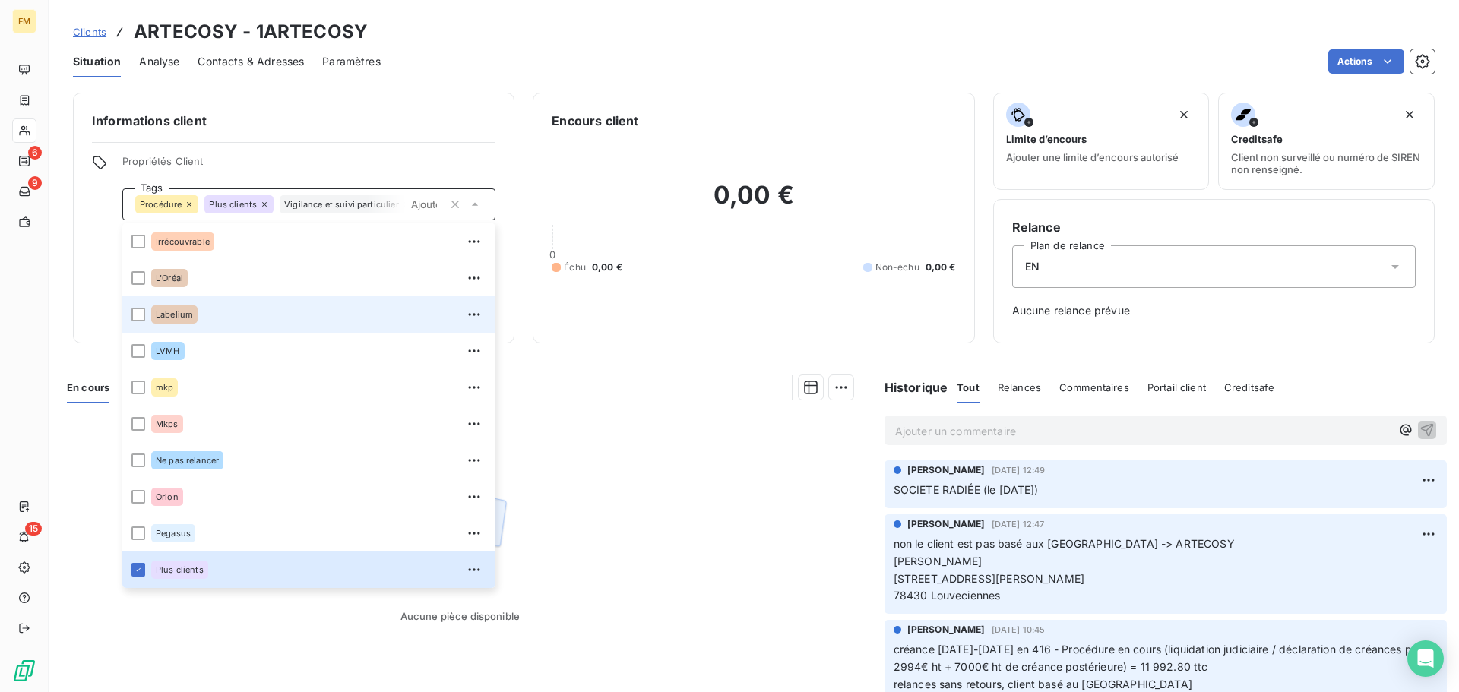
scroll to position [27, 0]
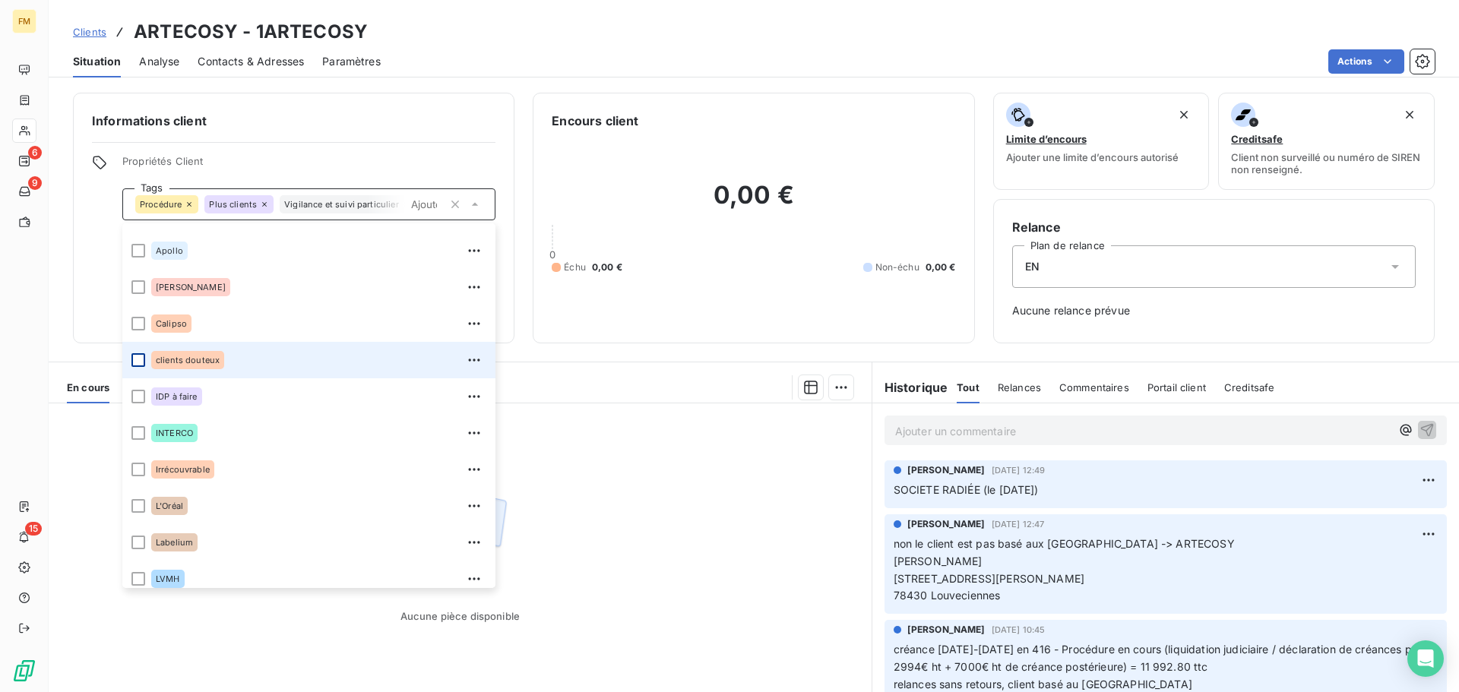
click at [128, 358] on li "clients douteux" at bounding box center [308, 360] width 373 height 36
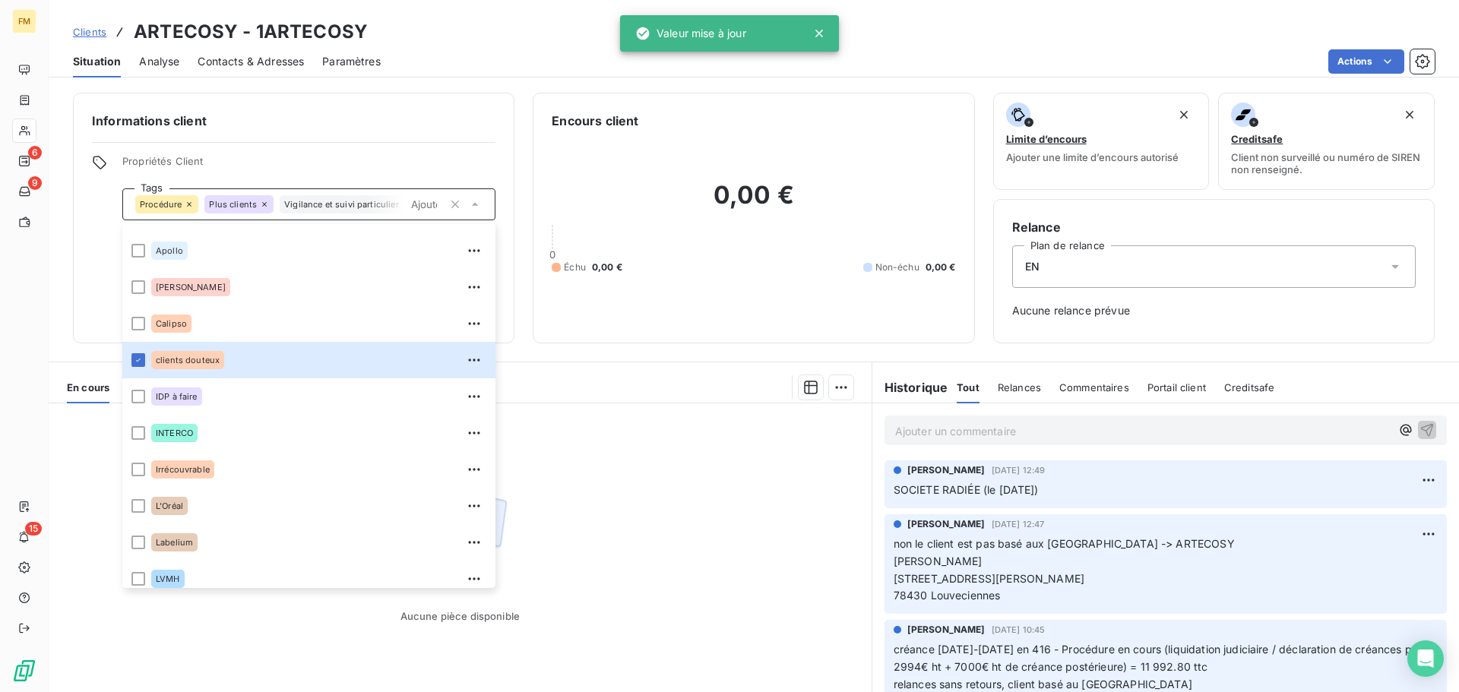
click at [103, 34] on span "Clients" at bounding box center [89, 32] width 33 height 12
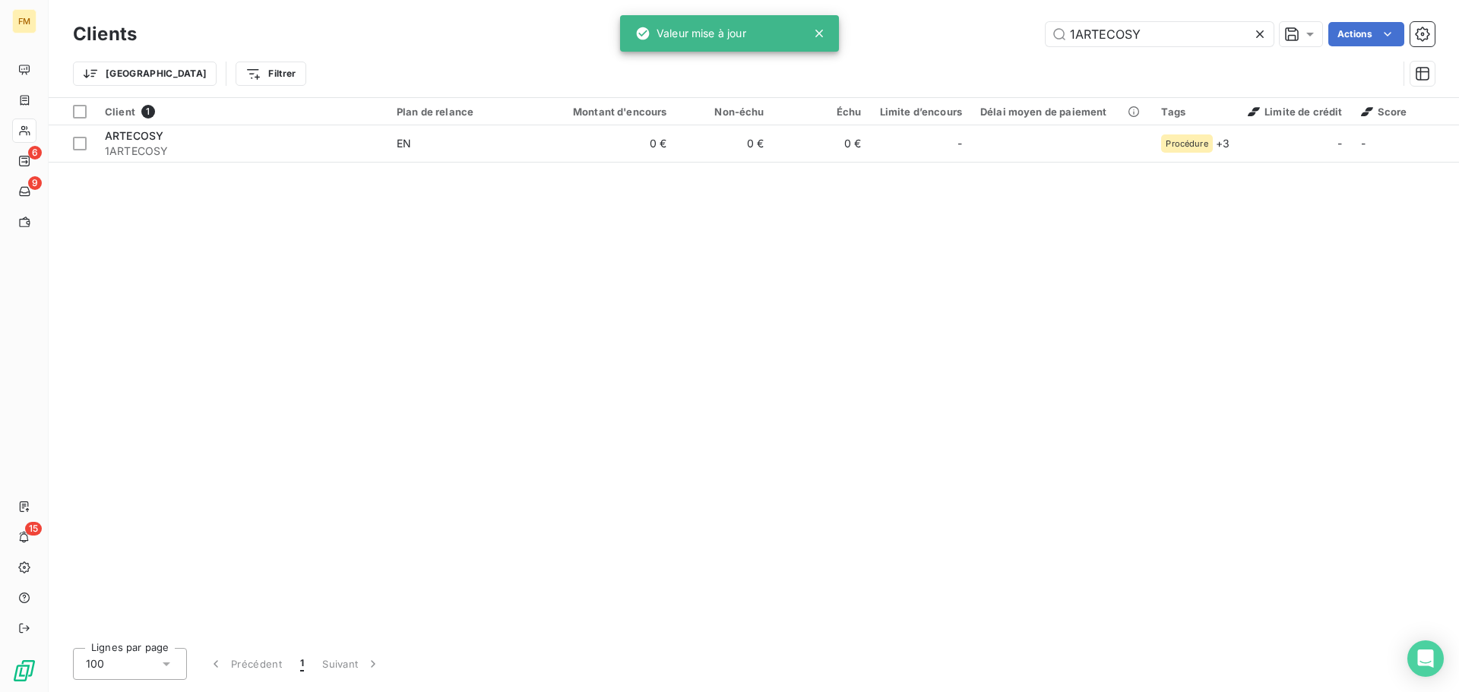
click at [869, 31] on div "1ARTECOSY Actions" at bounding box center [795, 34] width 1280 height 24
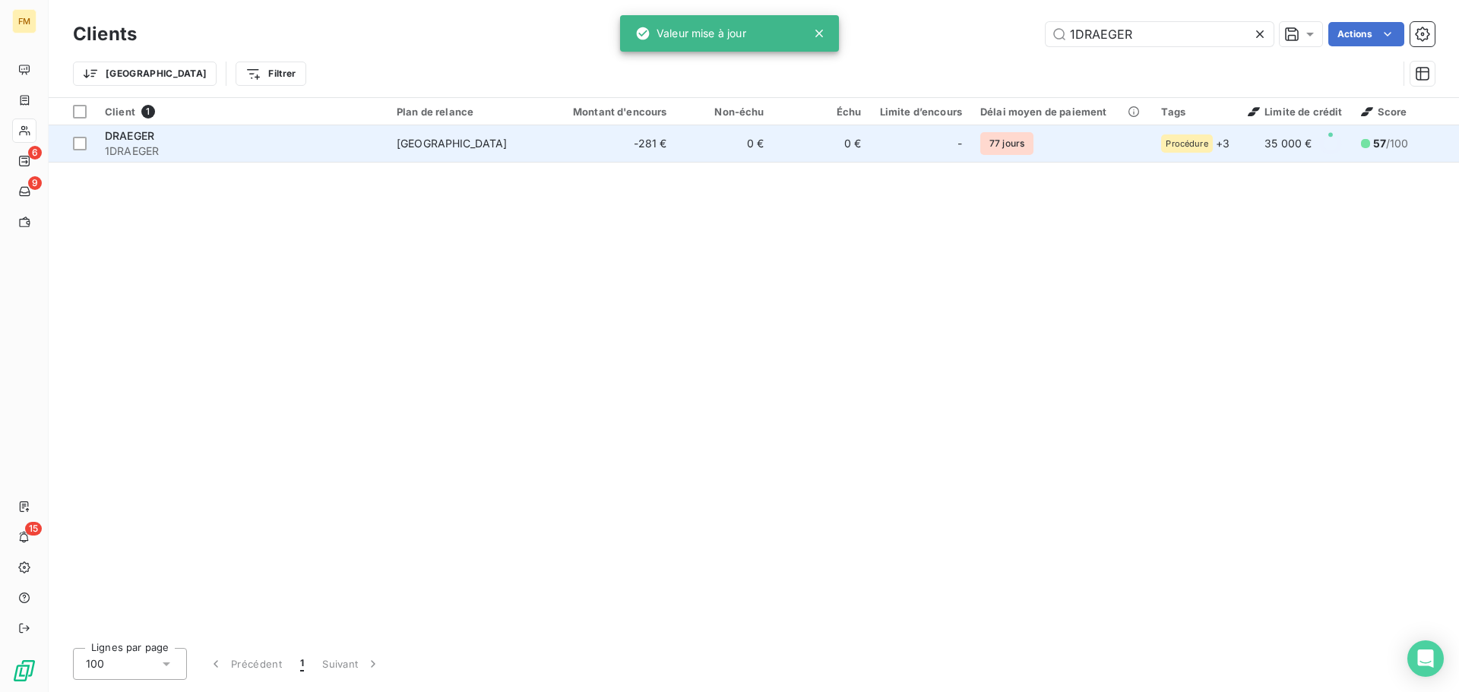
type input "1DRAEGER"
click at [234, 154] on span "1DRAEGER" at bounding box center [242, 151] width 274 height 15
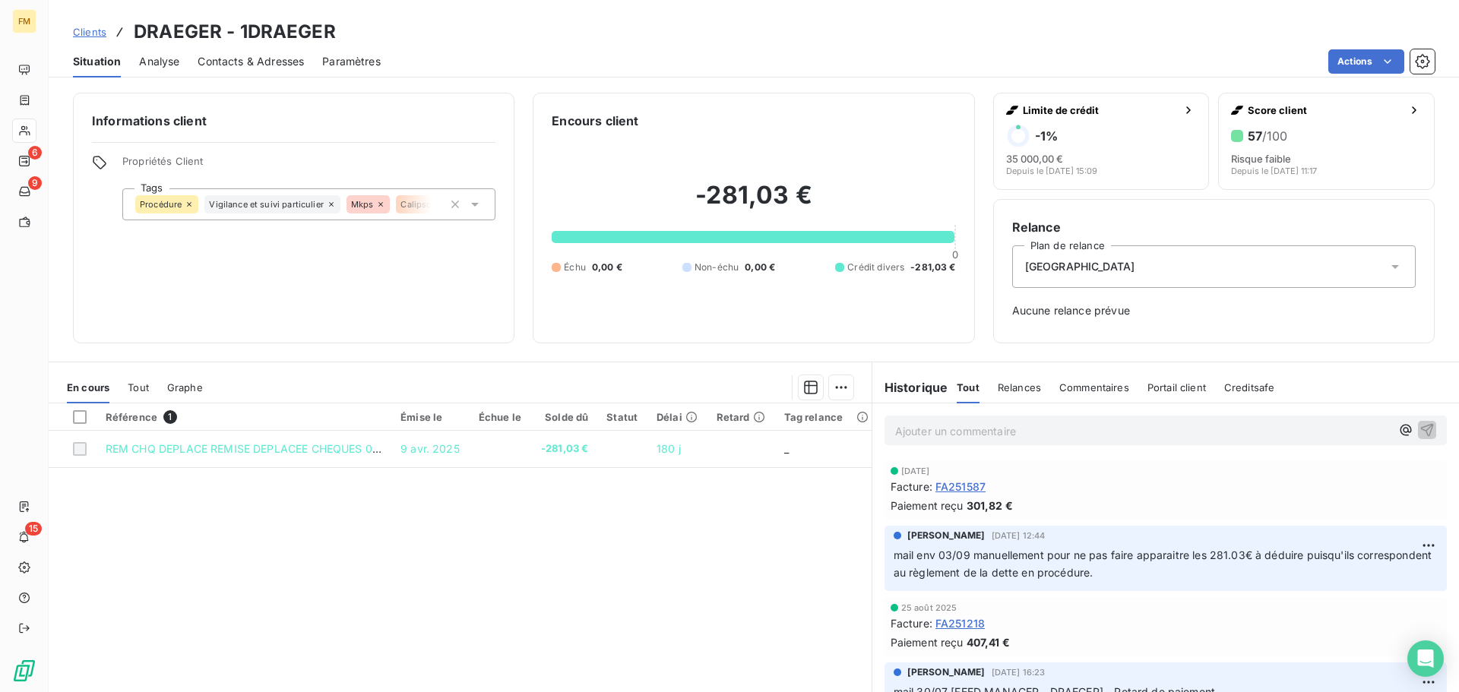
click at [473, 205] on icon at bounding box center [475, 205] width 8 height 4
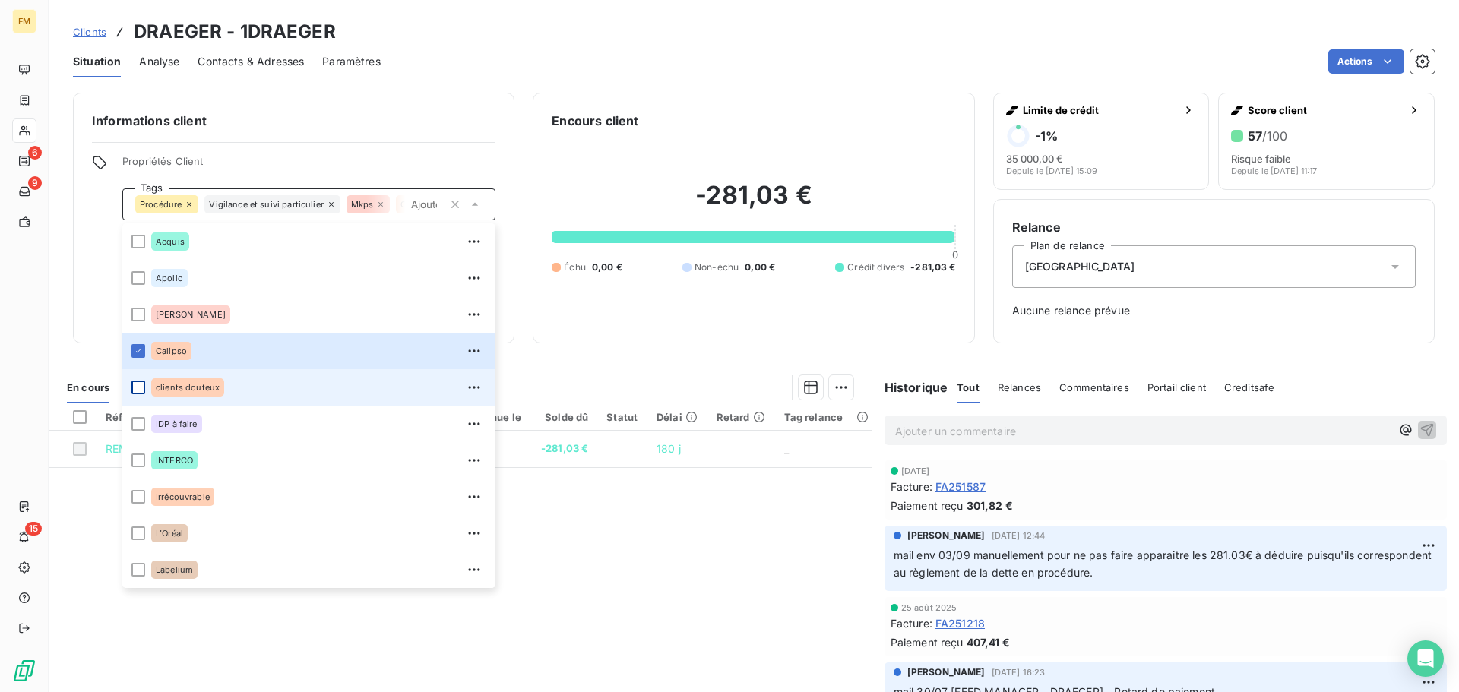
click at [138, 389] on div at bounding box center [138, 388] width 14 height 14
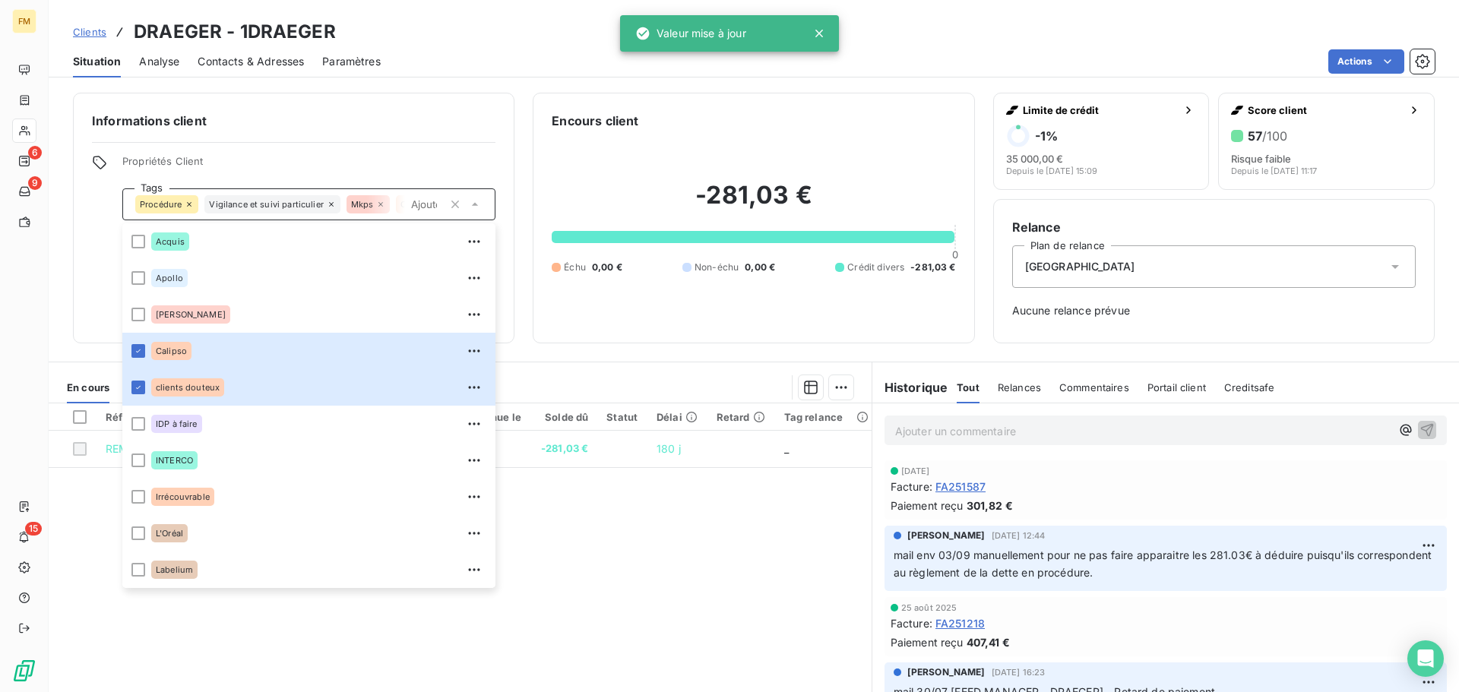
drag, startPoint x: 99, startPoint y: 33, endPoint x: 122, endPoint y: 35, distance: 23.7
click at [99, 33] on span "Clients" at bounding box center [89, 32] width 33 height 12
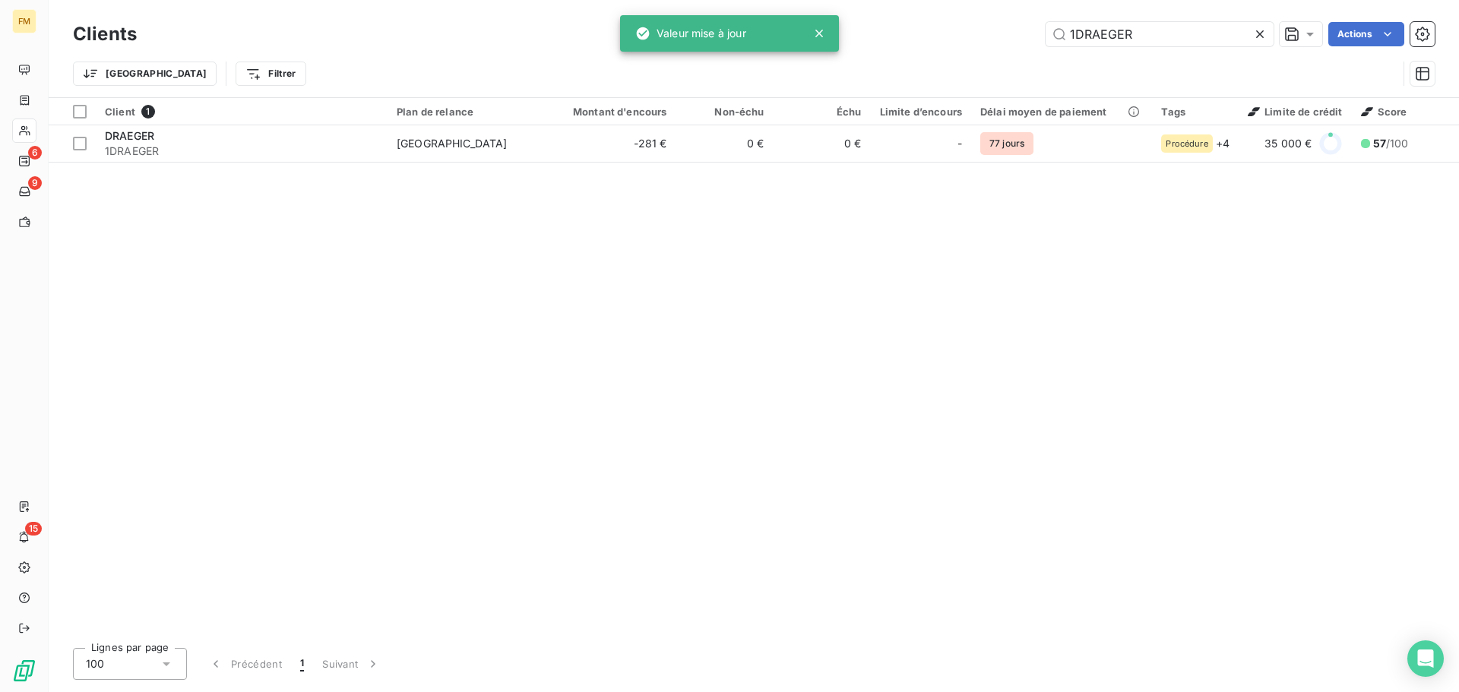
drag, startPoint x: 844, startPoint y: 39, endPoint x: 659, endPoint y: 39, distance: 185.4
click at [696, 39] on div "FM 6 9 15 Clients 1DRAEGER Actions Trier Filtrer Client 1 Plan de relance Monta…" at bounding box center [729, 346] width 1459 height 692
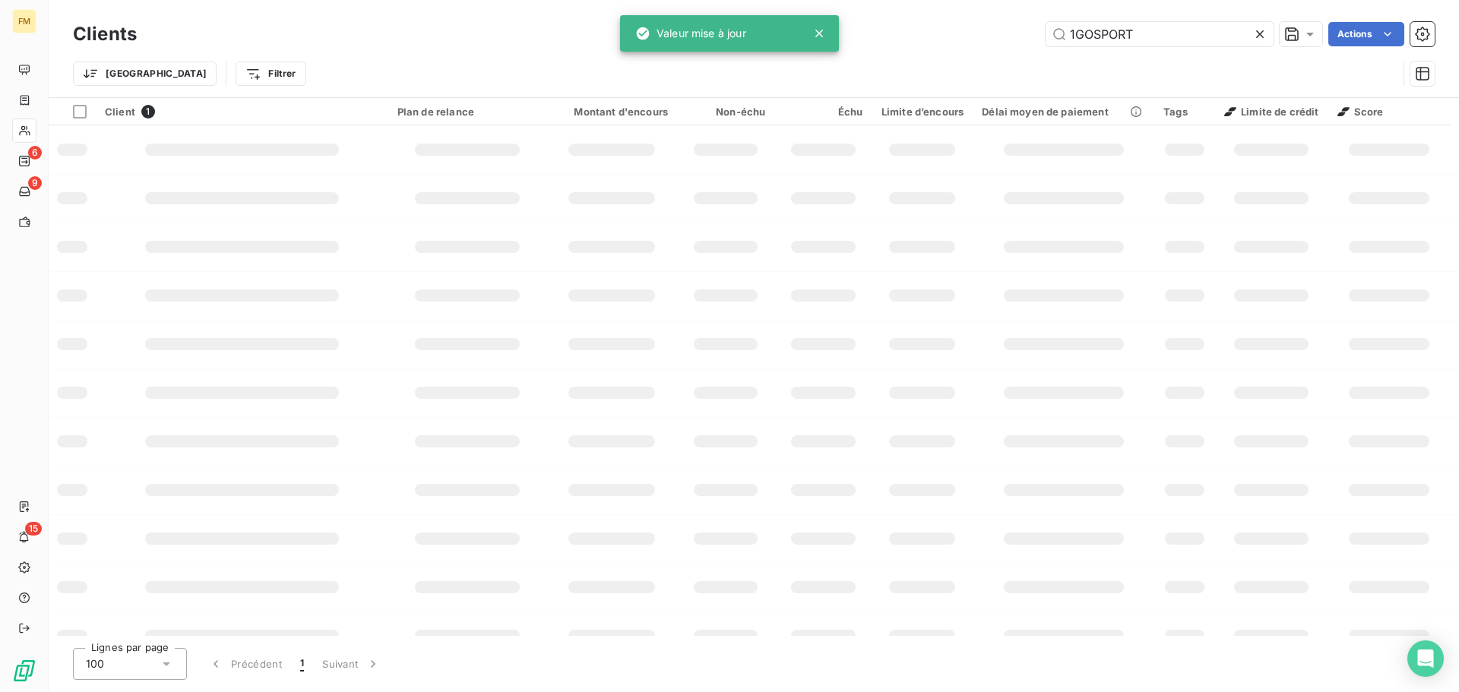
type input "1GOSPORT"
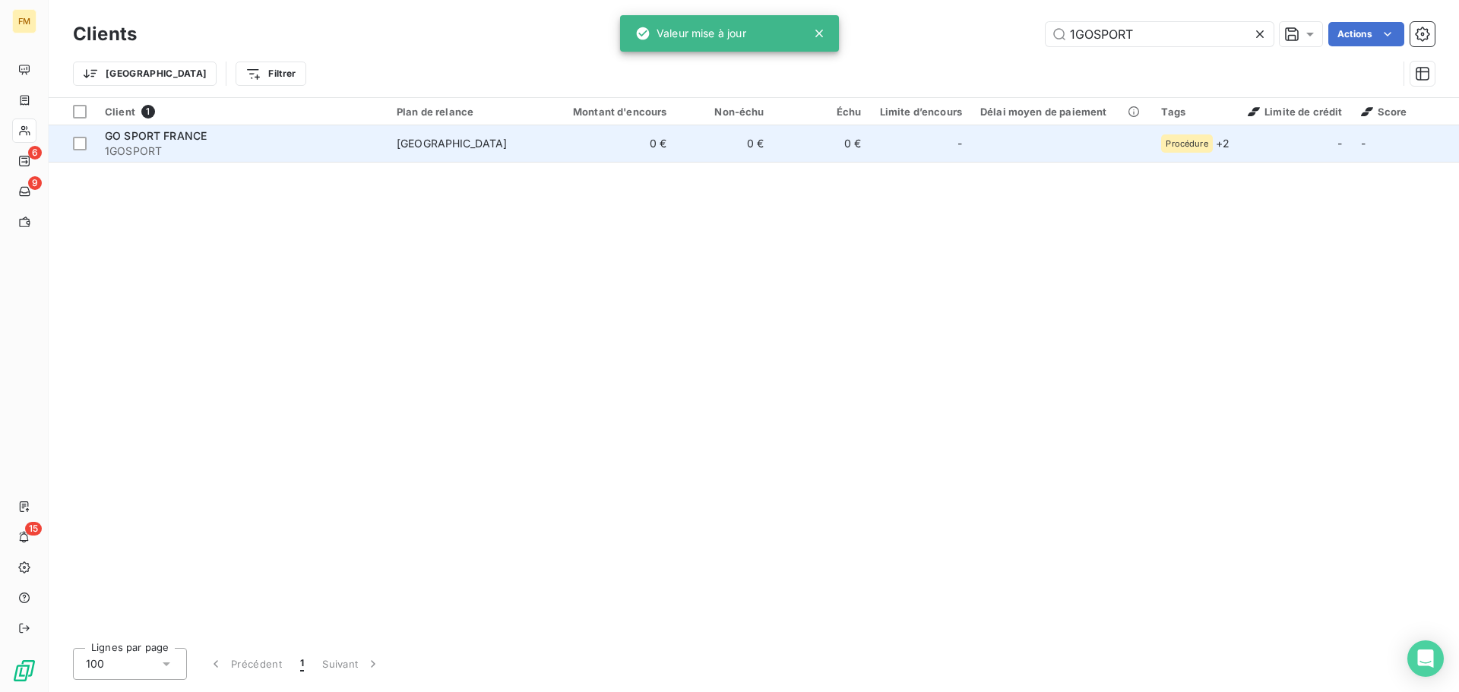
click at [335, 144] on span "1GOSPORT" at bounding box center [242, 151] width 274 height 15
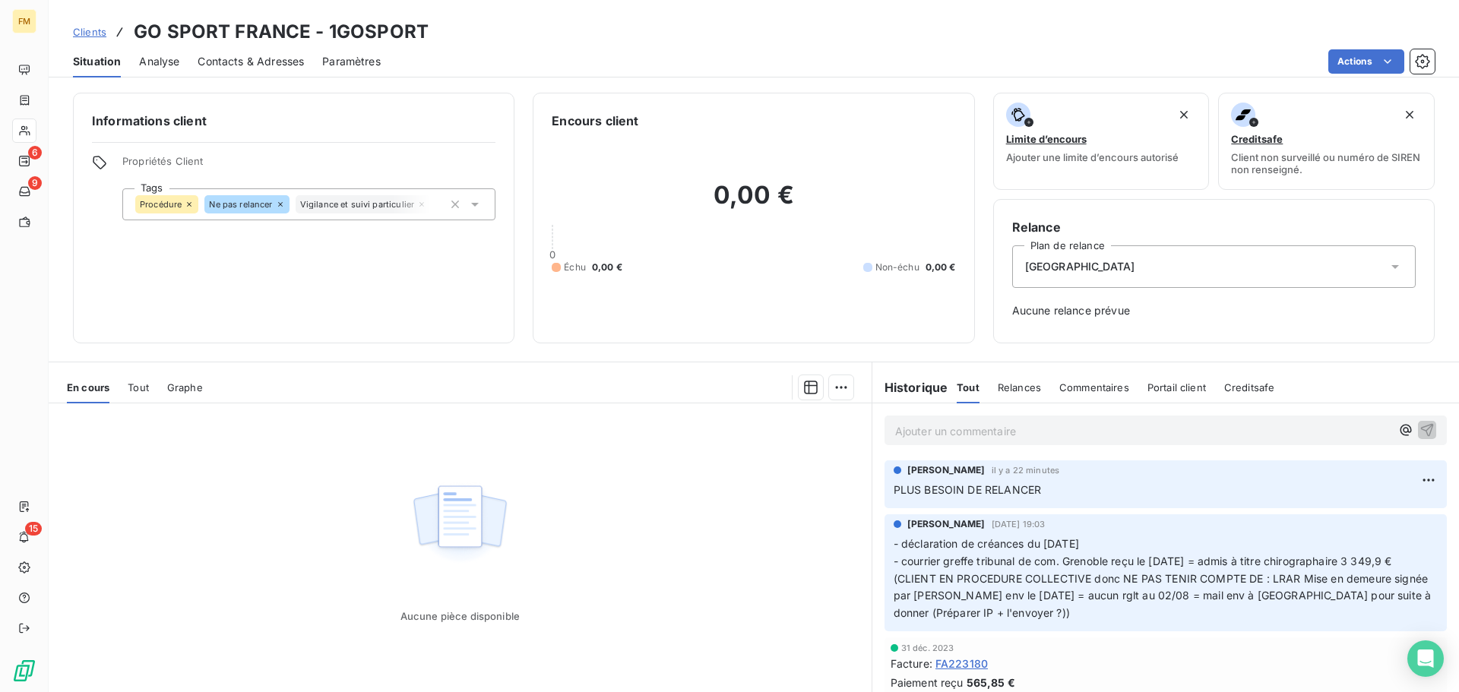
click at [473, 204] on icon at bounding box center [475, 205] width 8 height 4
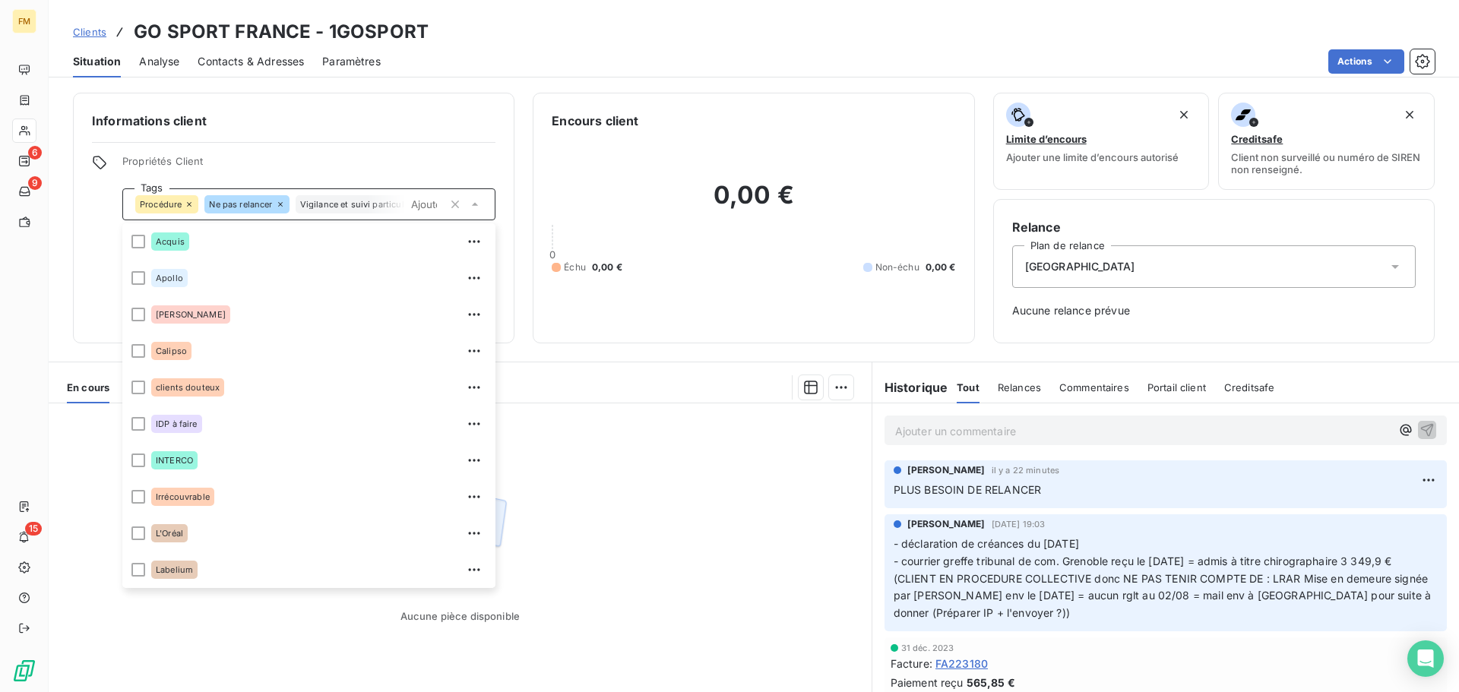
scroll to position [146, 0]
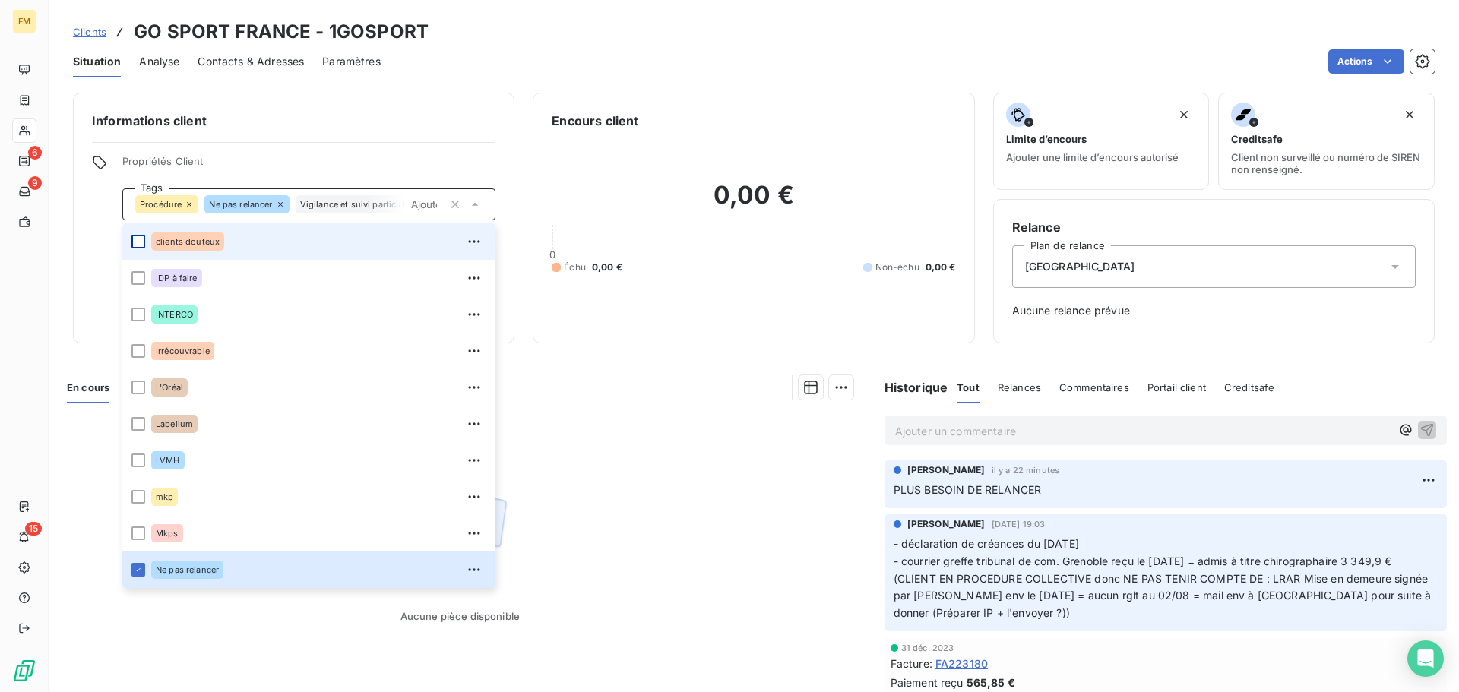
click at [144, 244] on div at bounding box center [138, 242] width 14 height 14
click at [90, 26] on span "Clients" at bounding box center [89, 32] width 33 height 12
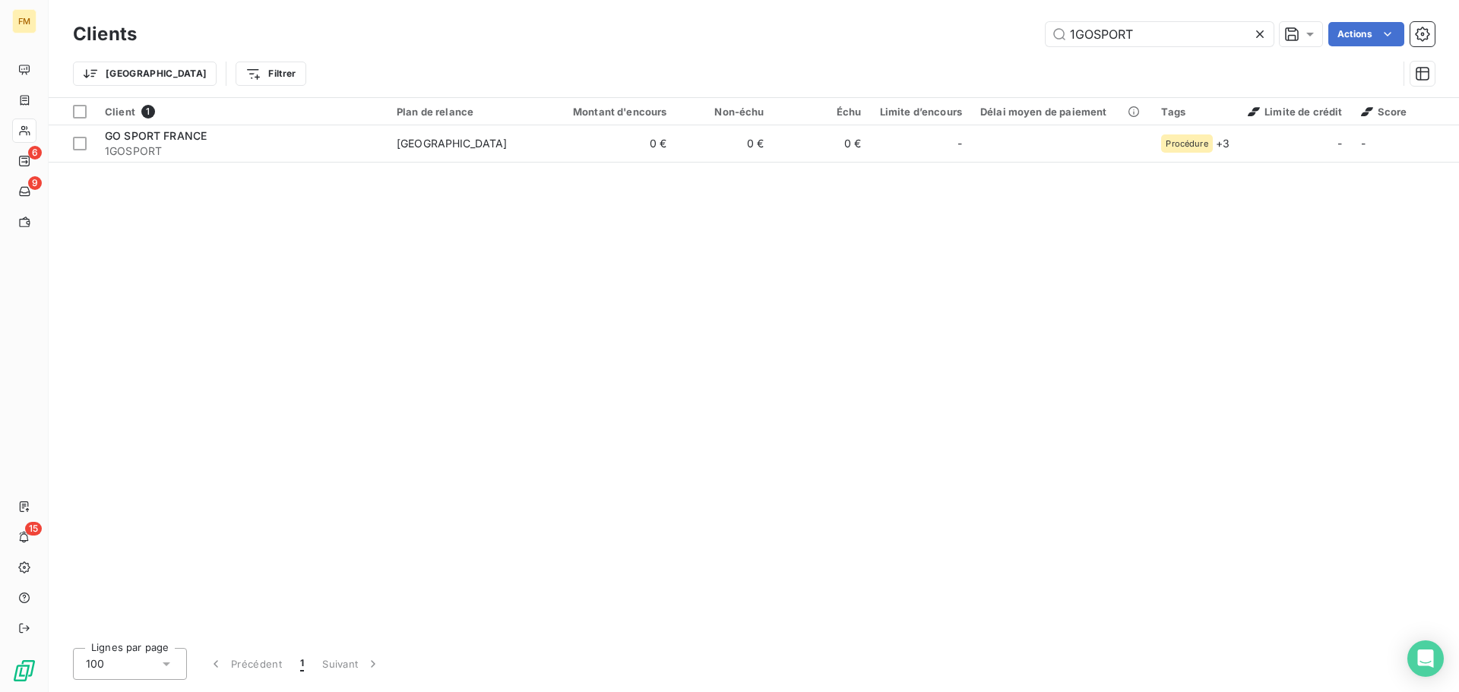
click at [1260, 38] on icon at bounding box center [1259, 34] width 15 height 15
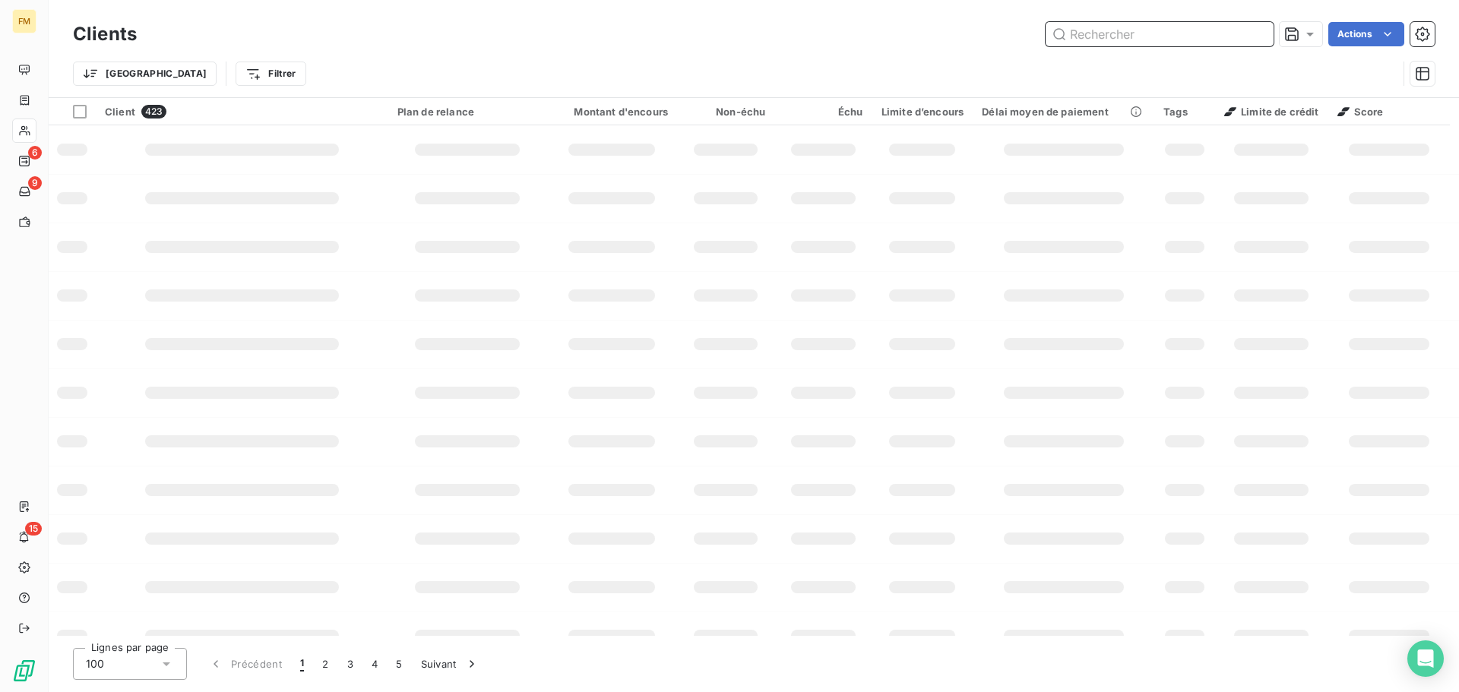
click at [1187, 30] on input "text" at bounding box center [1160, 34] width 228 height 24
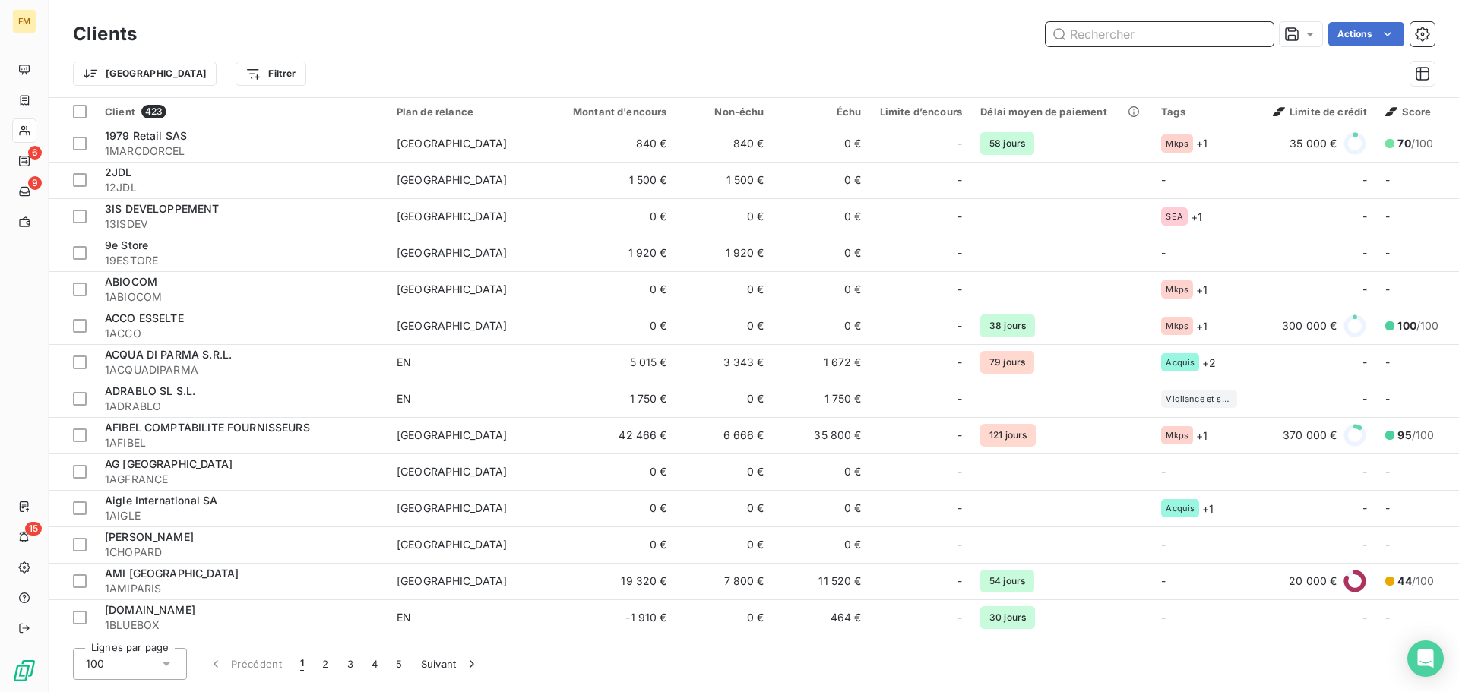
paste input "1OFFICINEGENERALE"
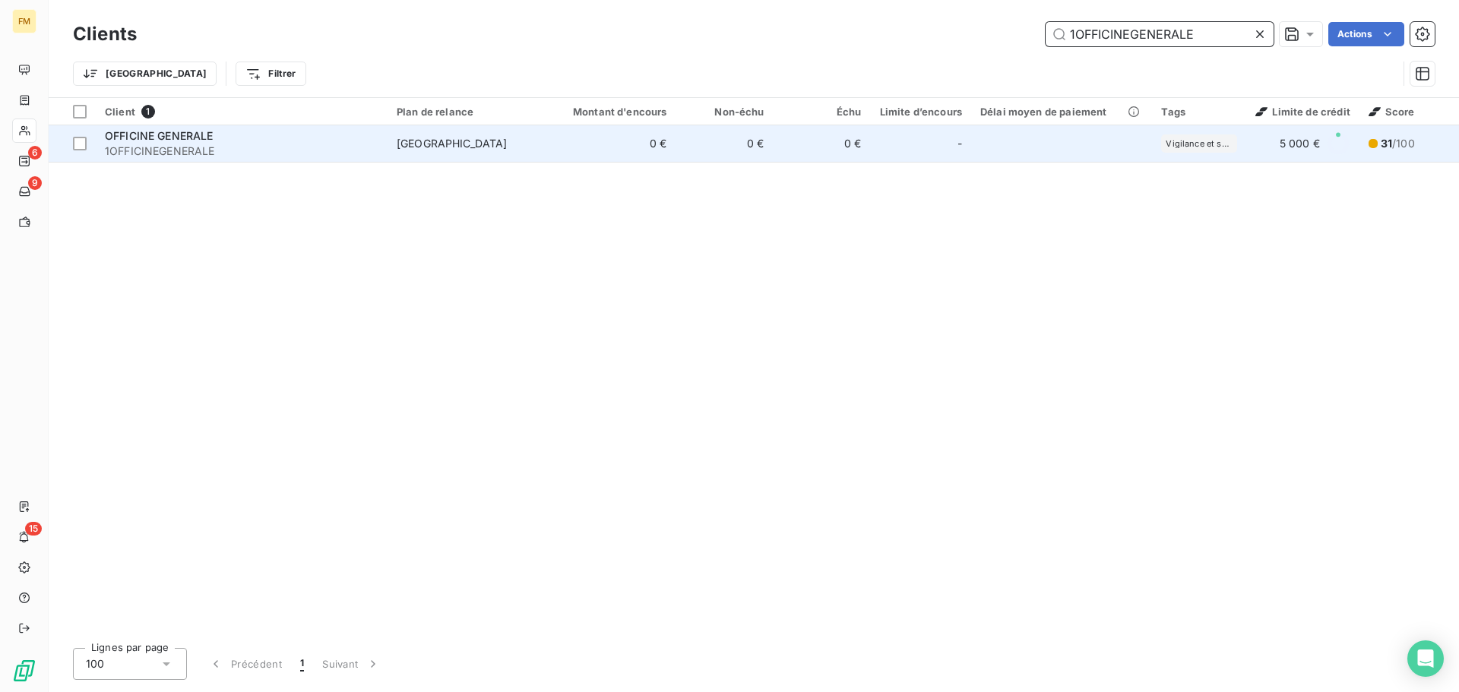
type input "1OFFICINEGENERALE"
click at [457, 139] on span "[GEOGRAPHIC_DATA]" at bounding box center [467, 143] width 140 height 15
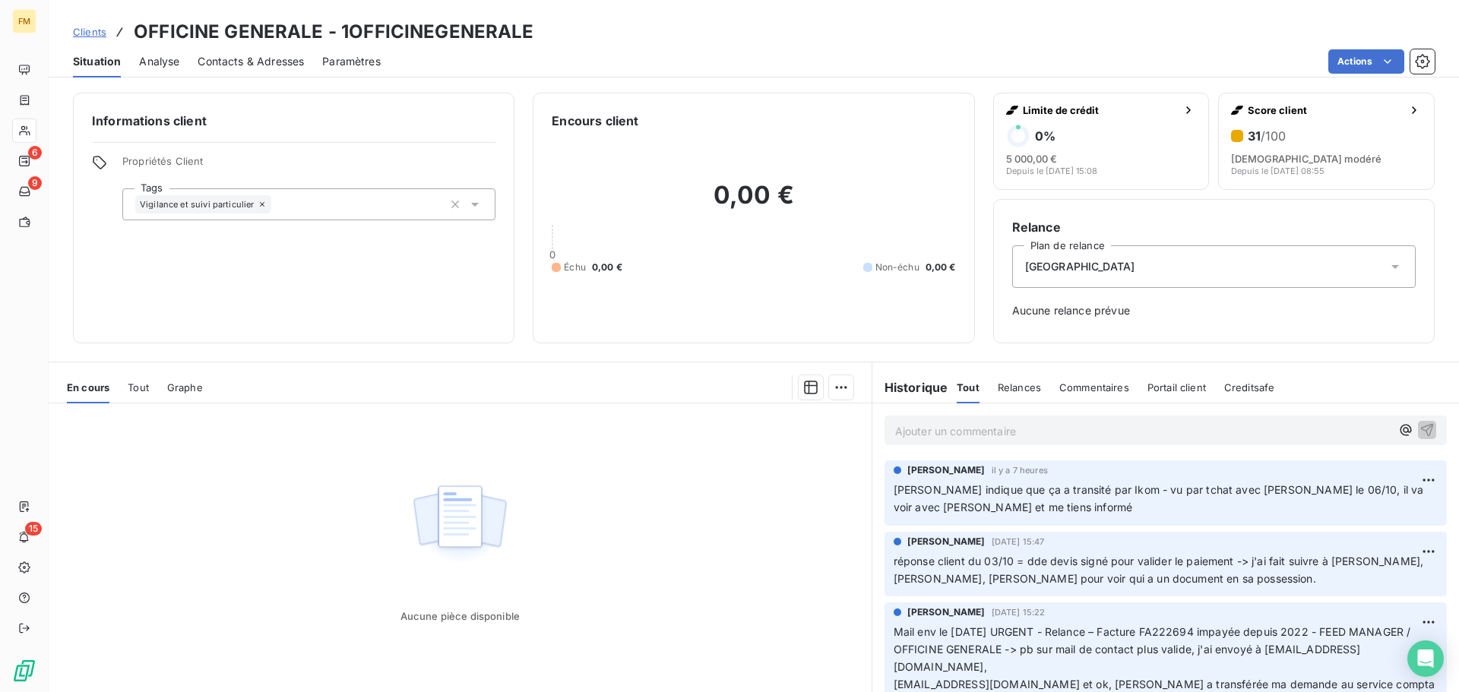
click at [470, 206] on icon at bounding box center [474, 204] width 15 height 15
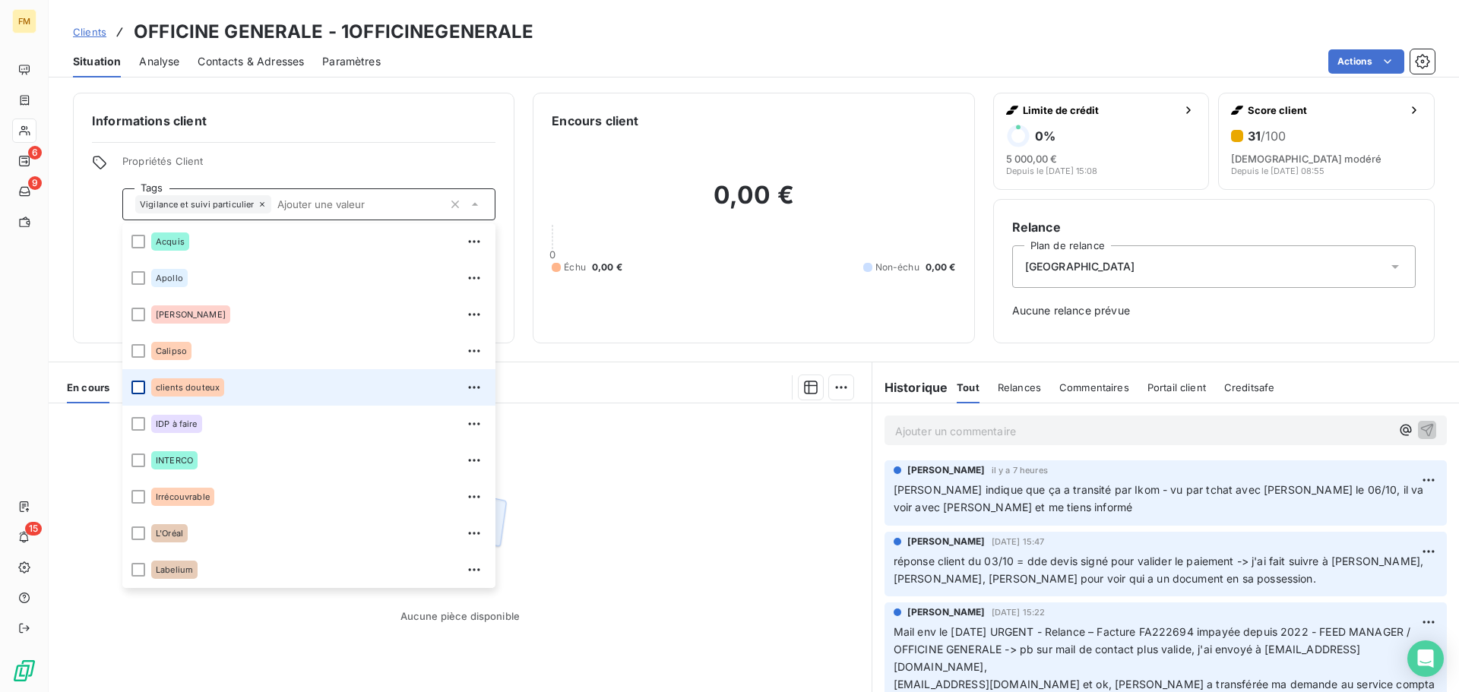
click at [138, 389] on div at bounding box center [138, 388] width 14 height 14
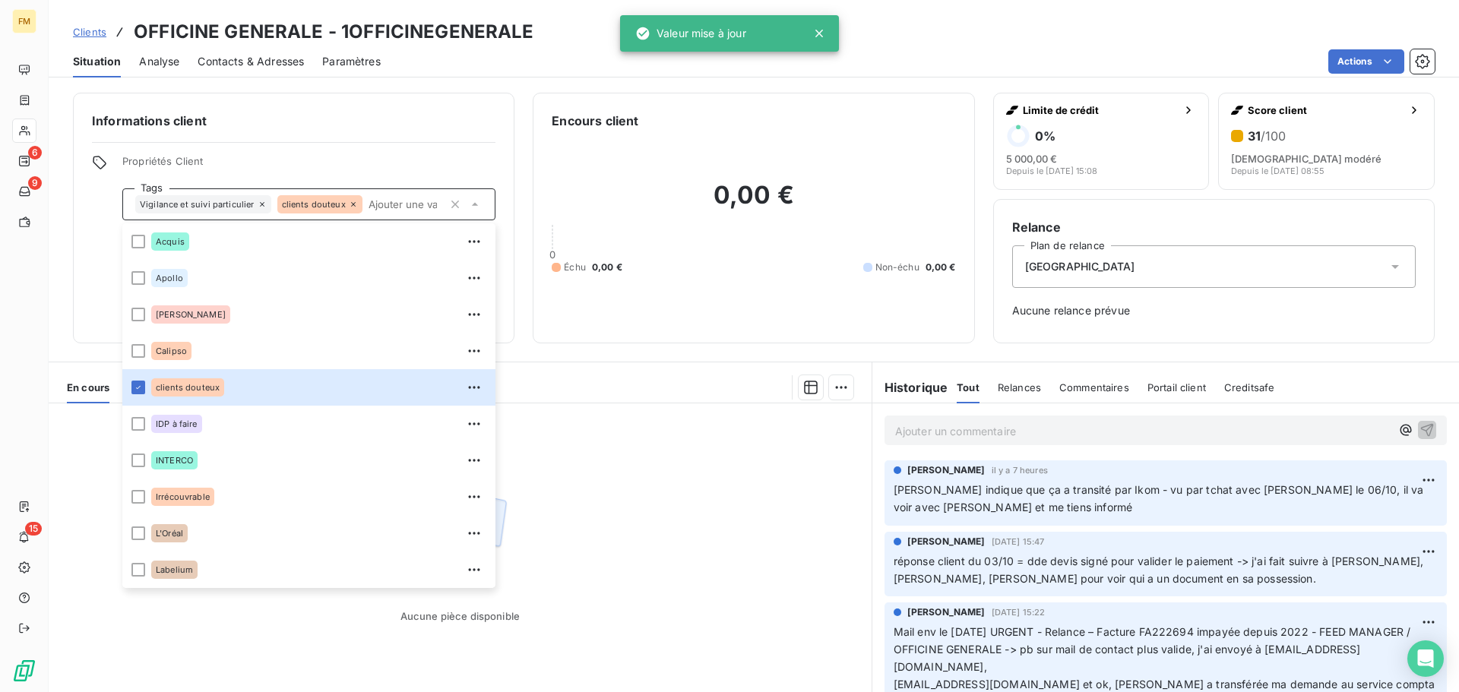
click at [730, 464] on div "Aucune pièce disponible" at bounding box center [460, 550] width 823 height 293
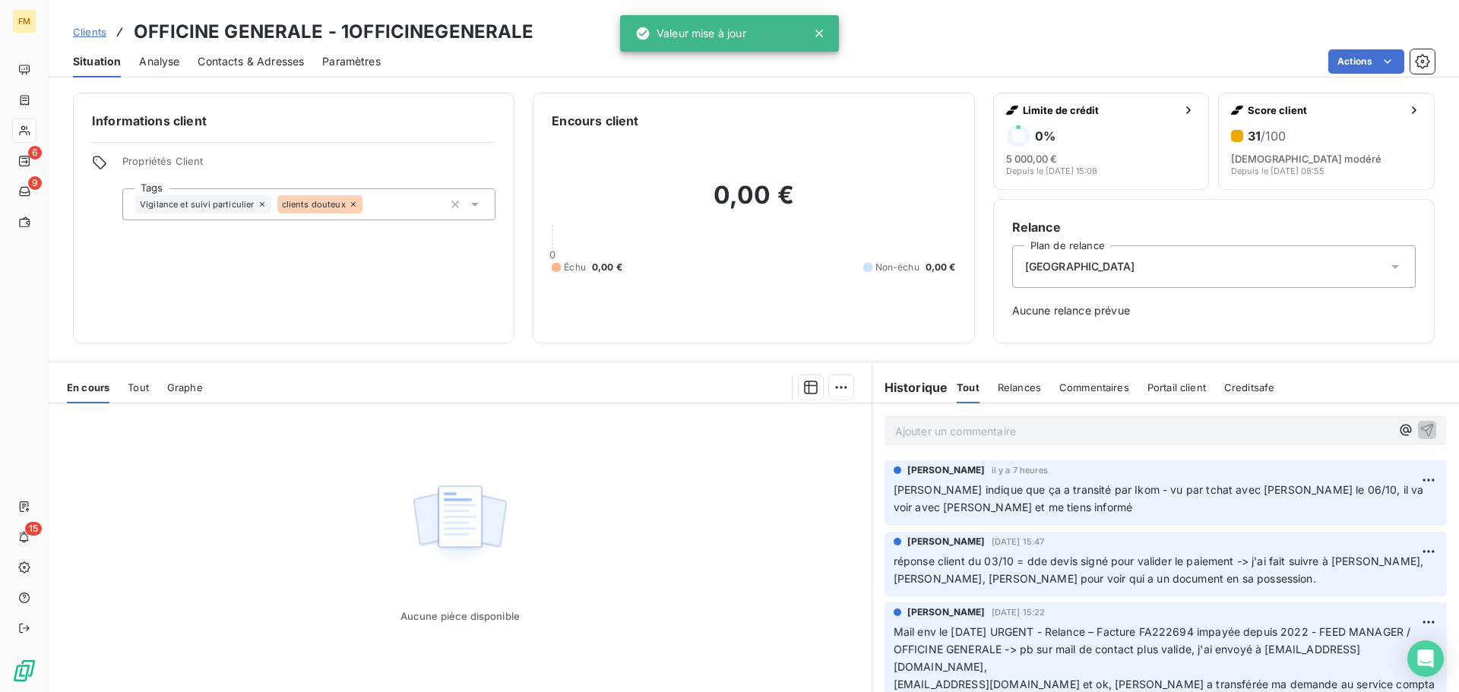
drag, startPoint x: 87, startPoint y: 31, endPoint x: 165, endPoint y: 51, distance: 80.0
click at [88, 32] on span "Clients" at bounding box center [89, 32] width 33 height 12
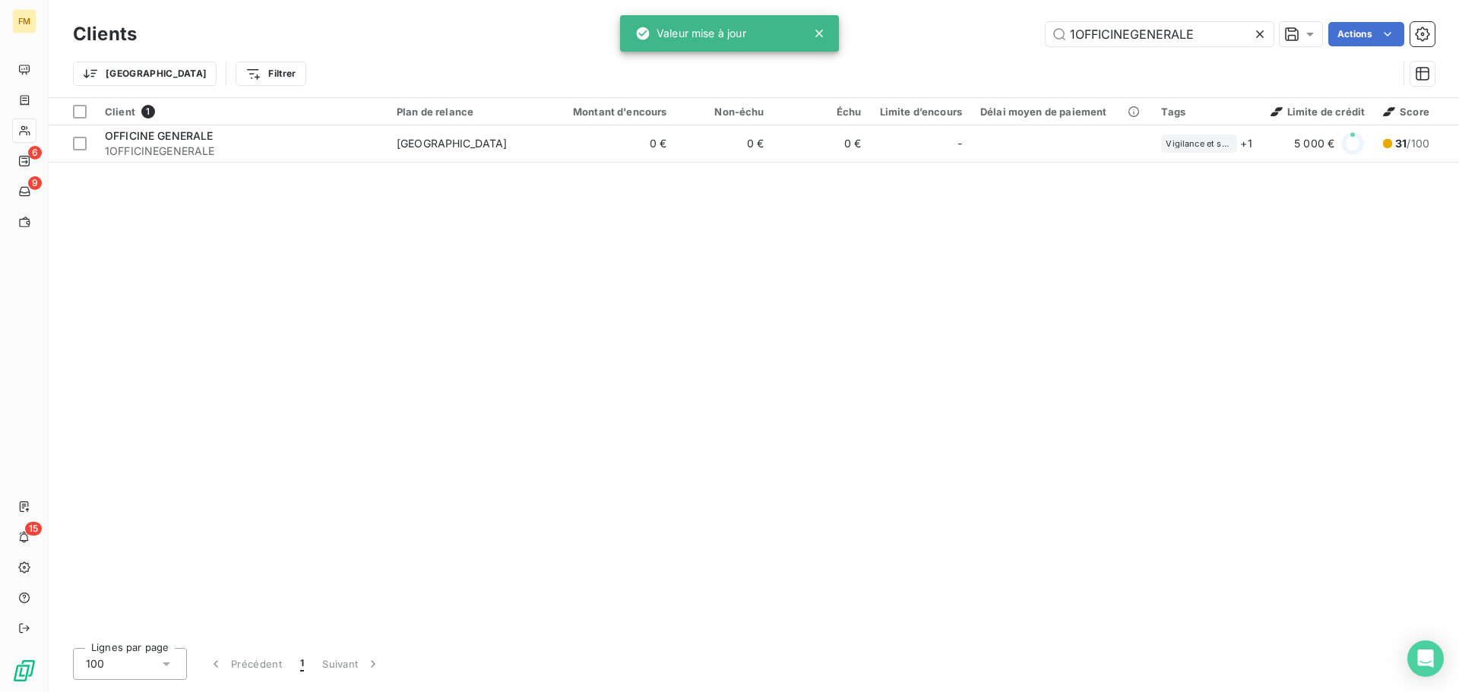
drag, startPoint x: 844, startPoint y: 33, endPoint x: 554, endPoint y: 25, distance: 289.6
click at [638, 28] on div "FM 6 9 15 Clients 1OFFICINEGENERALE Actions Trier Filtrer Client 1 Plan de rela…" at bounding box center [729, 346] width 1459 height 692
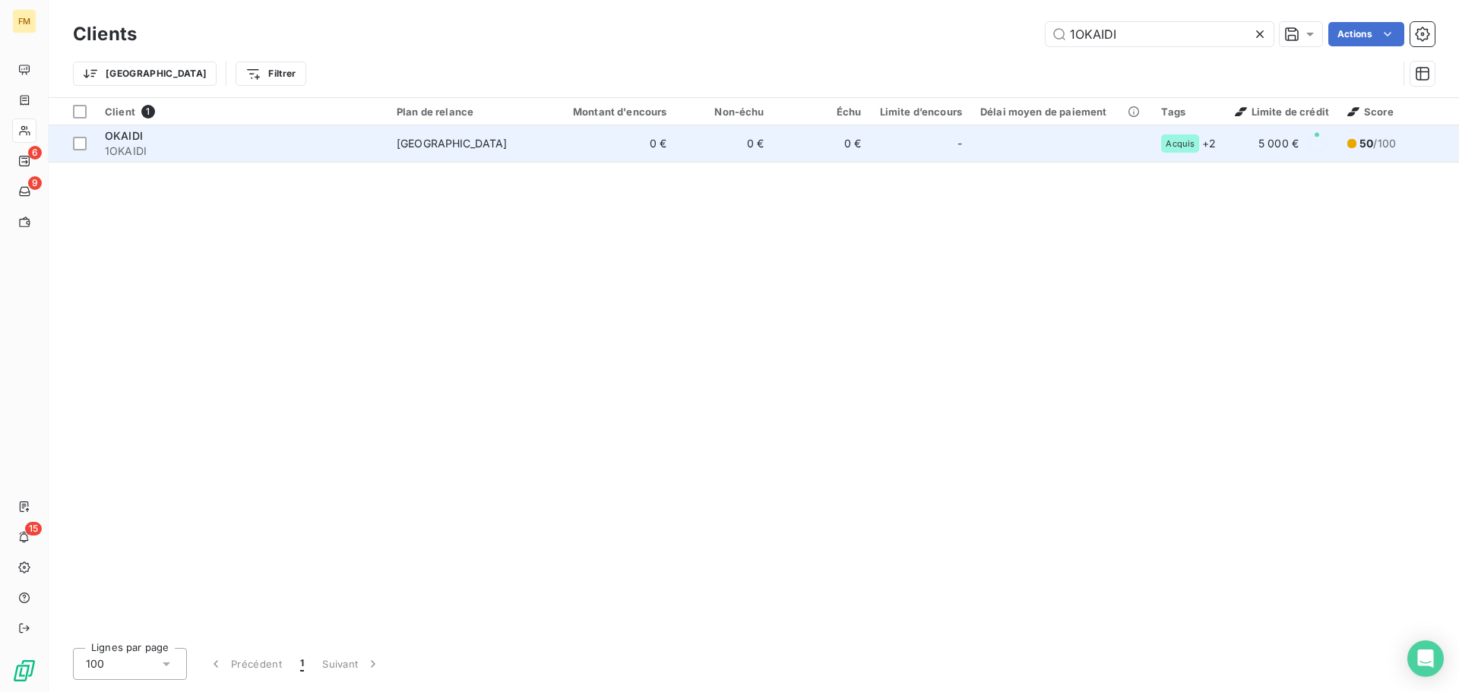
type input "1OKAIDI"
click at [299, 147] on span "1OKAIDI" at bounding box center [242, 151] width 274 height 15
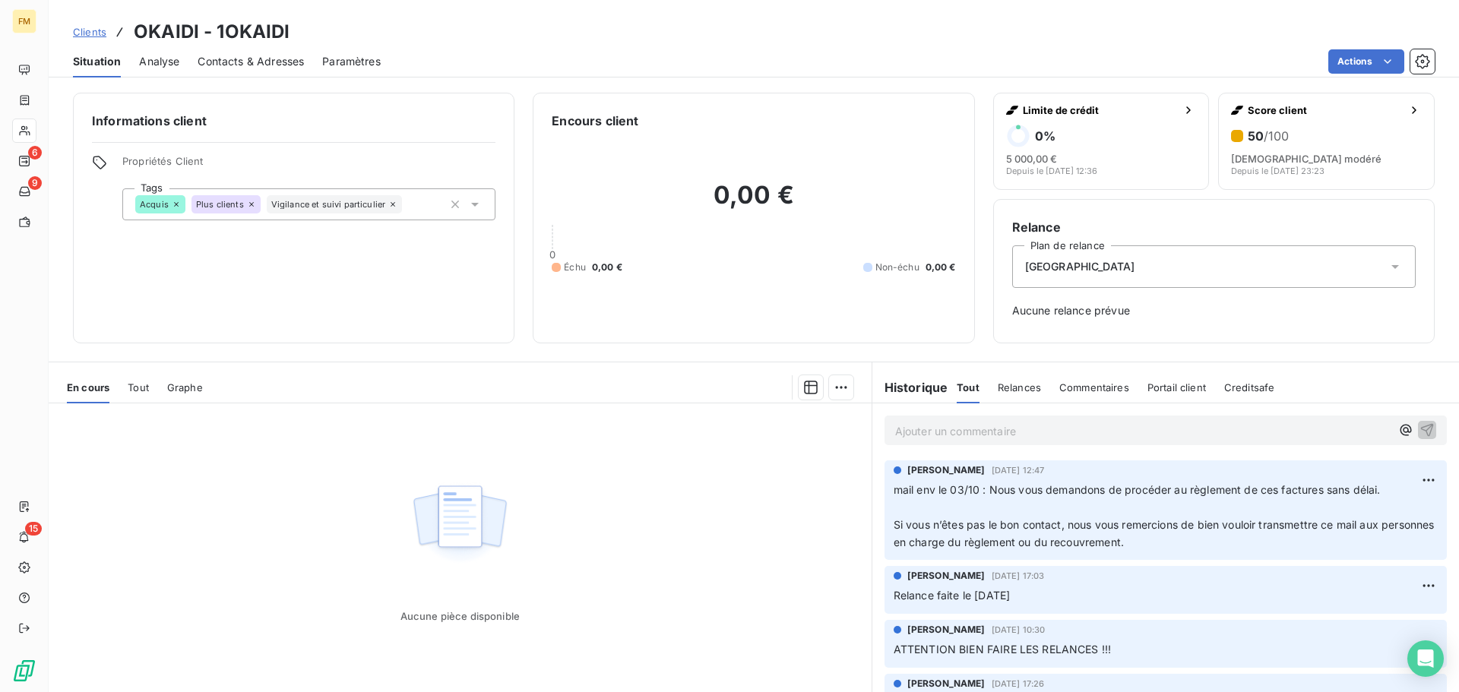
click at [468, 207] on icon at bounding box center [474, 204] width 15 height 15
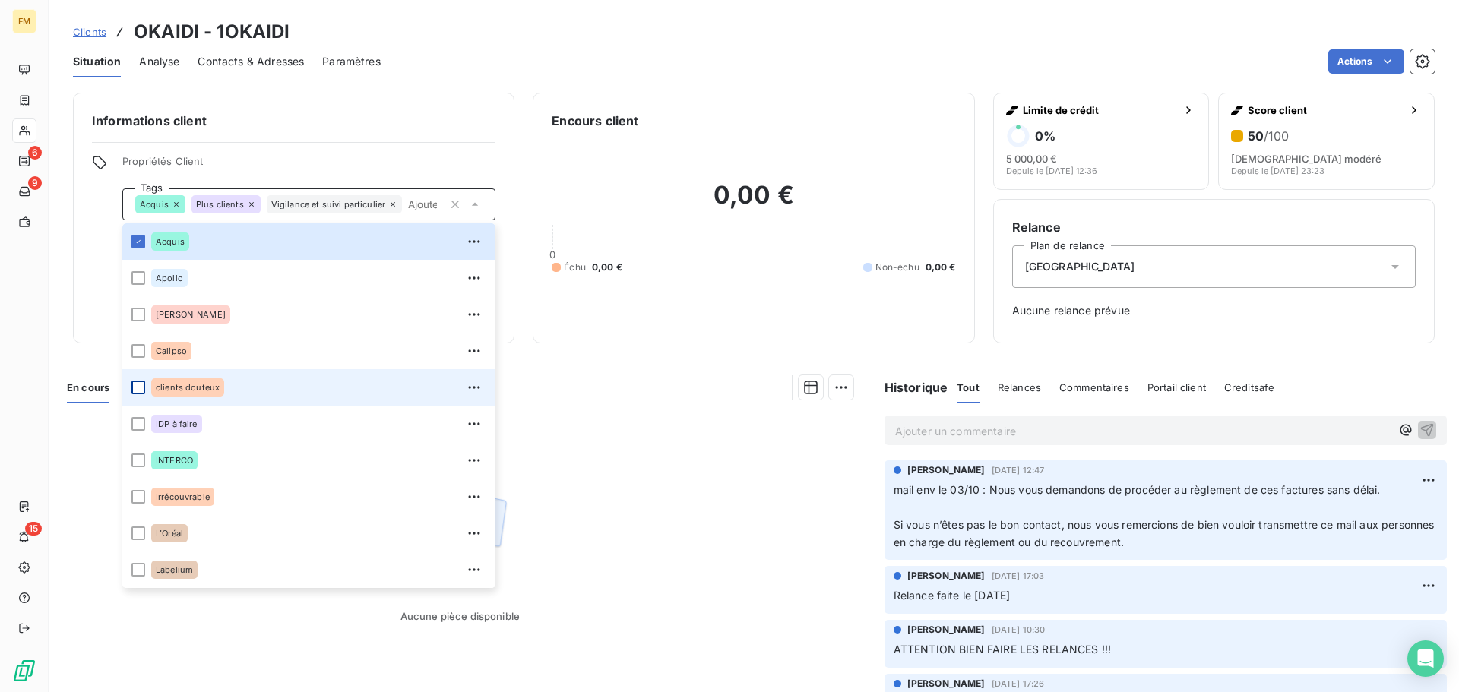
drag, startPoint x: 143, startPoint y: 385, endPoint x: 150, endPoint y: 388, distance: 8.2
click at [144, 385] on div at bounding box center [138, 388] width 14 height 14
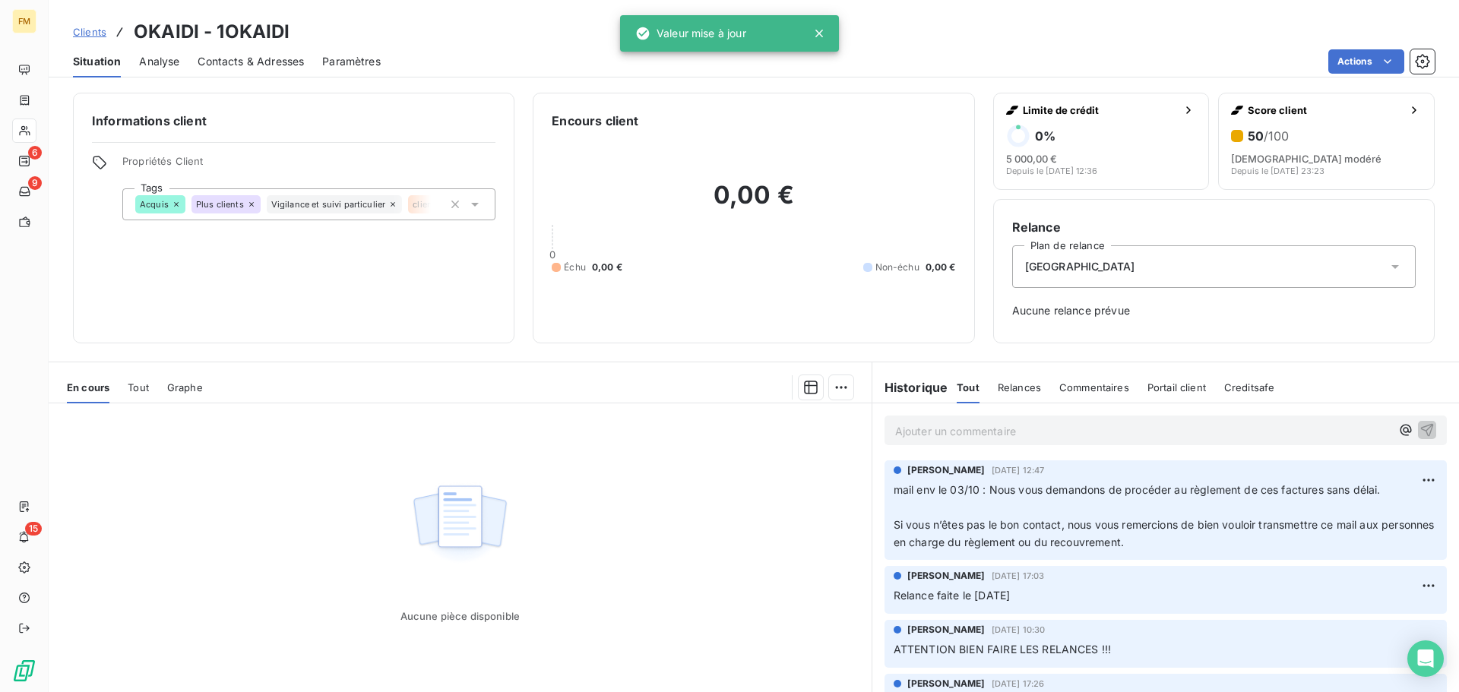
click at [88, 33] on span "Clients" at bounding box center [89, 32] width 33 height 12
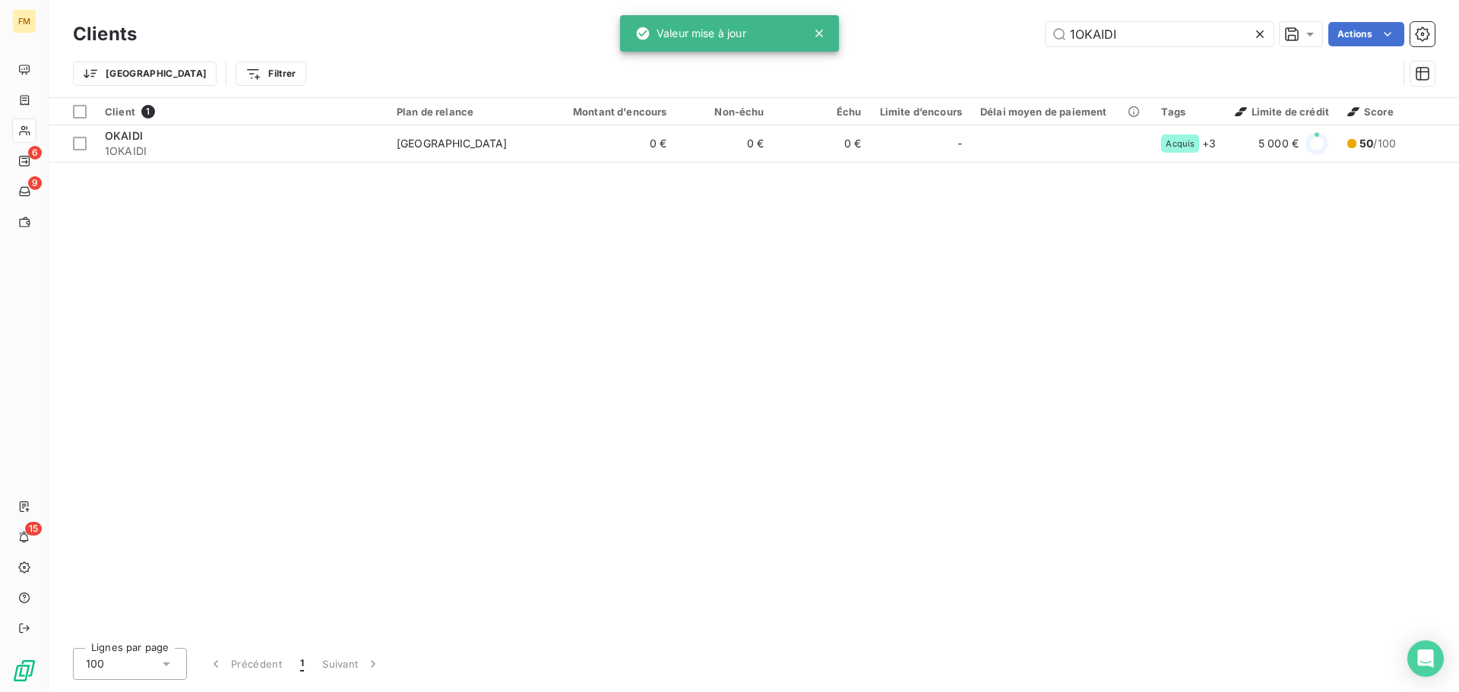
drag, startPoint x: 1138, startPoint y: 40, endPoint x: 883, endPoint y: 30, distance: 255.5
click at [894, 30] on div "1OKAIDI Actions" at bounding box center [795, 34] width 1280 height 24
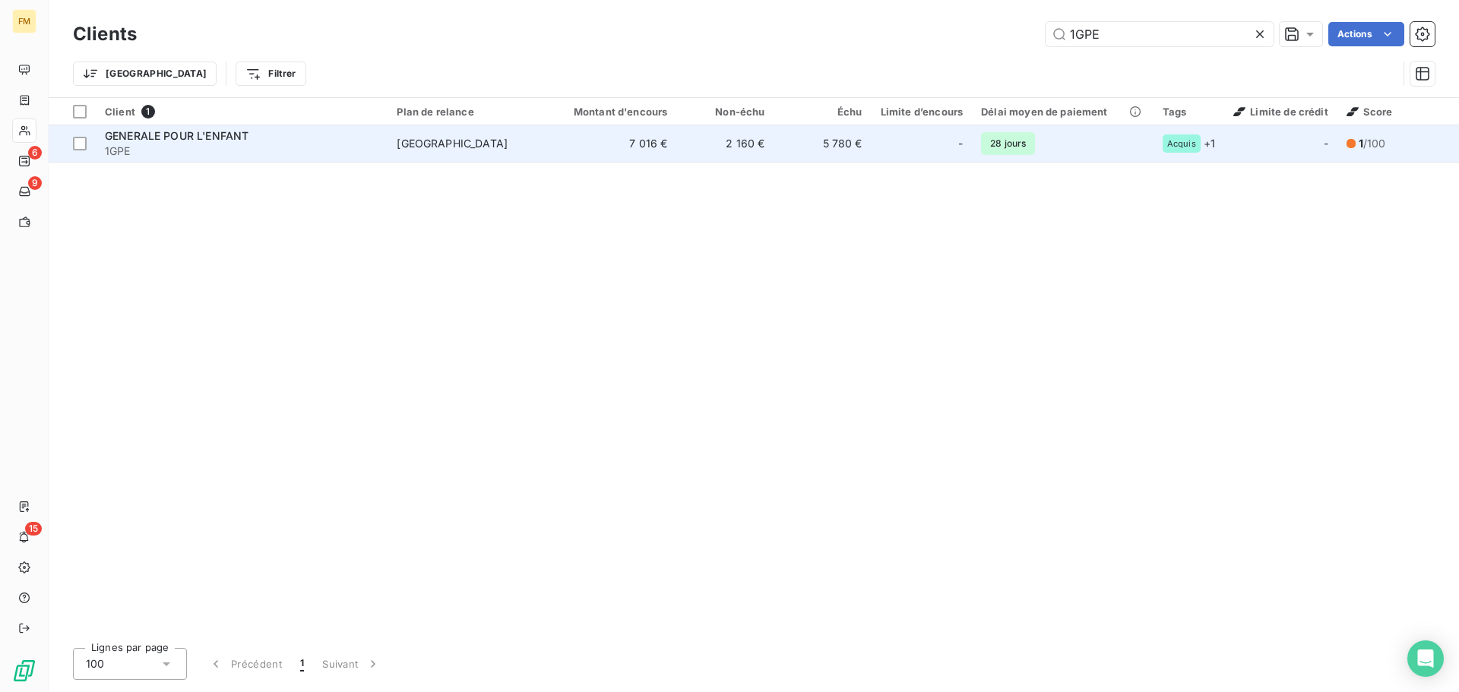
type input "1GPE"
click at [249, 144] on span "1GPE" at bounding box center [242, 151] width 274 height 15
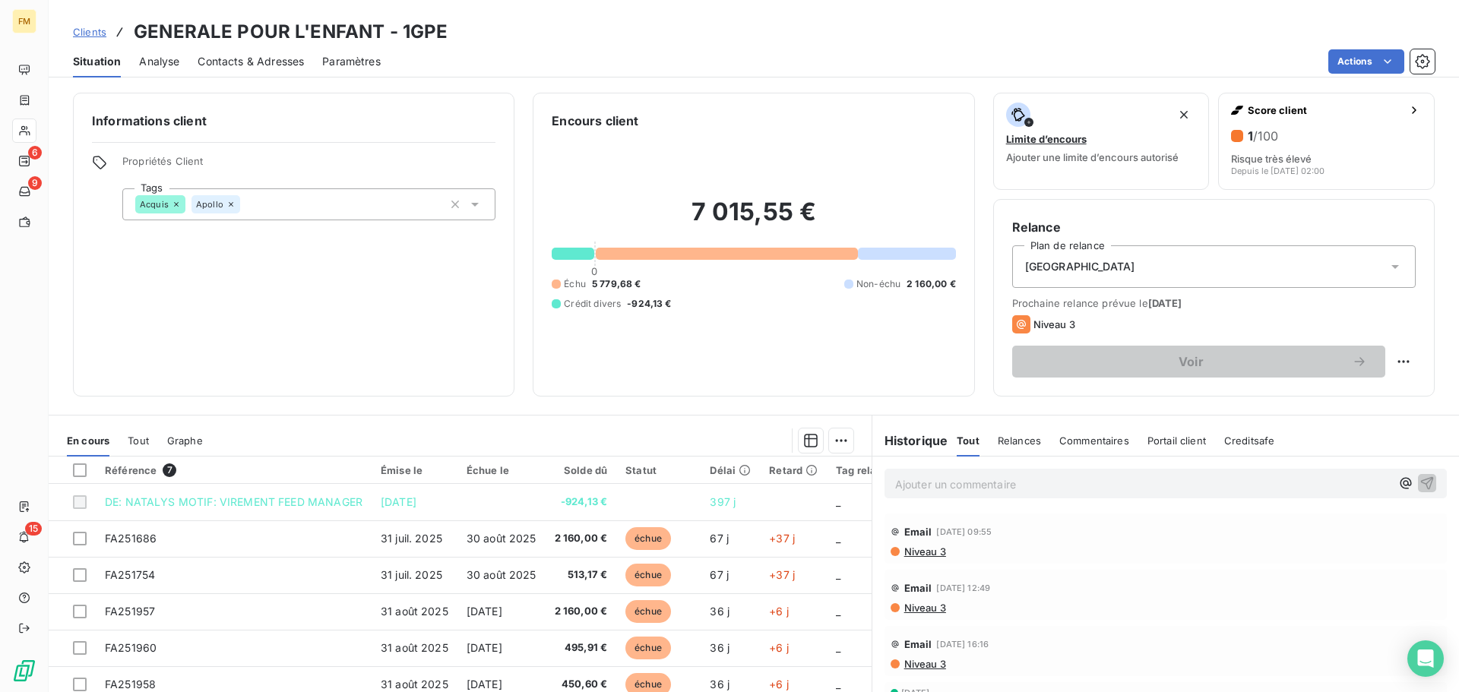
click at [472, 207] on icon at bounding box center [474, 204] width 15 height 15
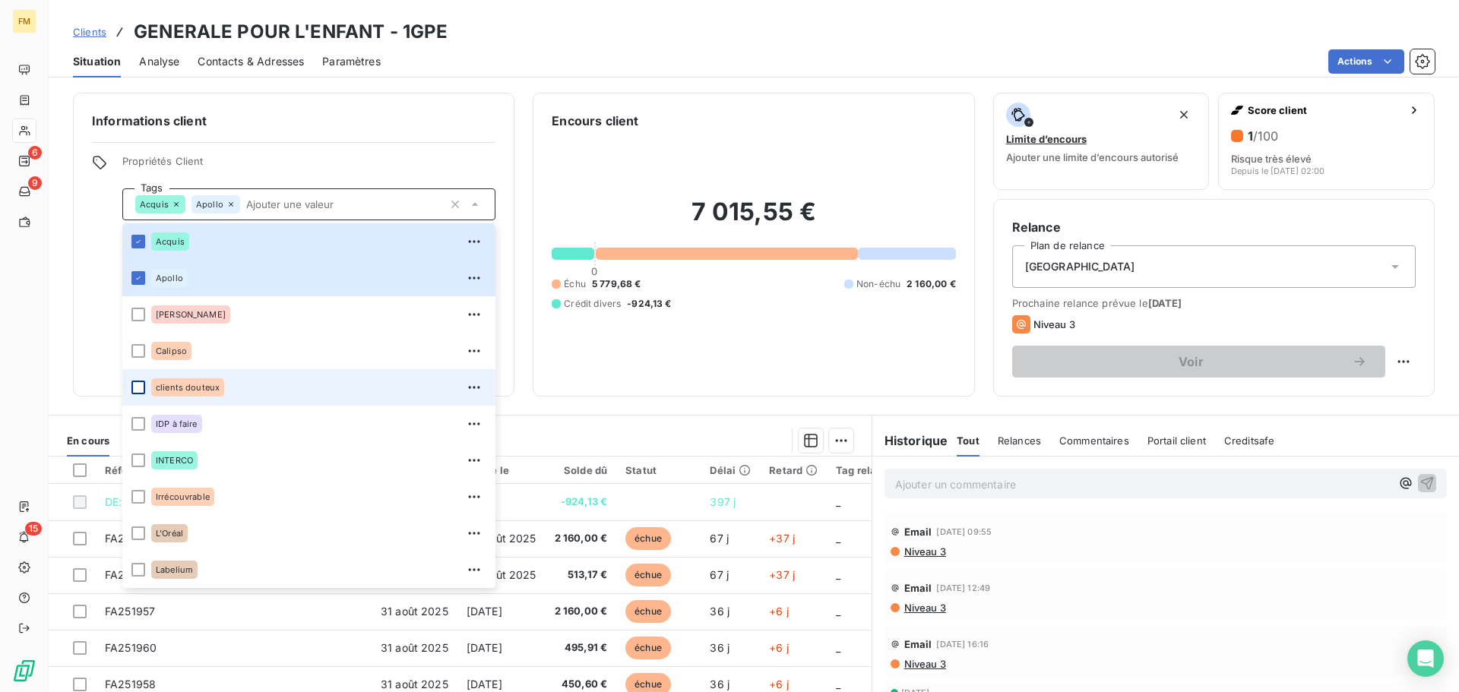
click at [142, 388] on div at bounding box center [138, 388] width 14 height 14
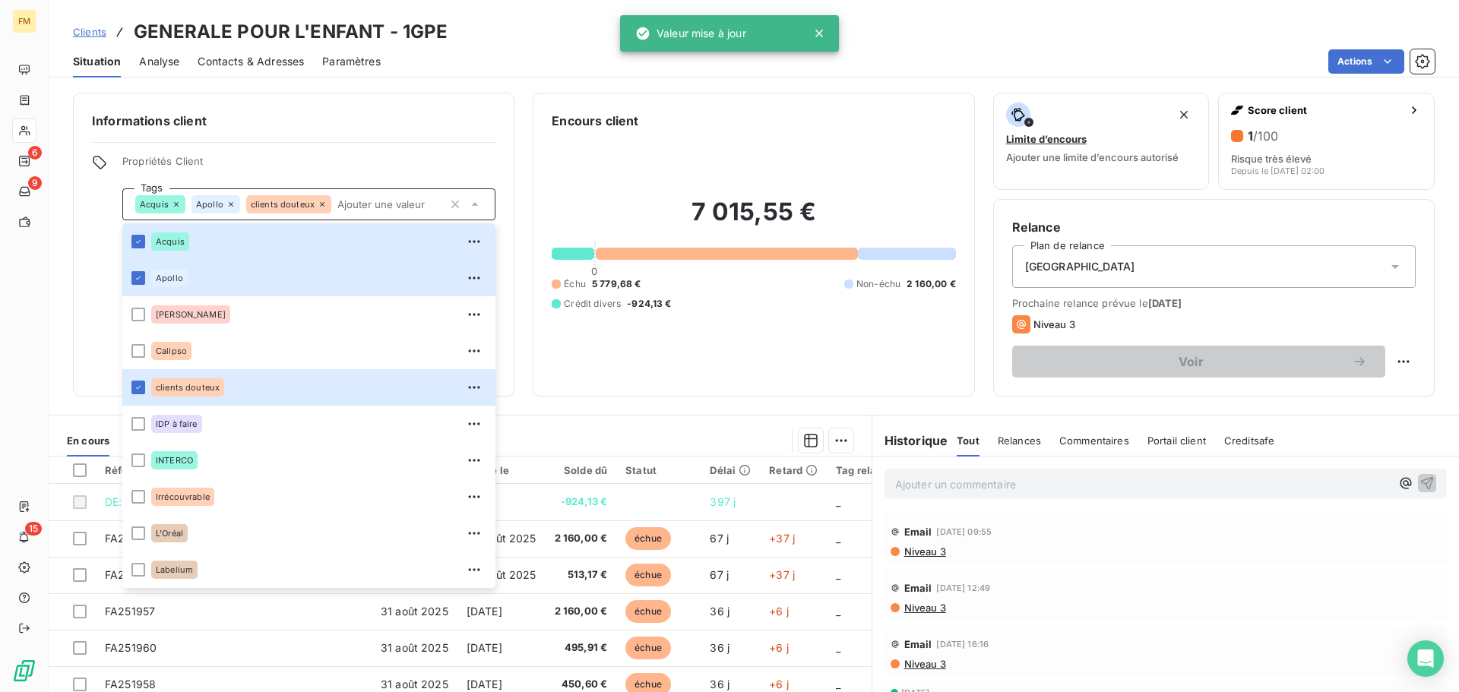
drag, startPoint x: 97, startPoint y: 28, endPoint x: 176, endPoint y: 29, distance: 79.8
click at [97, 28] on span "Clients" at bounding box center [89, 32] width 33 height 12
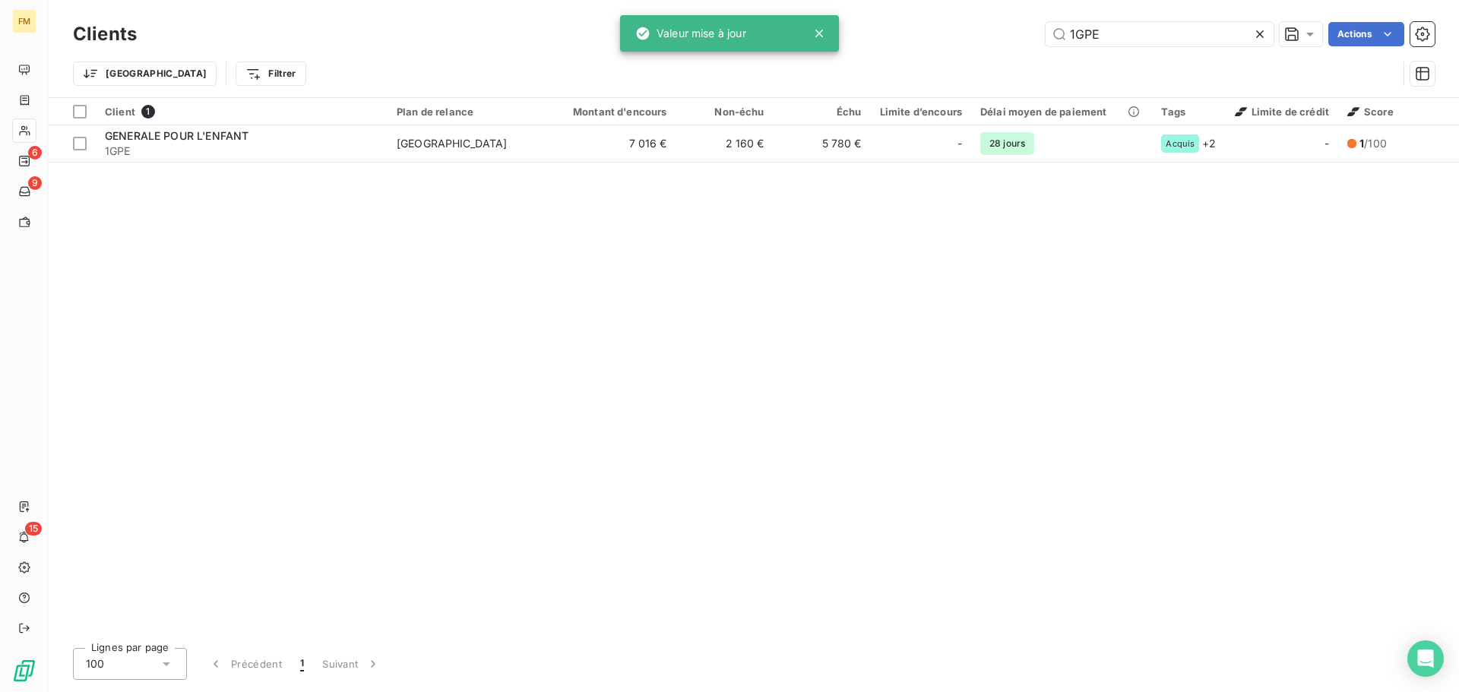
drag, startPoint x: 1125, startPoint y: 28, endPoint x: 739, endPoint y: 24, distance: 385.3
click at [801, 24] on div "FM 6 9 15 Clients 1GPE Actions Trier Filtrer Client 1 Plan de relance Montant d…" at bounding box center [729, 346] width 1459 height 692
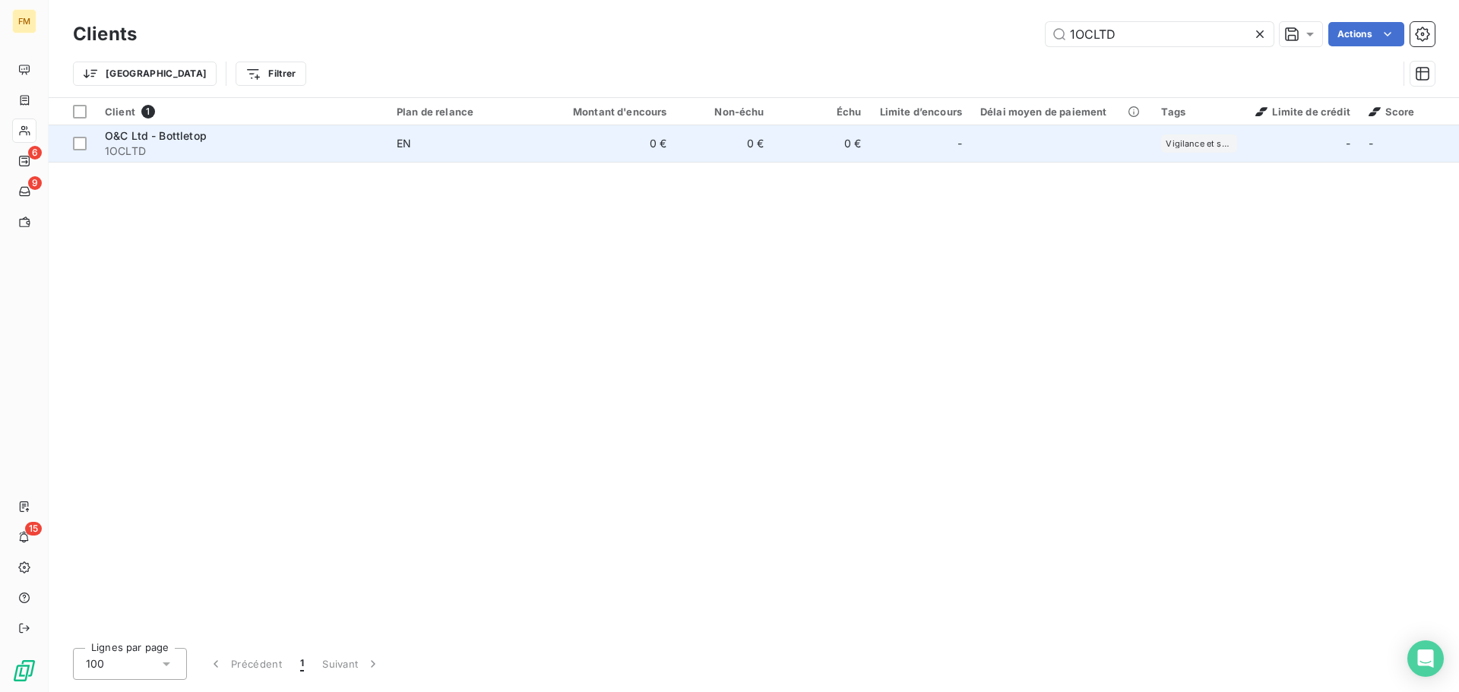
type input "1OCLTD"
click at [244, 147] on span "1OCLTD" at bounding box center [242, 151] width 274 height 15
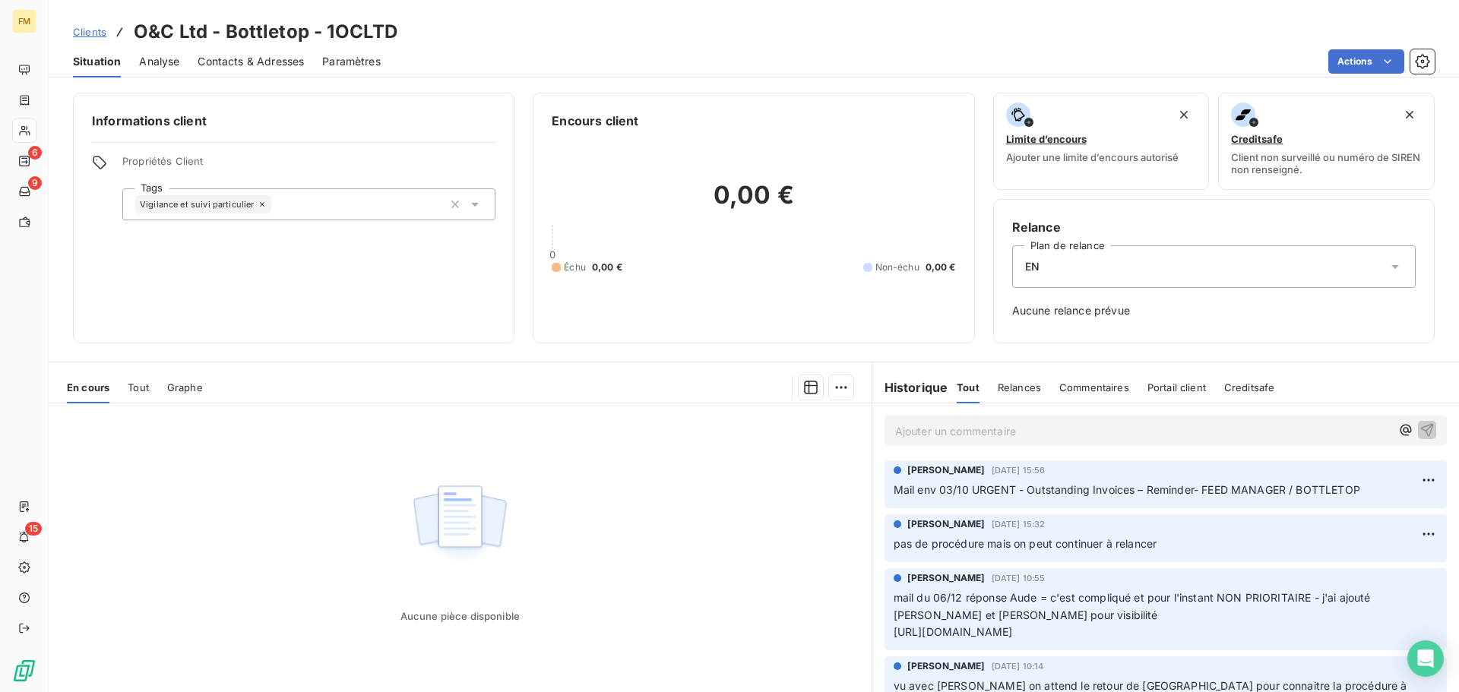
click at [472, 206] on icon at bounding box center [475, 205] width 8 height 4
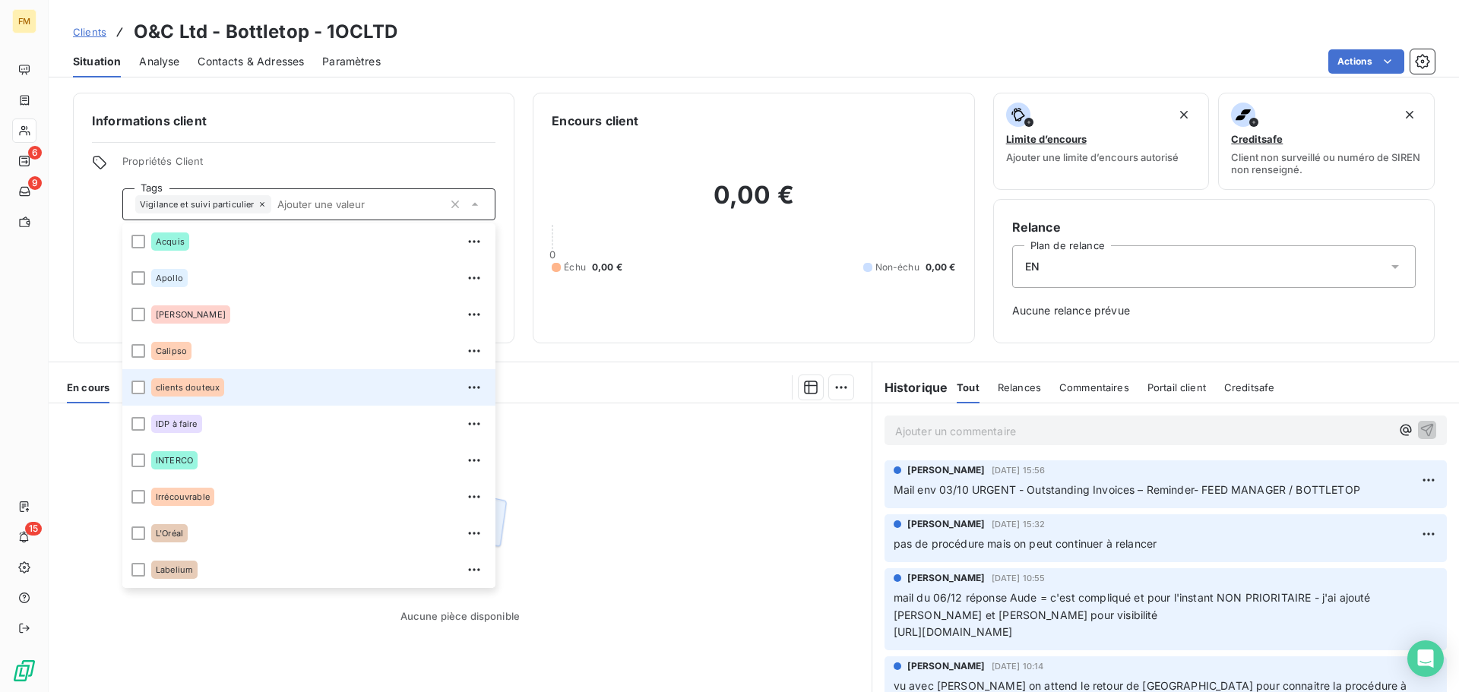
click at [146, 383] on li "clients douteux" at bounding box center [308, 387] width 373 height 36
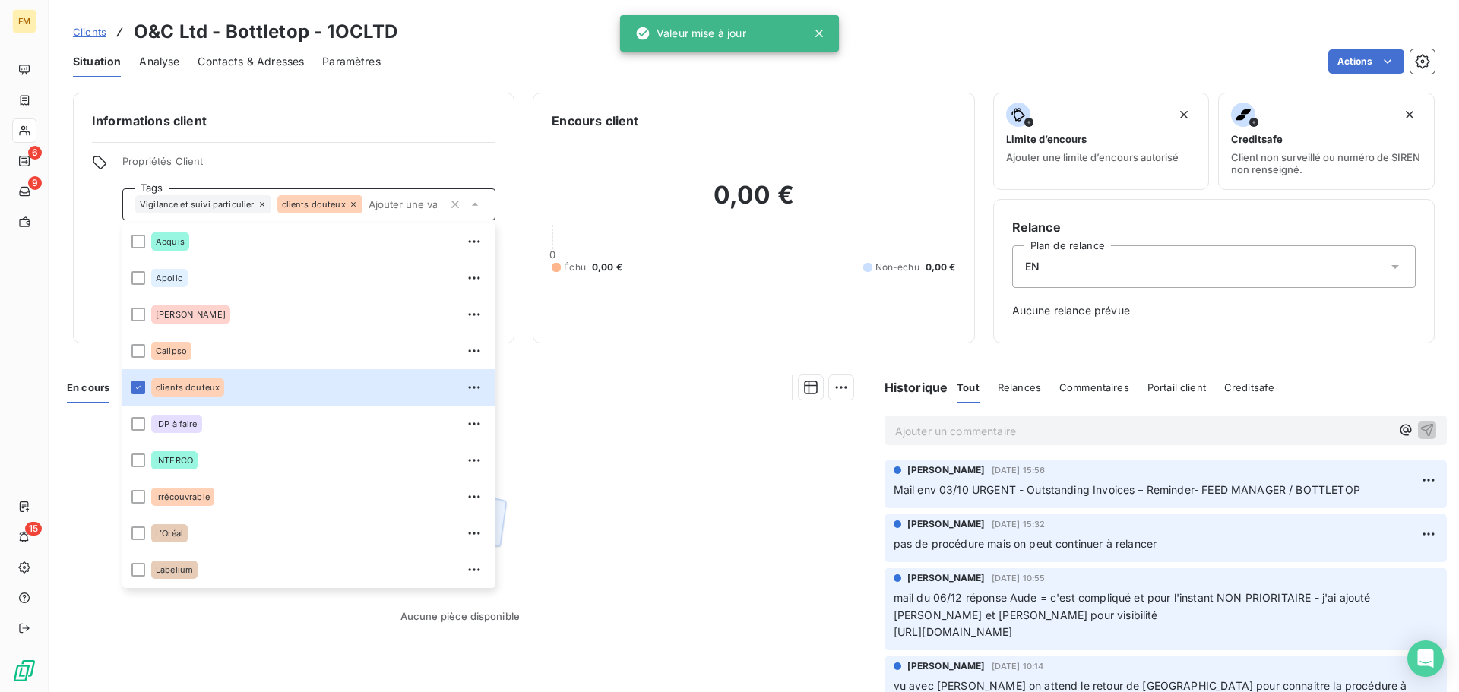
drag, startPoint x: 94, startPoint y: 31, endPoint x: 128, endPoint y: 30, distance: 33.4
click at [94, 31] on span "Clients" at bounding box center [89, 32] width 33 height 12
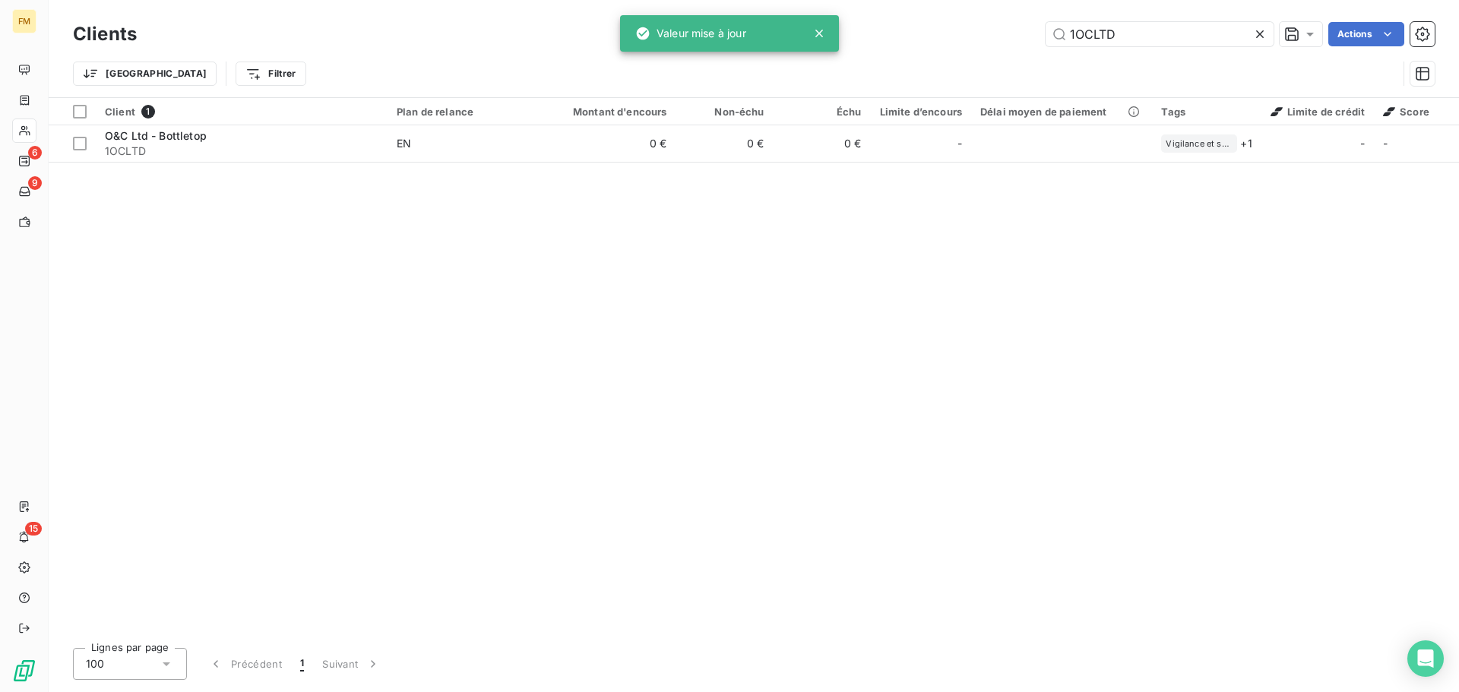
drag, startPoint x: 1130, startPoint y: 33, endPoint x: 657, endPoint y: 33, distance: 473.5
click at [712, 33] on div "FM 6 9 15 Clients 1OCLTD Actions Trier Filtrer Client 1 Plan de relance Montant…" at bounding box center [729, 346] width 1459 height 692
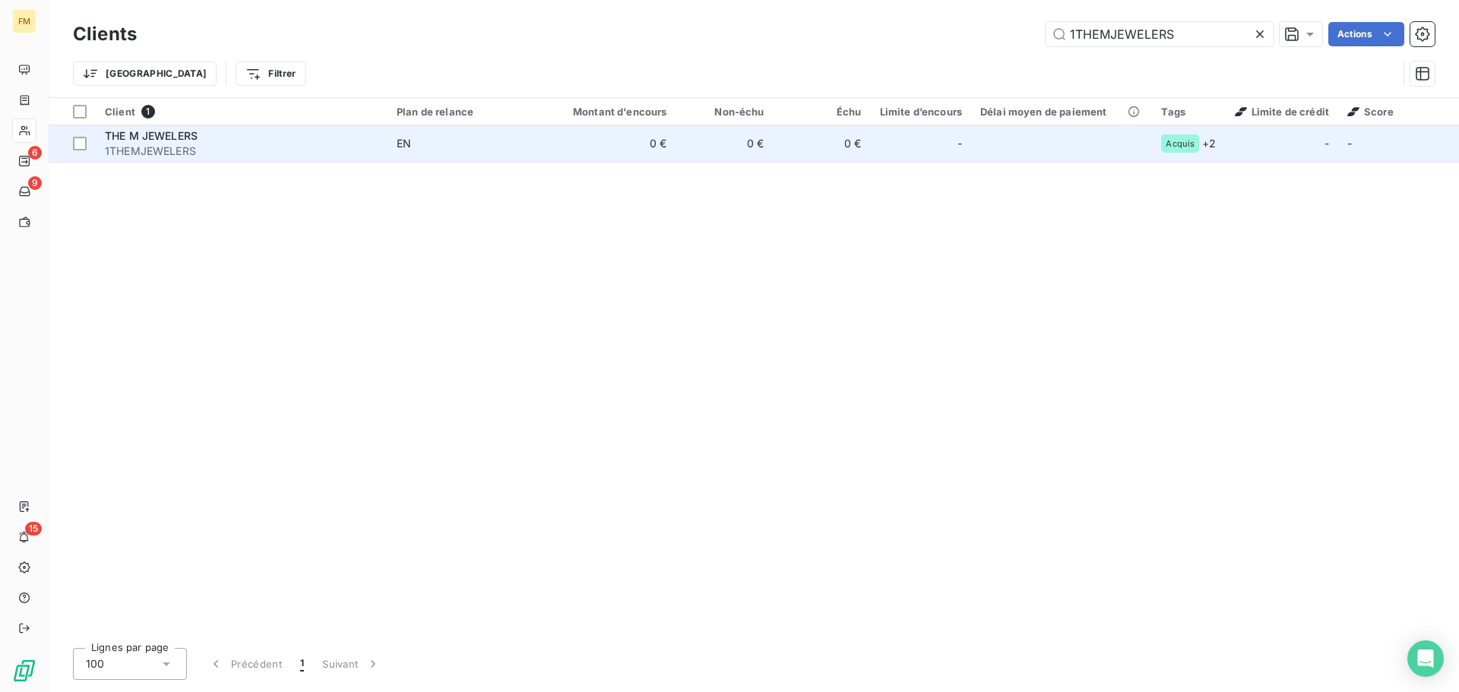
type input "1THEMJEWELERS"
click at [225, 144] on span "1THEMJEWELERS" at bounding box center [242, 151] width 274 height 15
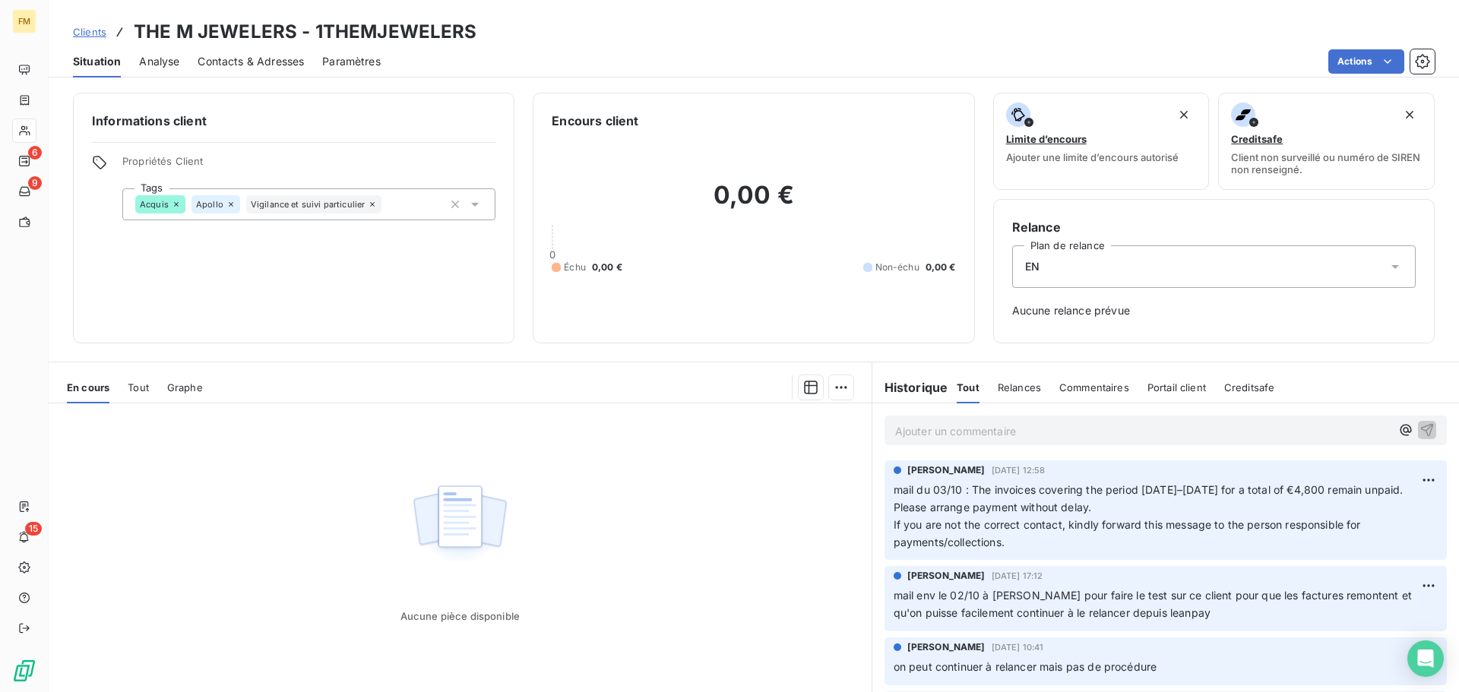
click at [474, 203] on icon at bounding box center [475, 205] width 8 height 4
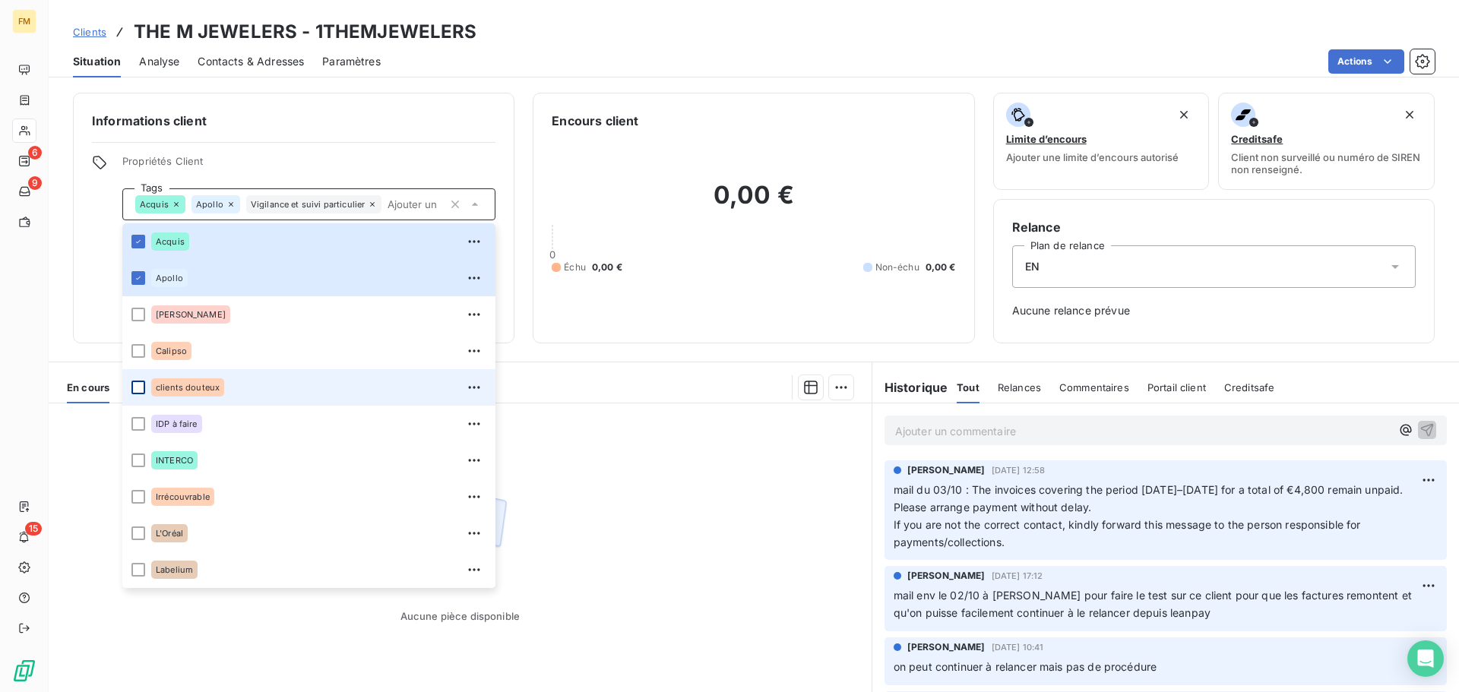
click at [141, 387] on div at bounding box center [138, 388] width 14 height 14
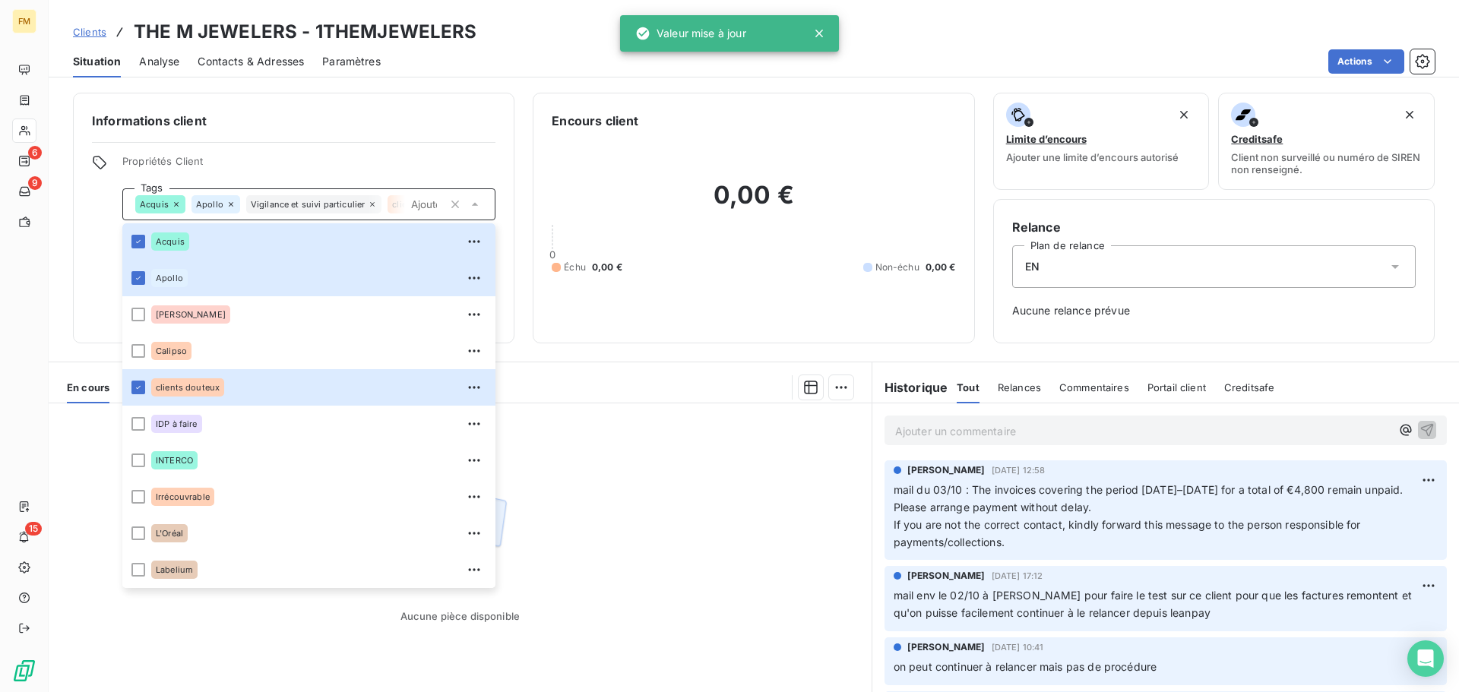
click at [520, 46] on div "Situation Analyse Contacts & Adresses Paramètres Actions" at bounding box center [754, 62] width 1410 height 32
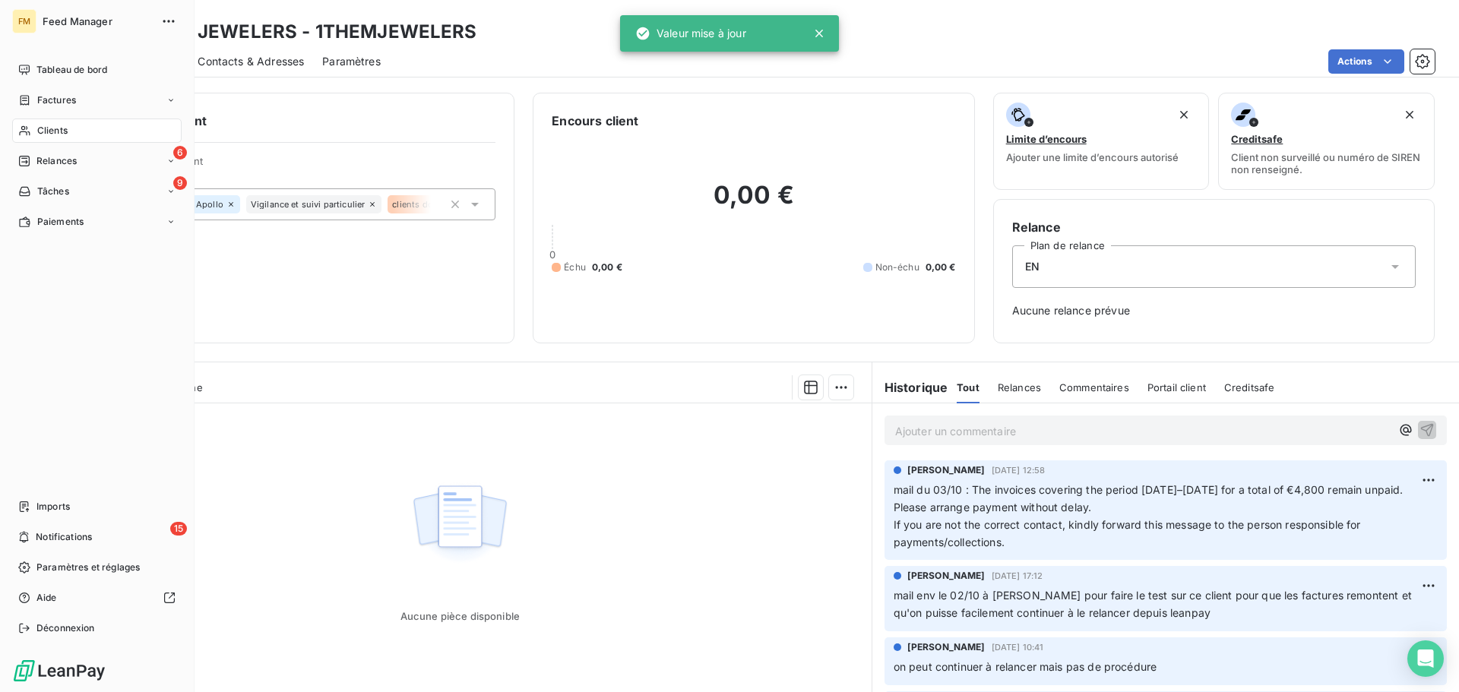
click at [37, 137] on span "Clients" at bounding box center [52, 131] width 30 height 14
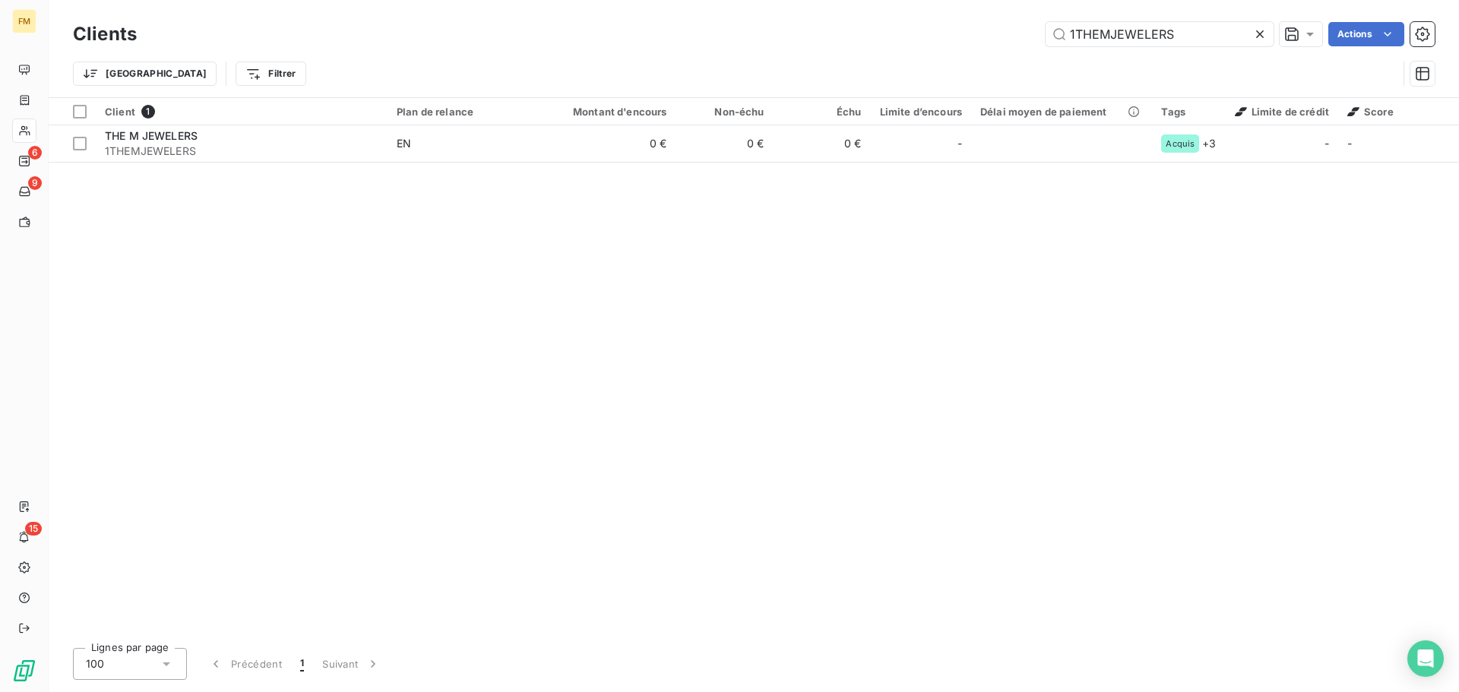
click at [1264, 37] on icon at bounding box center [1259, 34] width 15 height 15
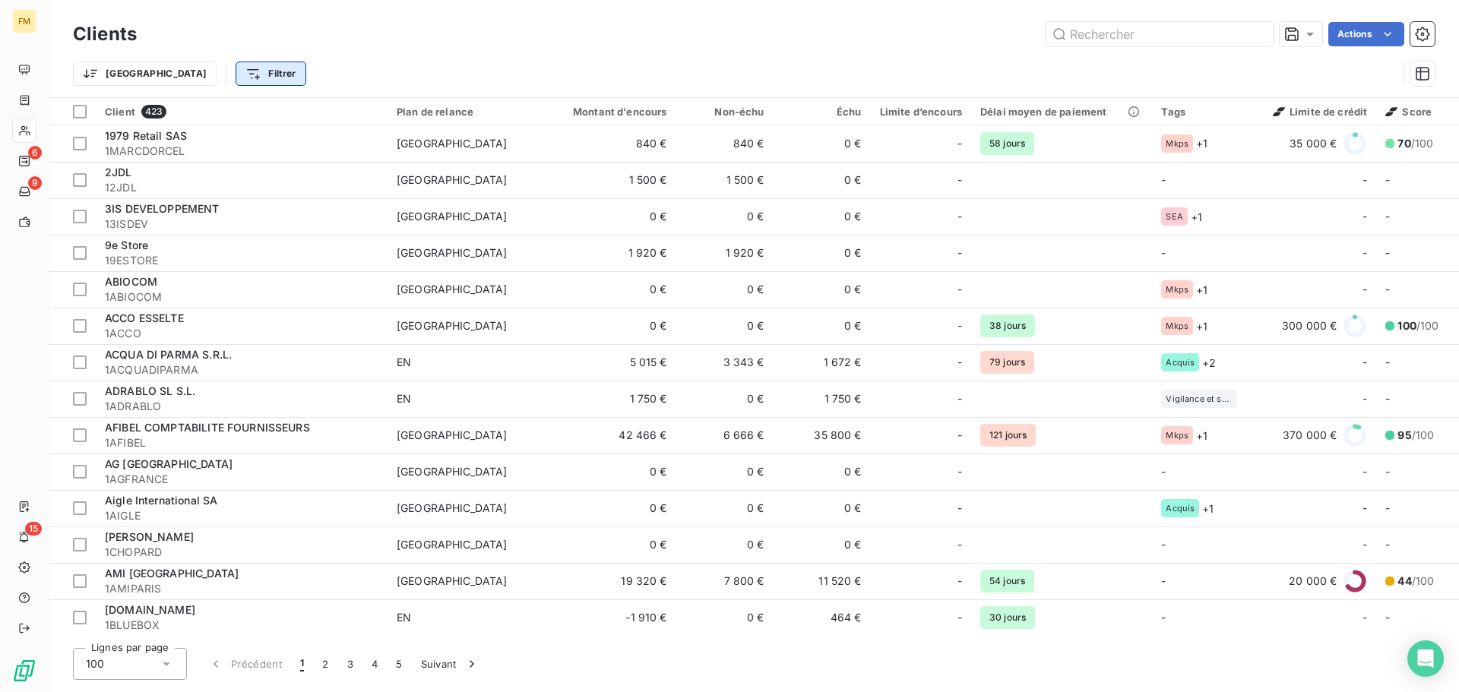
click at [212, 77] on html "FM 6 9 15 Clients Actions Trier Filtrer Client 423 Plan de relance Montant d'en…" at bounding box center [729, 346] width 1459 height 692
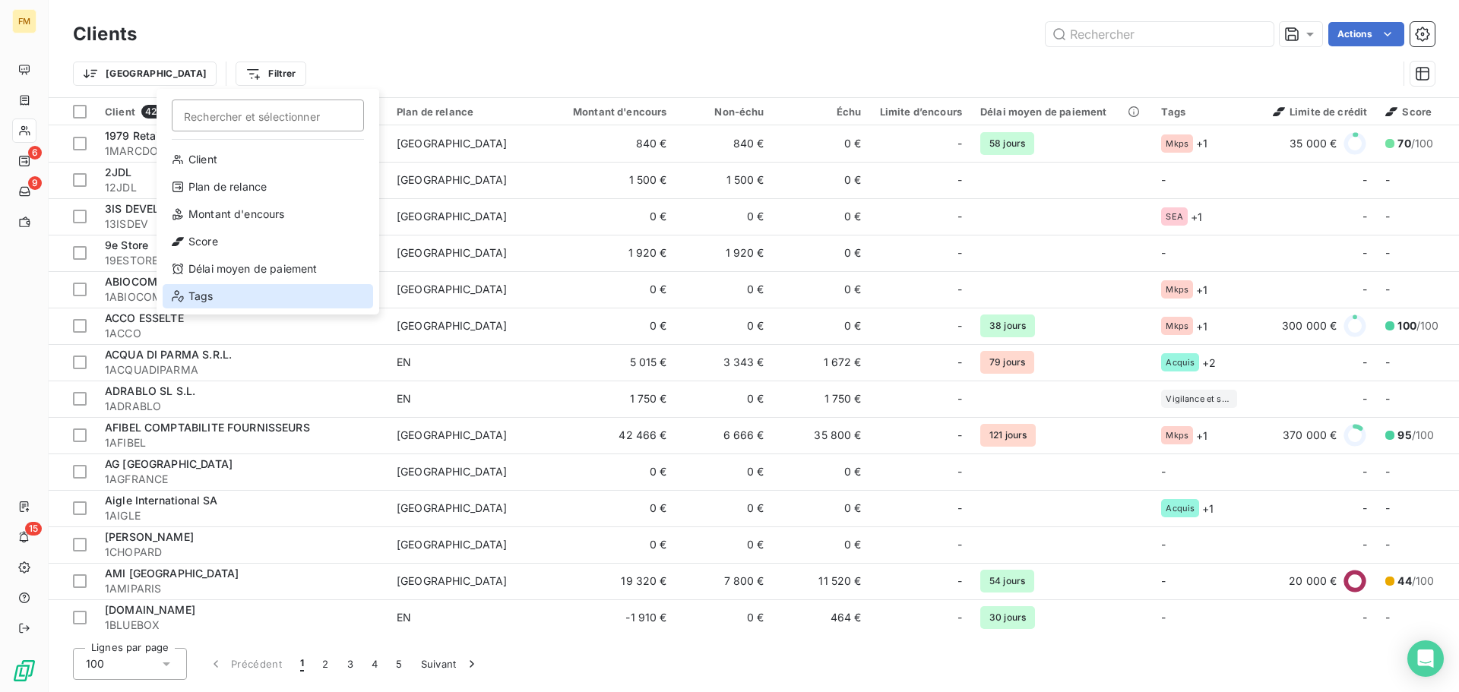
click at [246, 293] on div "Tags" at bounding box center [268, 296] width 211 height 24
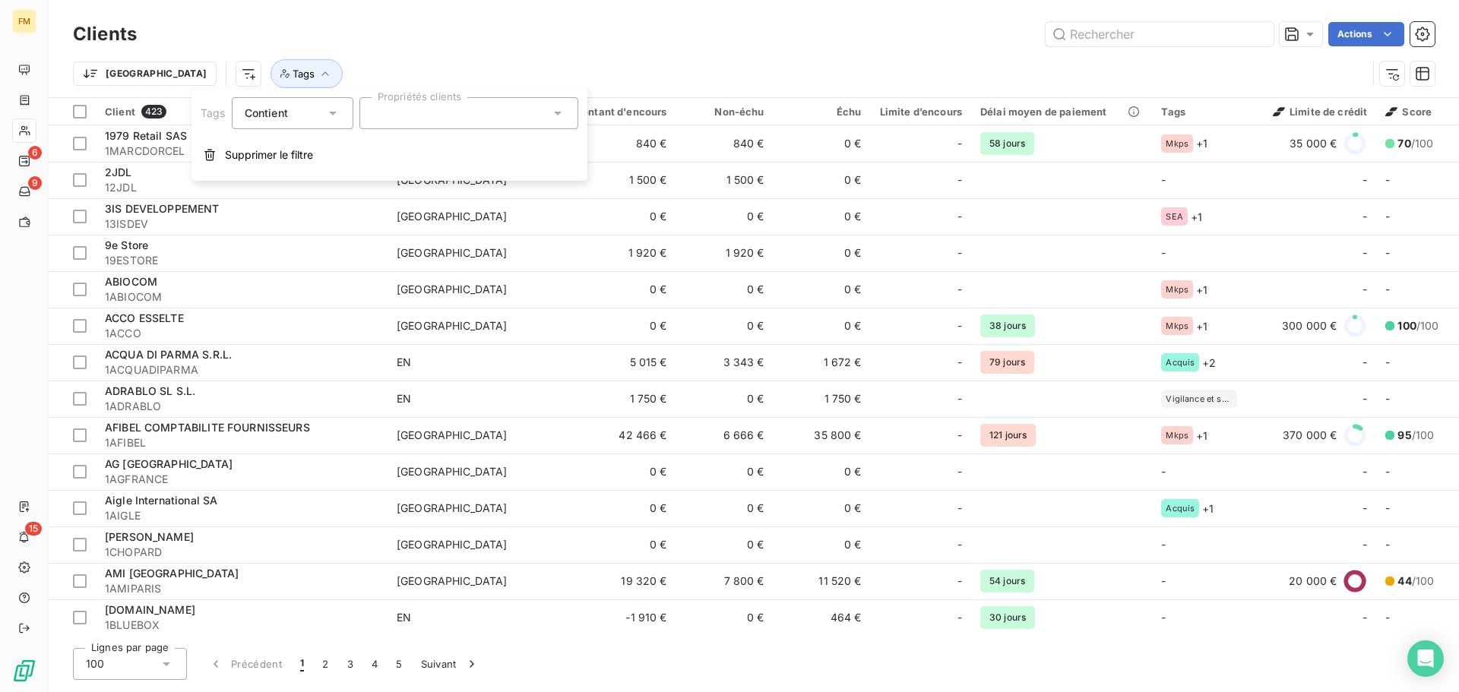
click at [565, 116] on icon at bounding box center [557, 113] width 15 height 15
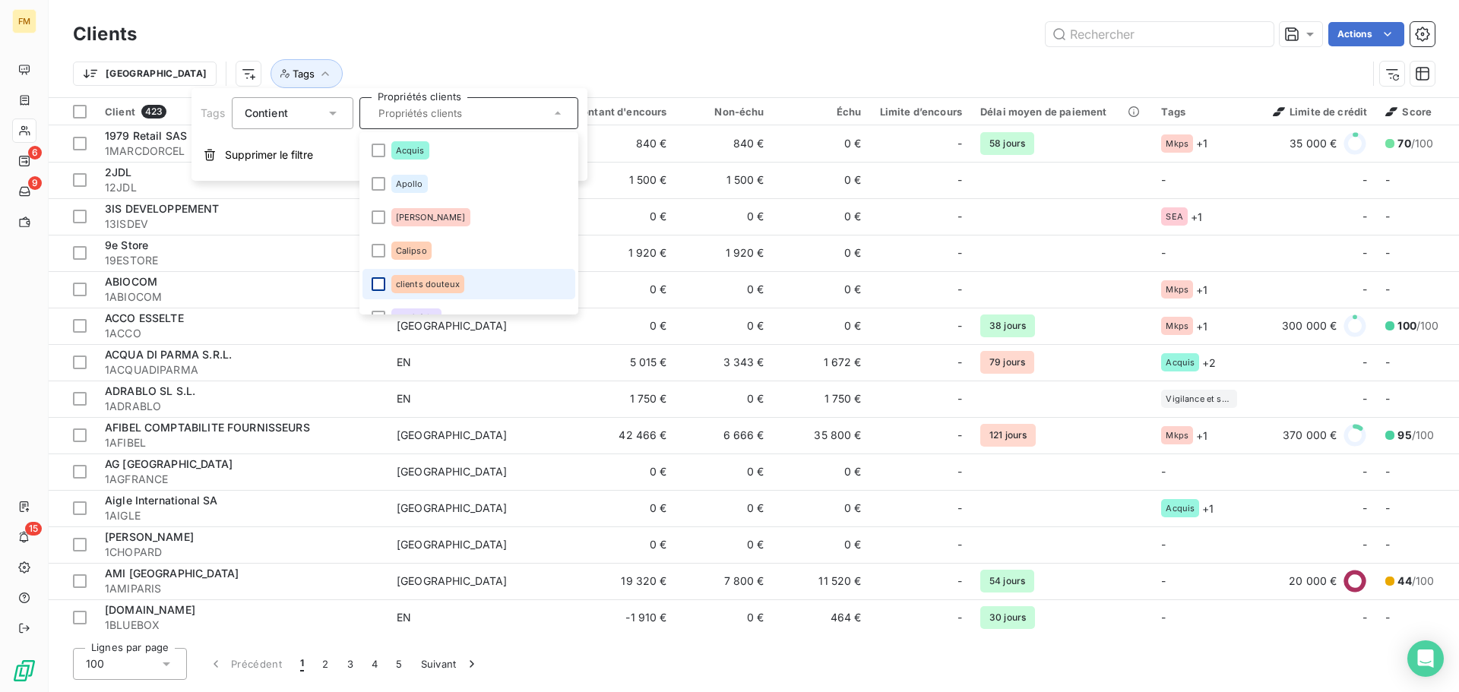
click at [378, 279] on div at bounding box center [379, 284] width 14 height 14
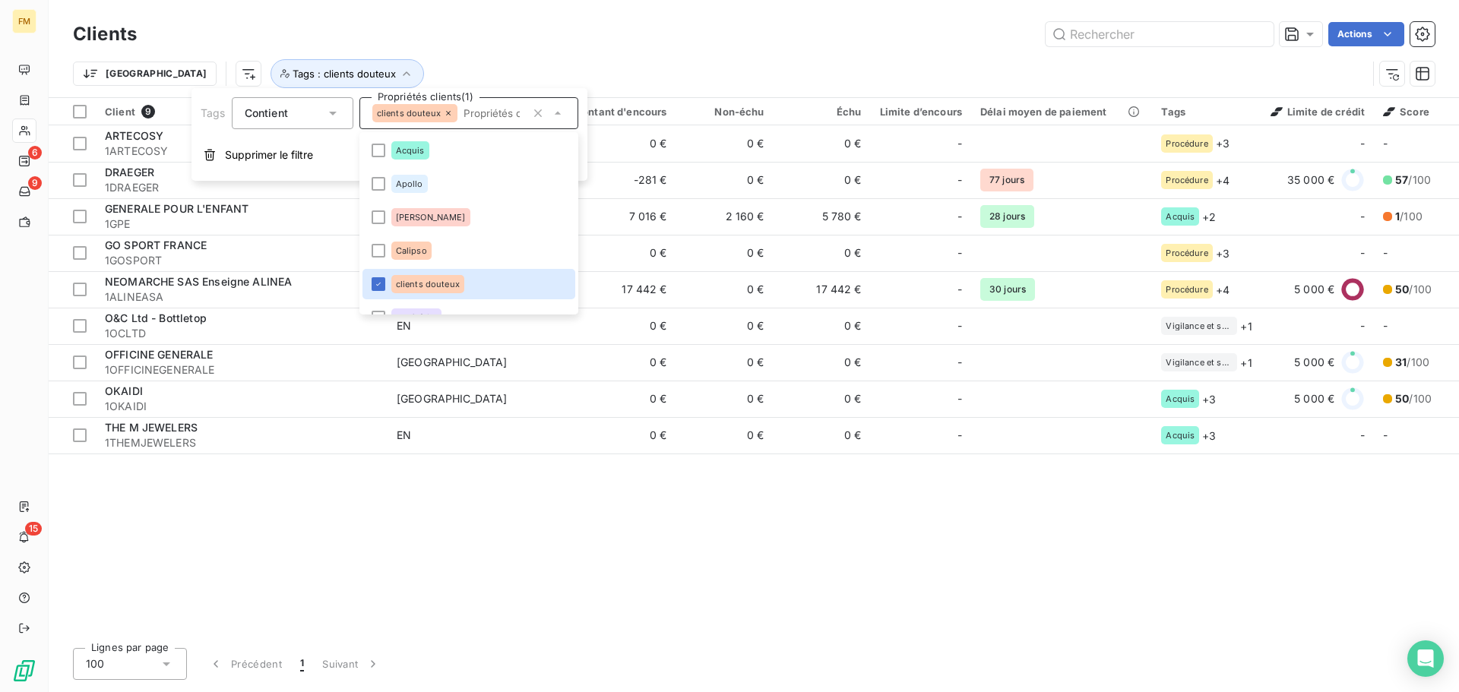
click at [310, 523] on div "Client 9 Plan de relance Montant d'encours Non-échu Échu Limite d’encours Délai…" at bounding box center [754, 367] width 1410 height 538
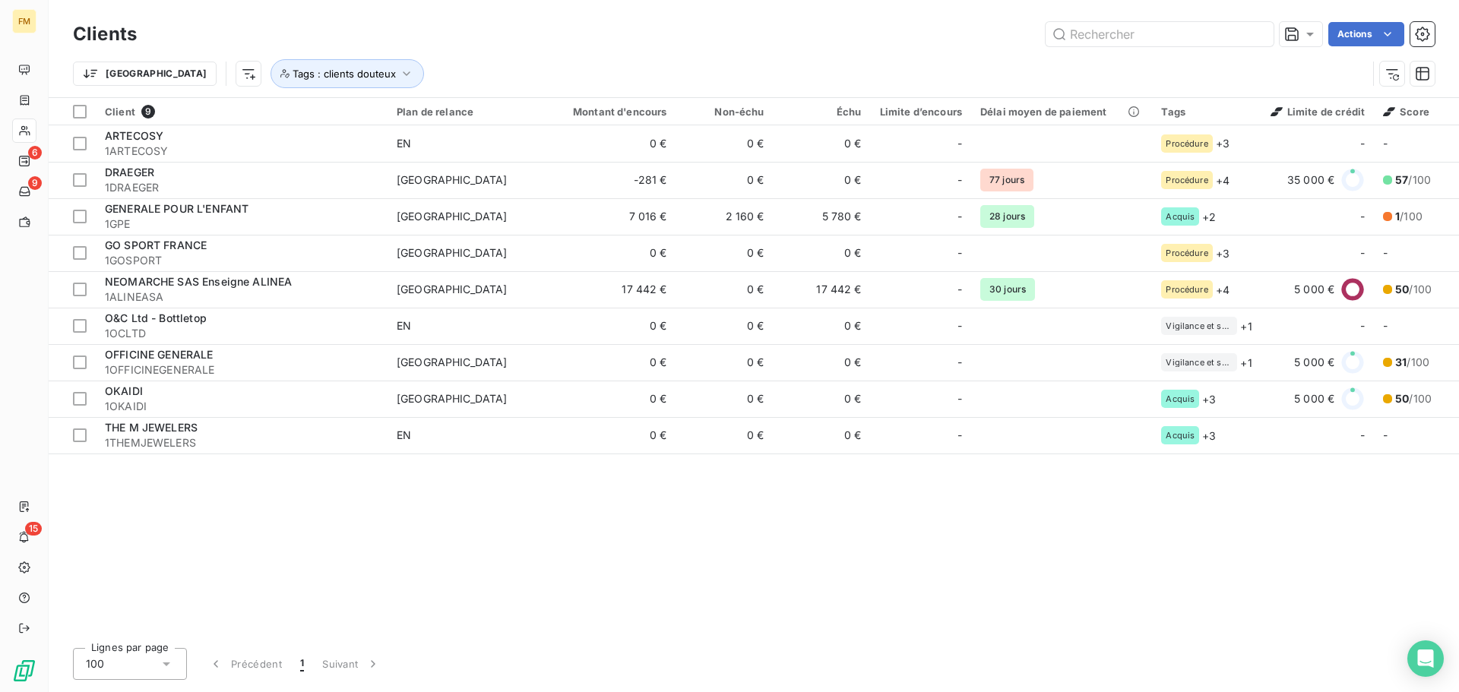
click at [672, 69] on div "Trier Tags : clients douteux" at bounding box center [720, 73] width 1294 height 29
click at [750, 56] on div "Trier Tags : clients douteux" at bounding box center [754, 73] width 1362 height 47
click at [293, 79] on span "Tags : clients douteux" at bounding box center [344, 74] width 103 height 12
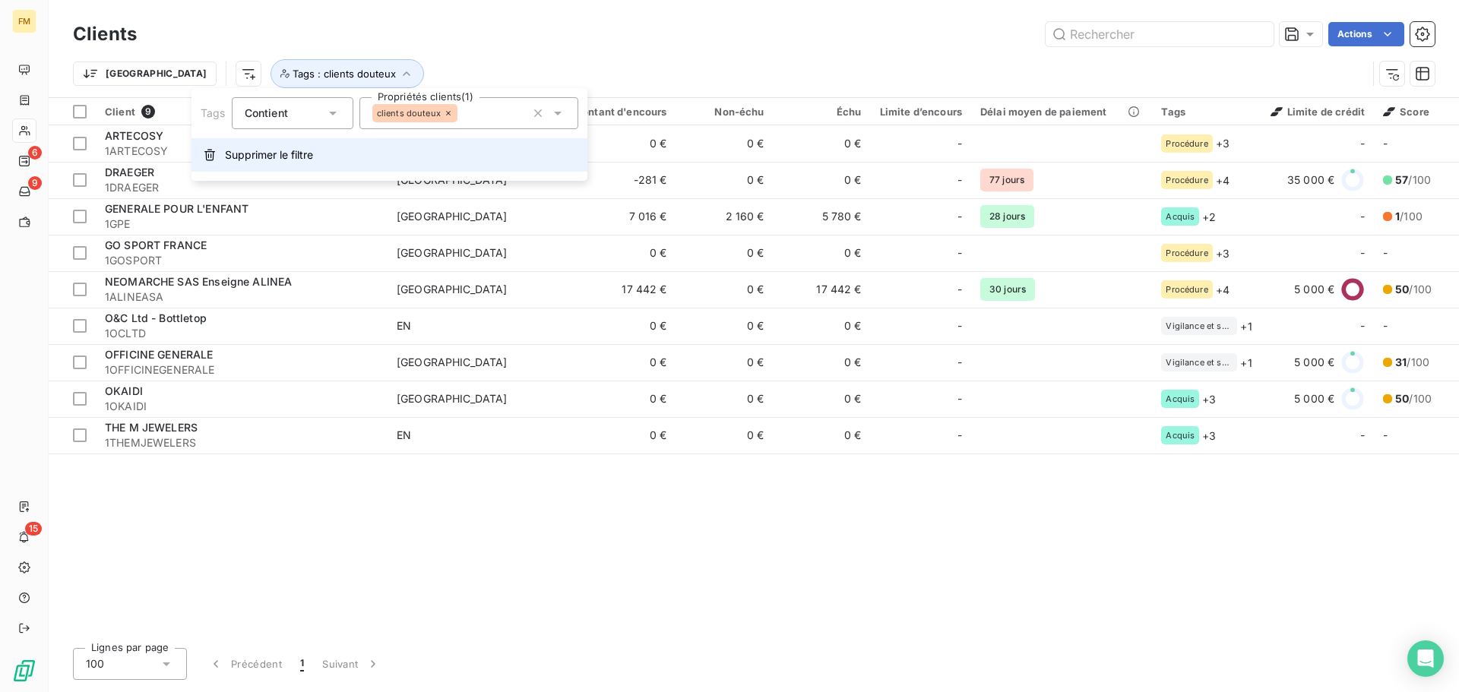
click at [260, 153] on span "Supprimer le filtre" at bounding box center [269, 154] width 88 height 15
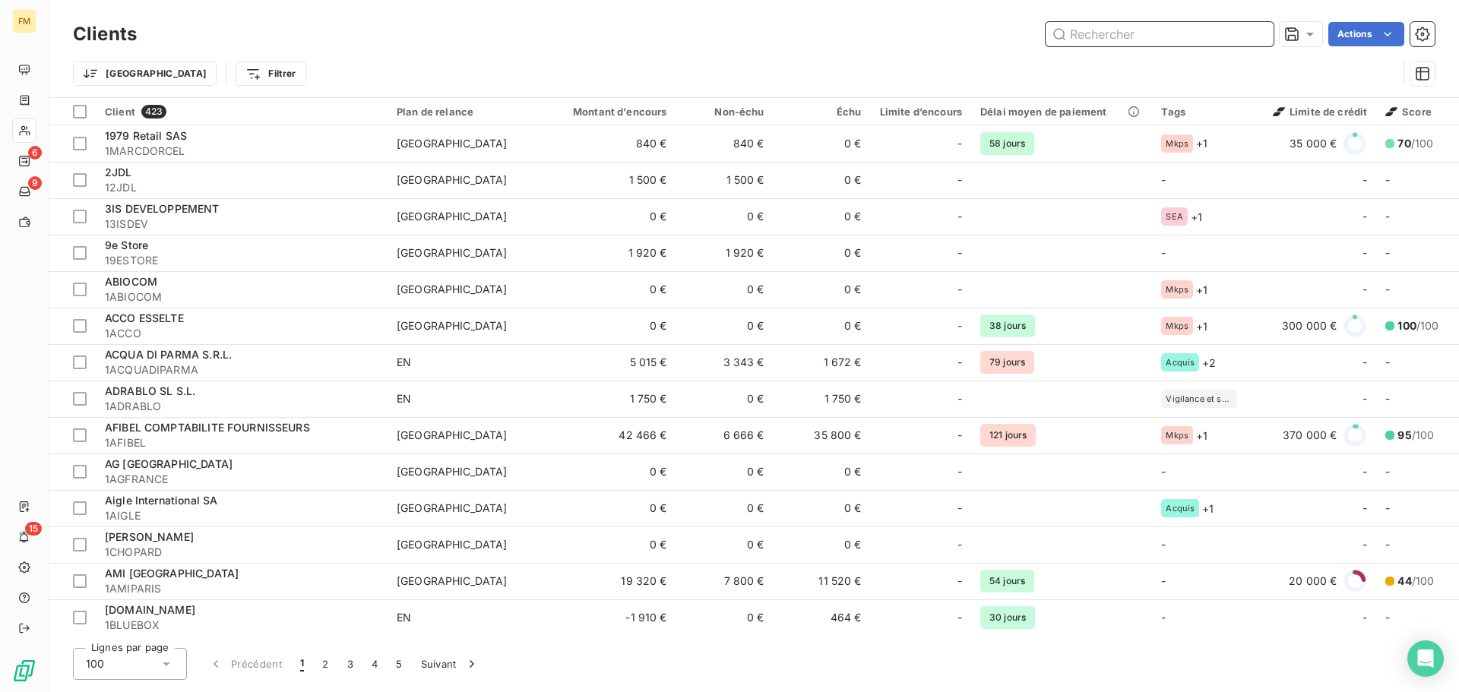
click at [1110, 30] on input "text" at bounding box center [1160, 34] width 228 height 24
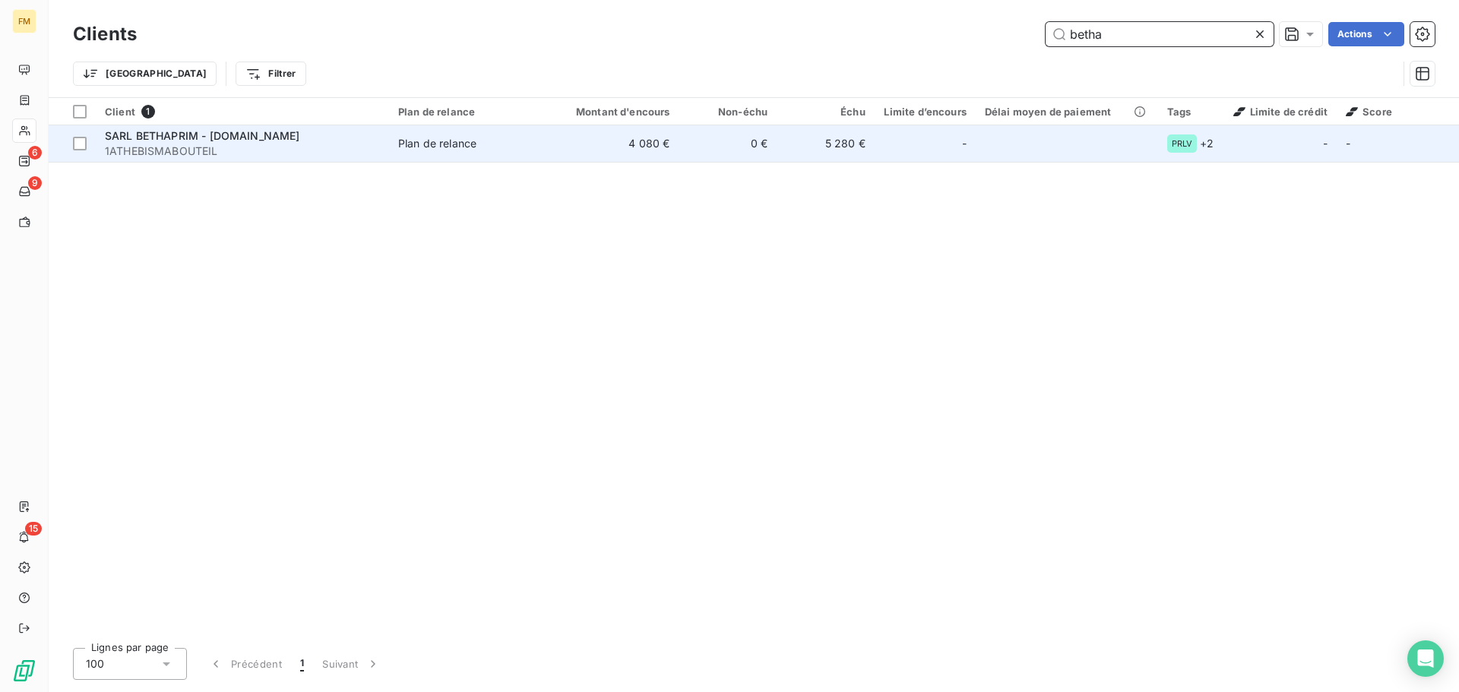
type input "betha"
click at [420, 148] on div "Plan de relance" at bounding box center [437, 143] width 78 height 15
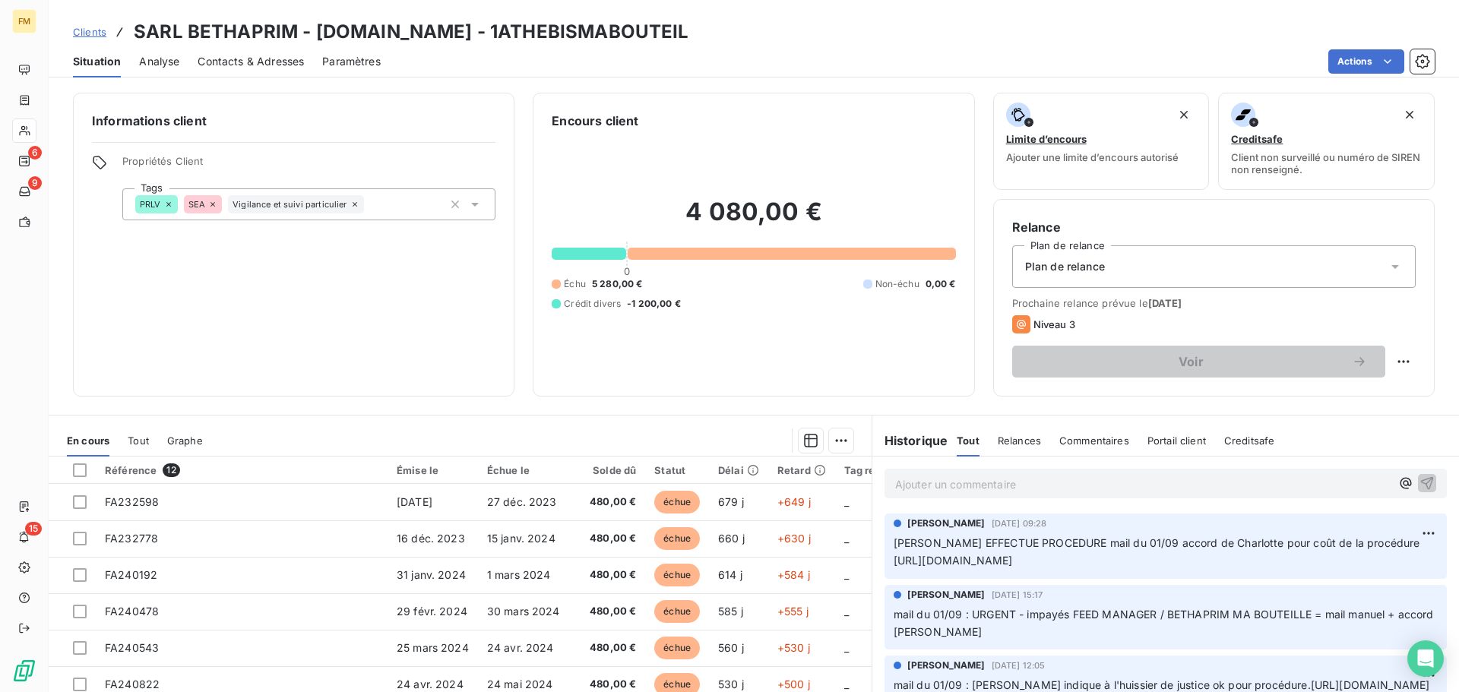
click at [476, 203] on icon at bounding box center [474, 204] width 15 height 15
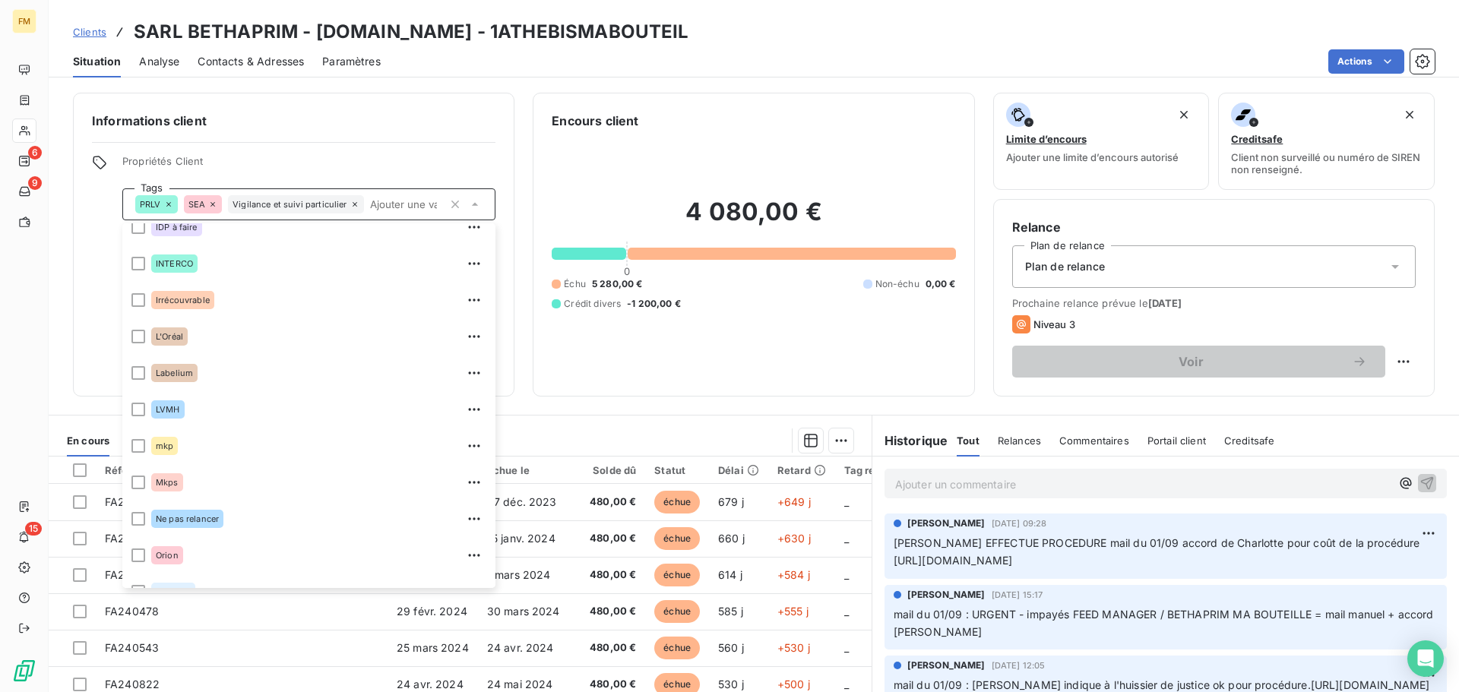
scroll to position [64, 0]
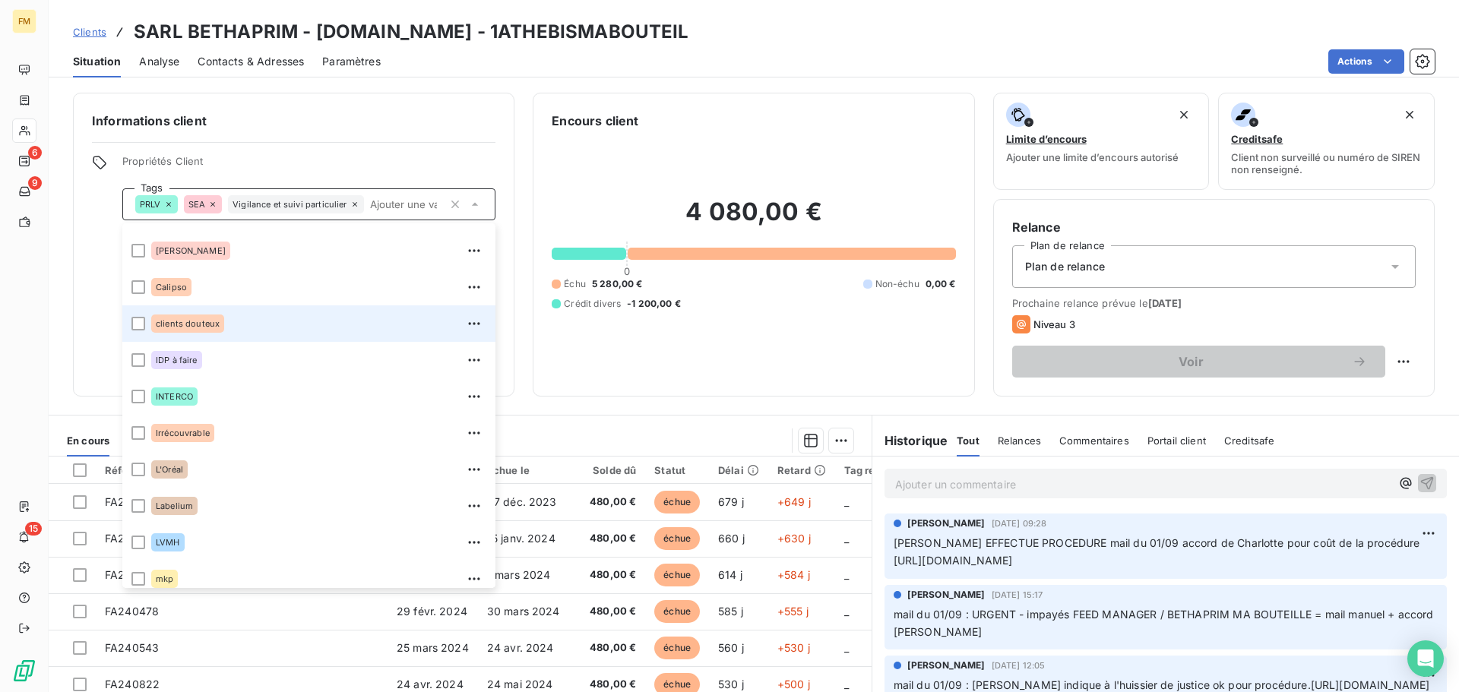
click at [153, 321] on li "clients douteux" at bounding box center [308, 324] width 373 height 36
click at [139, 329] on div at bounding box center [138, 324] width 14 height 14
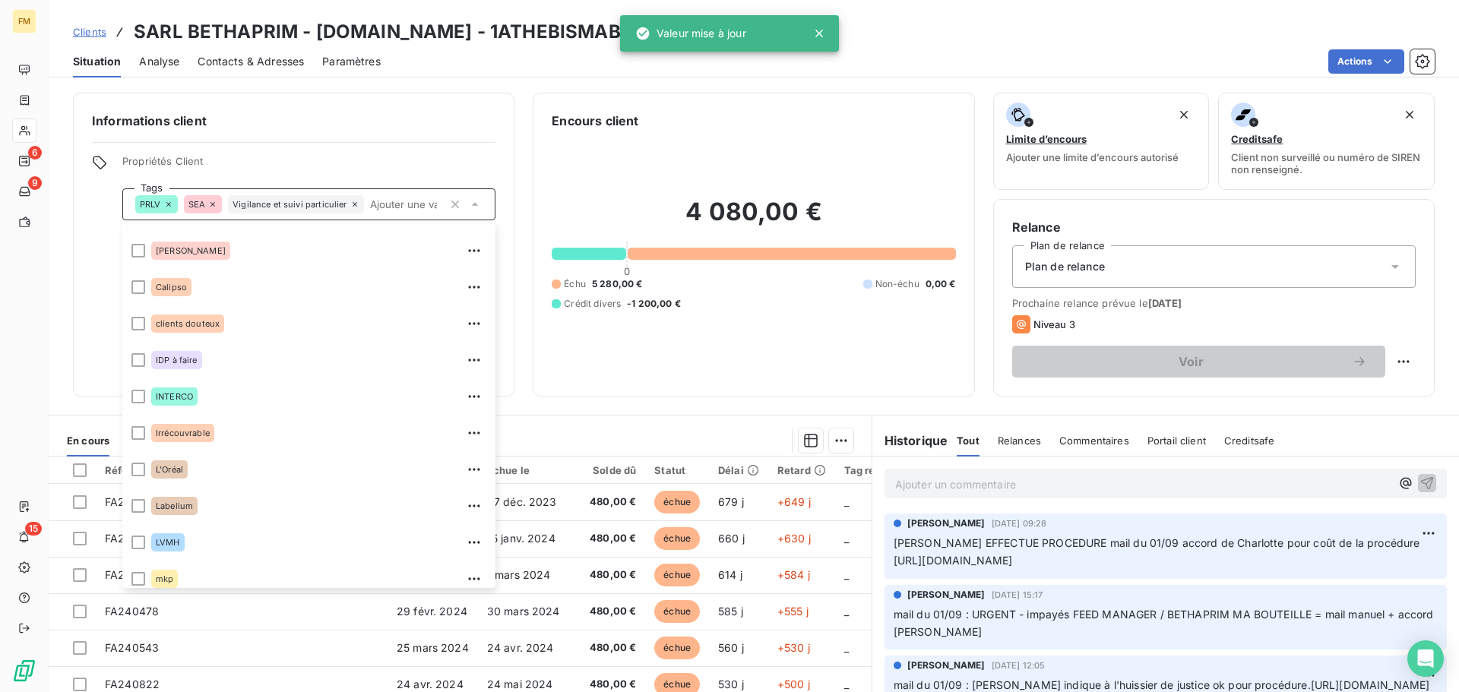
click at [991, 491] on p "Ajouter un commentaire ﻿" at bounding box center [1142, 484] width 495 height 19
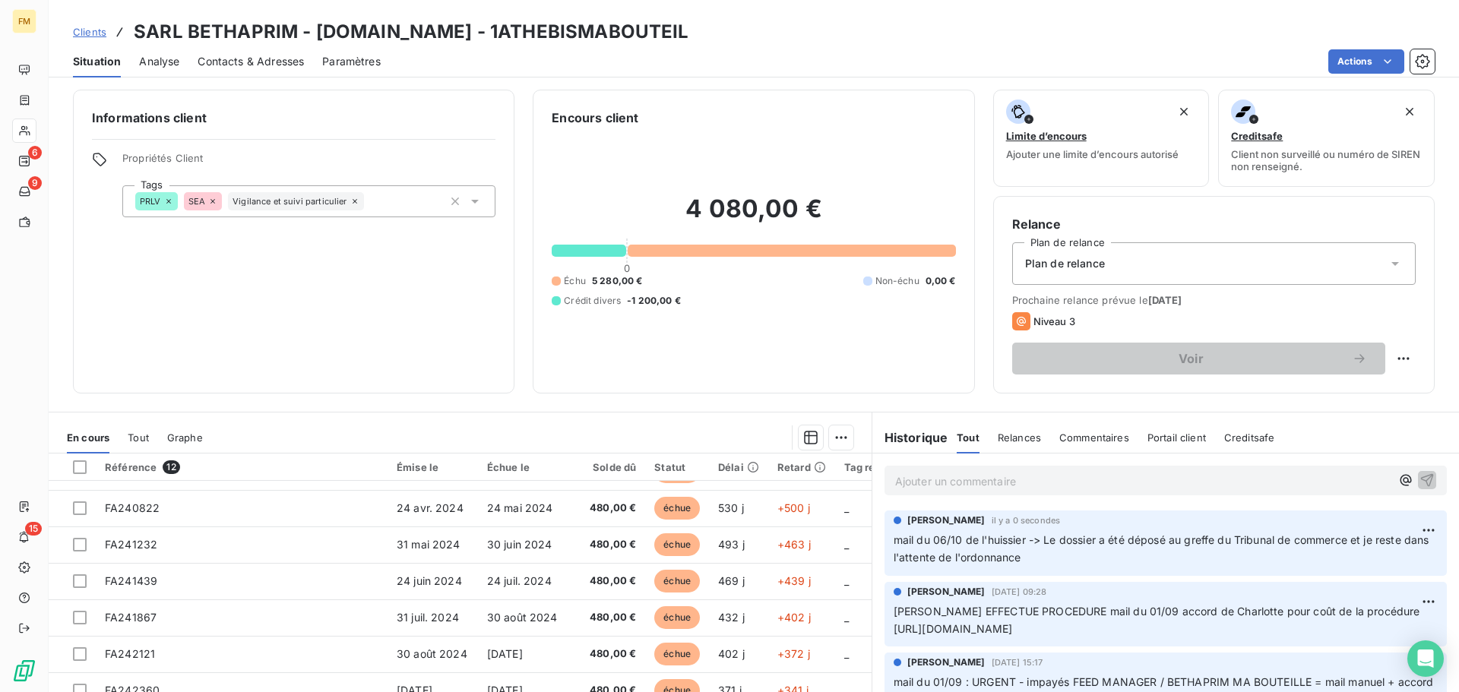
scroll to position [0, 0]
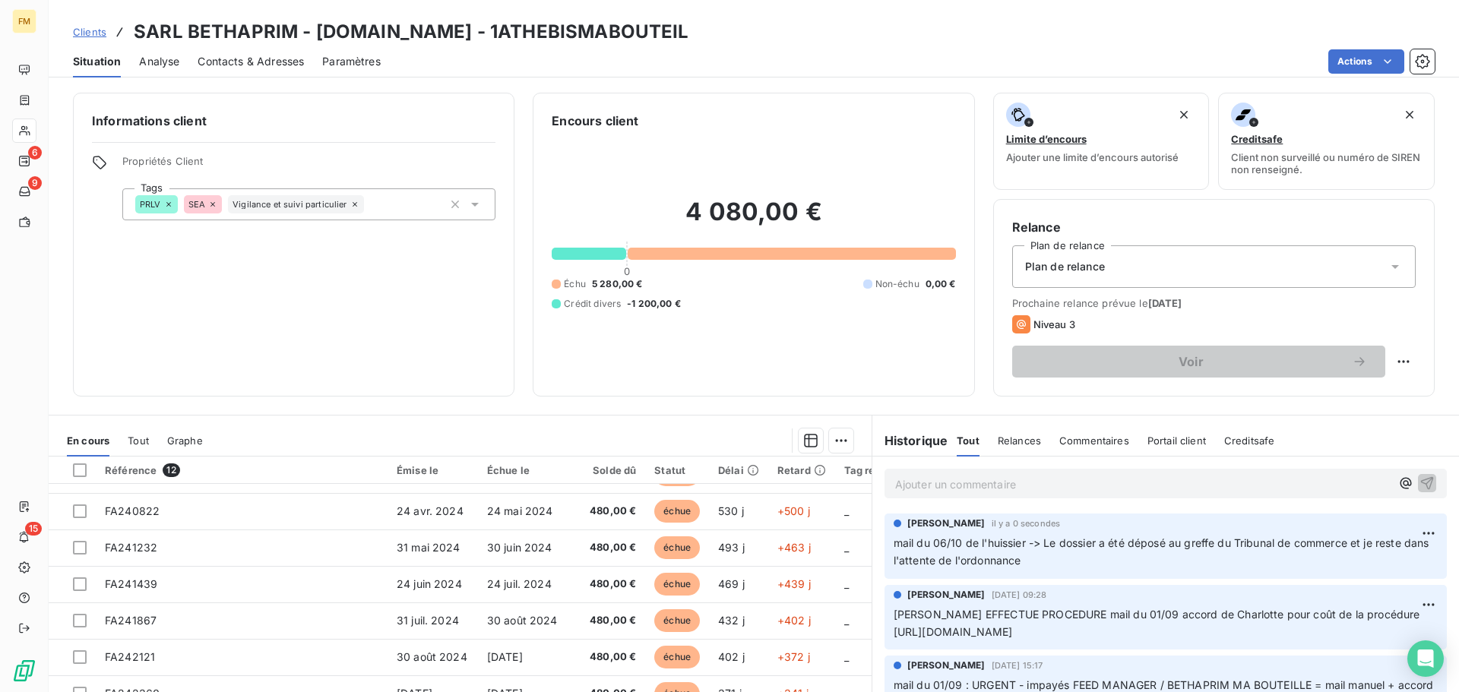
click at [1149, 567] on p "mail du 06/10 de l'huissier -> Le dossier a été déposé au greffe du Tribunal de…" at bounding box center [1166, 552] width 544 height 35
drag, startPoint x: 1350, startPoint y: 544, endPoint x: 1350, endPoint y: 566, distance: 22.0
click at [1350, 566] on p "mail du 06/10 de l'huissier -> Le dossier a été déposé au greffe du Tribunal de…" at bounding box center [1166, 552] width 544 height 35
drag, startPoint x: 1290, startPoint y: 537, endPoint x: 1380, endPoint y: 533, distance: 90.5
click at [1292, 537] on span "mail du 06/10 de l'huissier -> Le dossier a été déposé au greffe du Tribunal de…" at bounding box center [1163, 552] width 539 height 30
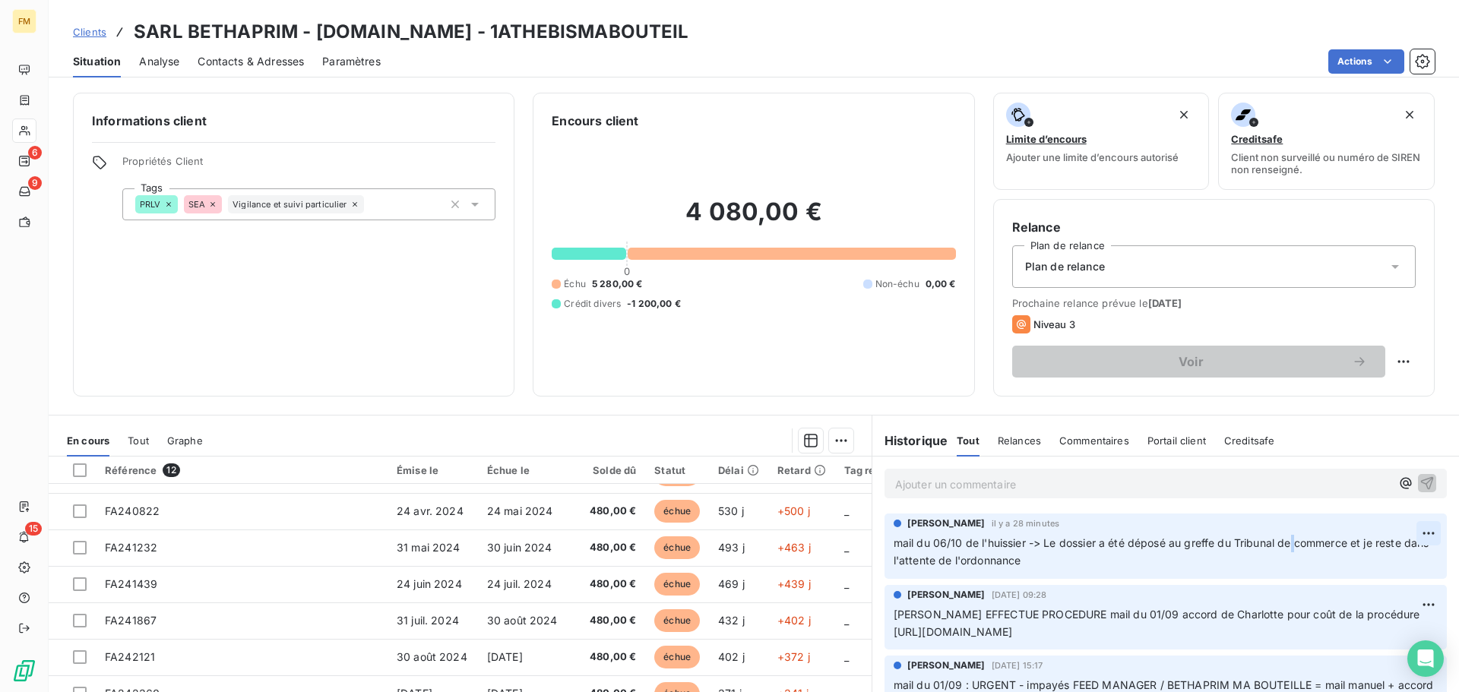
click at [1401, 532] on html "FM 6 9 15 Clients SARL BETHAPRIM - [DOMAIN_NAME] - 1ATHEBISMABOUTEIL Situation …" at bounding box center [729, 346] width 1459 height 692
click at [1341, 565] on div "Editer" at bounding box center [1369, 567] width 85 height 24
drag, startPoint x: 1348, startPoint y: 540, endPoint x: 1349, endPoint y: 569, distance: 29.6
click at [1349, 569] on p "mail du 06/10 de l'huissier -> Le dossier a été déposé au greffe du Tribunal de…" at bounding box center [1157, 552] width 526 height 35
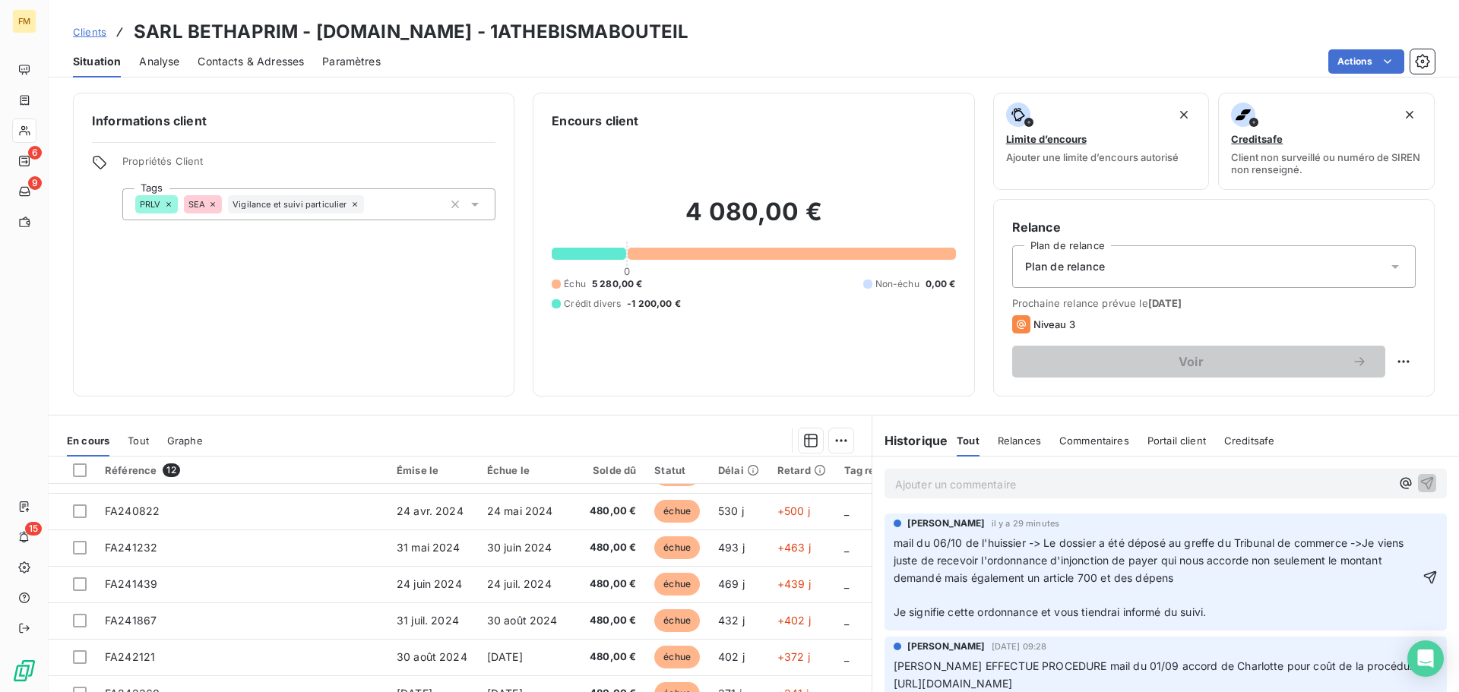
click at [894, 614] on span "Je signifie cette ordonnance et vous tiendrai informé du suivi." at bounding box center [1050, 612] width 312 height 13
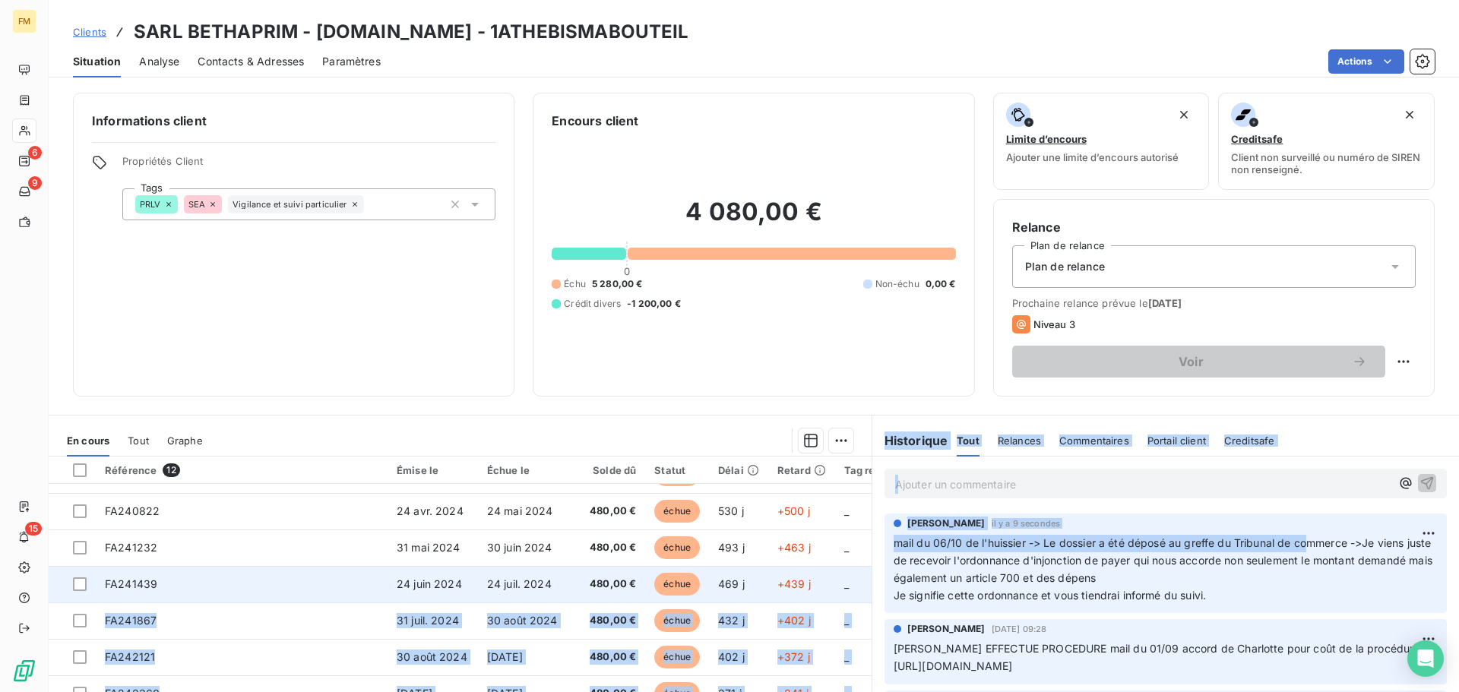
drag, startPoint x: 1351, startPoint y: 543, endPoint x: 844, endPoint y: 565, distance: 507.4
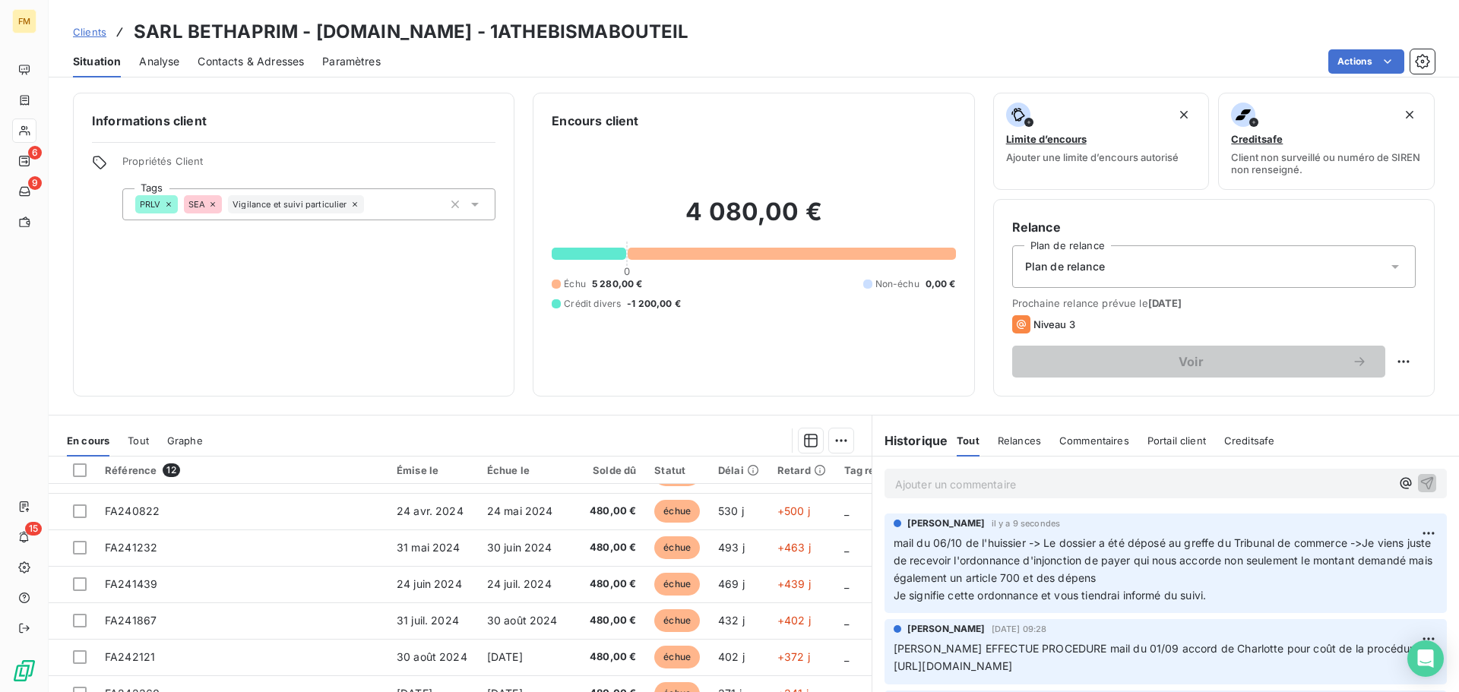
drag, startPoint x: 844, startPoint y: 565, endPoint x: 1276, endPoint y: 599, distance: 433.0
click at [1276, 599] on p "Je signifie cette ordonnance et vous tiendrai informé du suivi." at bounding box center [1166, 595] width 544 height 17
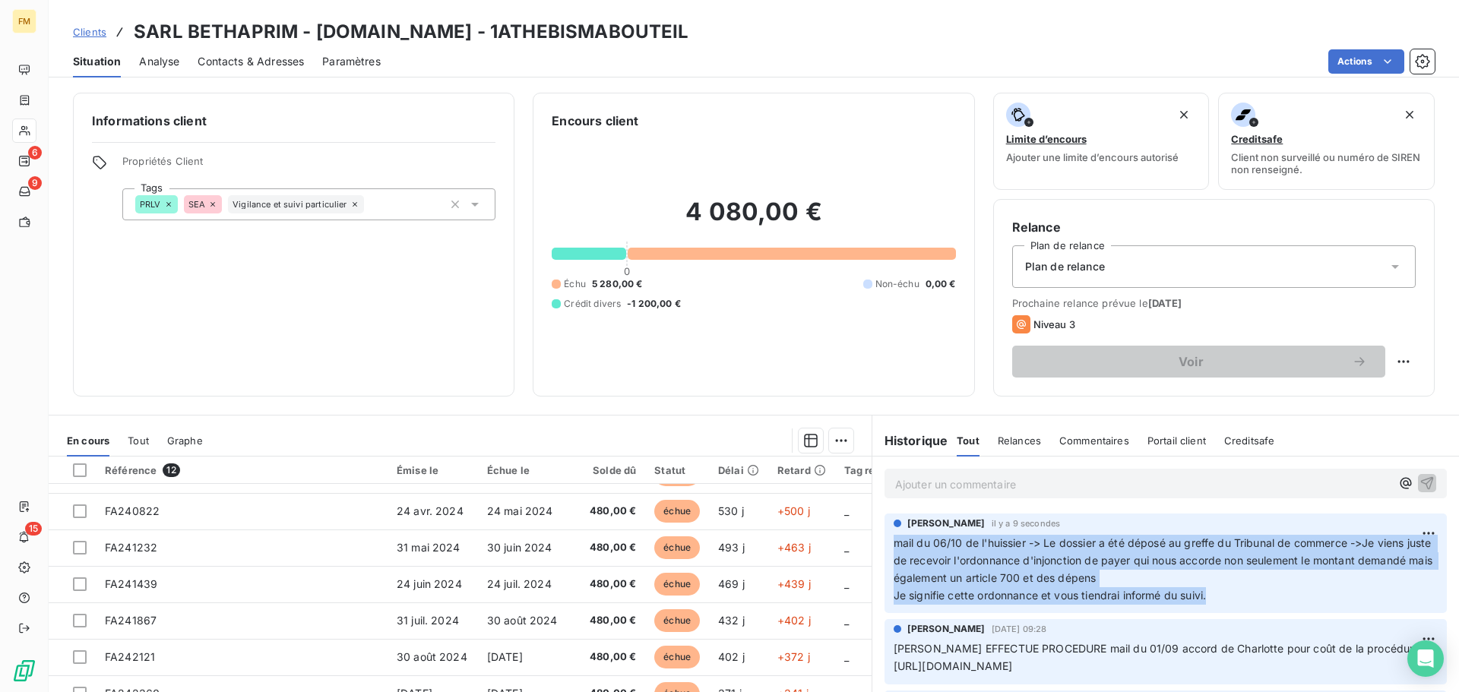
drag, startPoint x: 1186, startPoint y: 594, endPoint x: 869, endPoint y: 548, distance: 320.9
click at [872, 548] on div "[PERSON_NAME] il y a 9 secondes mail du 06/10 de l'huissier -> Le dossier a été…" at bounding box center [1165, 564] width 587 height 106
copy div "mail du 06/10 de l'huissier -> Le dossier a été déposé au greffe du Tribunal de…"
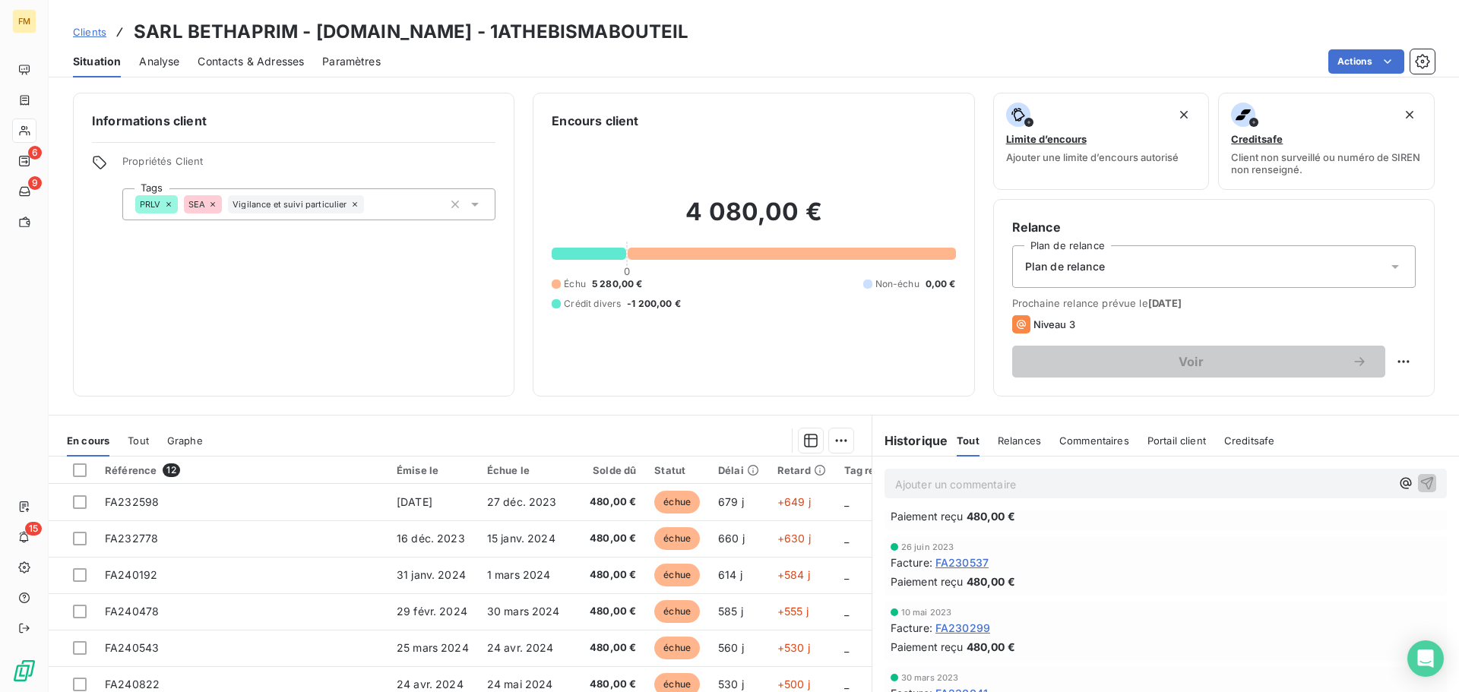
click at [100, 29] on span "Clients" at bounding box center [89, 32] width 33 height 12
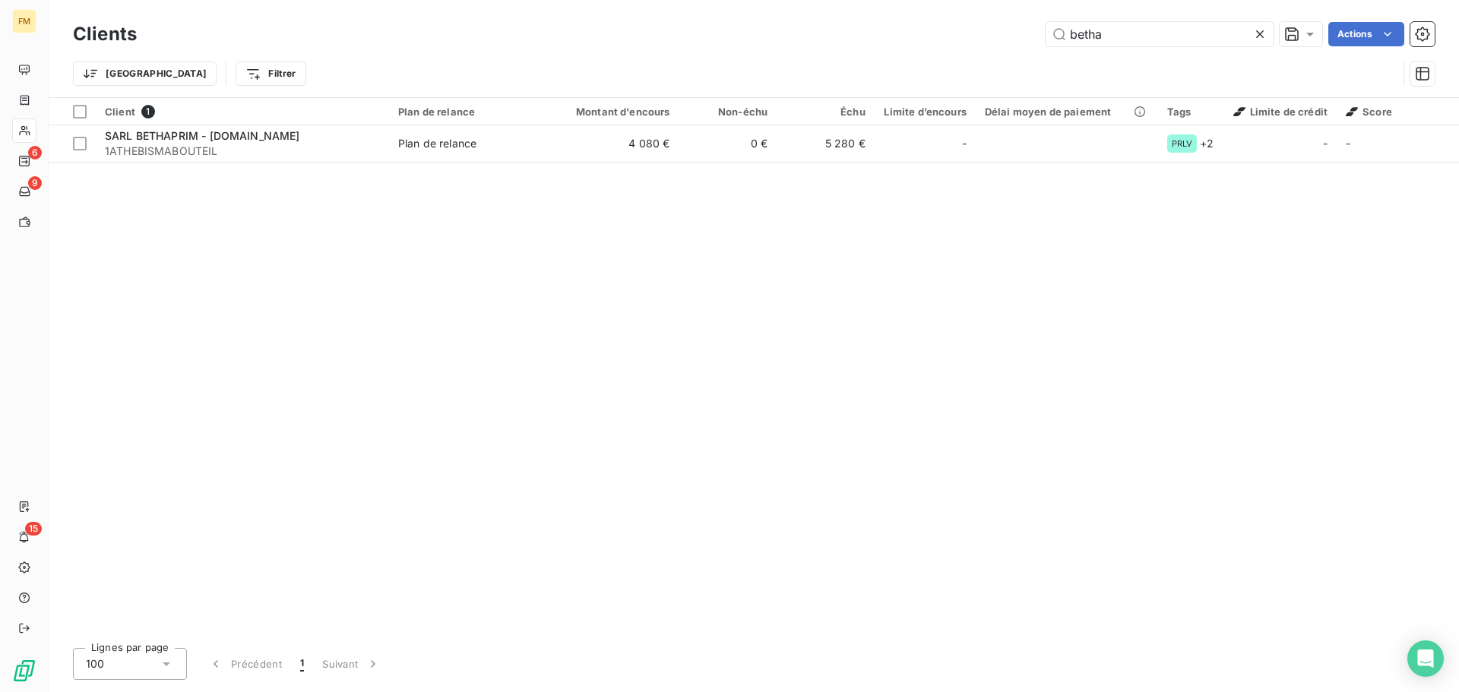
drag, startPoint x: 1132, startPoint y: 35, endPoint x: 857, endPoint y: 30, distance: 274.4
click at [926, 35] on div "betha Actions" at bounding box center [795, 34] width 1280 height 24
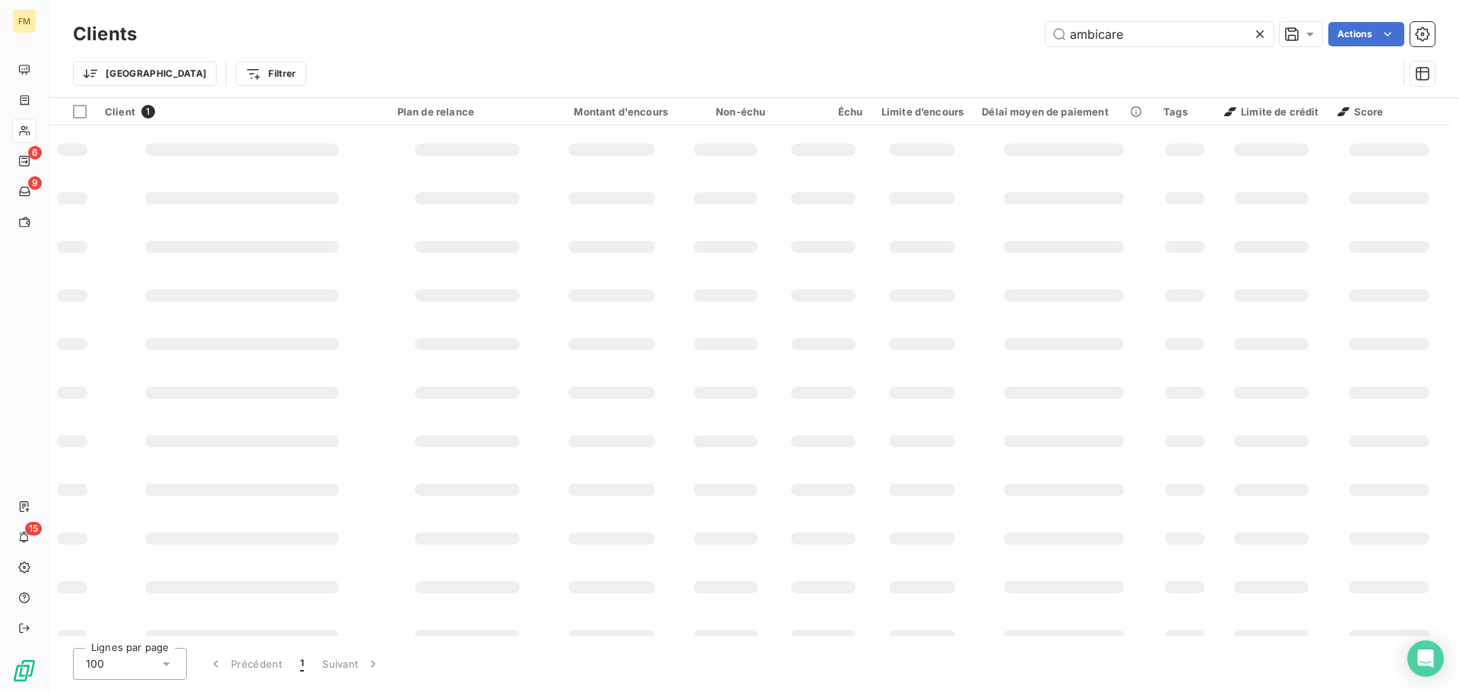
type input "ambicare"
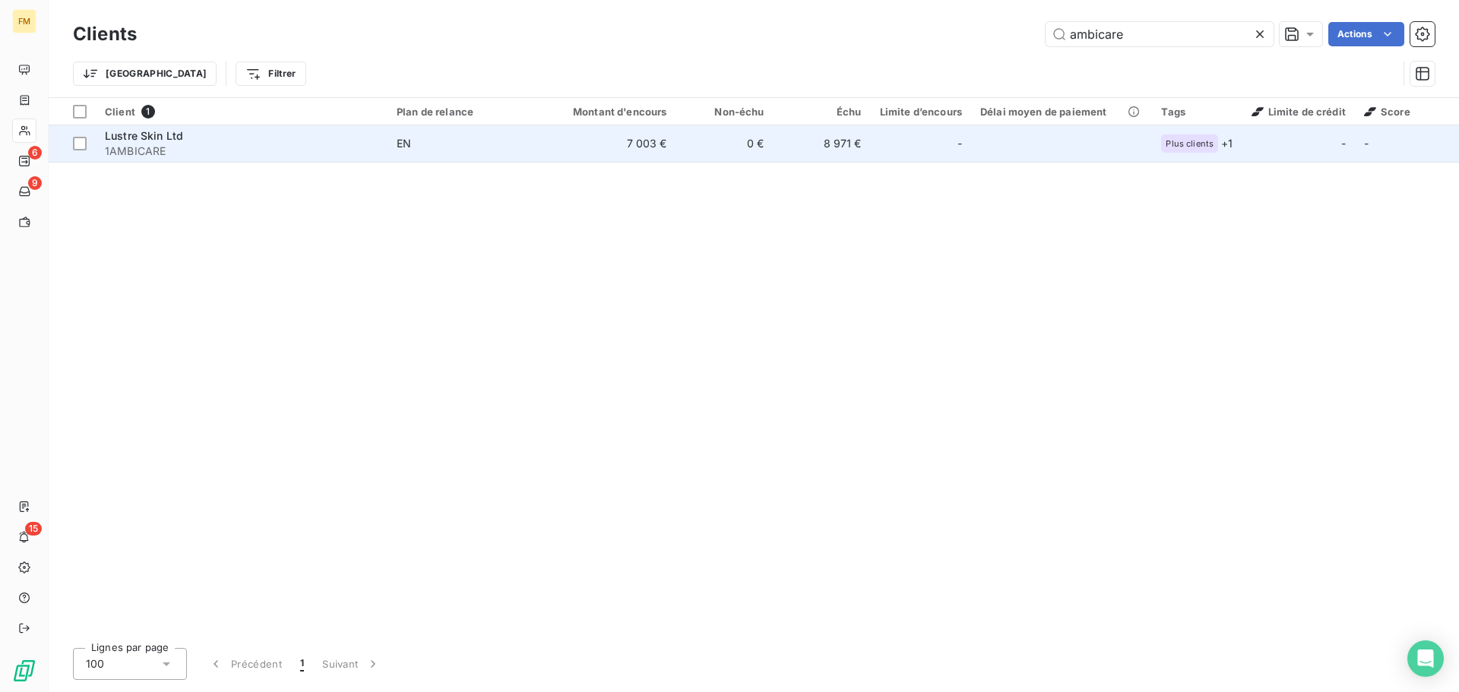
click at [809, 157] on td "8 971 €" at bounding box center [822, 143] width 97 height 36
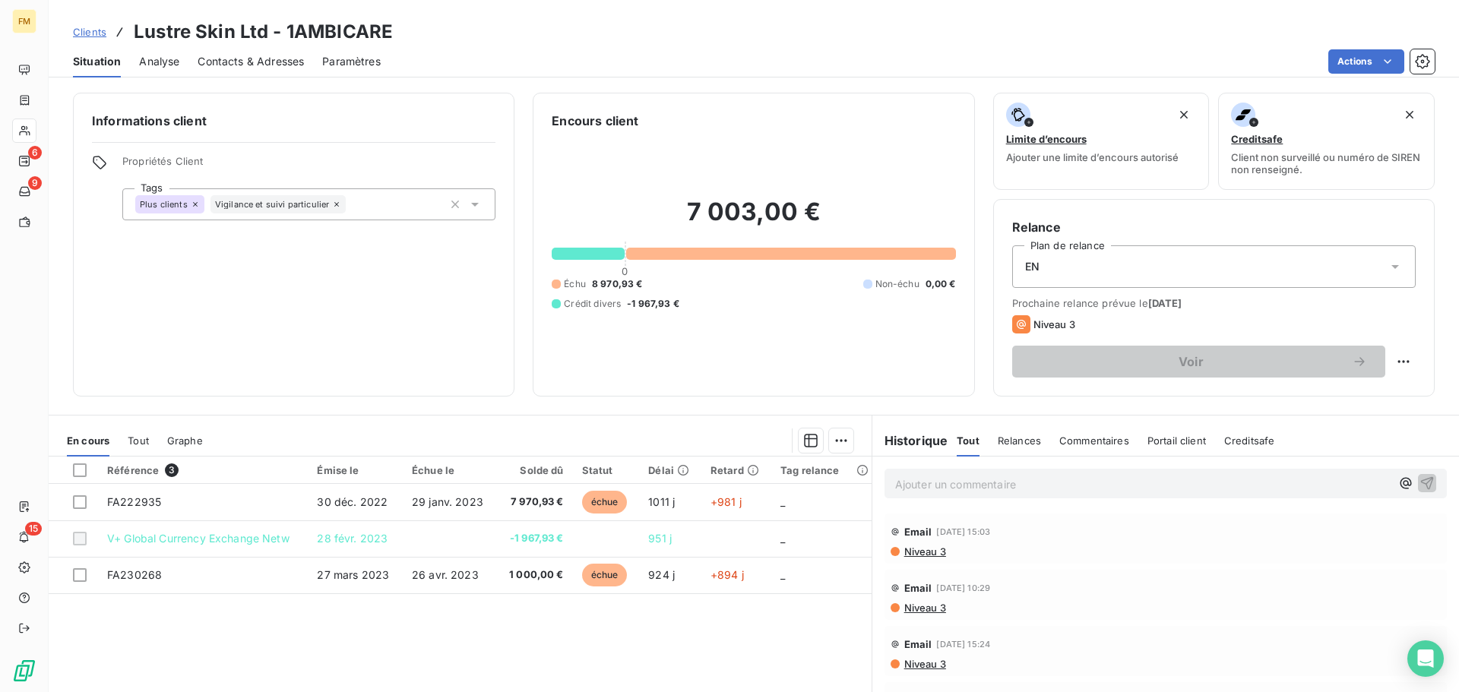
click at [215, 59] on span "Contacts & Adresses" at bounding box center [251, 61] width 106 height 15
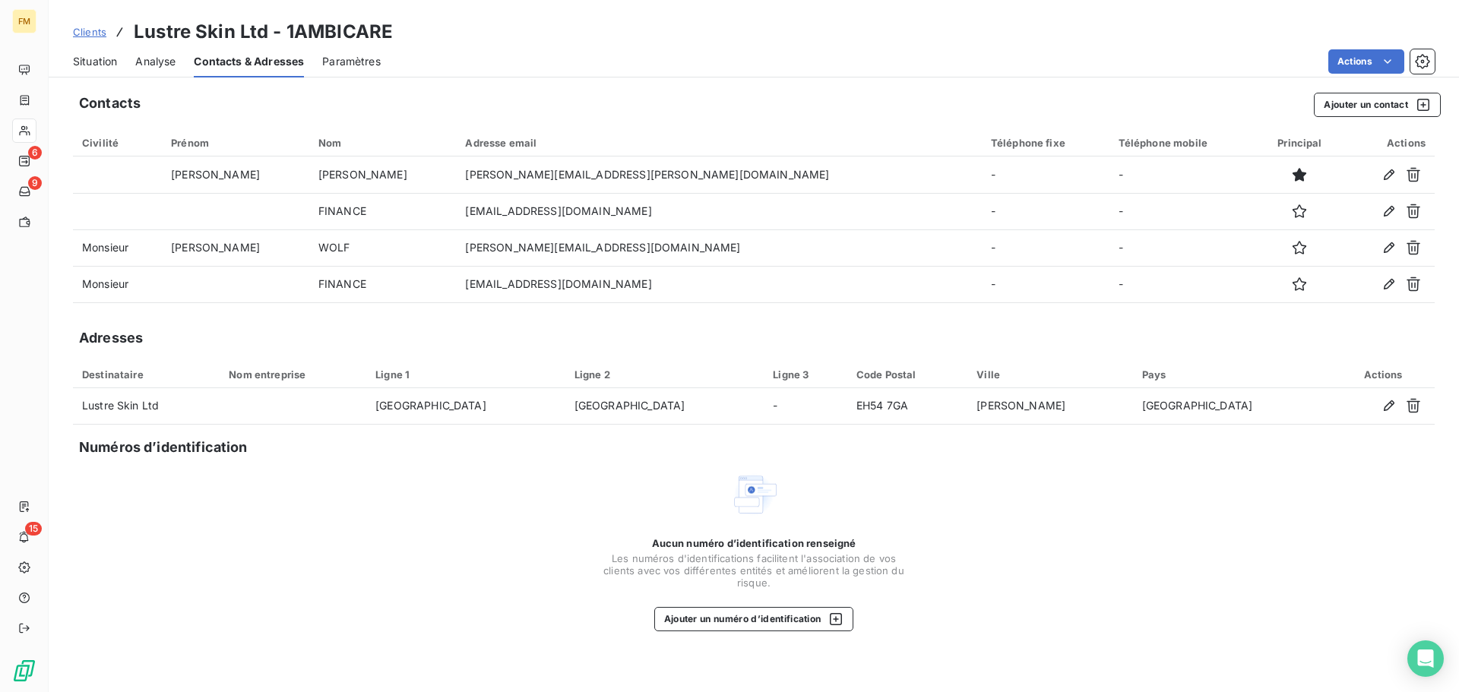
click at [96, 33] on span "Clients" at bounding box center [89, 32] width 33 height 12
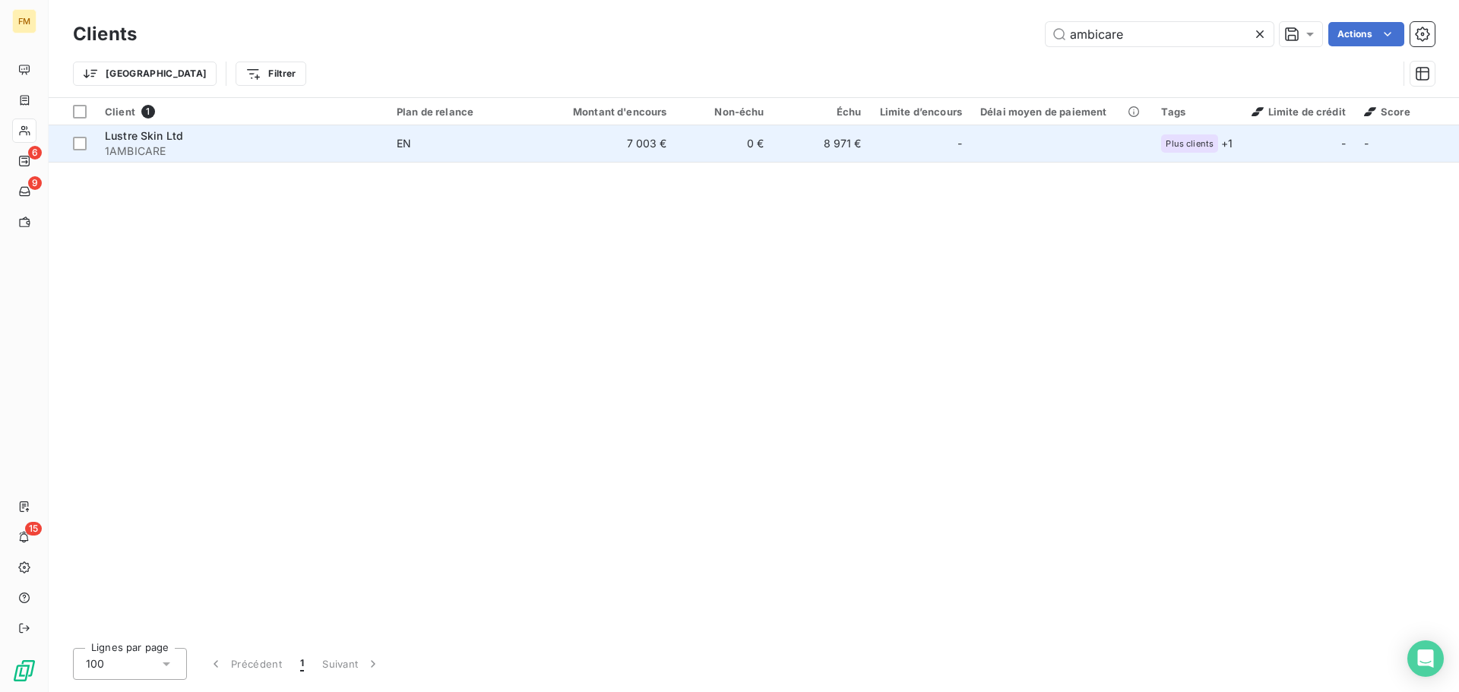
click at [121, 148] on span "1AMBICARE" at bounding box center [242, 151] width 274 height 15
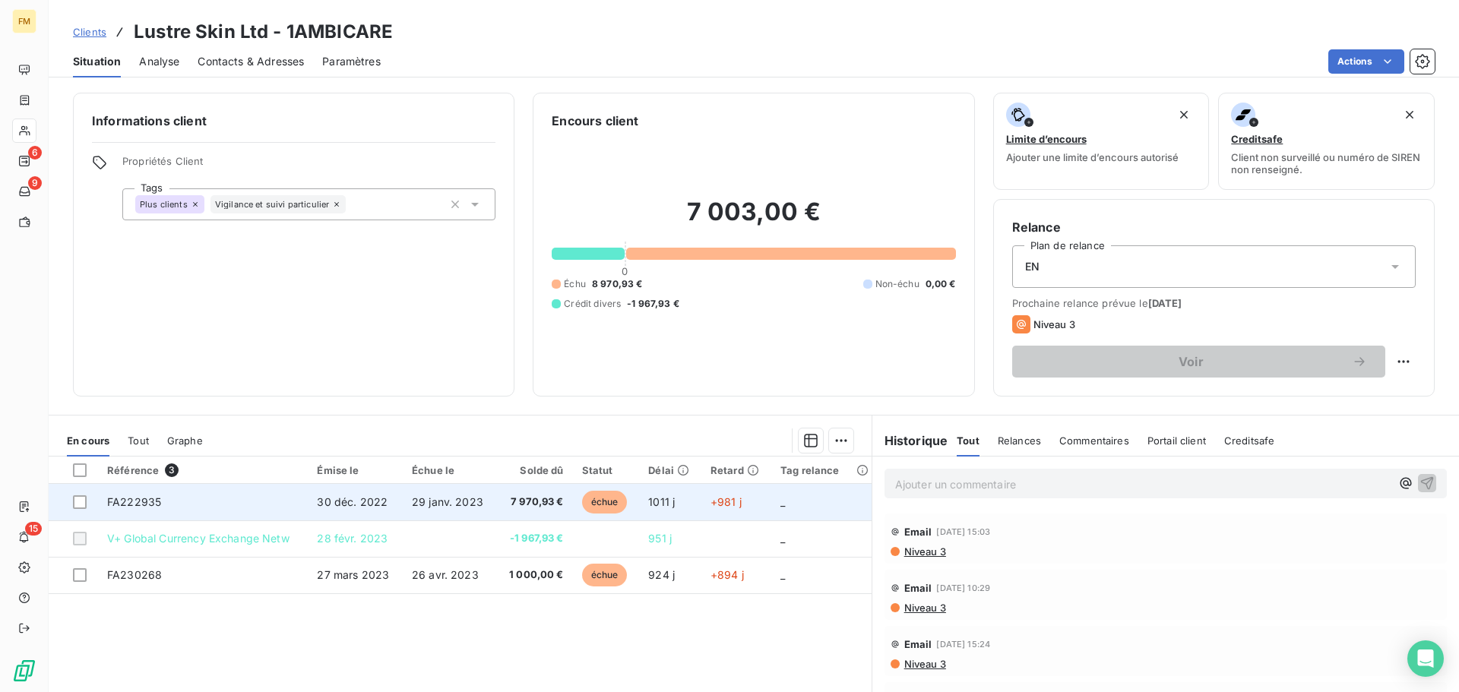
click at [169, 504] on td "FA222935" at bounding box center [203, 502] width 210 height 36
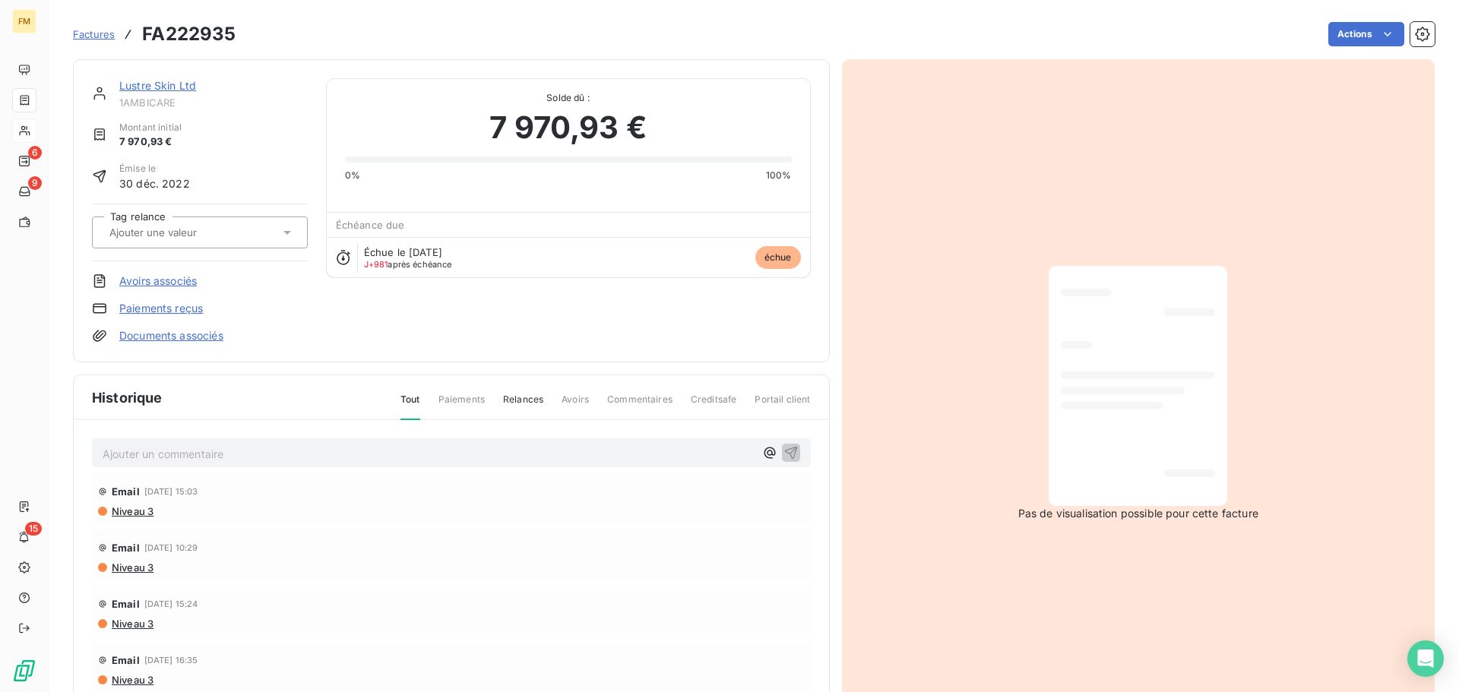
click at [1202, 414] on div at bounding box center [1138, 386] width 154 height 216
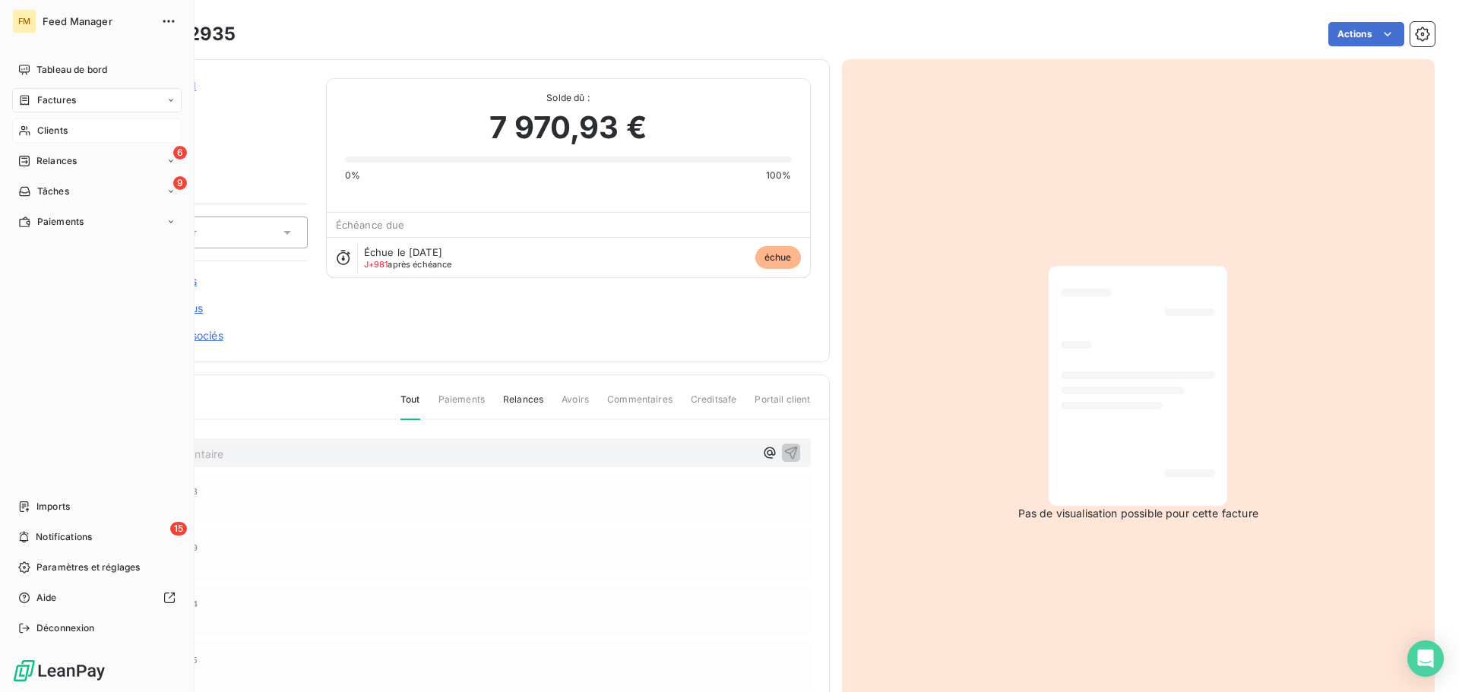
click at [33, 128] on div "Clients" at bounding box center [96, 131] width 169 height 24
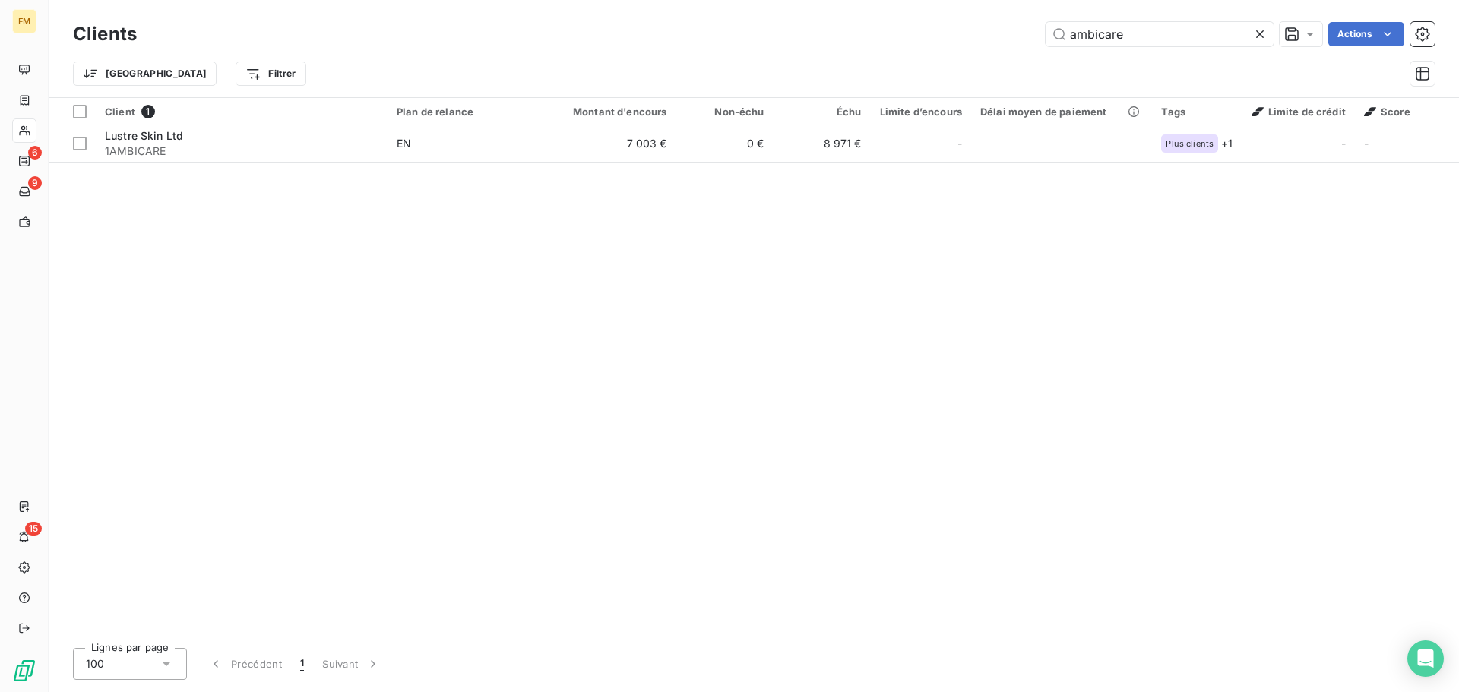
drag, startPoint x: 978, startPoint y: 31, endPoint x: 314, endPoint y: 14, distance: 664.4
click at [625, 31] on div "ambicare Actions" at bounding box center [795, 34] width 1280 height 24
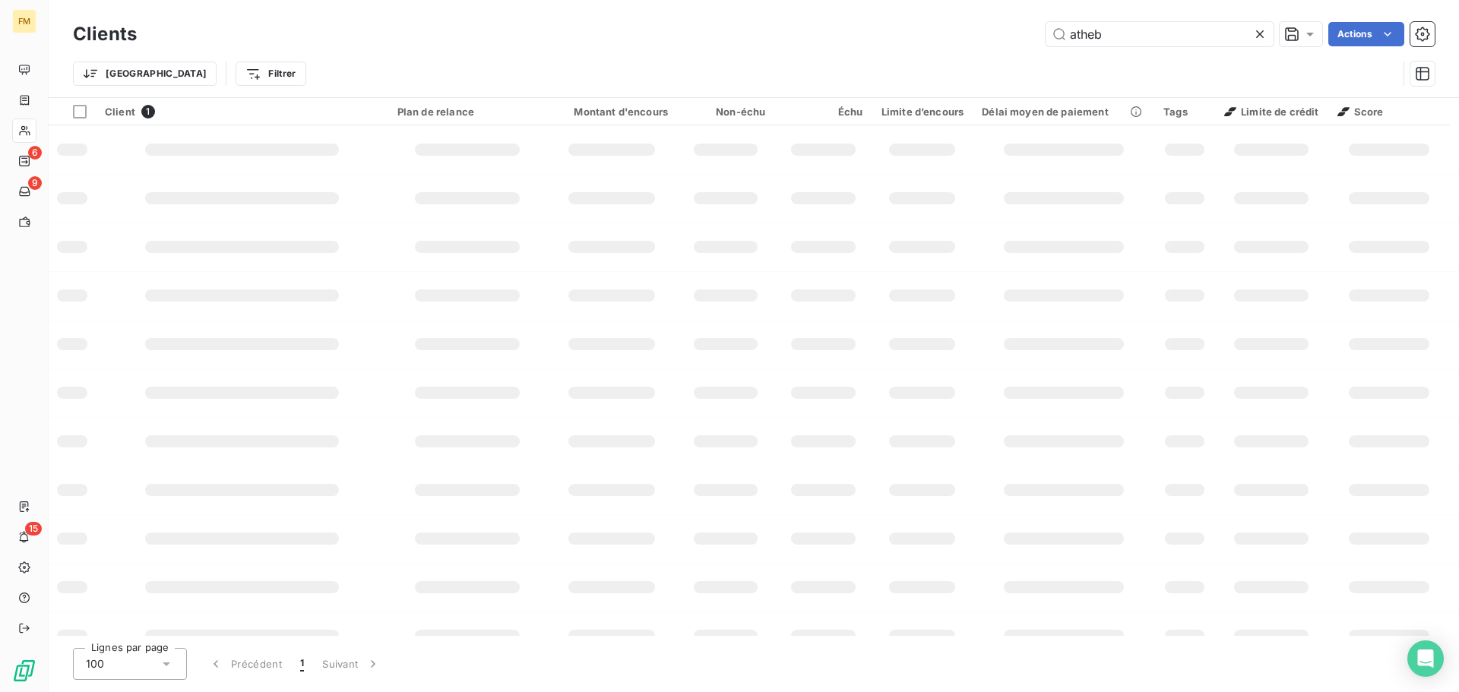
type input "atheb"
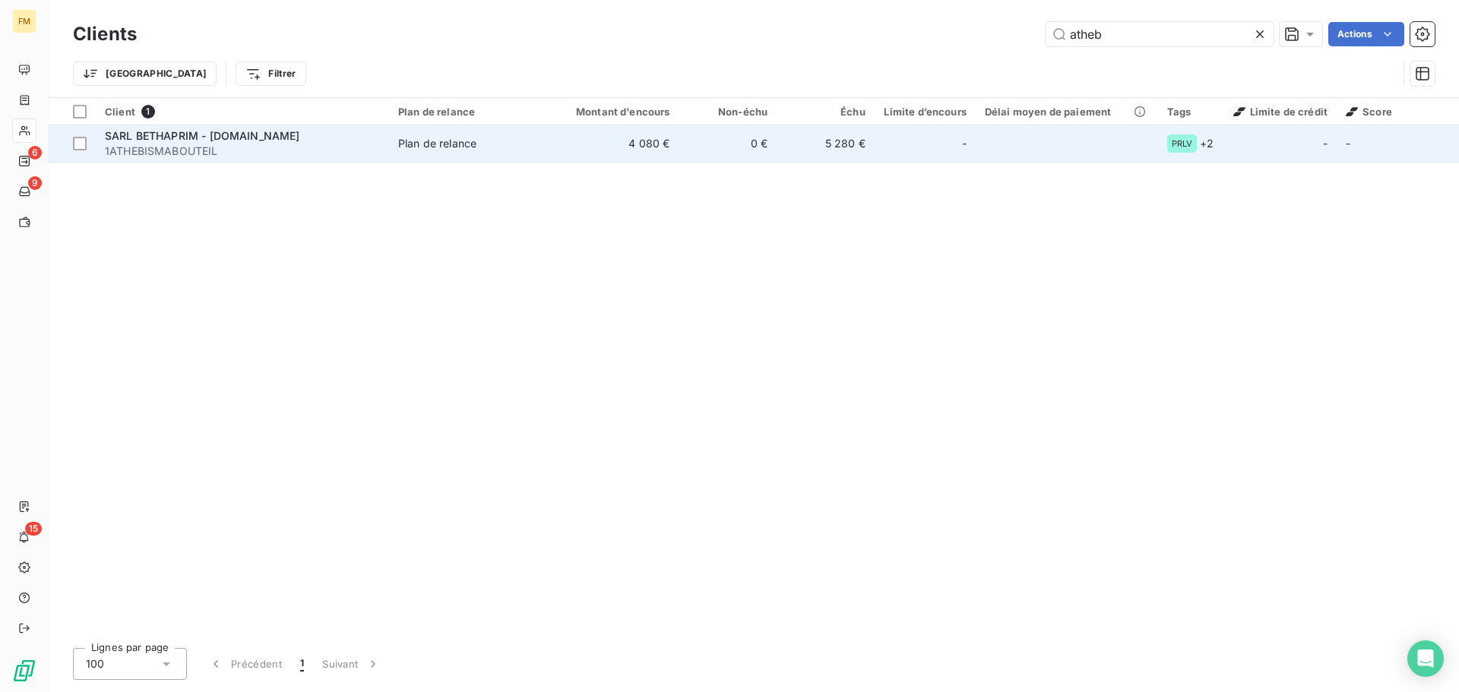
click at [692, 141] on td "0 €" at bounding box center [728, 143] width 98 height 36
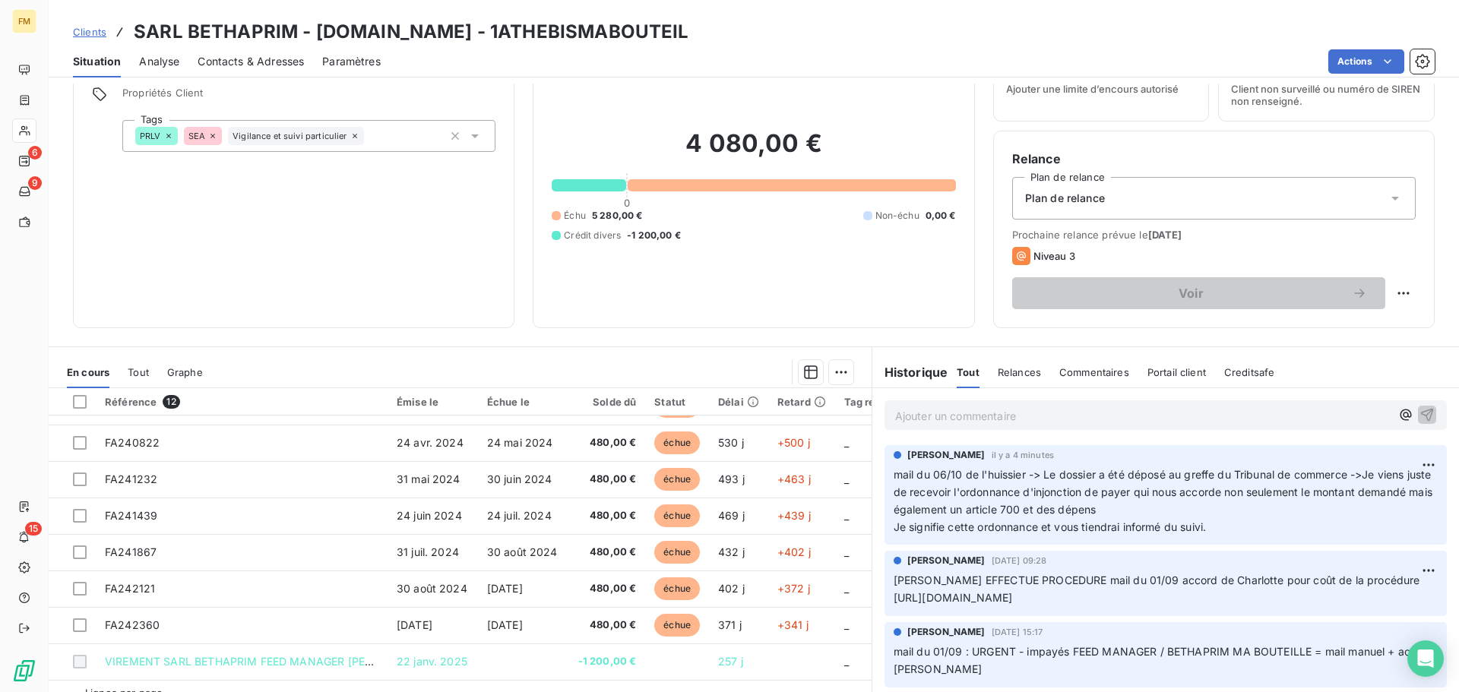
scroll to position [103, 0]
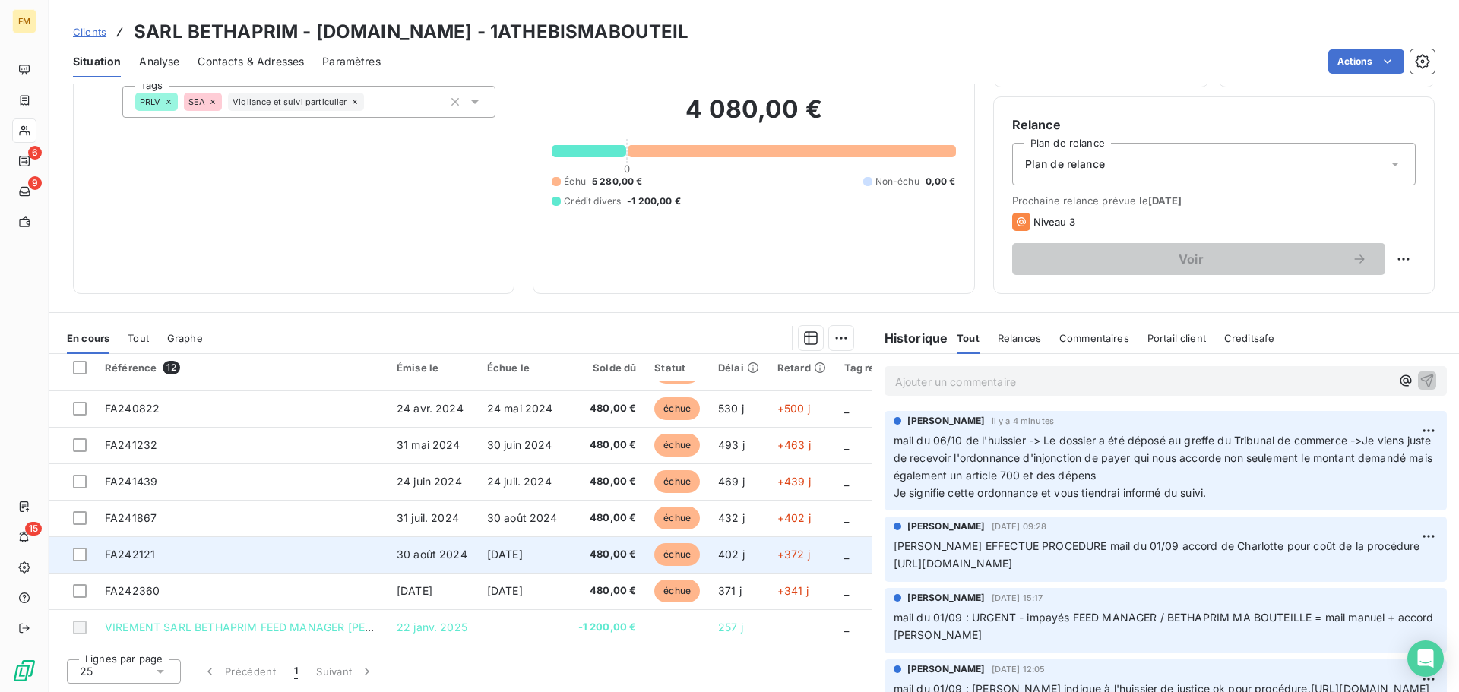
click at [328, 546] on td "FA242121" at bounding box center [242, 555] width 292 height 36
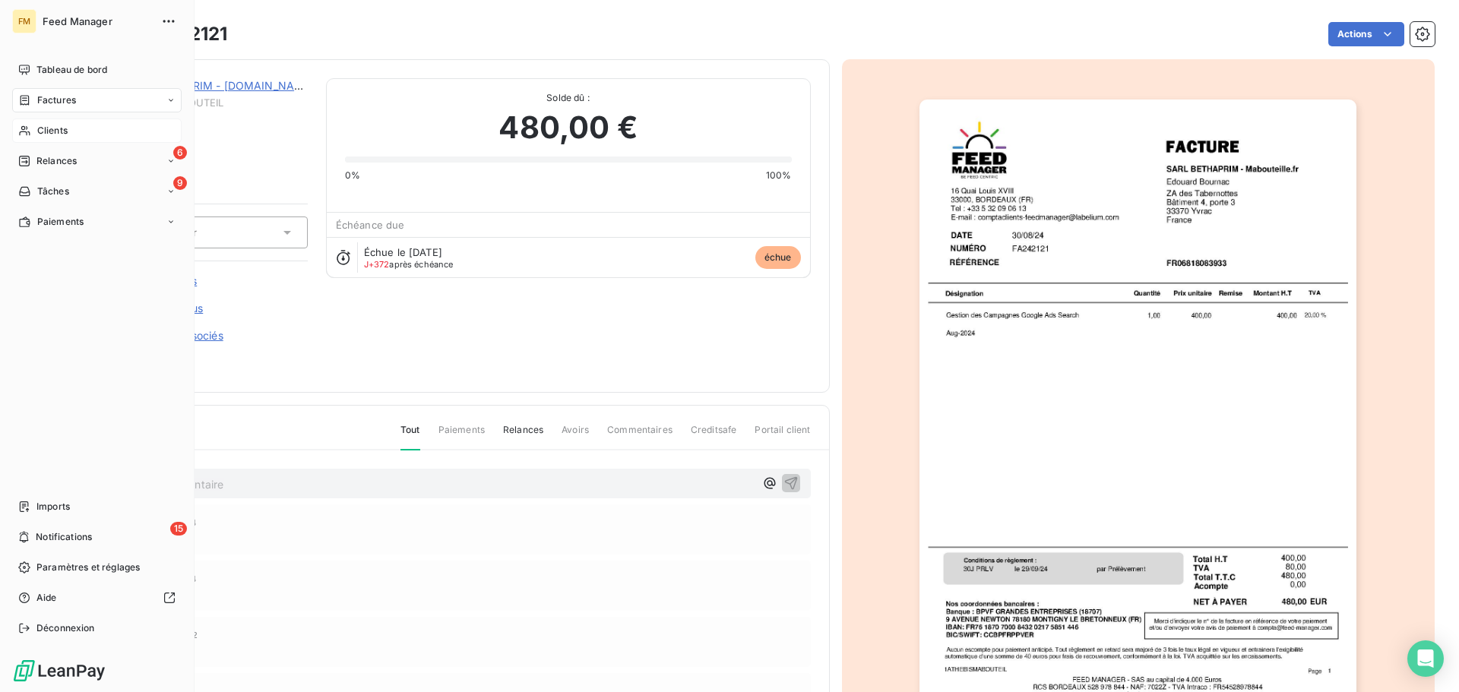
click at [49, 131] on span "Clients" at bounding box center [52, 131] width 30 height 14
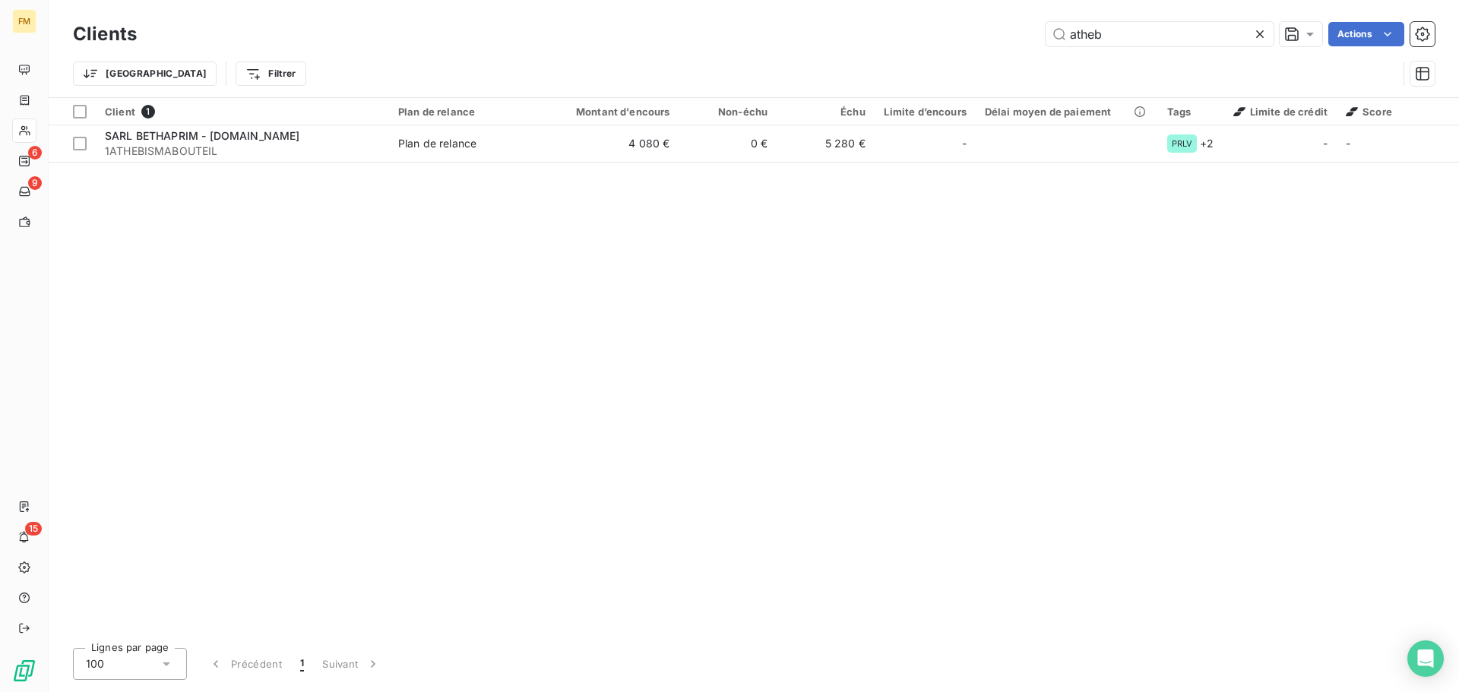
click at [752, 402] on div "Client 1 Plan de relance Montant d'encours Non-échu Échu Limite d’encours Délai…" at bounding box center [754, 367] width 1410 height 538
click at [1257, 33] on icon at bounding box center [1259, 34] width 15 height 15
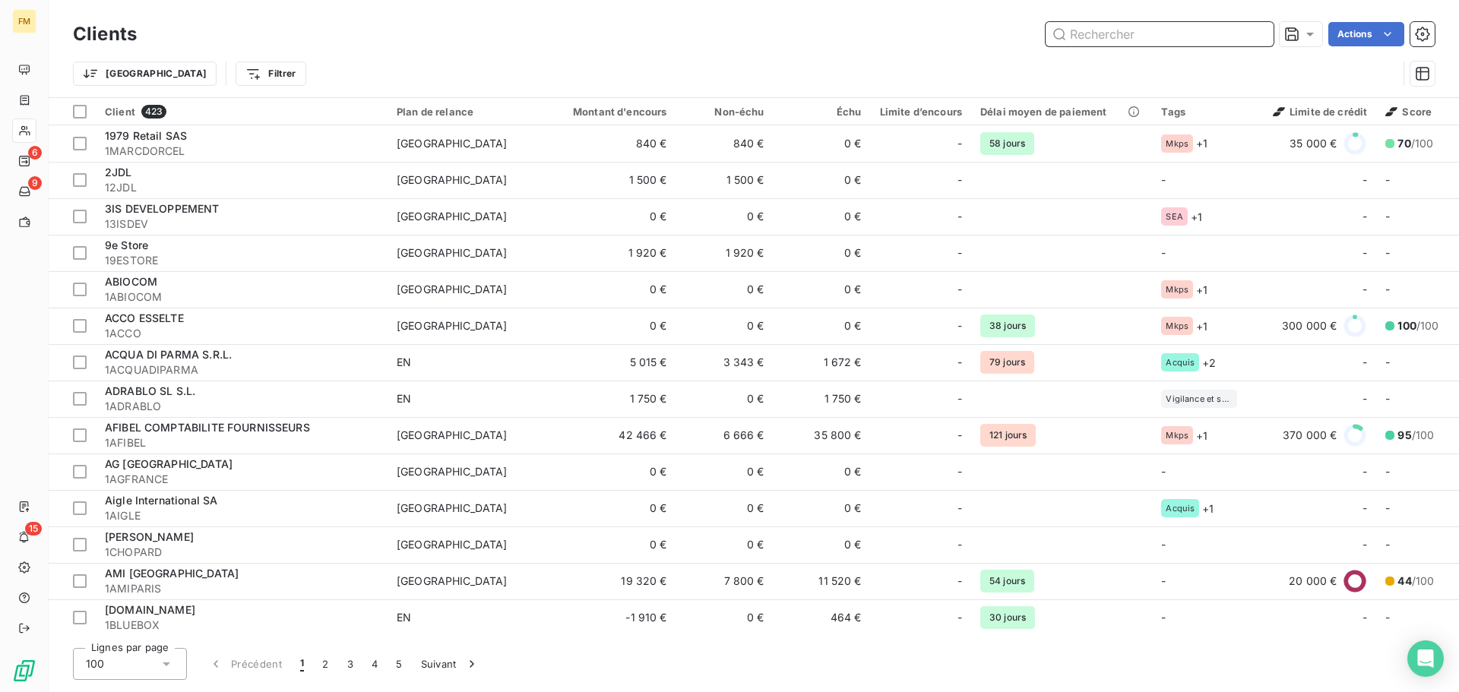
click at [1141, 31] on input "text" at bounding box center [1160, 34] width 228 height 24
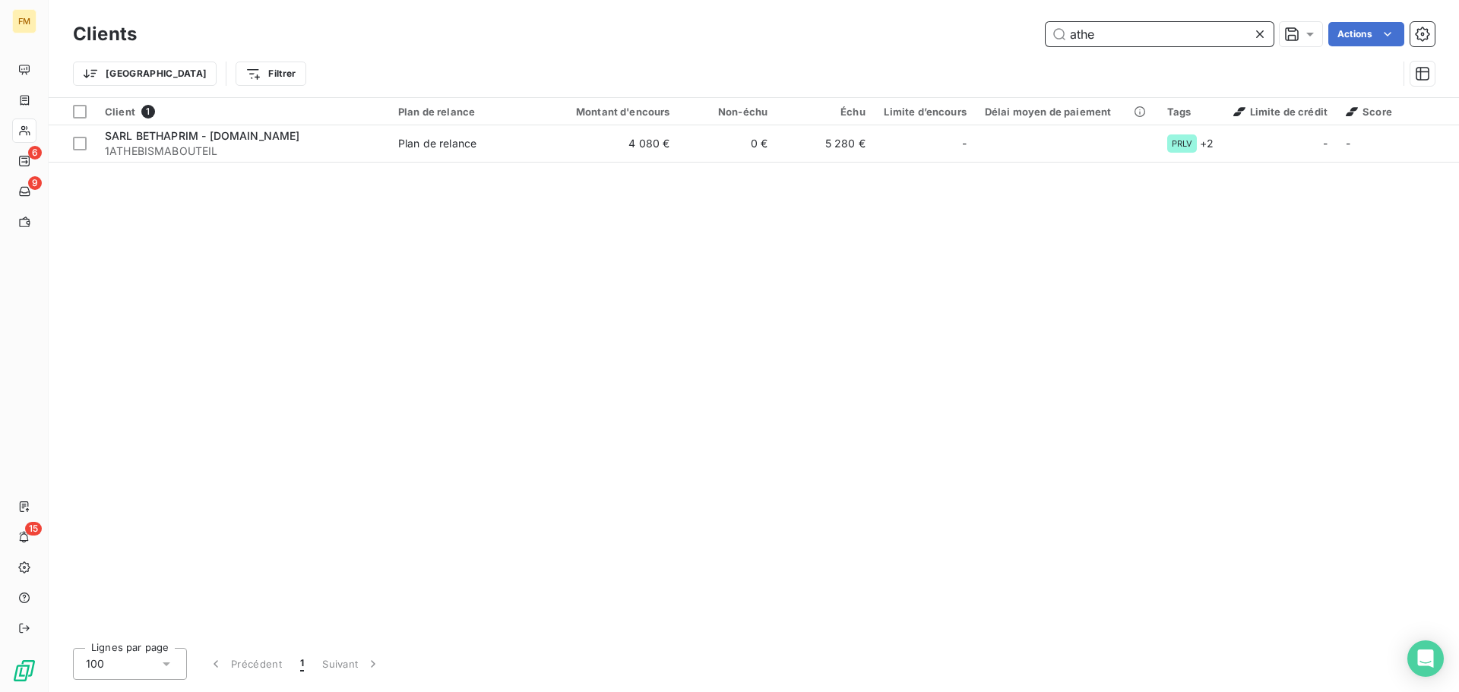
type input "athe"
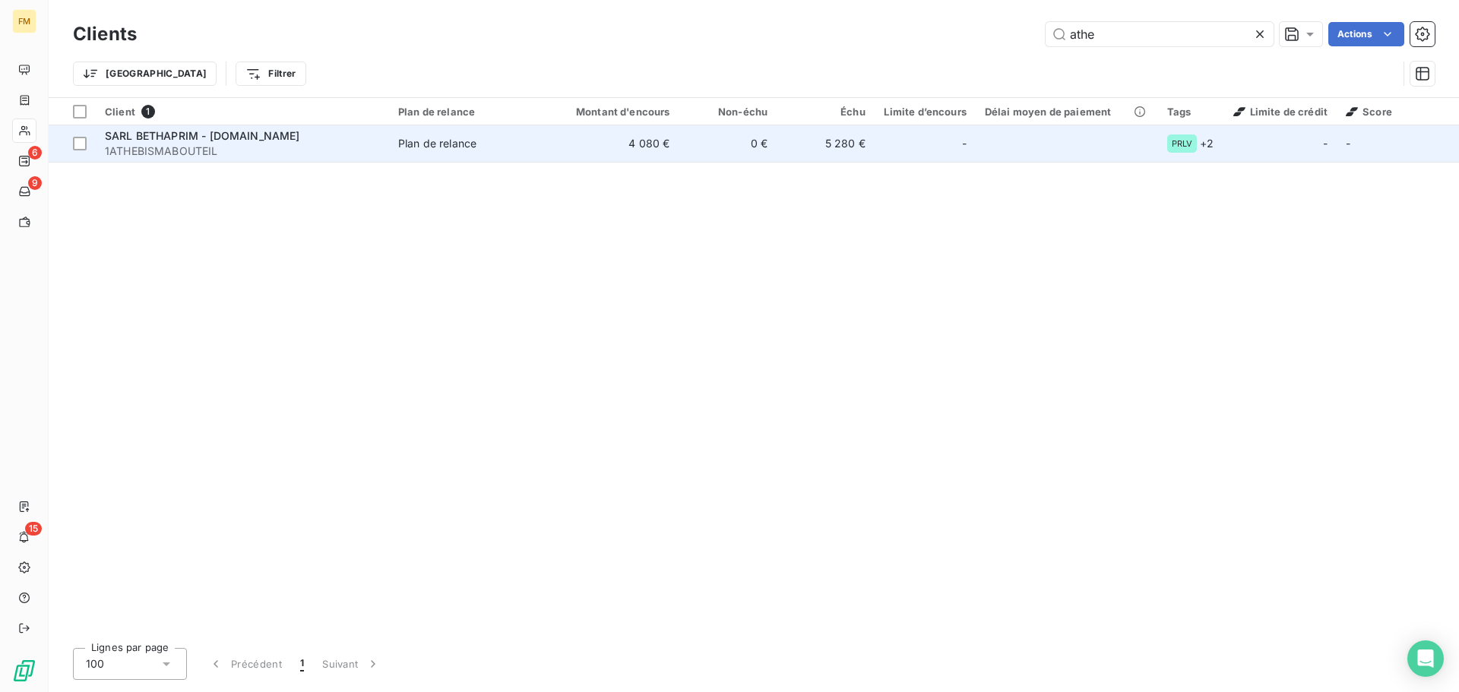
click at [222, 151] on span "1ATHEBISMABOUTEIL" at bounding box center [242, 151] width 275 height 15
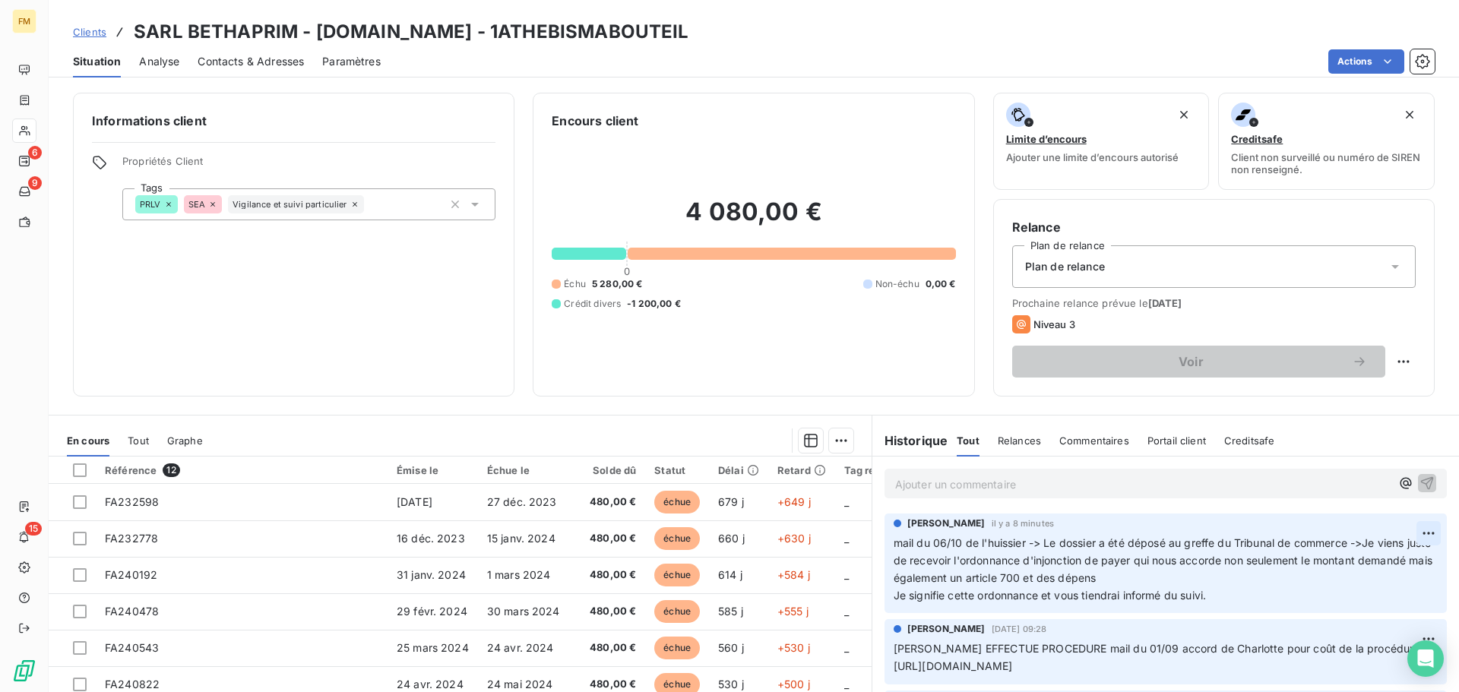
click at [1407, 532] on html "FM 6 9 15 Clients SARL BETHAPRIM - [DOMAIN_NAME] - 1ATHEBISMABOUTEIL Situation …" at bounding box center [729, 346] width 1459 height 692
drag, startPoint x: 1373, startPoint y: 571, endPoint x: 1303, endPoint y: 591, distance: 72.7
click at [1373, 571] on div "Editer" at bounding box center [1369, 567] width 85 height 24
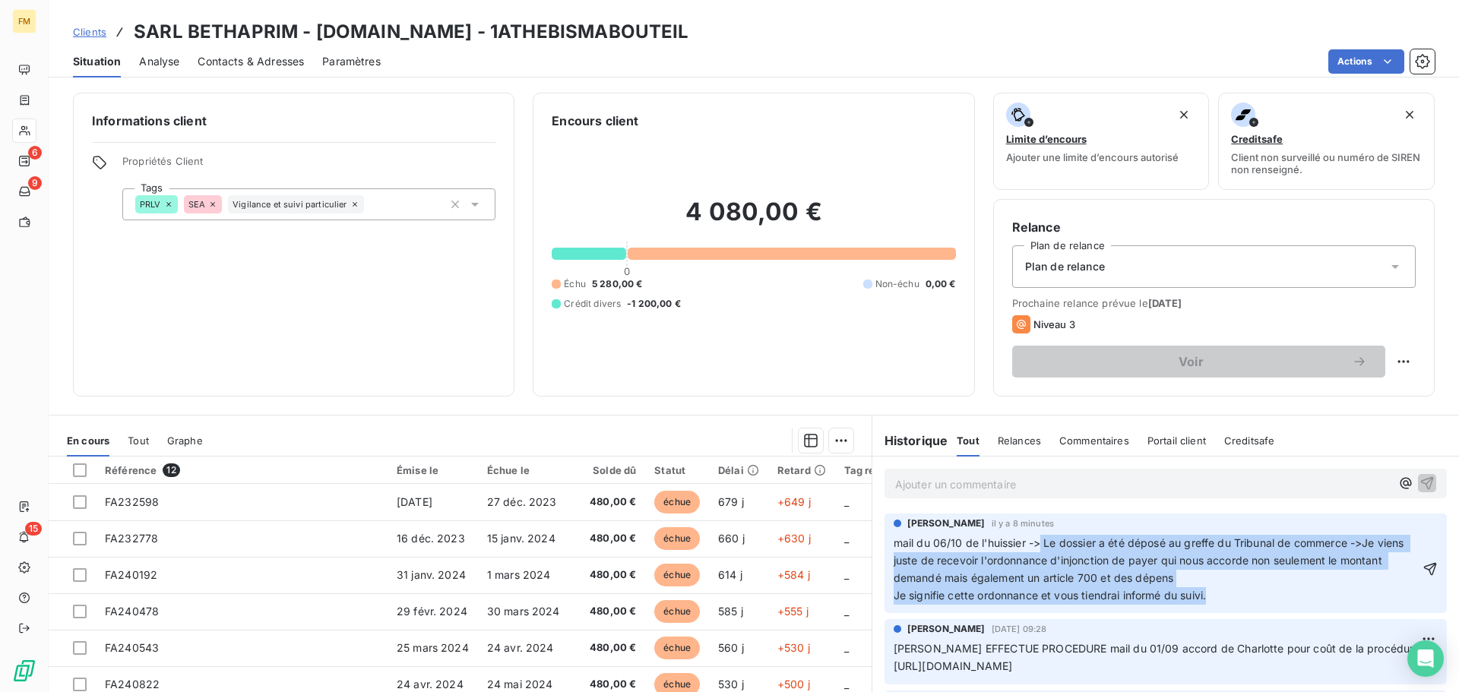
drag, startPoint x: 1221, startPoint y: 597, endPoint x: 1037, endPoint y: 541, distance: 192.3
click at [1037, 541] on p "mail du 06/10 de l'huissier -> Le dossier a été déposé au greffe du Tribunal de…" at bounding box center [1157, 570] width 526 height 70
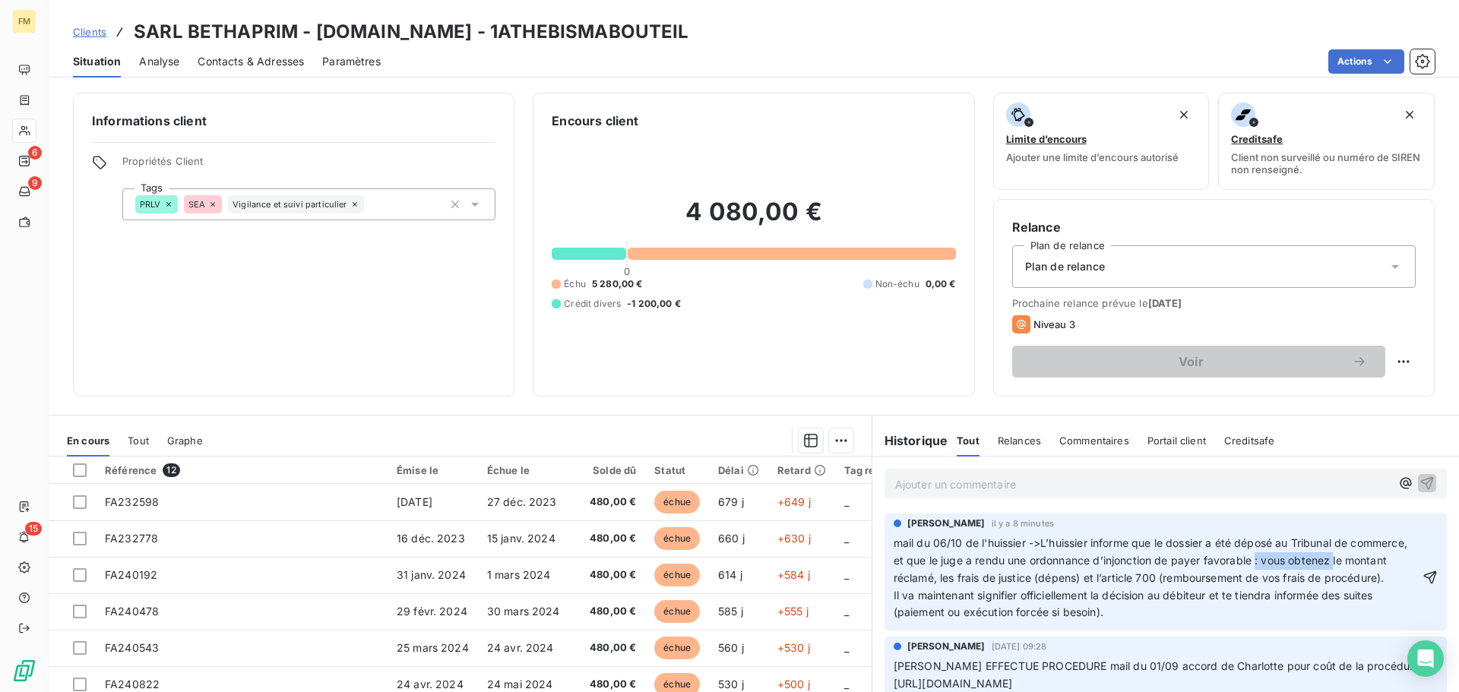
drag, startPoint x: 1389, startPoint y: 563, endPoint x: 1312, endPoint y: 555, distance: 78.0
click at [1312, 555] on span "mail du 06/10 de l'huissier ->L’huissier informe que le dossier a été déposé au…" at bounding box center [1152, 561] width 517 height 48
click at [1305, 580] on span "mail du 06/10 de l'huissier ->L’huissier informe que le dossier a été déposé au…" at bounding box center [1158, 561] width 529 height 48
drag, startPoint x: 1228, startPoint y: 613, endPoint x: 1219, endPoint y: 613, distance: 9.1
click at [1219, 613] on span "Il va maintenant signifier officiellement la décision au débiteur et te tiendra…" at bounding box center [1135, 604] width 483 height 30
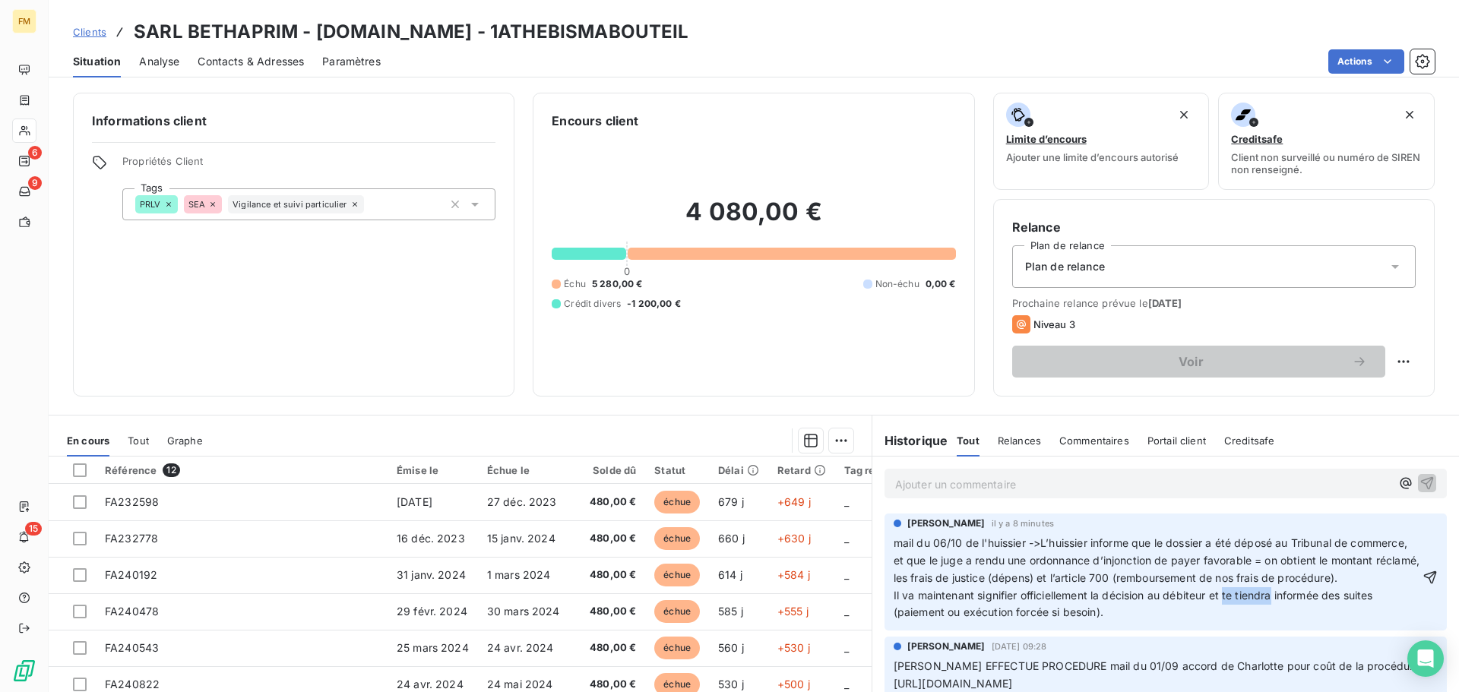
drag, startPoint x: 1268, startPoint y: 616, endPoint x: 1221, endPoint y: 614, distance: 46.4
click at [1221, 614] on span "Il va maintenant signifier officiellement la décision au débiteur et te tiendra…" at bounding box center [1135, 604] width 483 height 30
drag, startPoint x: 1329, startPoint y: 617, endPoint x: 1352, endPoint y: 611, distance: 23.6
click at [1333, 617] on span "Il va maintenant signifier officiellement la décision au débiteur et nous tiend…" at bounding box center [1142, 604] width 496 height 30
click at [1126, 622] on p "Il va maintenant signifier officiellement la décision au débiteur et nous tiend…" at bounding box center [1157, 604] width 526 height 35
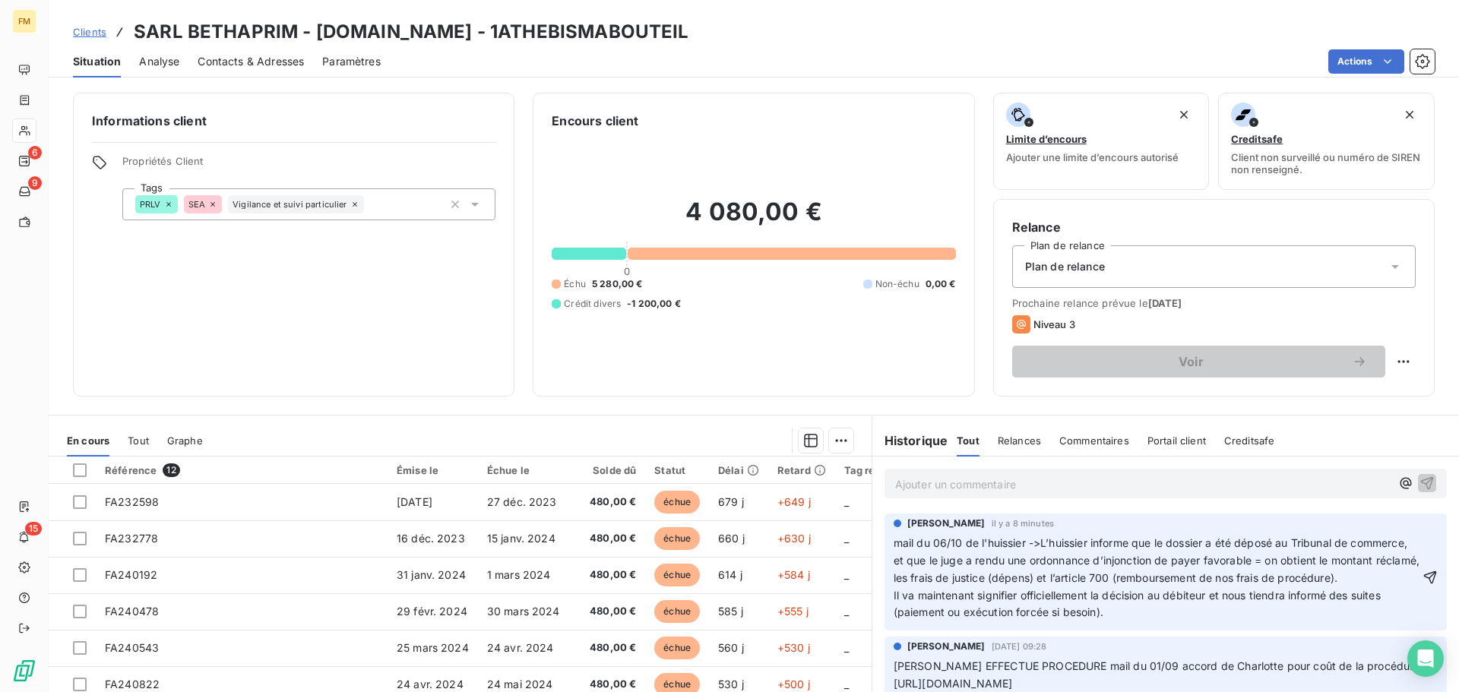
click at [1138, 622] on p "Il va maintenant signifier officiellement la décision au débiteur et nous tiend…" at bounding box center [1157, 604] width 526 height 35
click at [1424, 583] on icon "button" at bounding box center [1430, 577] width 13 height 13
click at [100, 30] on span "Clients" at bounding box center [89, 32] width 33 height 12
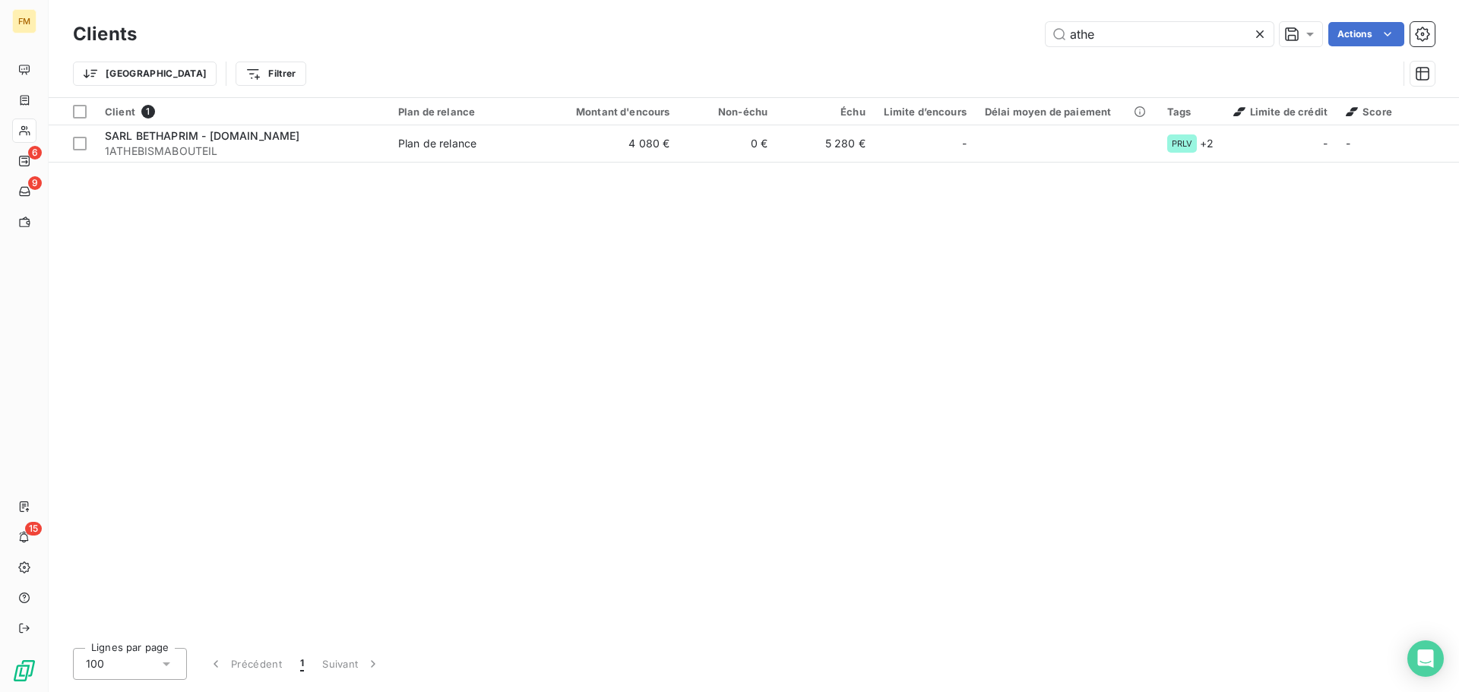
drag, startPoint x: 1118, startPoint y: 44, endPoint x: 808, endPoint y: 2, distance: 312.9
click at [859, 13] on div "Clients athe Actions Trier Filtrer" at bounding box center [754, 48] width 1410 height 97
type input "solune"
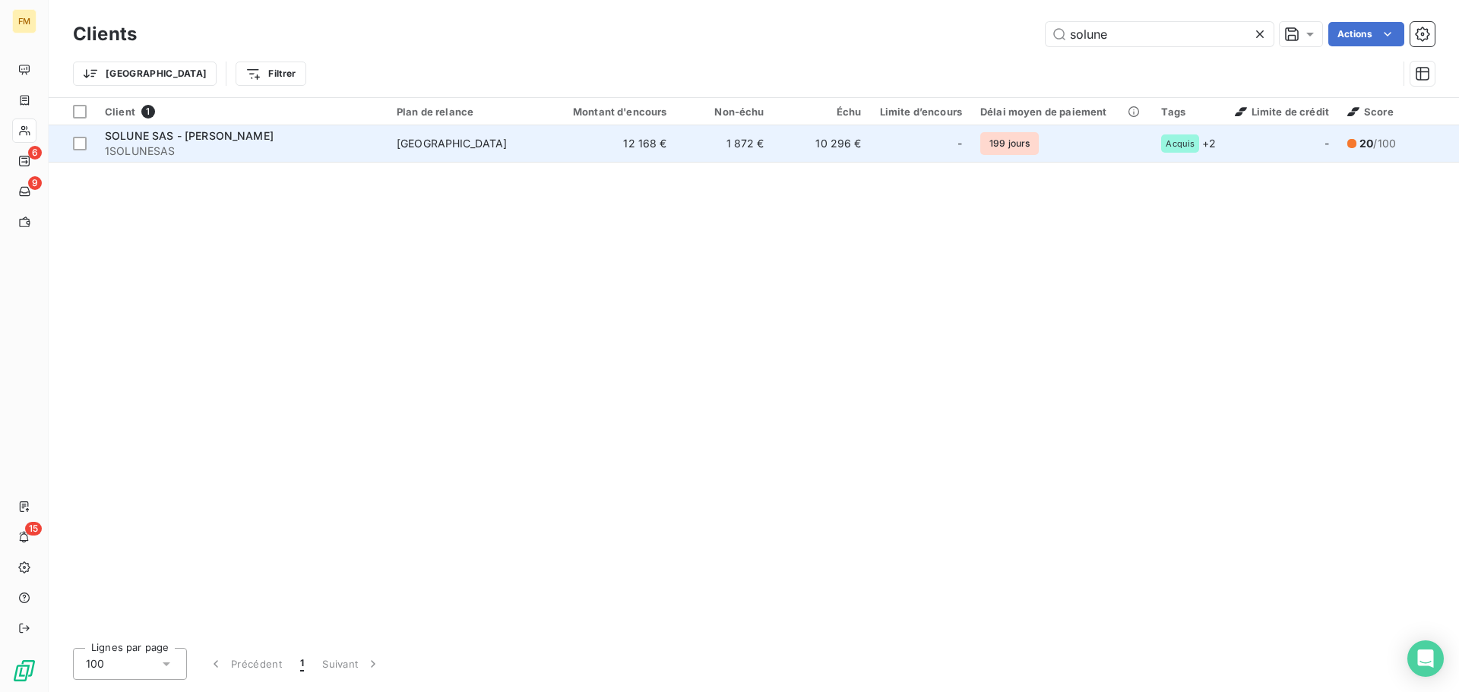
click at [315, 147] on span "1SOLUNESAS" at bounding box center [242, 151] width 274 height 15
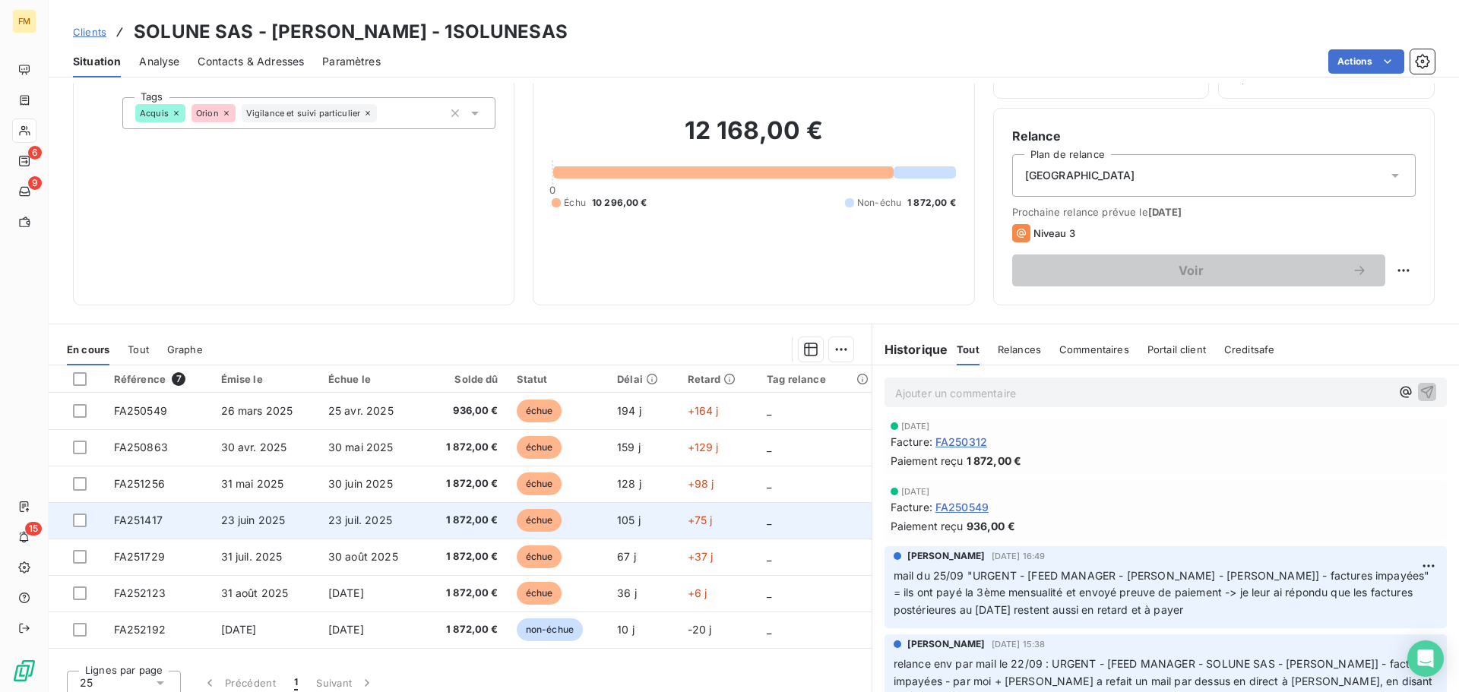
scroll to position [103, 0]
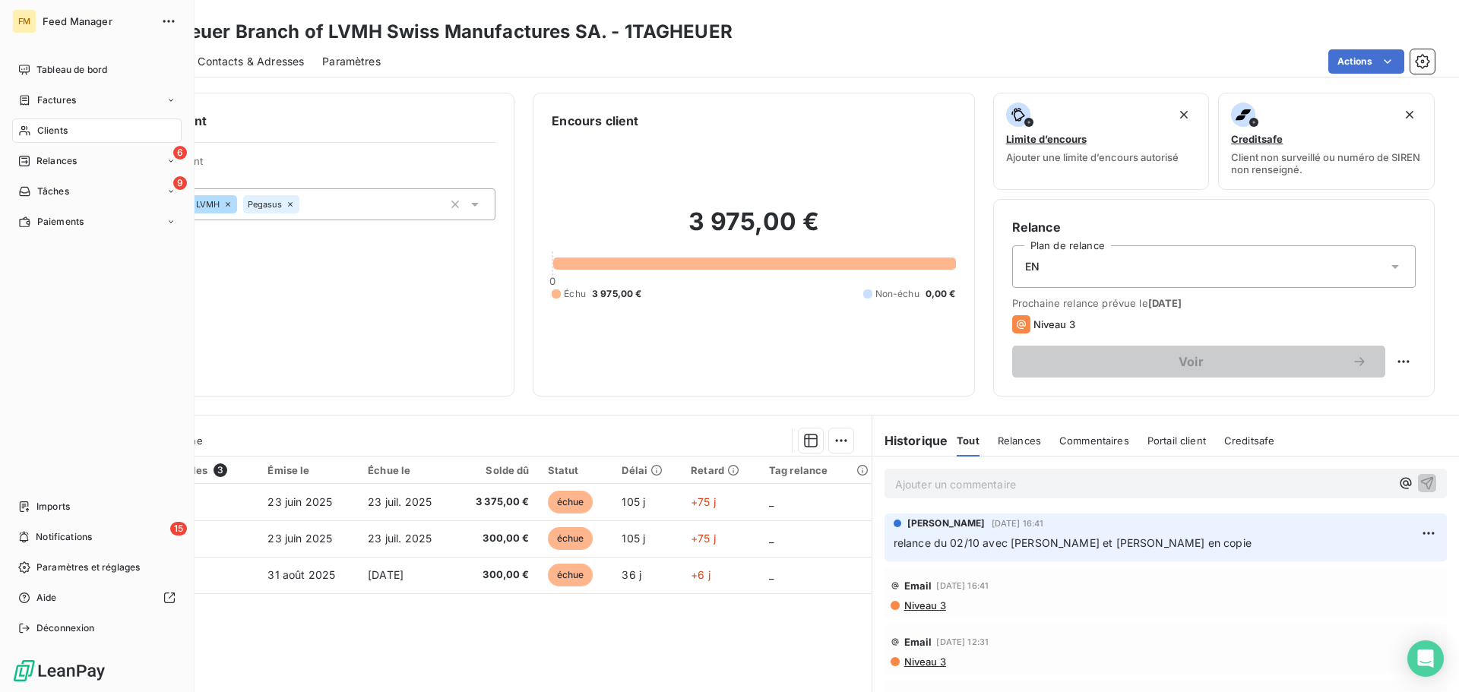
scroll to position [103, 0]
